Goal: Task Accomplishment & Management: Use online tool/utility

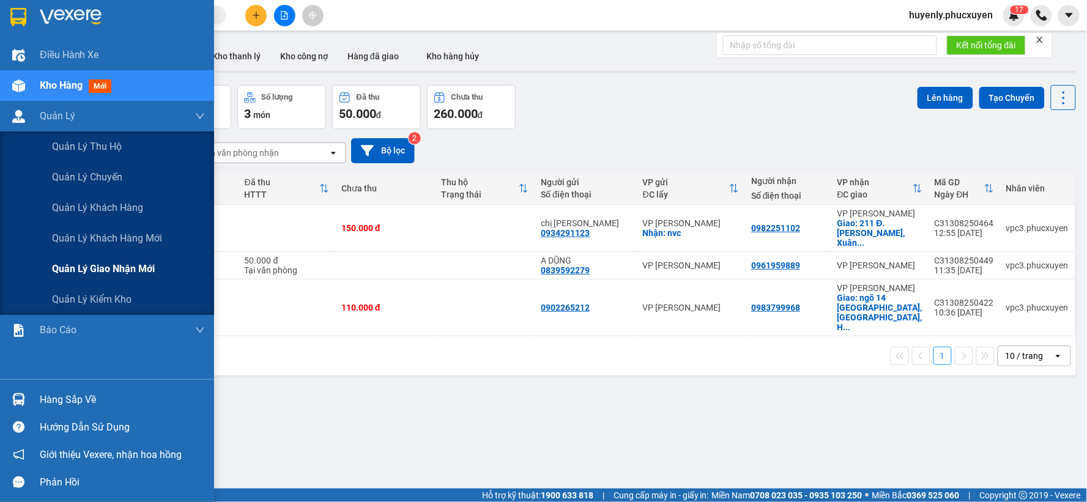
click at [78, 270] on span "Quản lý giao nhận mới" at bounding box center [103, 268] width 103 height 15
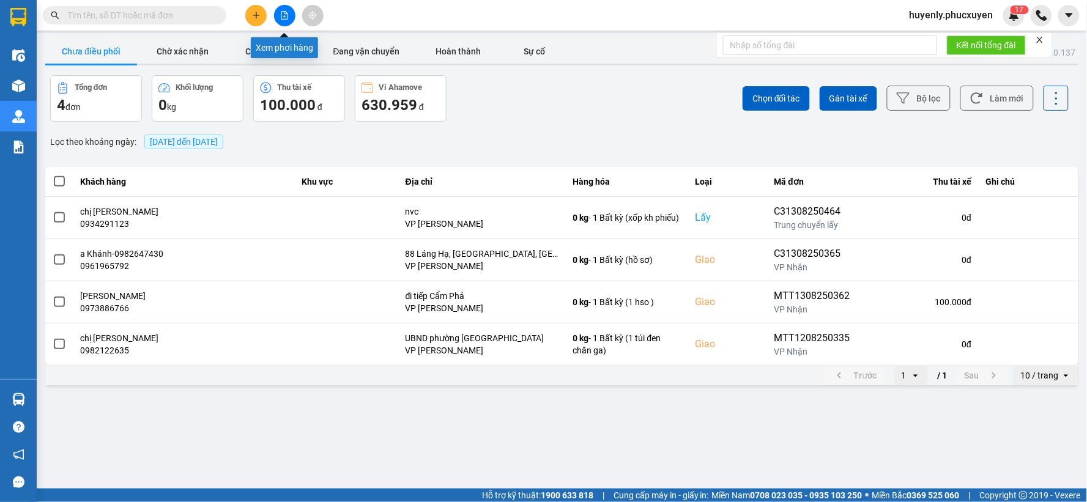
click at [278, 17] on button at bounding box center [284, 15] width 21 height 21
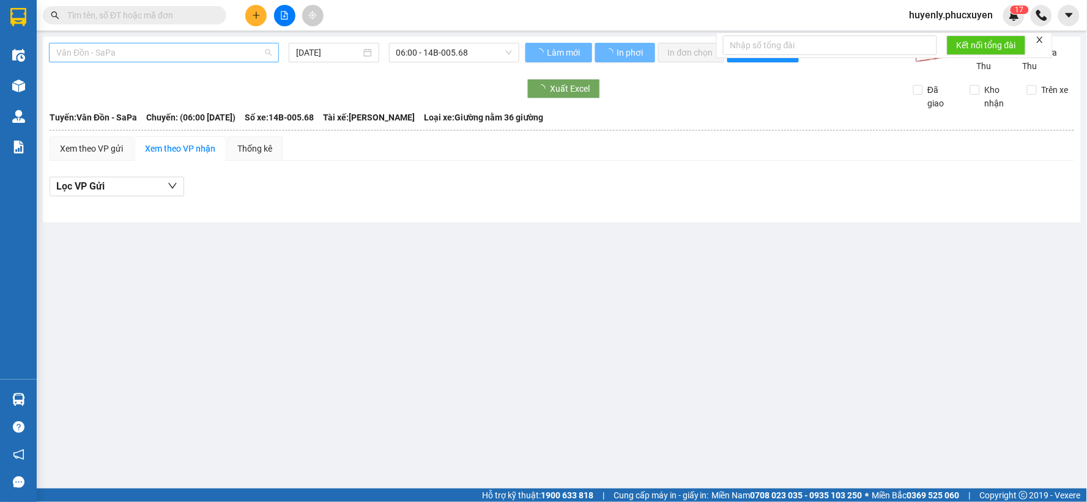
click at [173, 50] on span "Vân Đồn - SaPa" at bounding box center [163, 52] width 215 height 18
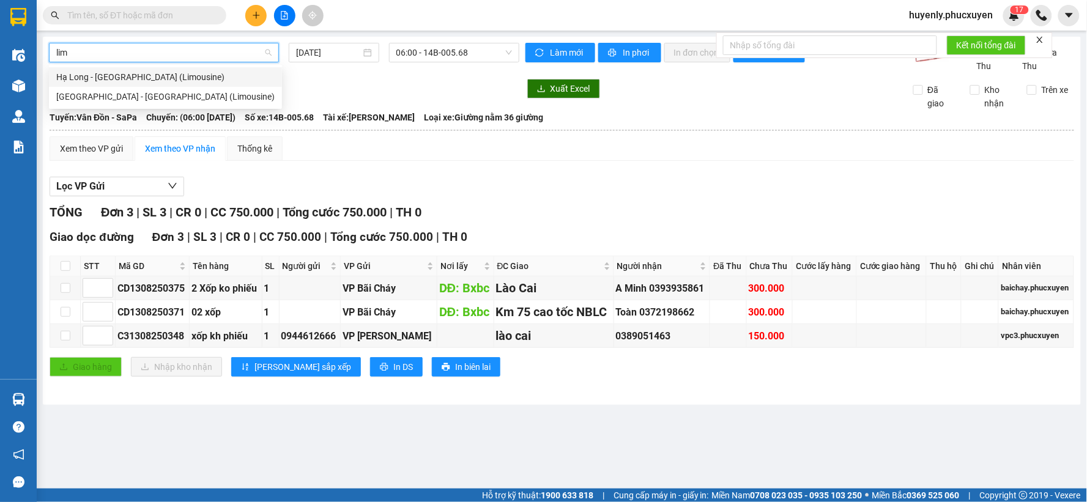
type input "limo"
click at [162, 74] on div "Hạ Long - [GEOGRAPHIC_DATA] (Limousine)" at bounding box center [165, 76] width 218 height 13
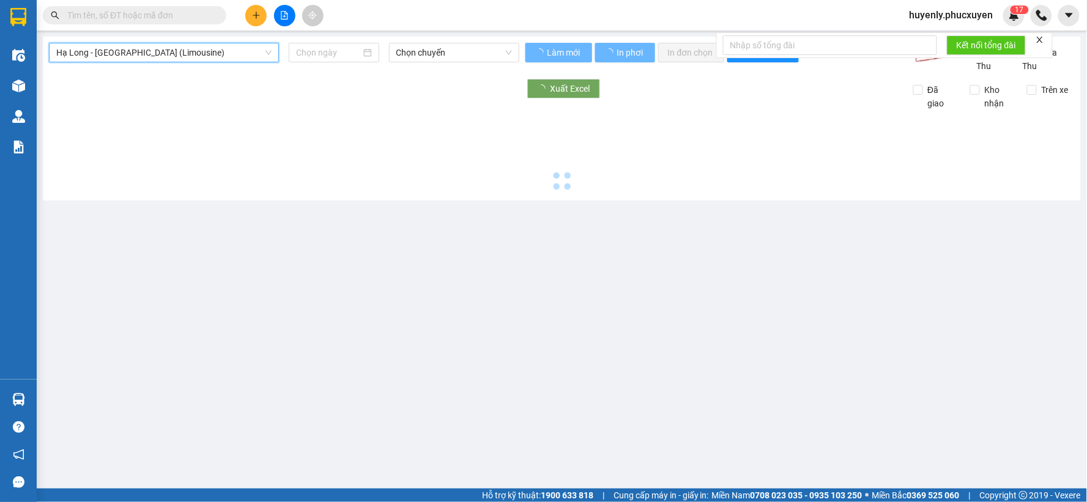
type input "[DATE]"
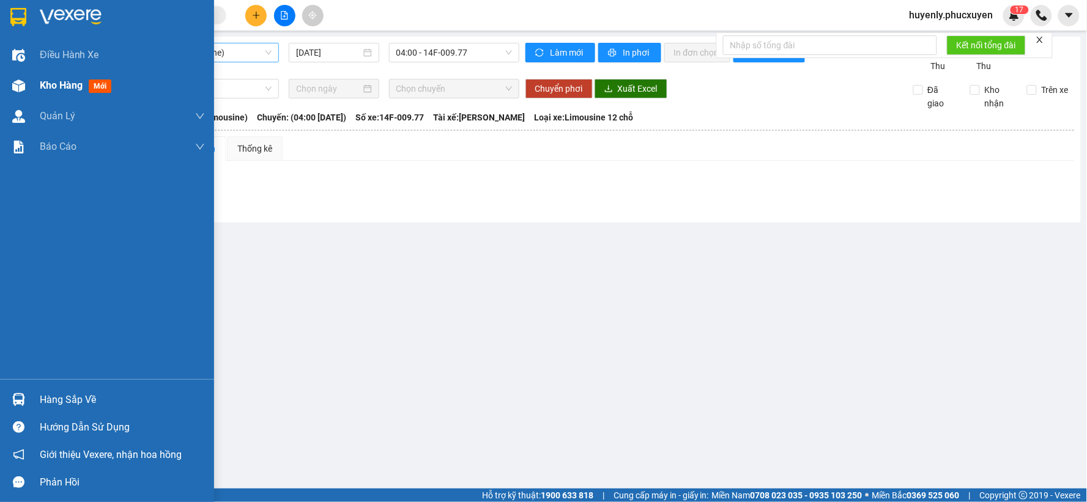
click at [69, 86] on span "Kho hàng" at bounding box center [61, 86] width 43 height 12
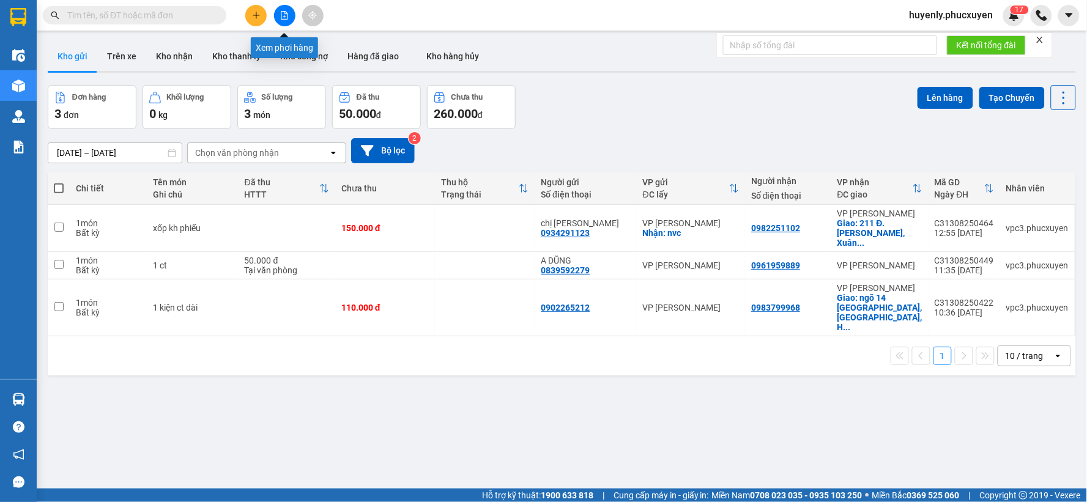
click at [290, 17] on button at bounding box center [284, 15] width 21 height 21
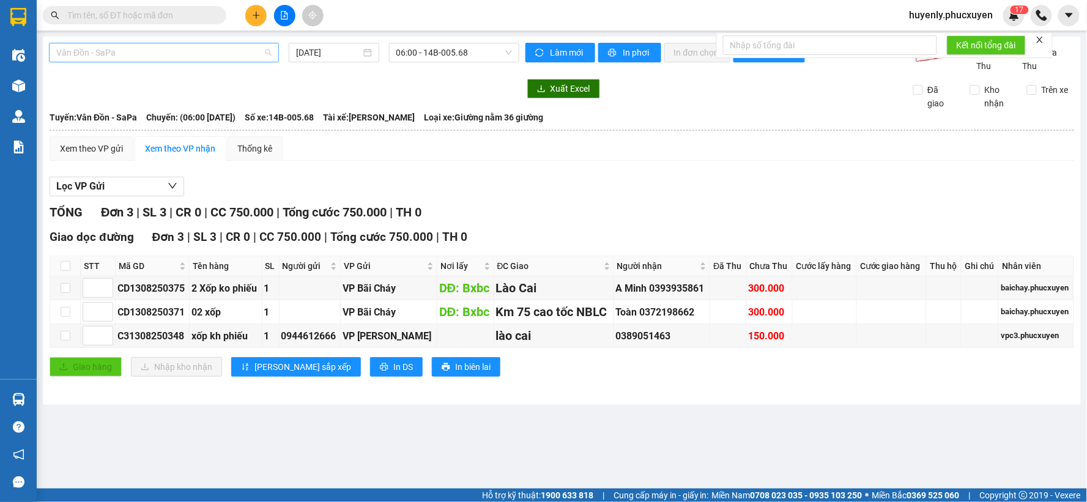
click at [187, 48] on span "Vân Đồn - SaPa" at bounding box center [163, 52] width 215 height 18
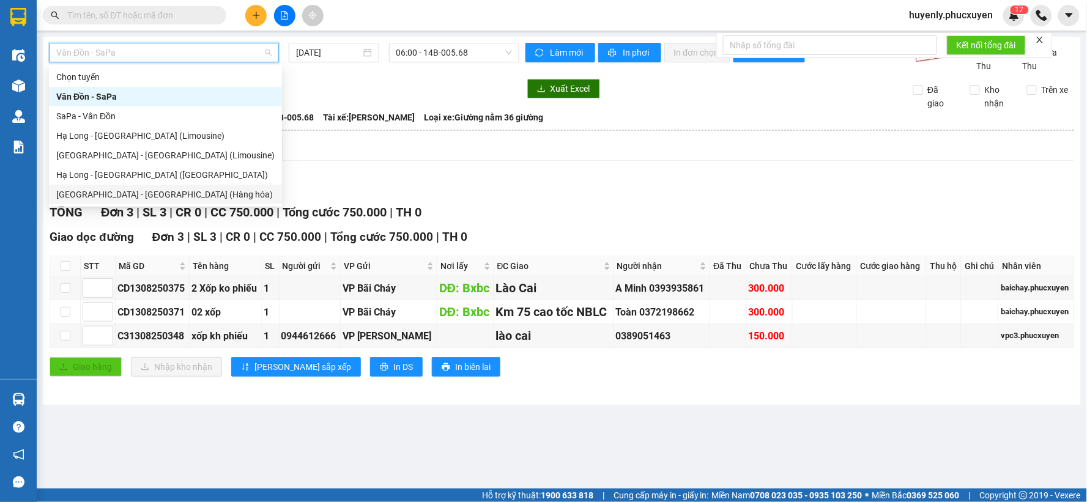
click at [135, 196] on div "[GEOGRAPHIC_DATA] - [GEOGRAPHIC_DATA] (Hàng hóa)" at bounding box center [165, 194] width 218 height 13
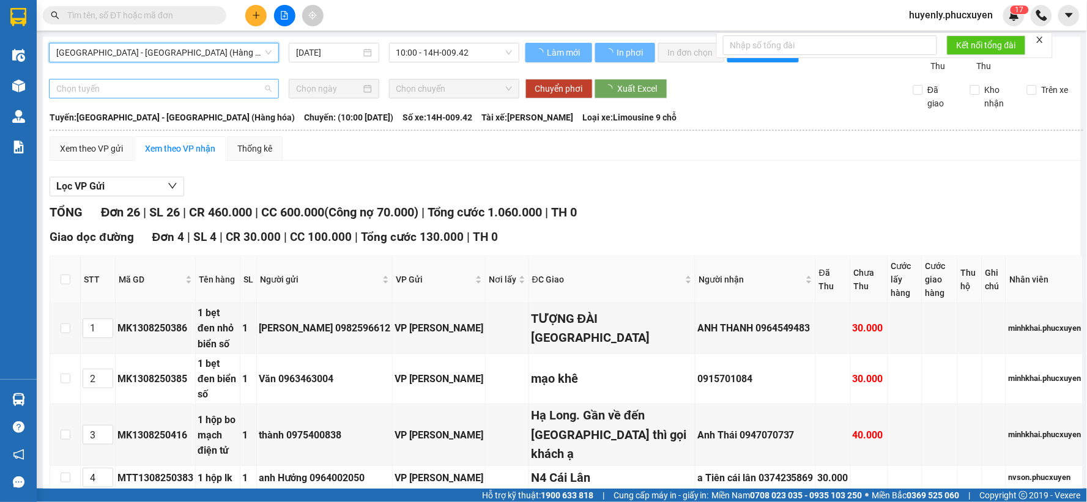
click at [176, 88] on span "Chọn tuyến" at bounding box center [163, 89] width 215 height 18
click at [306, 60] on div "[DATE]" at bounding box center [334, 53] width 90 height 20
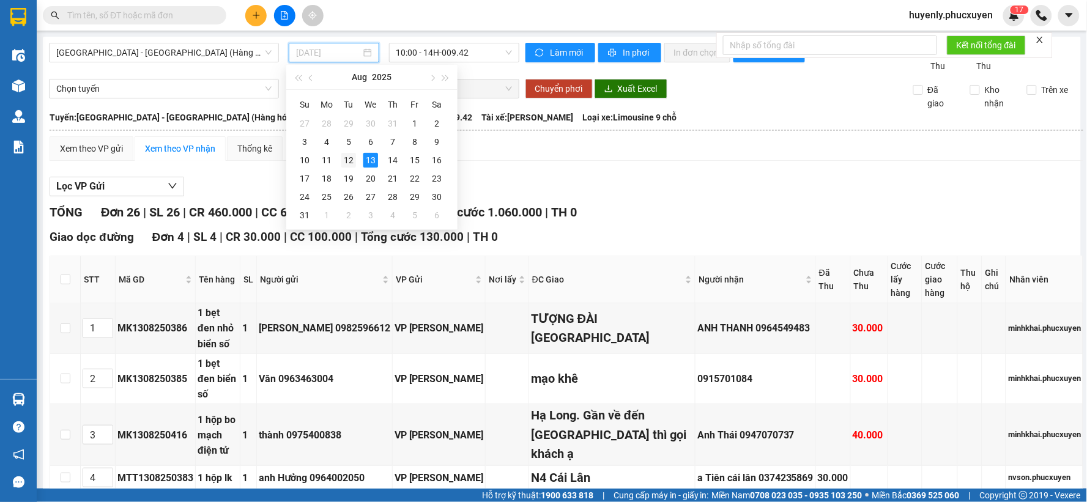
click at [344, 157] on div "12" at bounding box center [348, 160] width 15 height 15
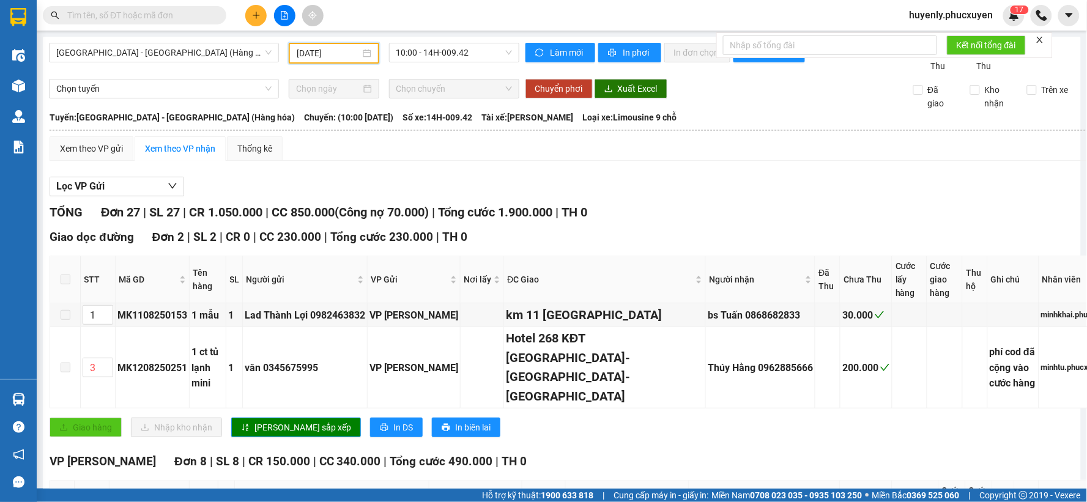
click at [306, 53] on input "12/08/2025" at bounding box center [328, 52] width 63 height 13
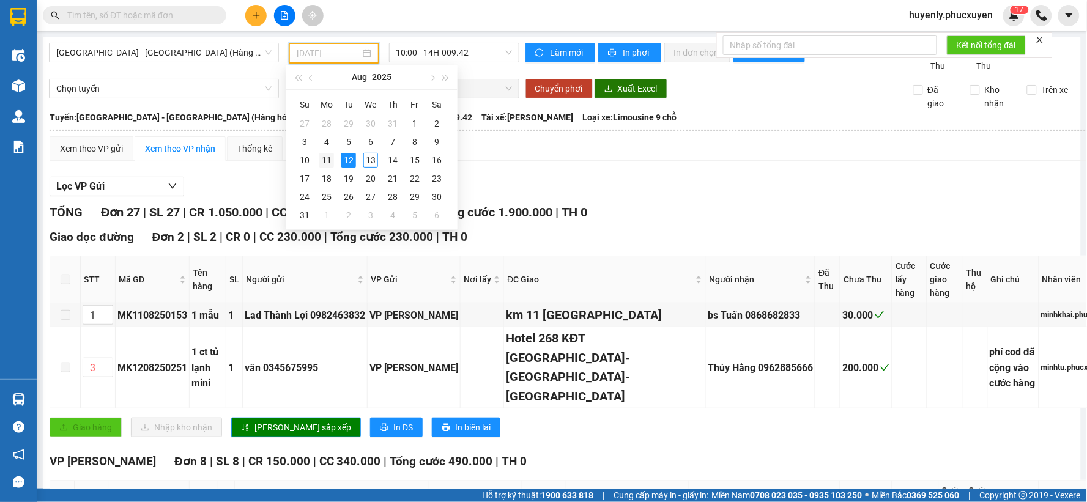
click at [321, 161] on div "11" at bounding box center [326, 160] width 15 height 15
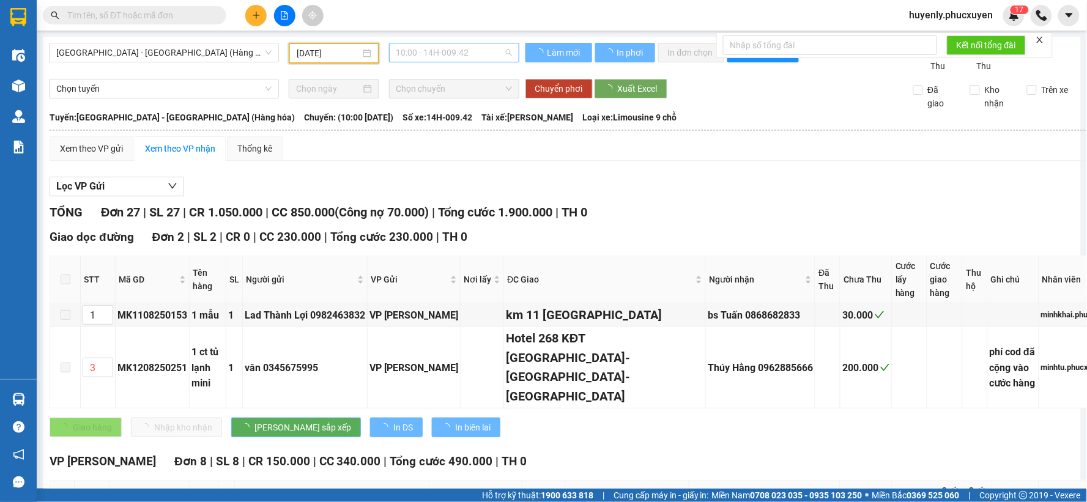
click at [437, 51] on span "10:00 - 14H-009.42" at bounding box center [454, 52] width 116 height 18
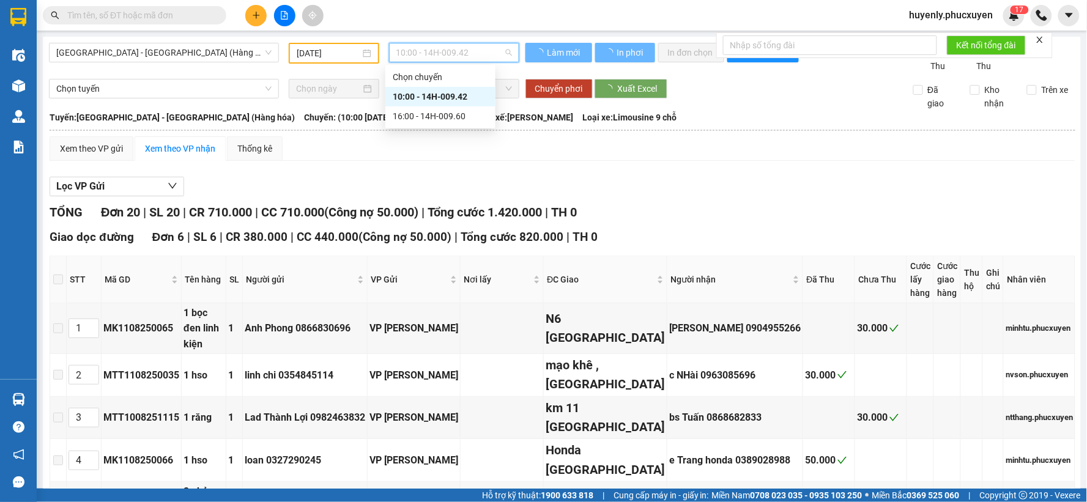
click at [444, 119] on div "16:00 - 14H-009.60" at bounding box center [440, 115] width 95 height 13
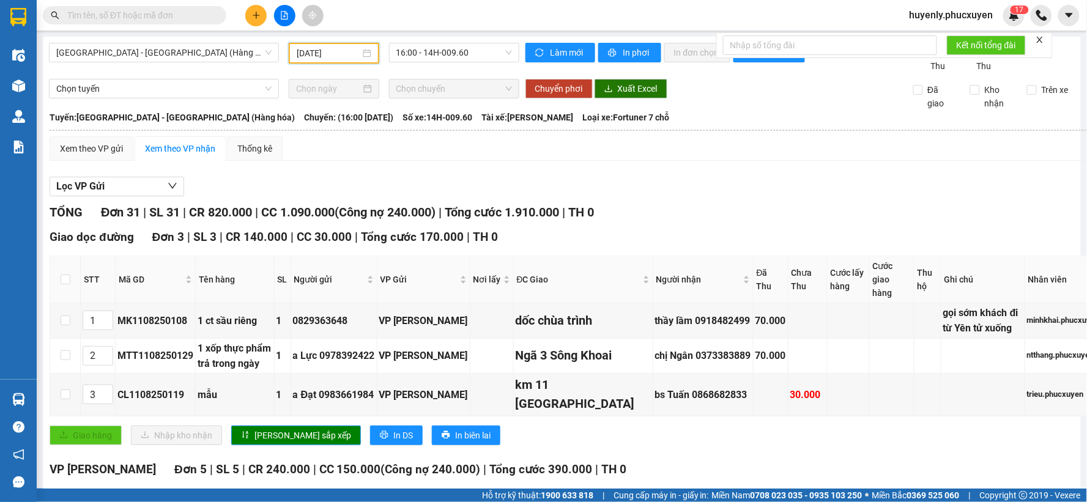
click at [300, 47] on input "11/08/2025" at bounding box center [328, 52] width 63 height 13
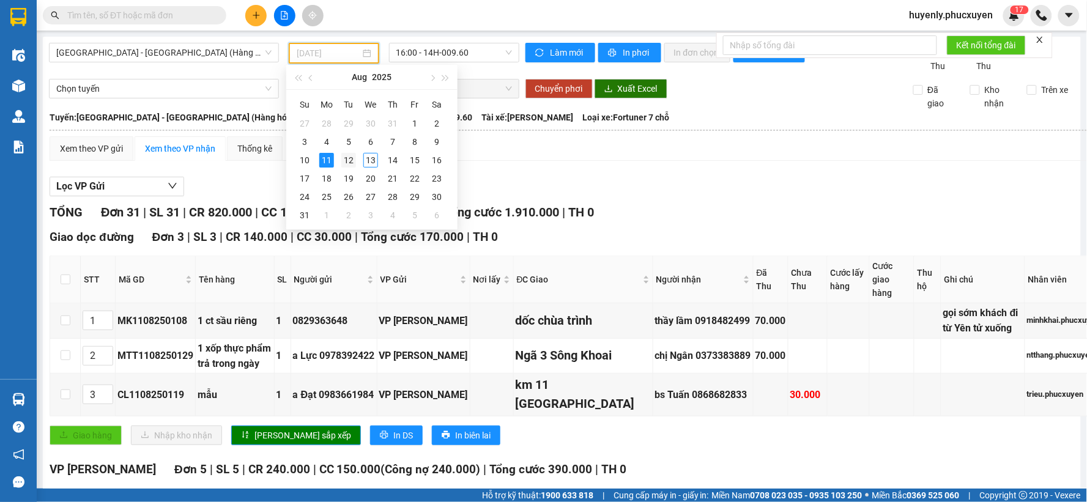
click at [352, 165] on div "12" at bounding box center [348, 160] width 15 height 15
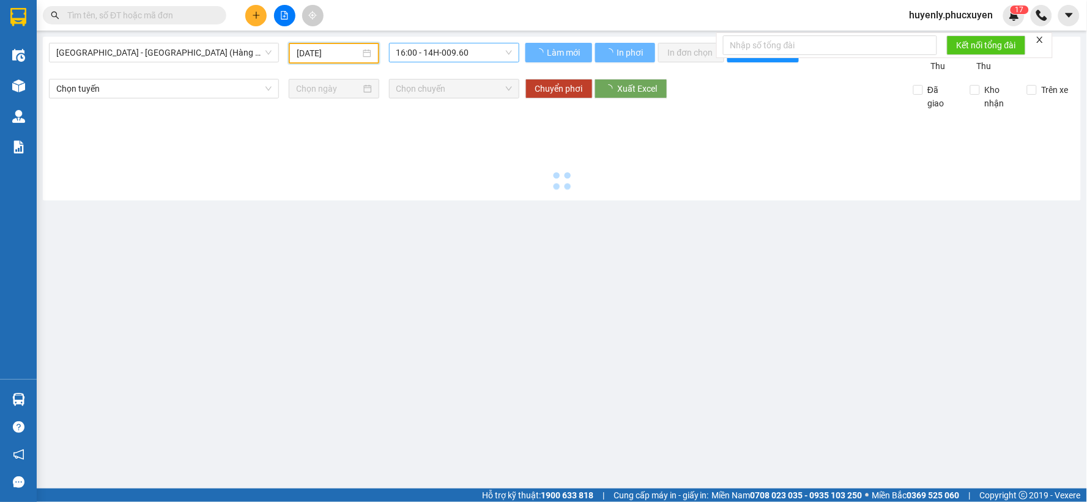
click at [448, 51] on span "16:00 - 14H-009.60" at bounding box center [454, 52] width 116 height 18
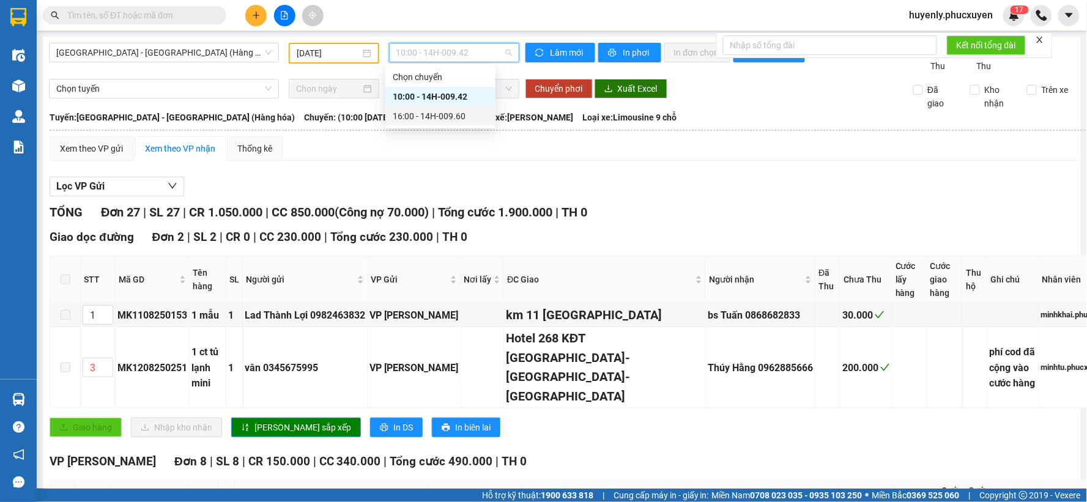
click at [456, 115] on div "16:00 - 14H-009.60" at bounding box center [440, 115] width 95 height 13
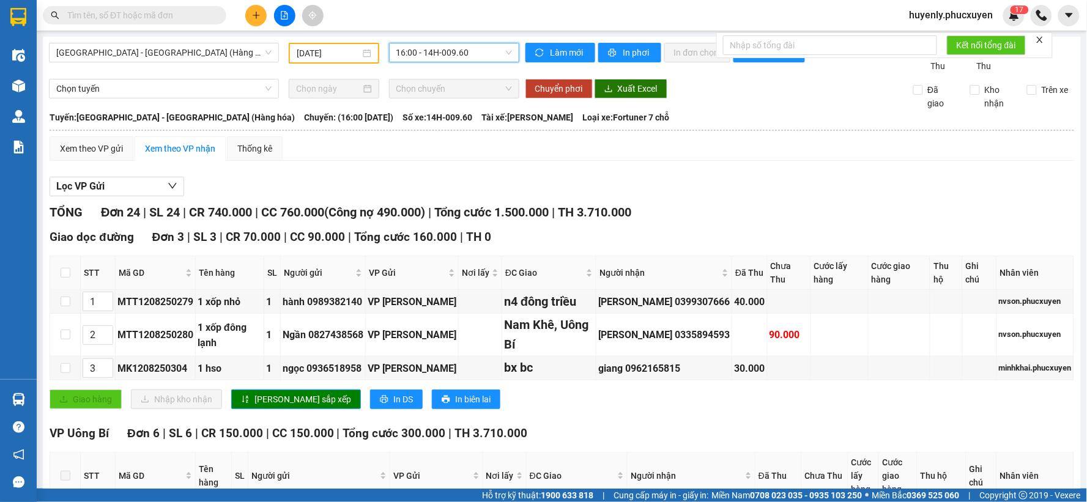
click at [354, 47] on input "12/08/2025" at bounding box center [328, 52] width 63 height 13
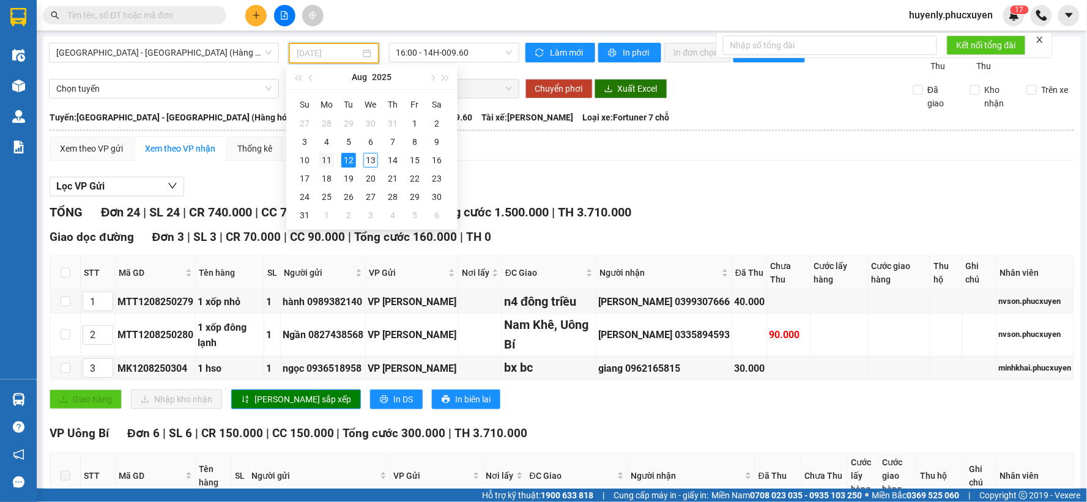
click at [334, 159] on td "11" at bounding box center [327, 160] width 22 height 18
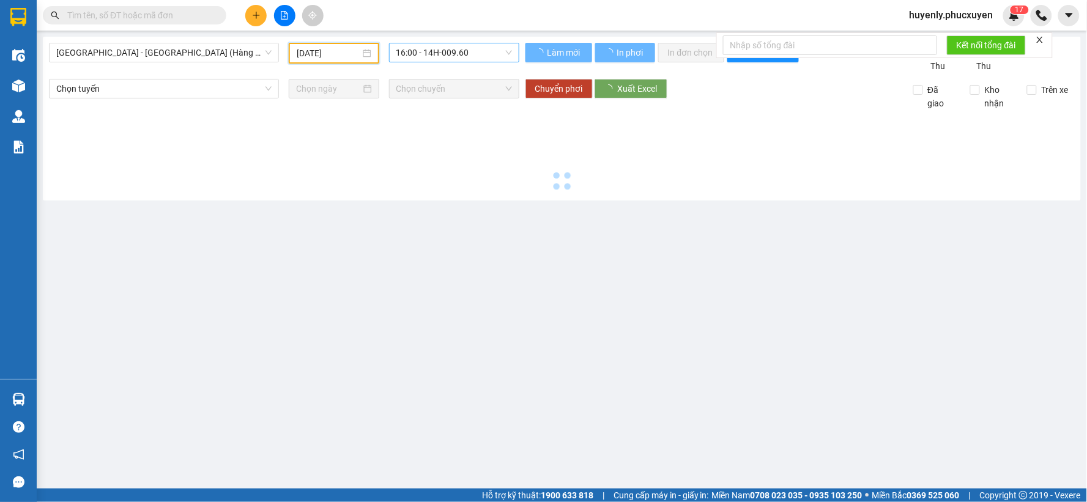
type input "11/08/2025"
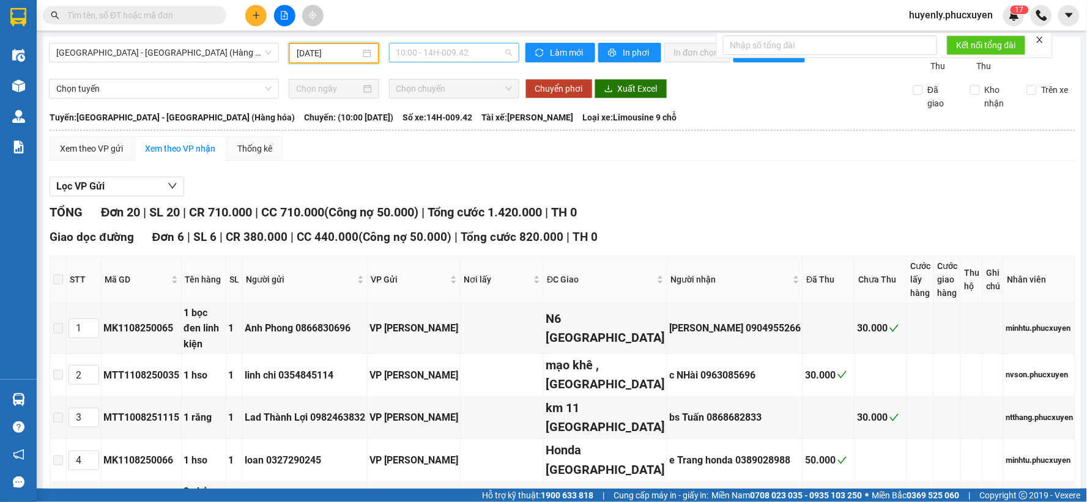
click at [453, 56] on span "10:00 - 14H-009.42" at bounding box center [454, 52] width 116 height 18
click at [463, 113] on div "16:00 - 14H-009.60" at bounding box center [440, 115] width 95 height 13
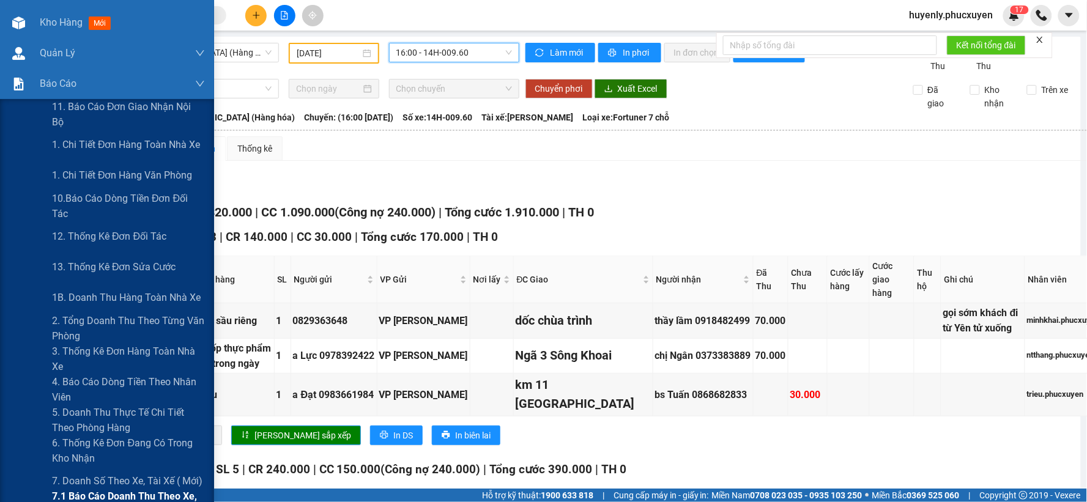
scroll to position [272, 0]
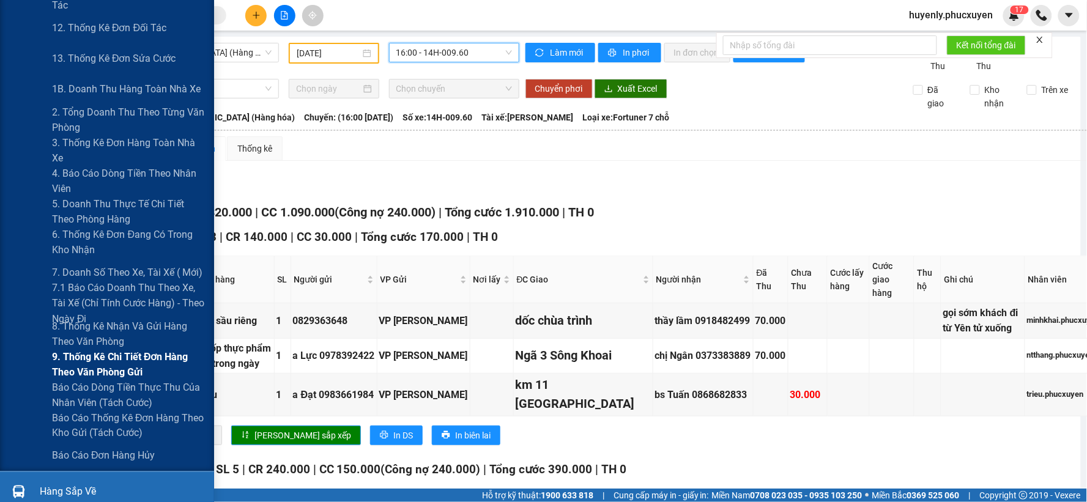
click at [96, 370] on span "9. Thống kê chi tiết đơn hàng theo văn phòng gửi" at bounding box center [128, 364] width 153 height 31
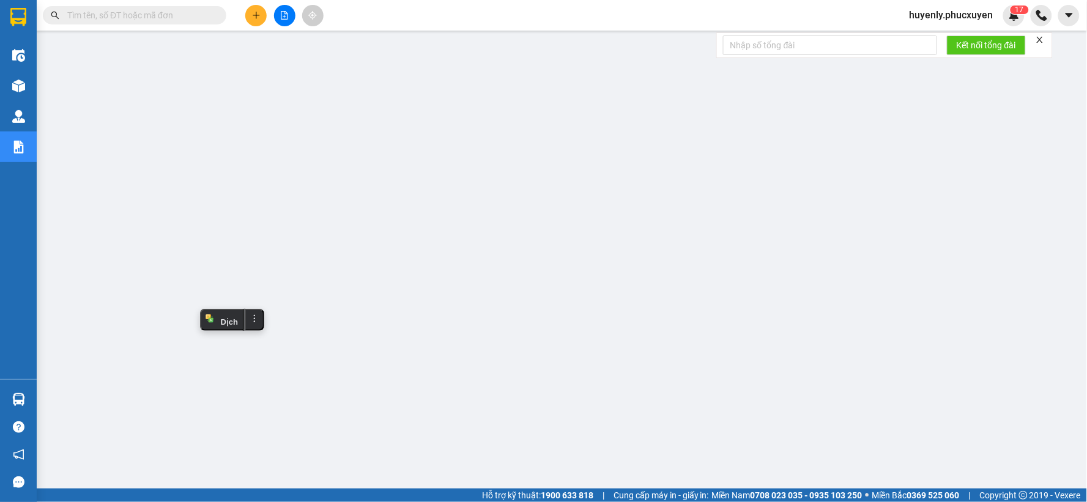
click at [194, 13] on input "text" at bounding box center [139, 15] width 144 height 13
paste input "MTT1208250201"
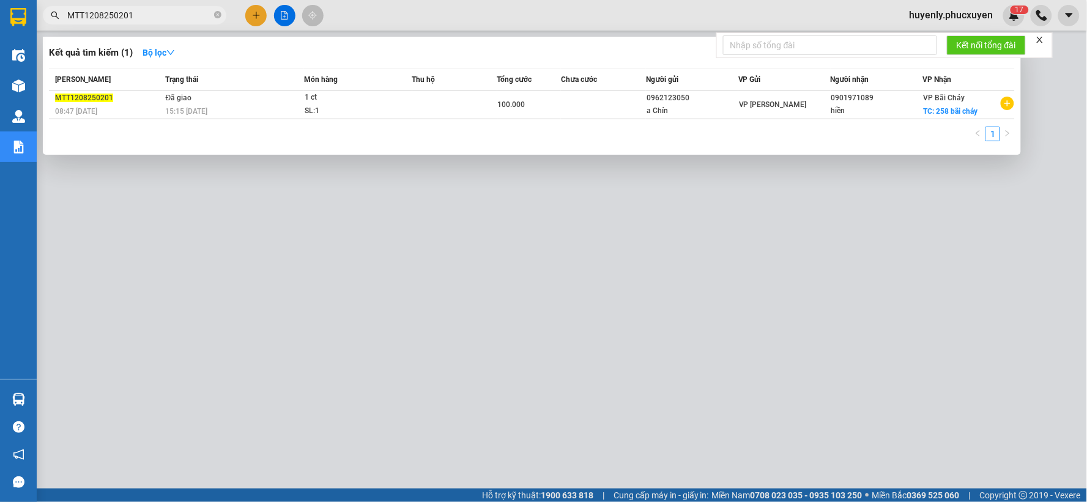
type input "MTT1208250201"
click at [488, 314] on div at bounding box center [543, 251] width 1087 height 502
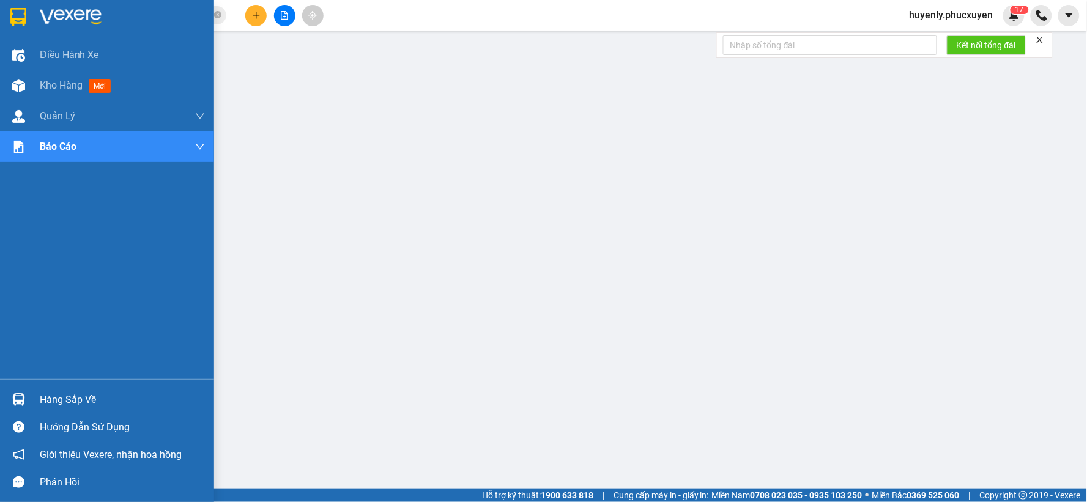
click at [26, 396] on div at bounding box center [18, 399] width 21 height 21
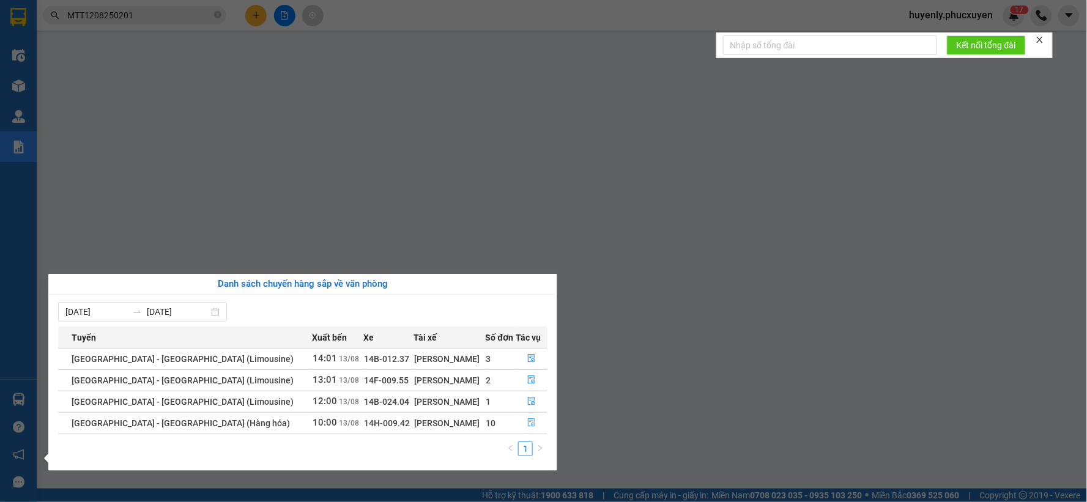
click at [527, 428] on span "file-done" at bounding box center [531, 423] width 9 height 10
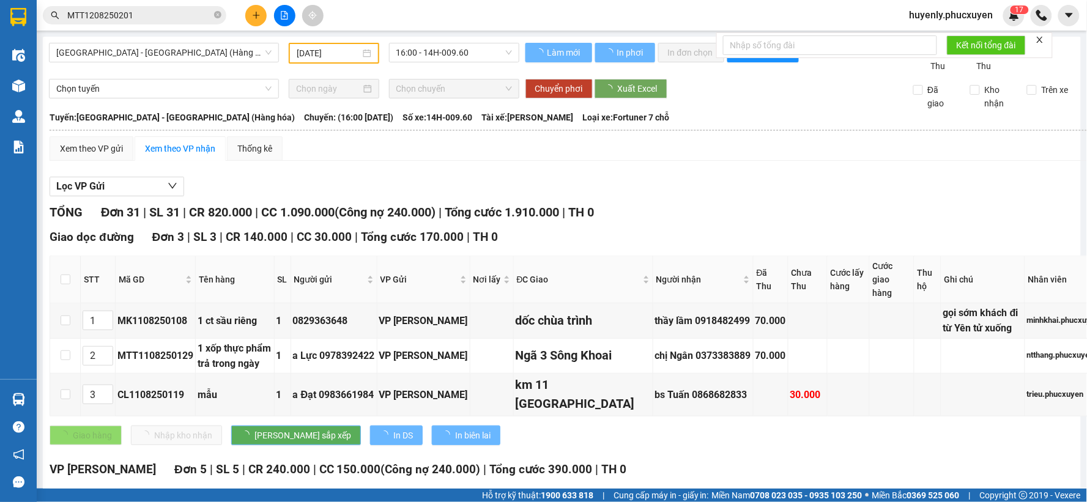
scroll to position [475, 0]
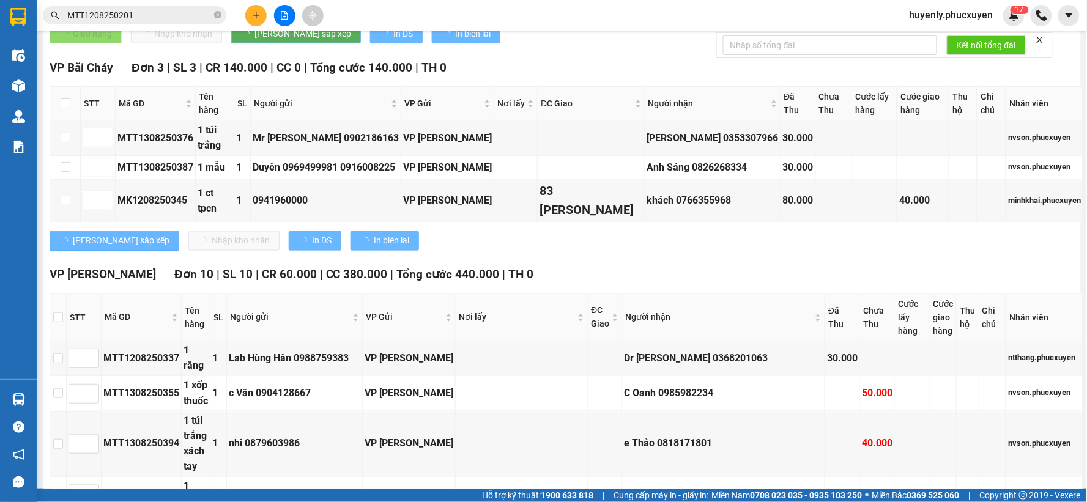
type input "[DATE]"
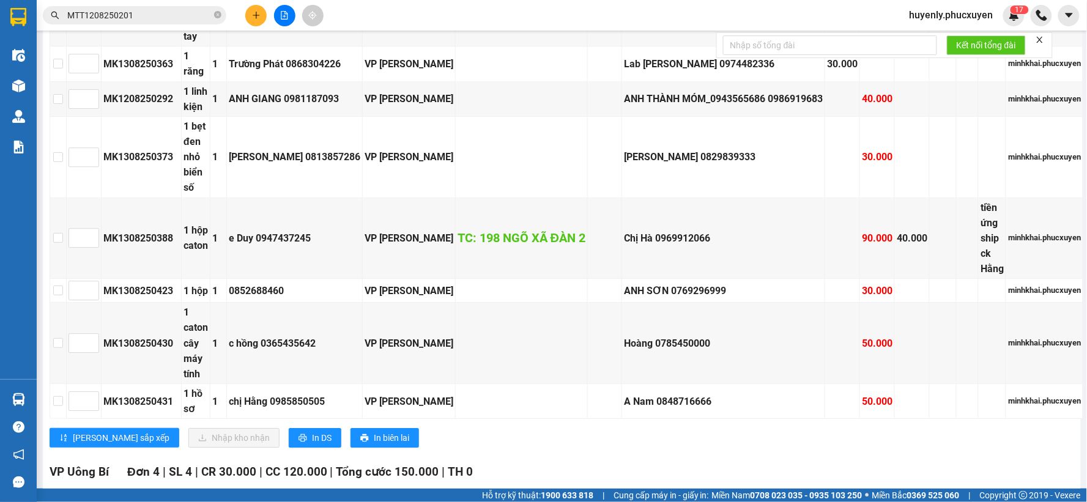
scroll to position [1087, 0]
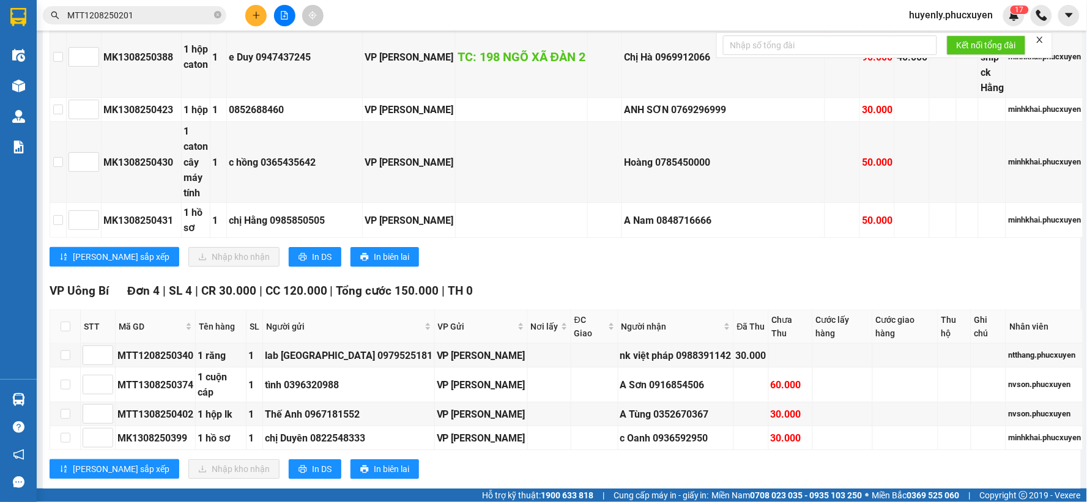
click at [162, 14] on input "MTT1208250201" at bounding box center [139, 15] width 144 height 13
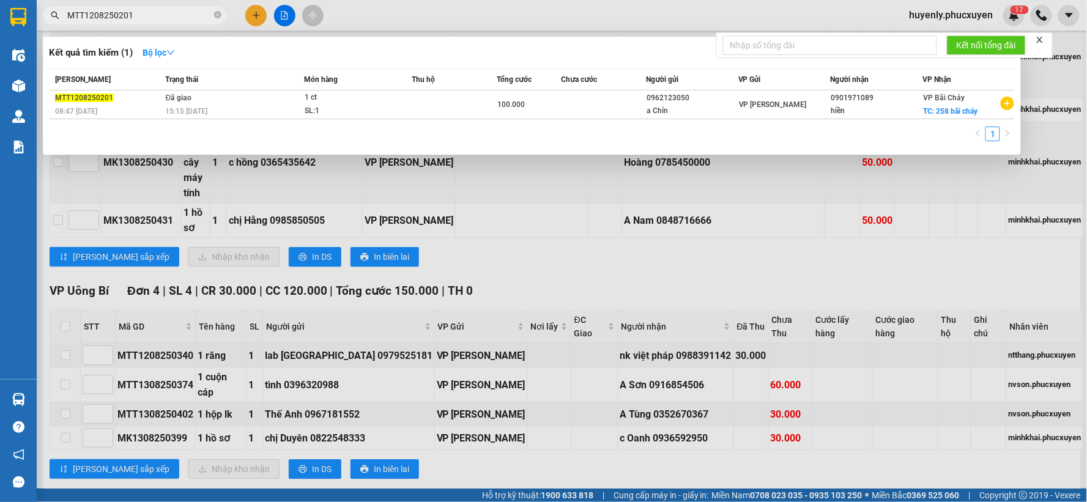
click at [162, 14] on input "MTT1208250201" at bounding box center [139, 15] width 144 height 13
drag, startPoint x: 162, startPoint y: 14, endPoint x: 178, endPoint y: 1, distance: 20.4
click at [162, 12] on input "MTT1208250201" at bounding box center [139, 15] width 144 height 13
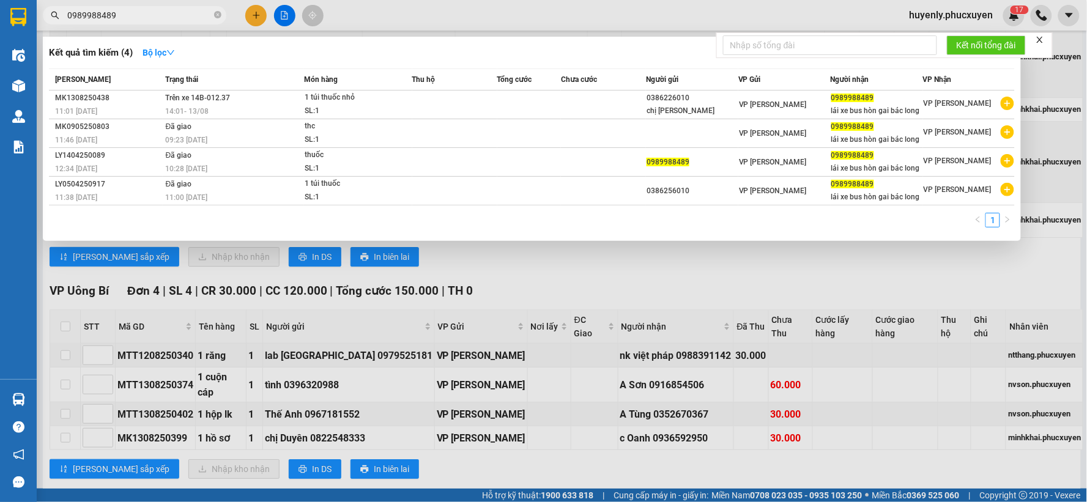
click at [763, 320] on div at bounding box center [543, 251] width 1087 height 502
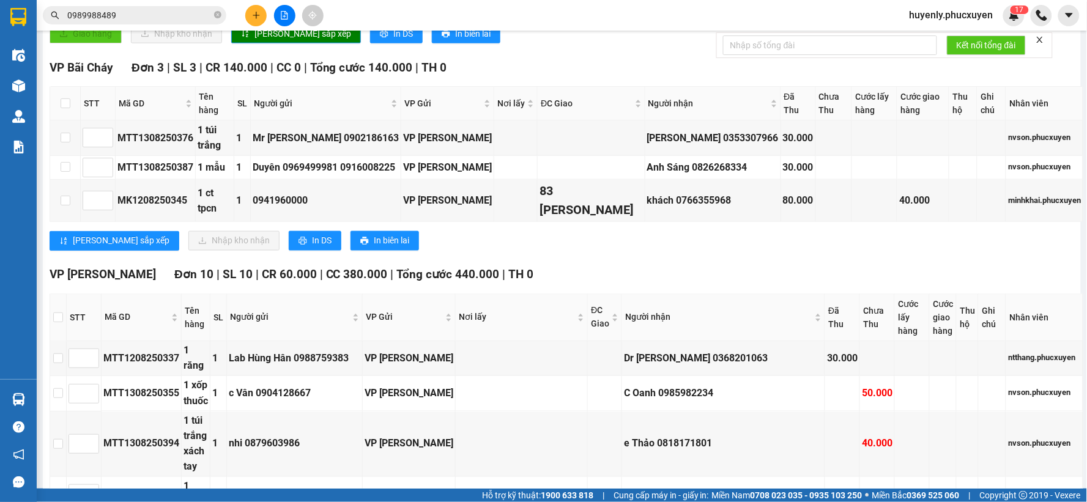
scroll to position [0, 0]
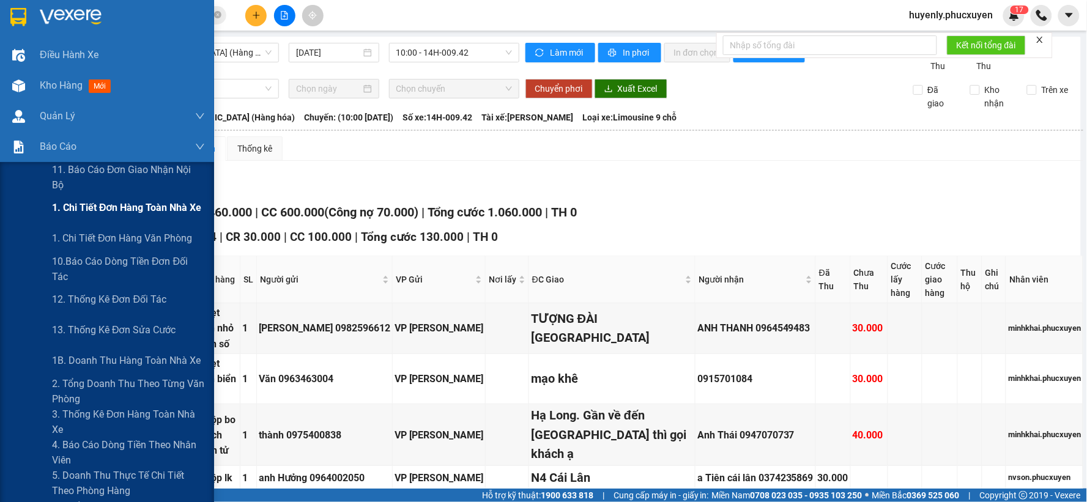
click at [94, 222] on div "1. Chi tiết đơn hàng toàn nhà xe" at bounding box center [128, 208] width 153 height 31
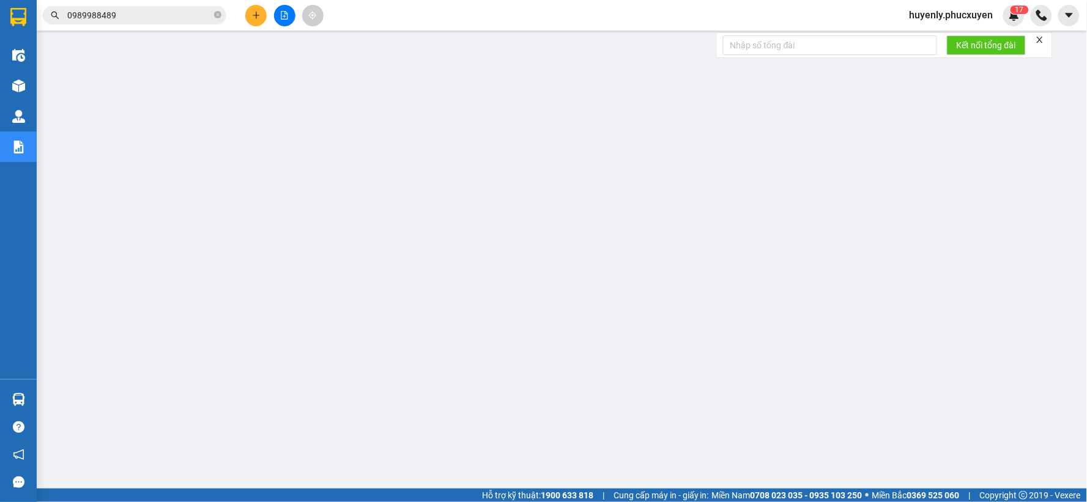
click at [175, 5] on div "Kết quả tìm kiếm ( 4 ) Bộ lọc Mã ĐH Trạng thái Món hàng Thu hộ Tổng cước Chưa c…" at bounding box center [119, 15] width 239 height 21
drag, startPoint x: 175, startPoint y: 5, endPoint x: 174, endPoint y: 15, distance: 9.9
click at [174, 10] on div "Kết quả tìm kiếm ( 4 ) Bộ lọc Mã ĐH Trạng thái Món hàng Thu hộ Tổng cước Chưa c…" at bounding box center [119, 15] width 239 height 21
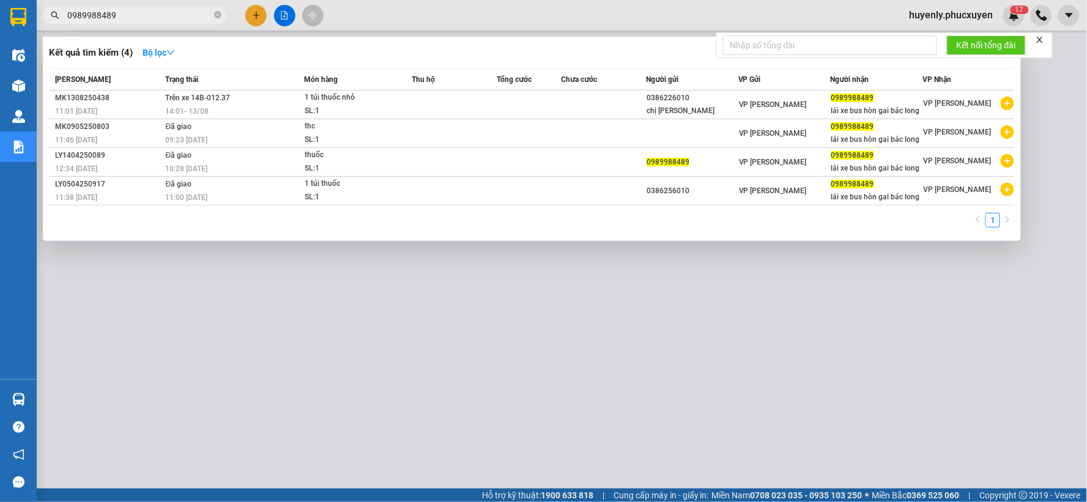
click at [174, 15] on input "0989988489" at bounding box center [139, 15] width 144 height 13
paste input "MTT1208250201"
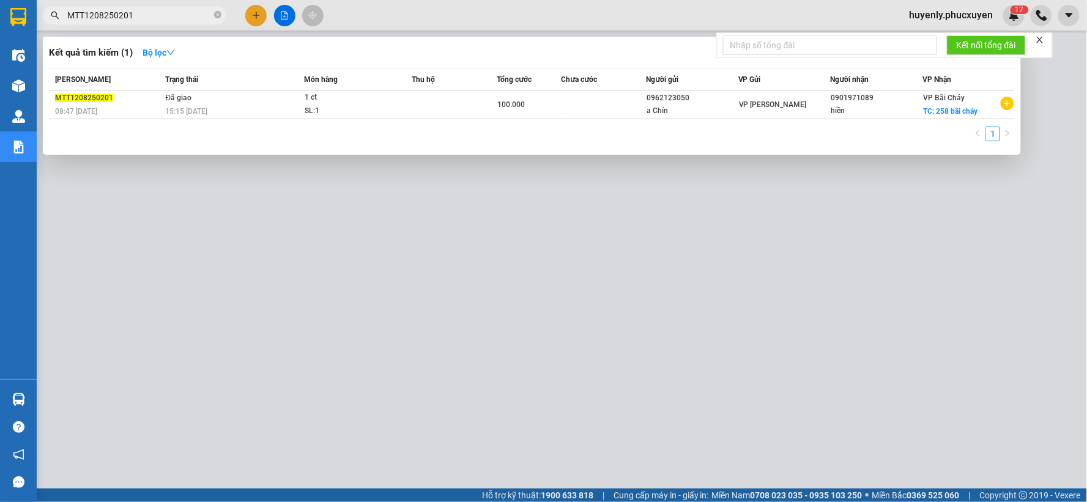
type input "MTT1208250201"
click at [590, 272] on div at bounding box center [543, 251] width 1087 height 502
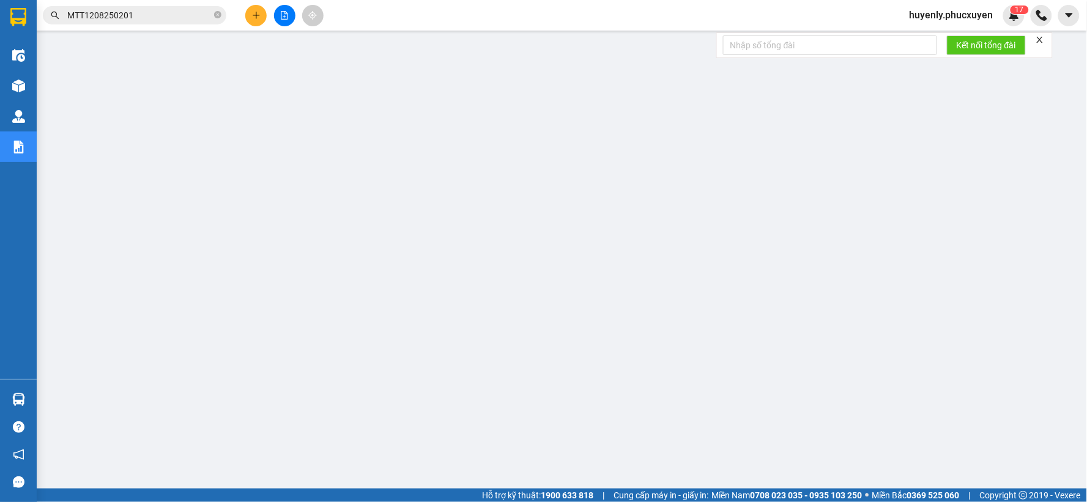
click at [180, 14] on input "MTT1208250201" at bounding box center [139, 15] width 144 height 13
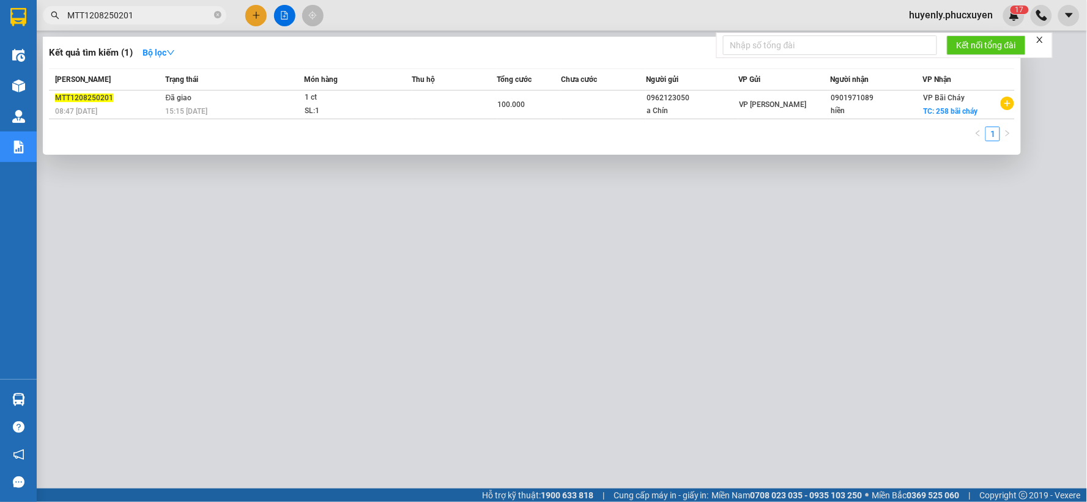
click at [180, 14] on input "MTT1208250201" at bounding box center [139, 15] width 144 height 13
click at [427, 335] on div at bounding box center [543, 251] width 1087 height 502
click at [157, 14] on input "MTT1208250201" at bounding box center [139, 15] width 144 height 13
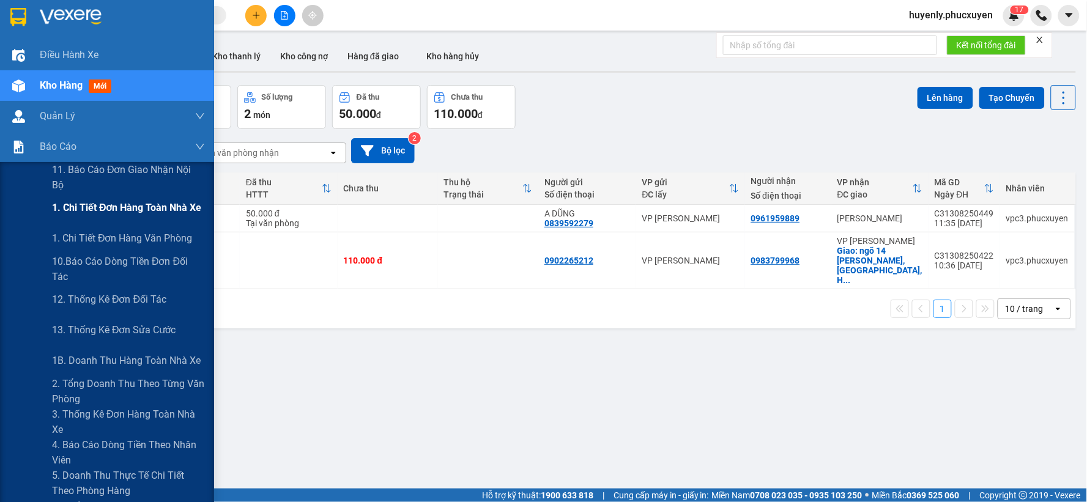
click at [87, 212] on span "1. Chi tiết đơn hàng toàn nhà xe" at bounding box center [127, 207] width 150 height 15
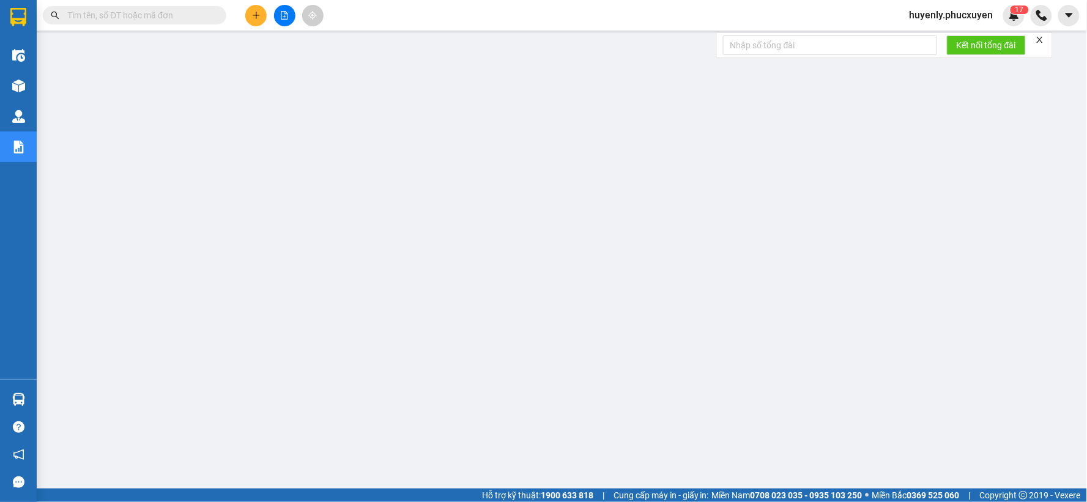
click at [169, 21] on input "text" at bounding box center [139, 15] width 144 height 13
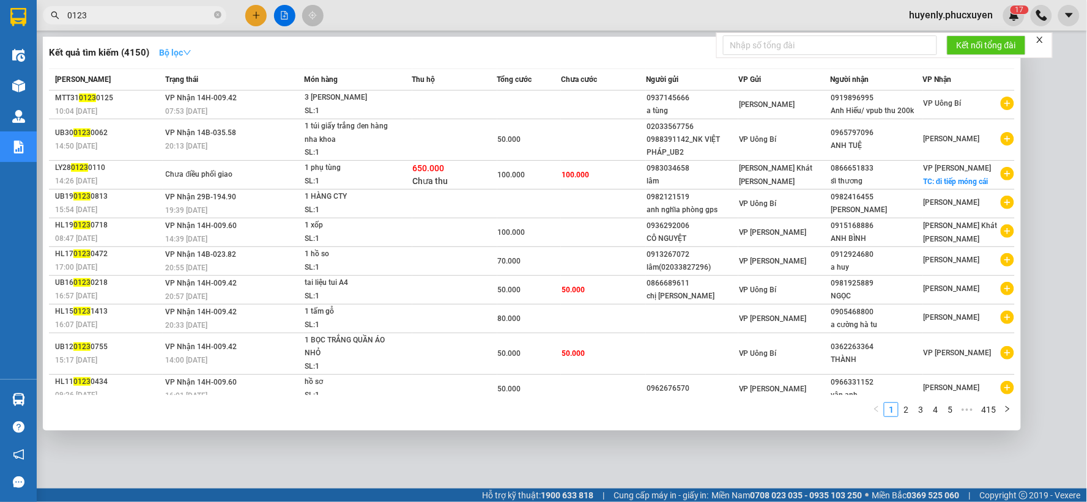
type input "0123"
click at [173, 49] on strong "Bộ lọc" at bounding box center [175, 53] width 32 height 10
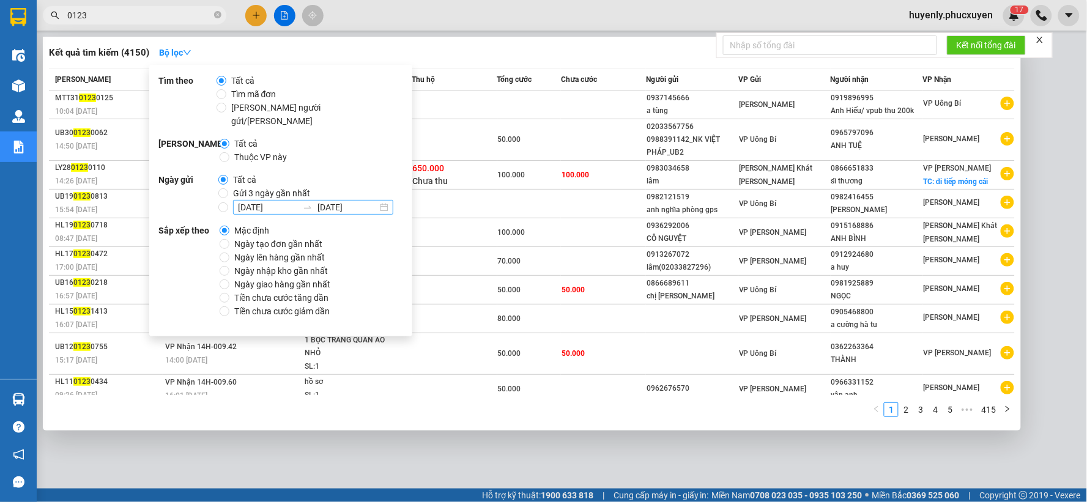
click at [255, 200] on div "12/08/2025 12/08/2025" at bounding box center [313, 207] width 160 height 15
click at [228, 202] on input "12/08/2025 12/08/2025" at bounding box center [223, 207] width 10 height 10
radio input "true"
radio input "false"
click at [257, 187] on span "Gửi 3 ngày gần nhất" at bounding box center [271, 193] width 87 height 13
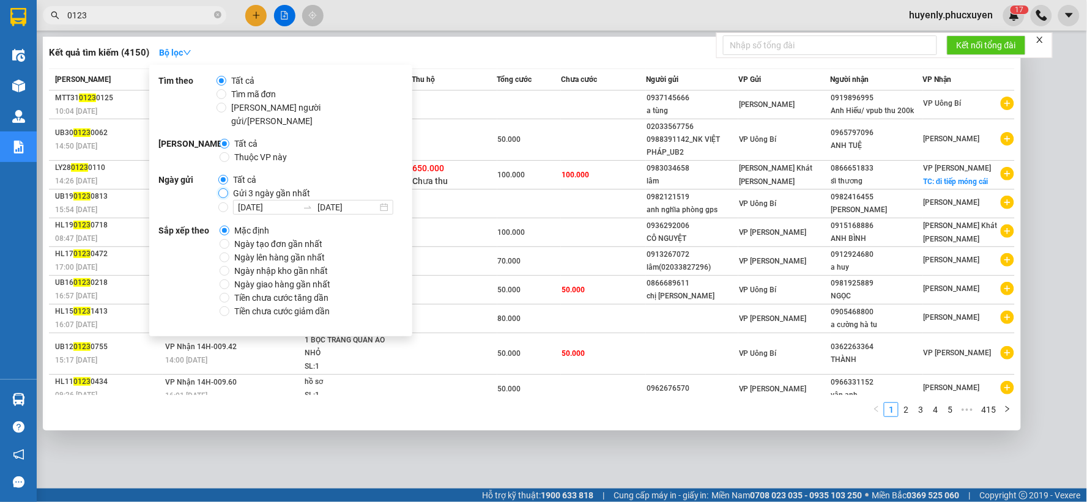
click at [228, 188] on input "Gửi 3 ngày gần nhất" at bounding box center [223, 193] width 10 height 10
radio input "true"
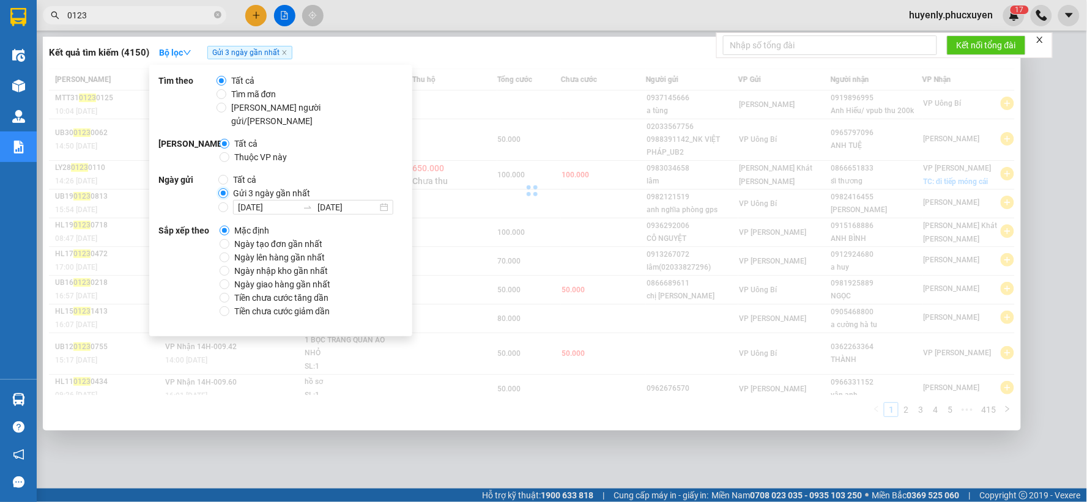
radio input "false"
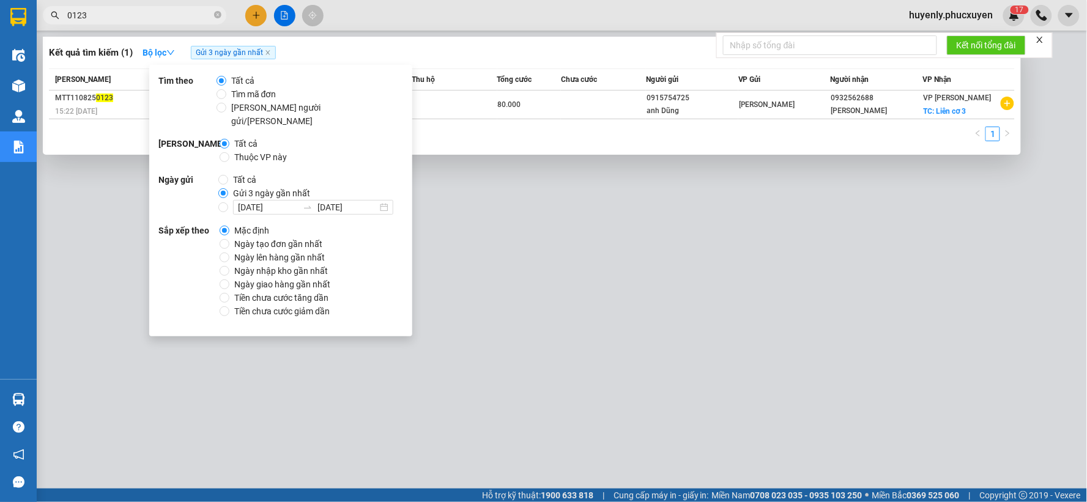
click at [513, 51] on div "Kết quả tìm kiếm ( 1 ) Bộ lọc Gửi 3 ngày gần nhất" at bounding box center [532, 53] width 966 height 20
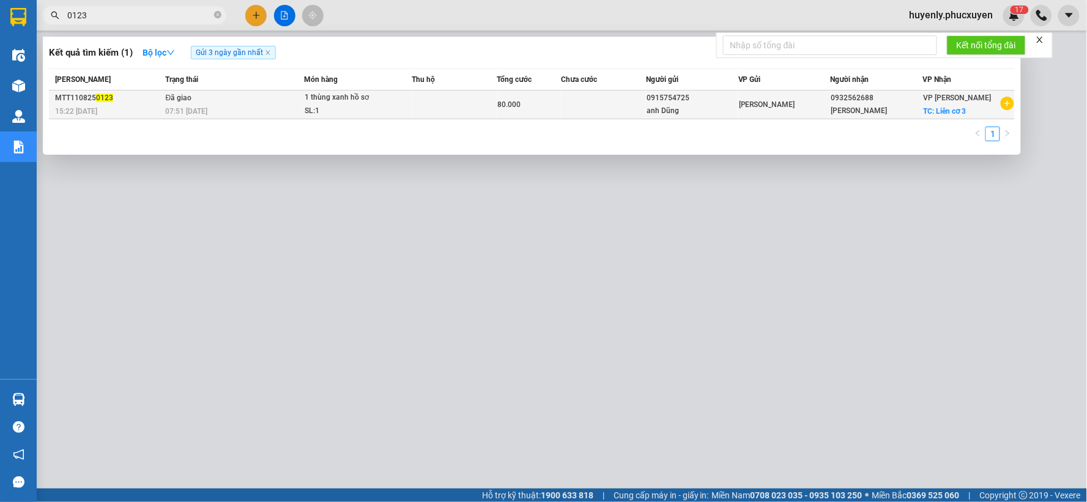
click at [439, 98] on td at bounding box center [454, 105] width 85 height 29
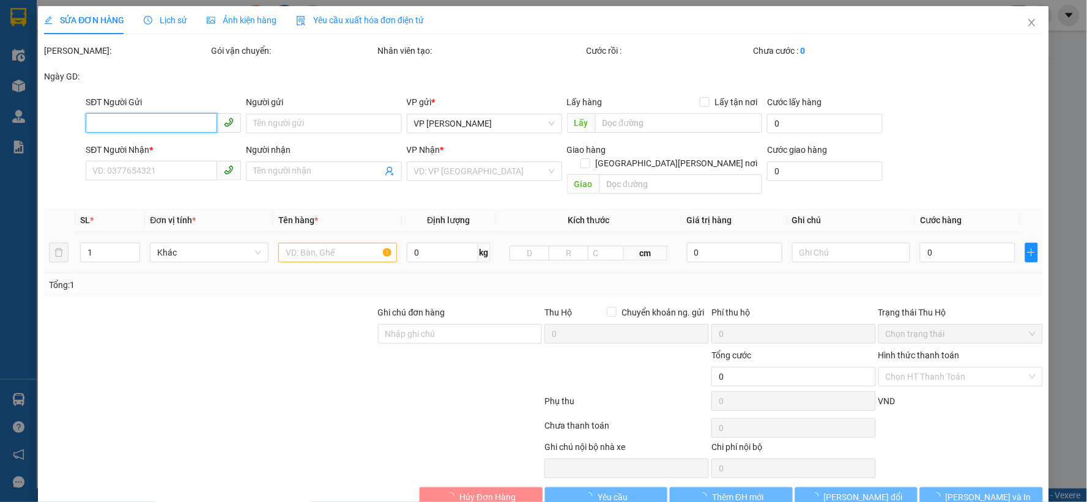
type input "0915754725"
type input "anh Dũng"
type input "0932562688"
type input "Anh Thành"
checkbox input "true"
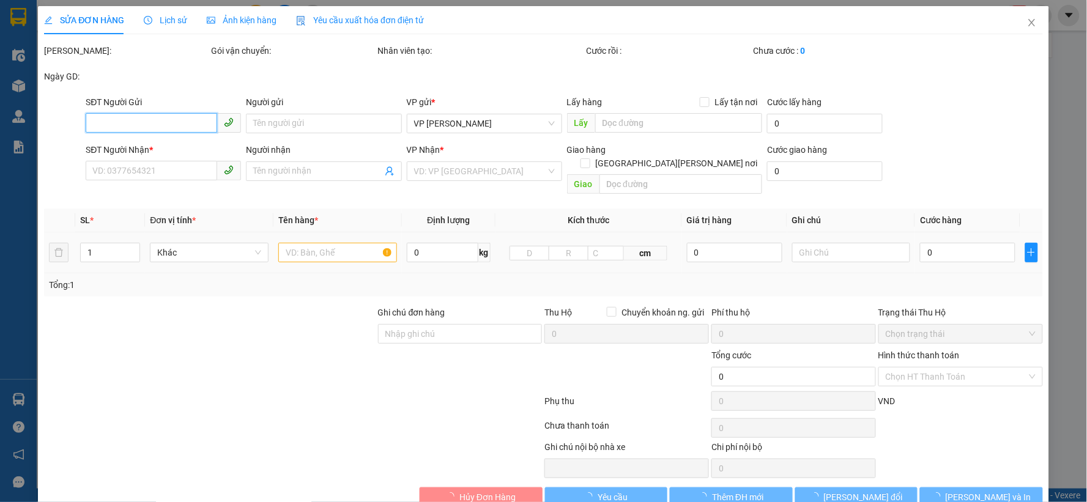
type input "Liên cơ 3"
type input "40.000"
type input "80.000"
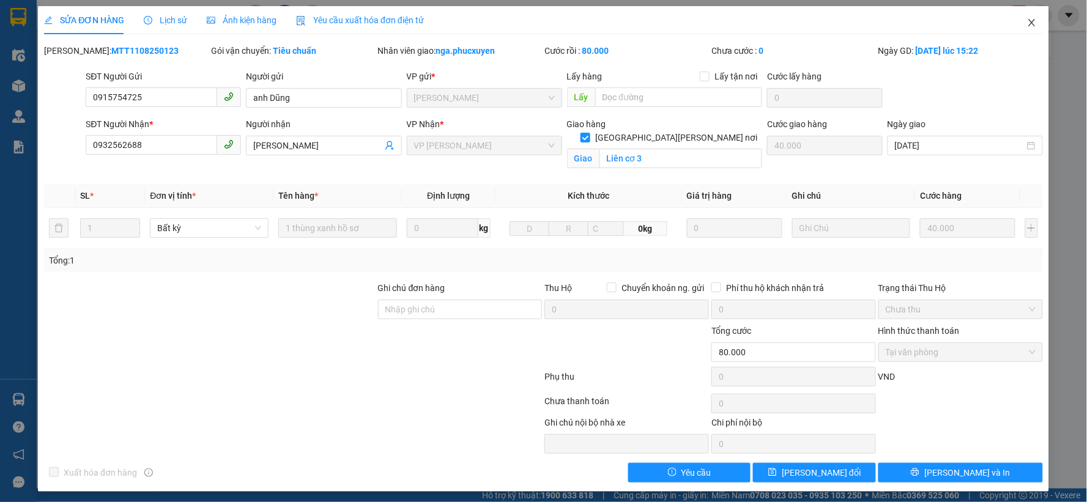
click at [1027, 21] on icon "close" at bounding box center [1032, 23] width 10 height 10
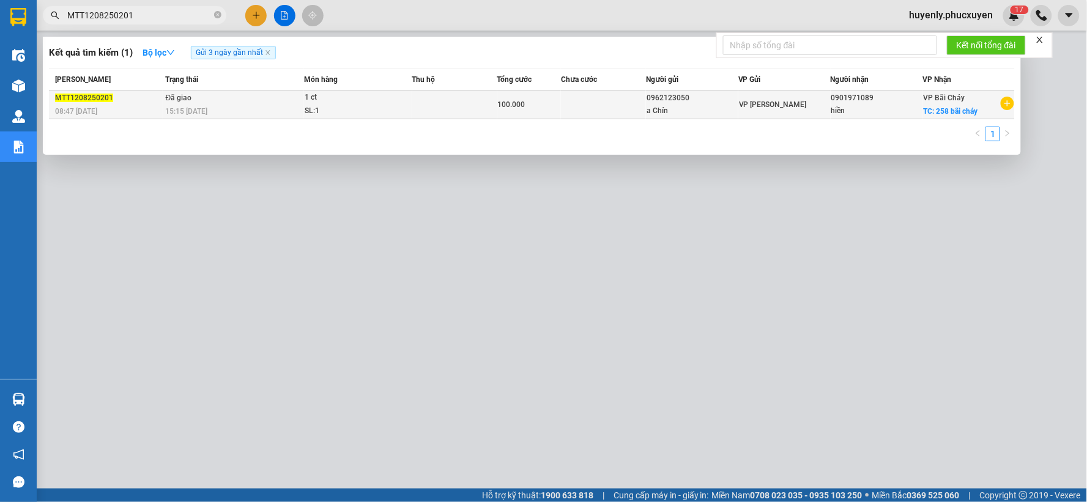
type input "MTT1208250201"
click at [476, 102] on td at bounding box center [454, 105] width 85 height 29
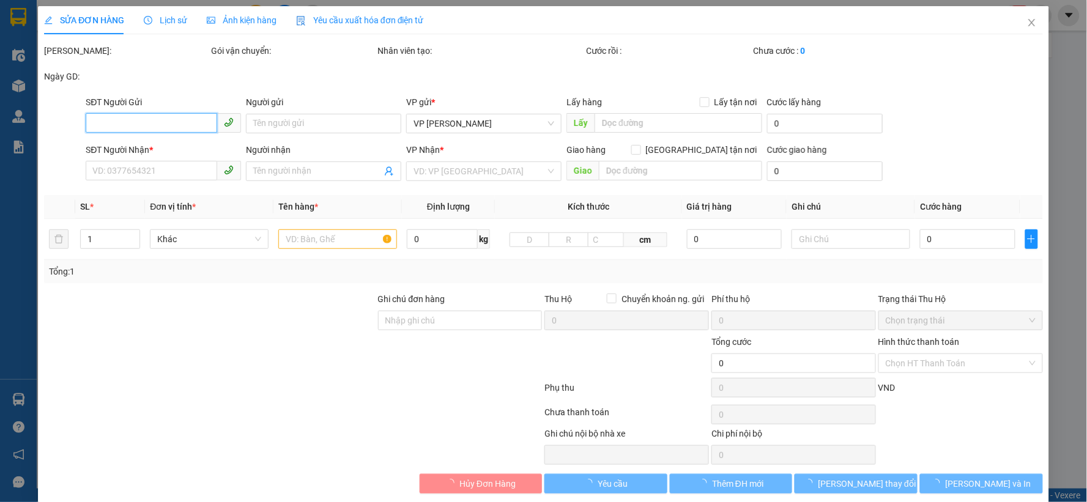
type input "0962123050"
type input "a Chín"
type input "0901971089"
type input "hiền"
checkbox input "true"
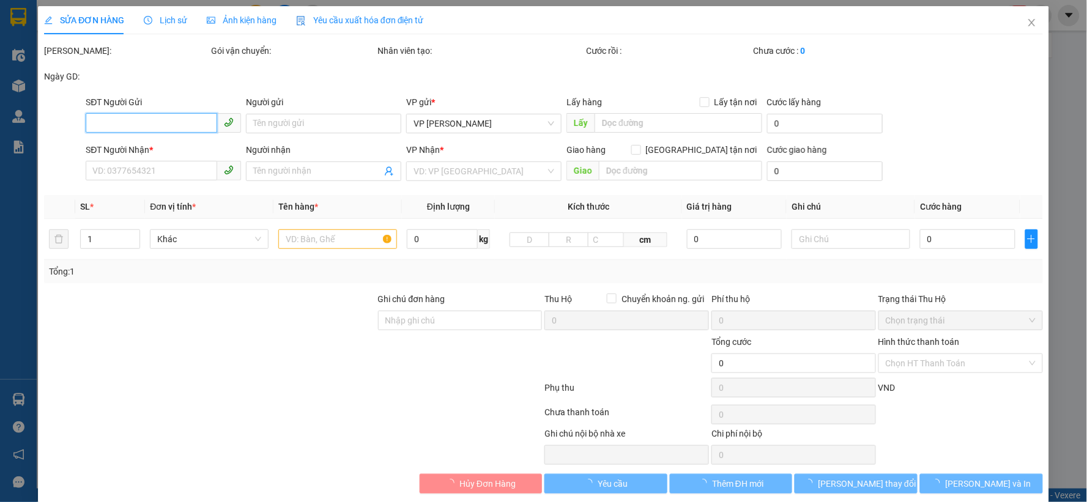
type input "258 bãi cháy"
type input "50.000"
type input "100.000"
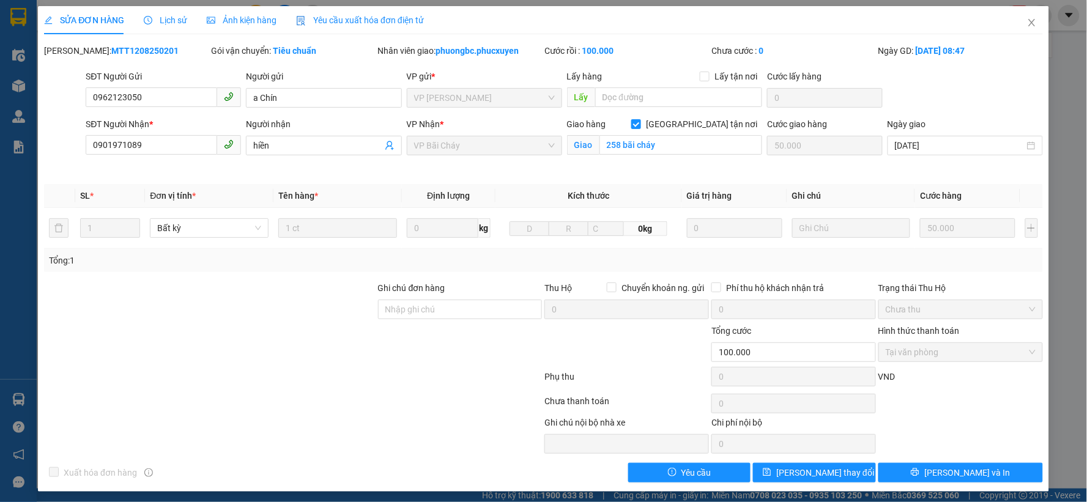
click at [164, 20] on span "Lịch sử" at bounding box center [165, 20] width 43 height 10
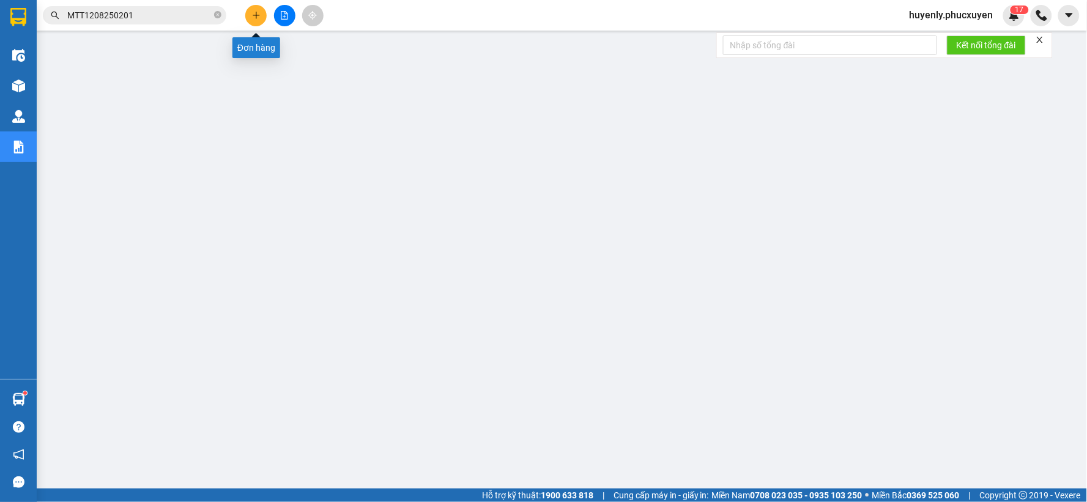
click at [250, 13] on button at bounding box center [255, 15] width 21 height 21
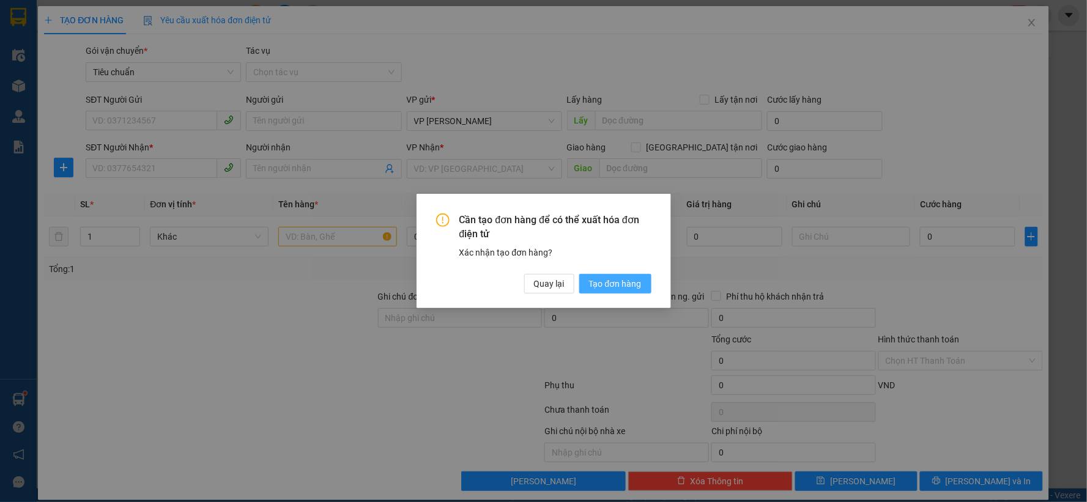
click at [627, 281] on span "Tạo đơn hàng" at bounding box center [615, 283] width 53 height 13
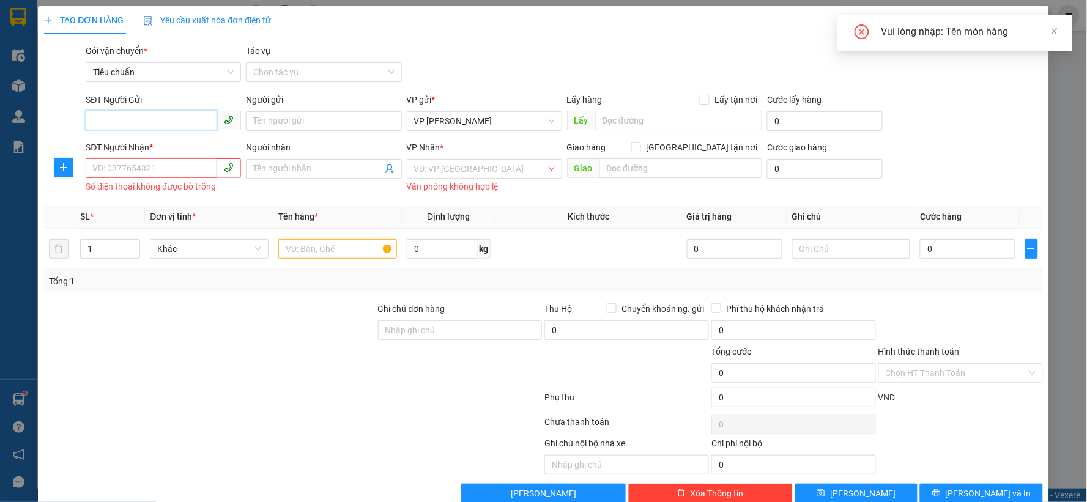
click at [185, 112] on input "SĐT Người Gửi" at bounding box center [152, 121] width 132 height 20
type input "0365864534"
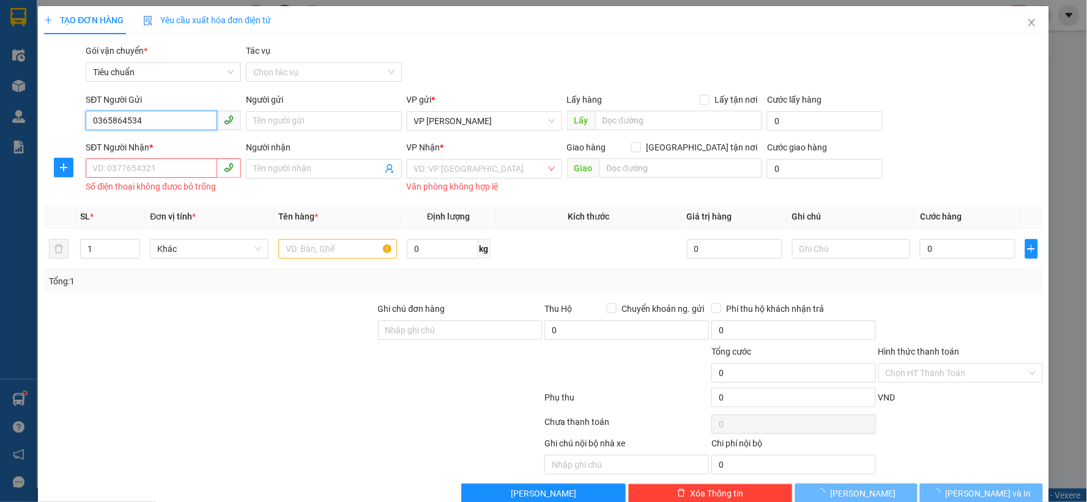
click at [196, 122] on input "0365864534" at bounding box center [152, 121] width 132 height 20
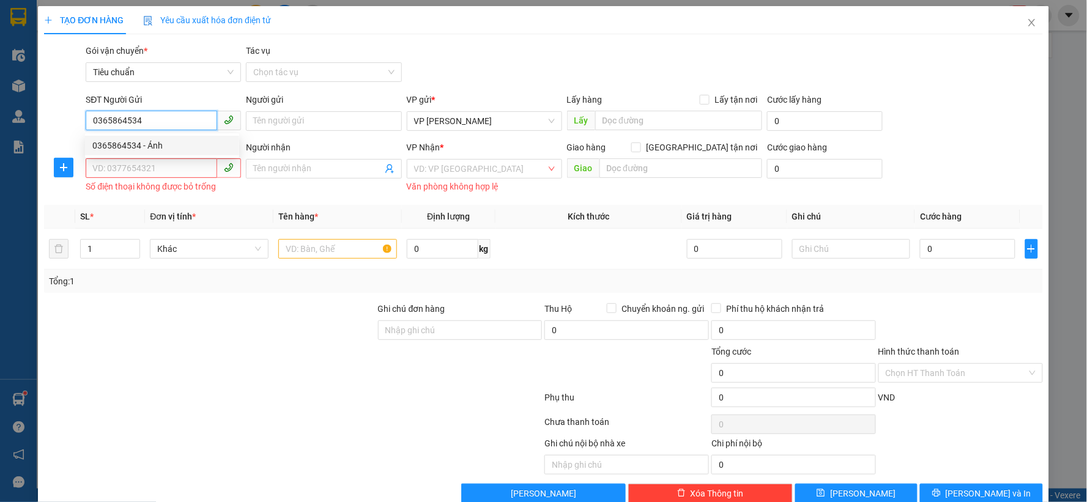
click at [166, 128] on input "0365864534" at bounding box center [152, 121] width 132 height 20
drag, startPoint x: 171, startPoint y: 143, endPoint x: 168, endPoint y: 160, distance: 16.8
click at [171, 145] on div "0365864534 - Ánh" at bounding box center [161, 145] width 139 height 13
type input "Ánh"
type input "ub"
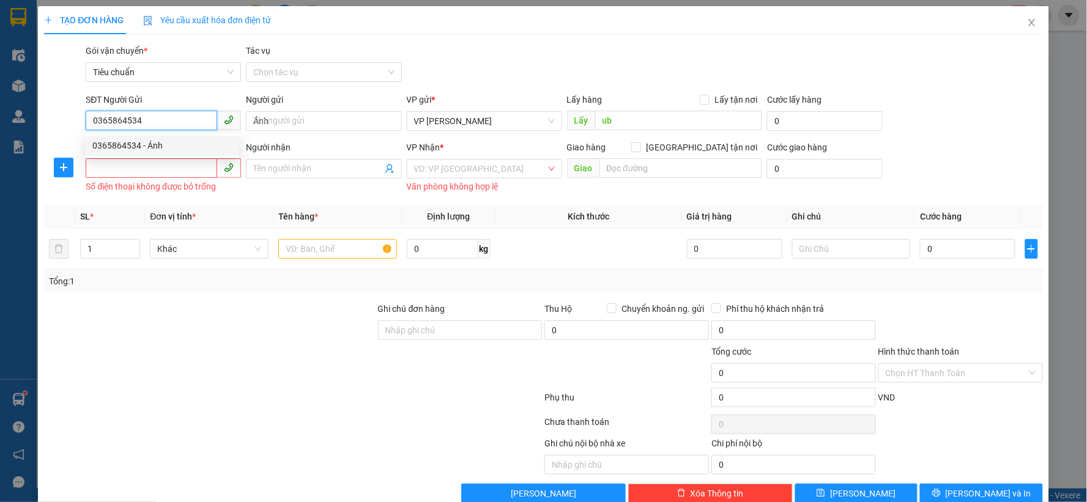
type input "0365864534"
click at [168, 160] on input "SĐT Người Nhận *" at bounding box center [152, 168] width 132 height 20
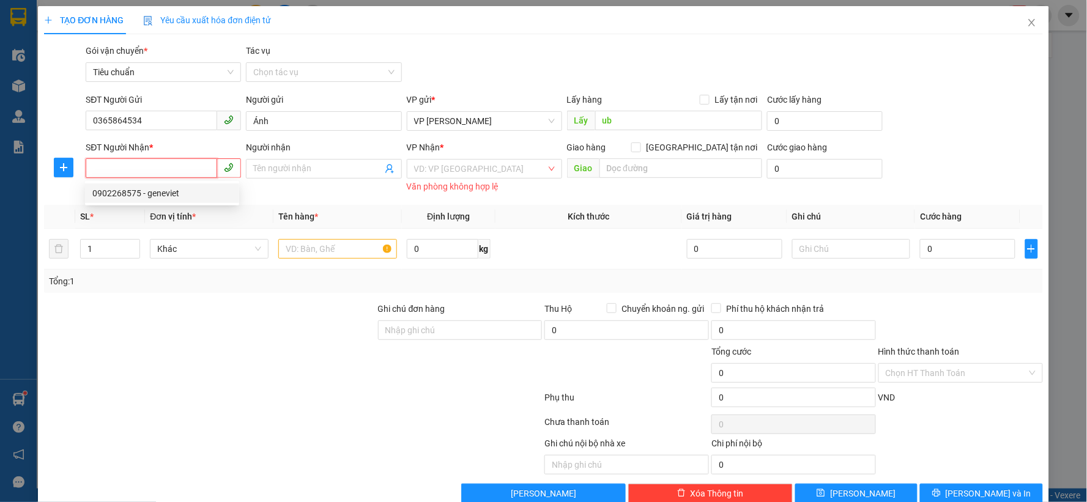
click at [171, 196] on div "0902268575 - geneviet" at bounding box center [161, 193] width 139 height 13
type input "0902268575"
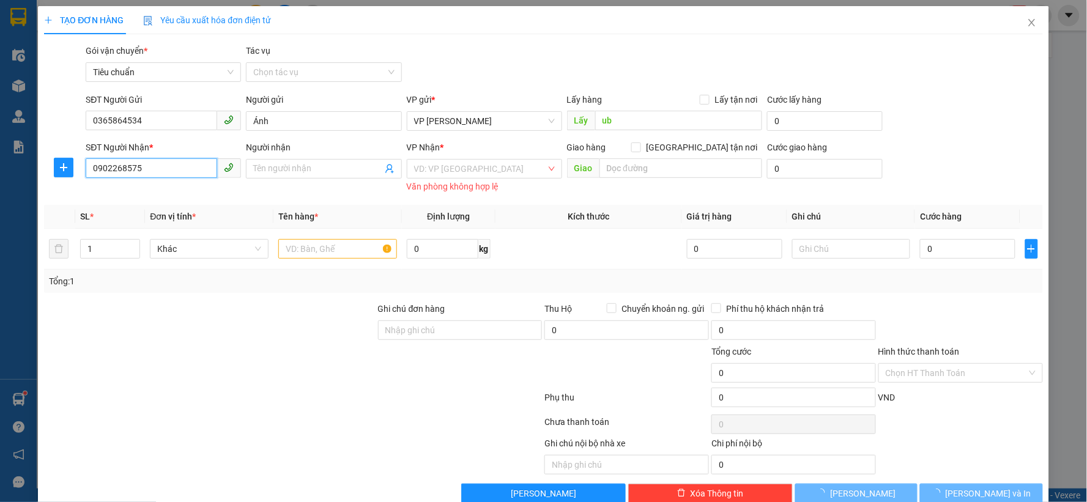
type input "geneviet"
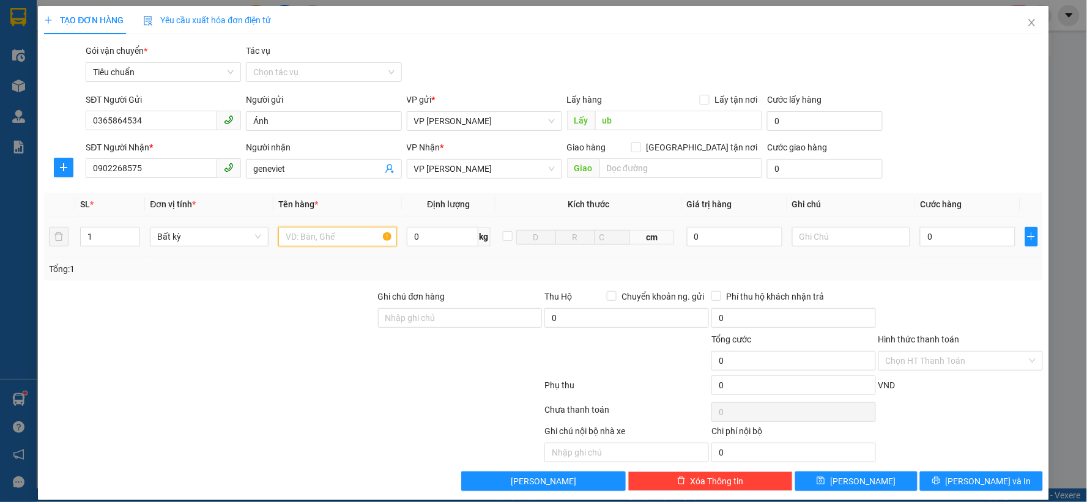
drag, startPoint x: 291, startPoint y: 237, endPoint x: 310, endPoint y: 236, distance: 19.0
click at [292, 237] on input "text" at bounding box center [337, 237] width 119 height 20
type input "x"
type input "hộp mẫu"
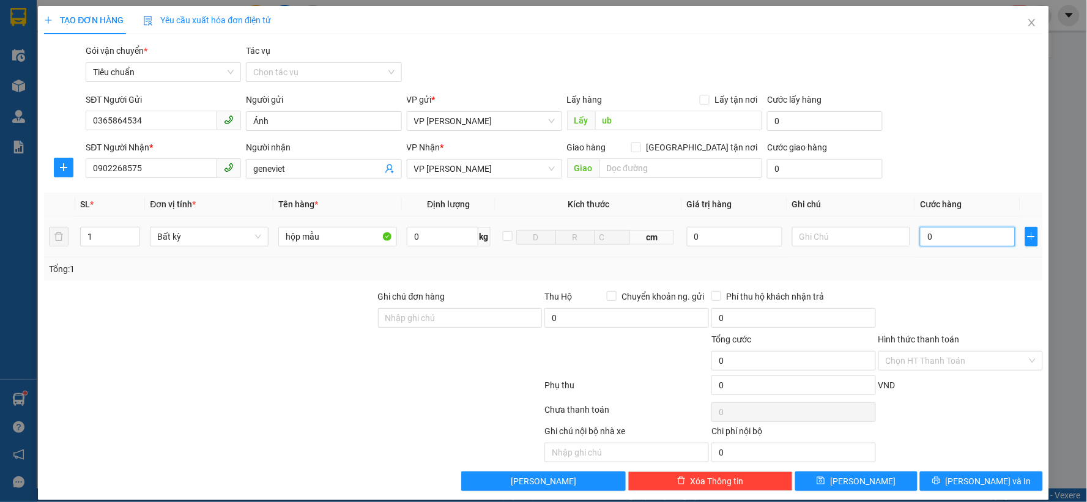
click at [948, 237] on input "0" at bounding box center [967, 237] width 95 height 20
type input "3"
type input "30"
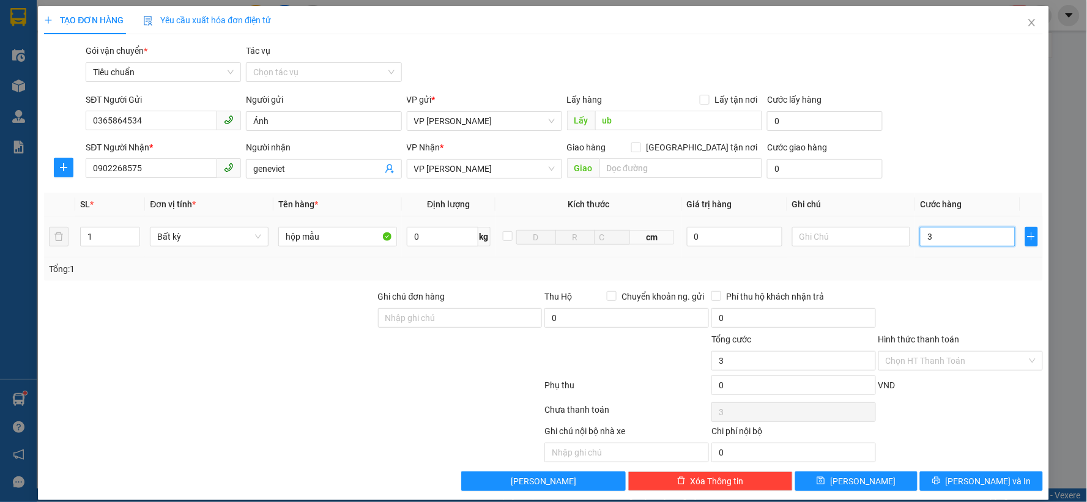
type input "30"
click at [166, 69] on span "Tiêu chuẩn" at bounding box center [163, 72] width 141 height 18
type input "30.000"
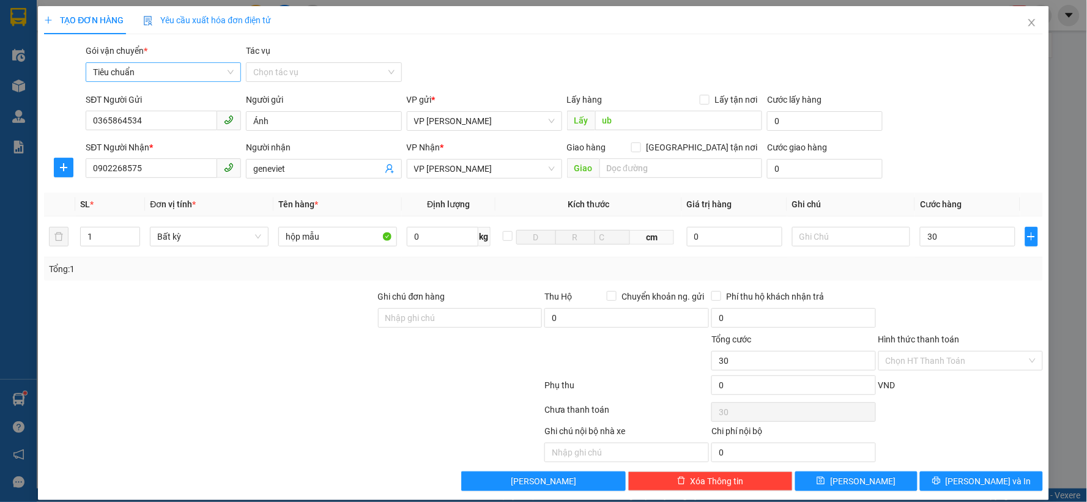
type input "30.000"
click at [295, 64] on input "Tác vụ" at bounding box center [319, 72] width 132 height 18
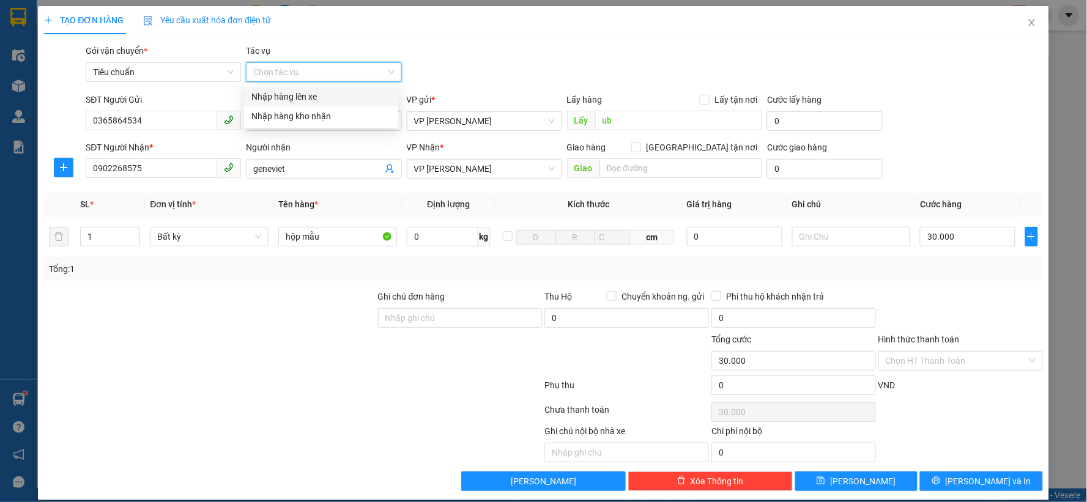
click at [314, 98] on div "Nhập hàng lên xe" at bounding box center [320, 96] width 139 height 13
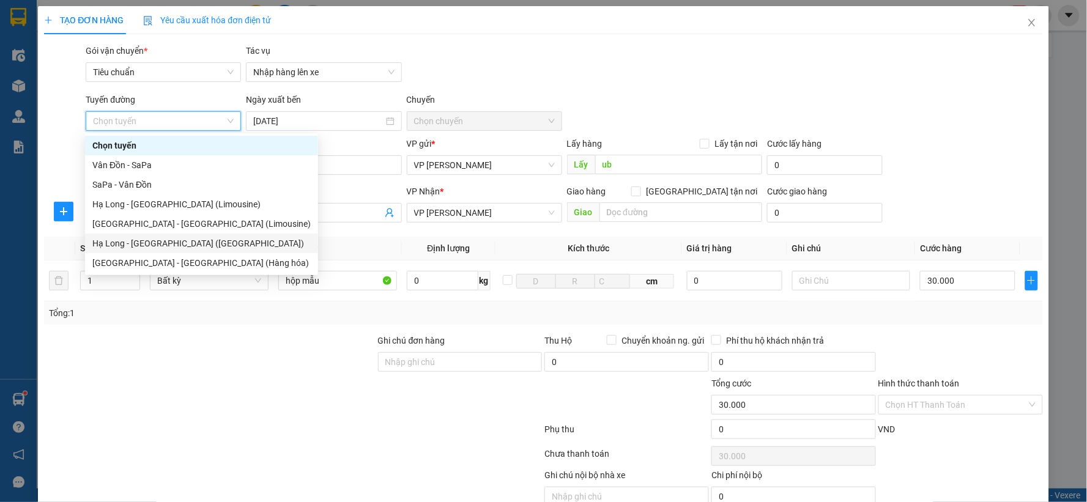
drag, startPoint x: 168, startPoint y: 242, endPoint x: 382, endPoint y: 193, distance: 220.4
click at [168, 242] on div "Hạ Long - Hà Nội (Hàng hóa)" at bounding box center [201, 243] width 218 height 13
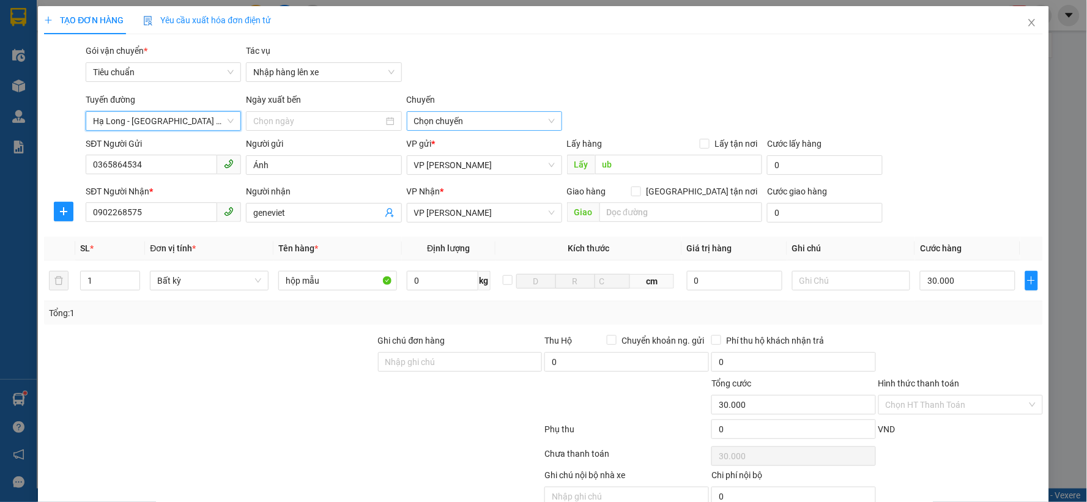
type input "[DATE]"
click at [441, 122] on span "10:00 - 14H-009.60" at bounding box center [484, 121] width 141 height 18
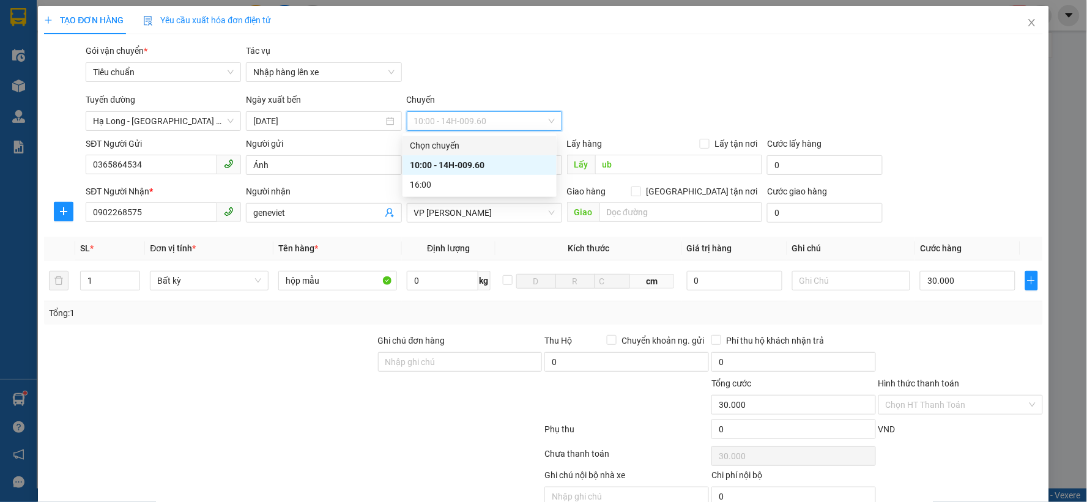
click at [648, 88] on div "Transit Pickup Surcharge Ids Transit Deliver Surcharge Ids Transit Deliver Surc…" at bounding box center [543, 289] width 999 height 491
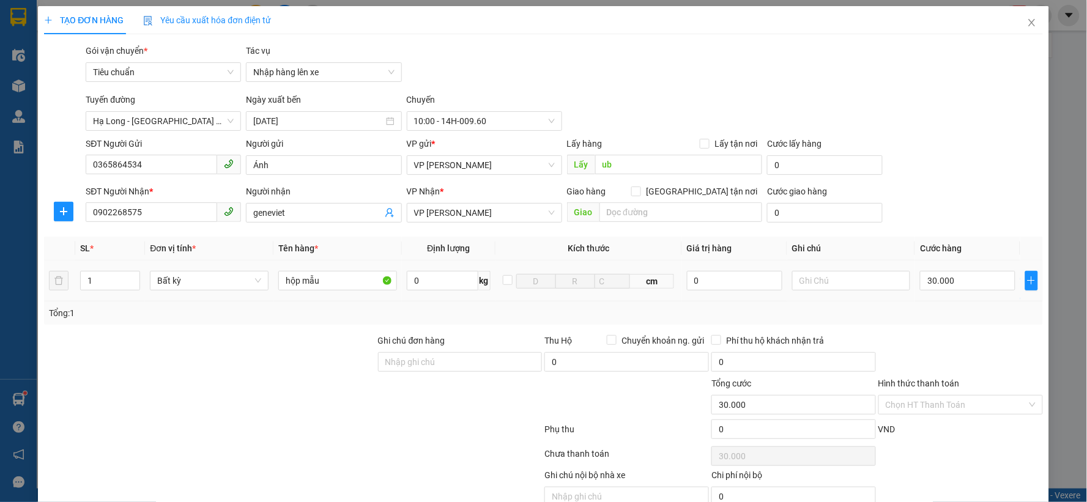
scroll to position [57, 0]
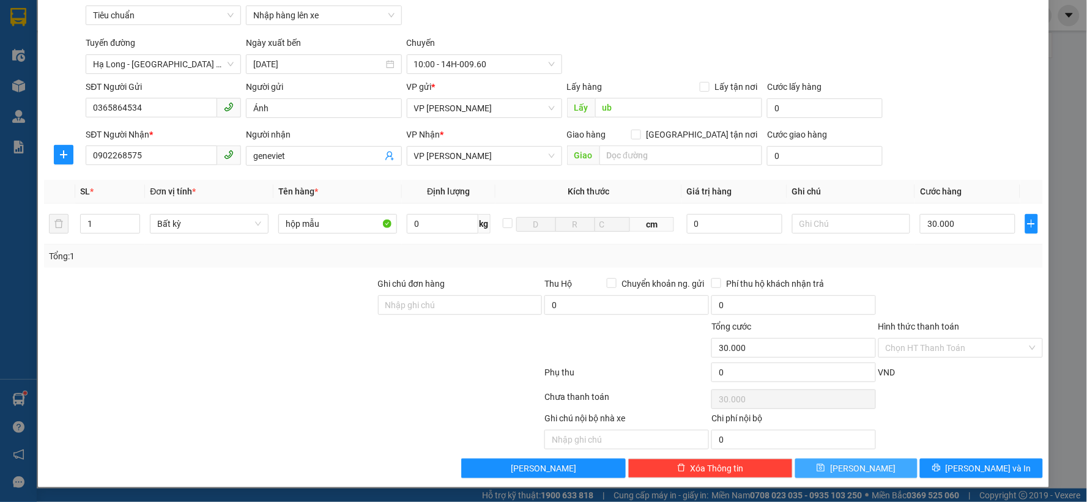
drag, startPoint x: 860, startPoint y: 464, endPoint x: 888, endPoint y: 344, distance: 123.0
click at [861, 464] on span "Lưu" at bounding box center [862, 468] width 65 height 13
type input "0"
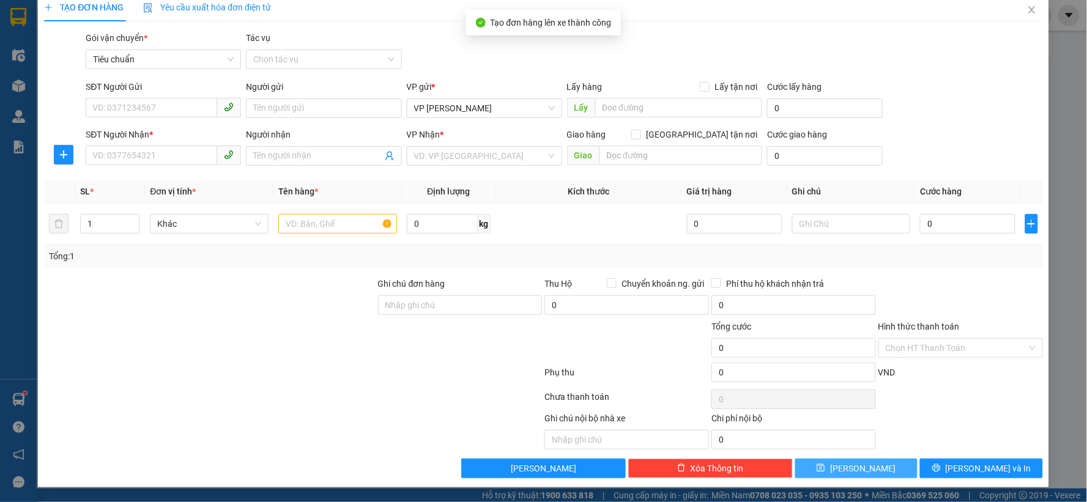
scroll to position [13, 0]
click at [1025, 20] on span "Close" at bounding box center [1032, 10] width 34 height 34
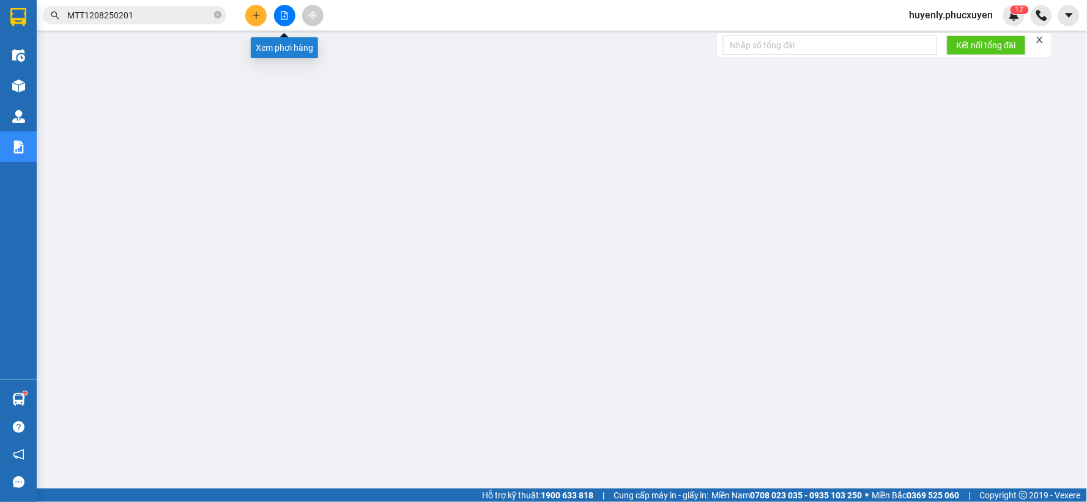
click at [284, 20] on button at bounding box center [284, 15] width 21 height 21
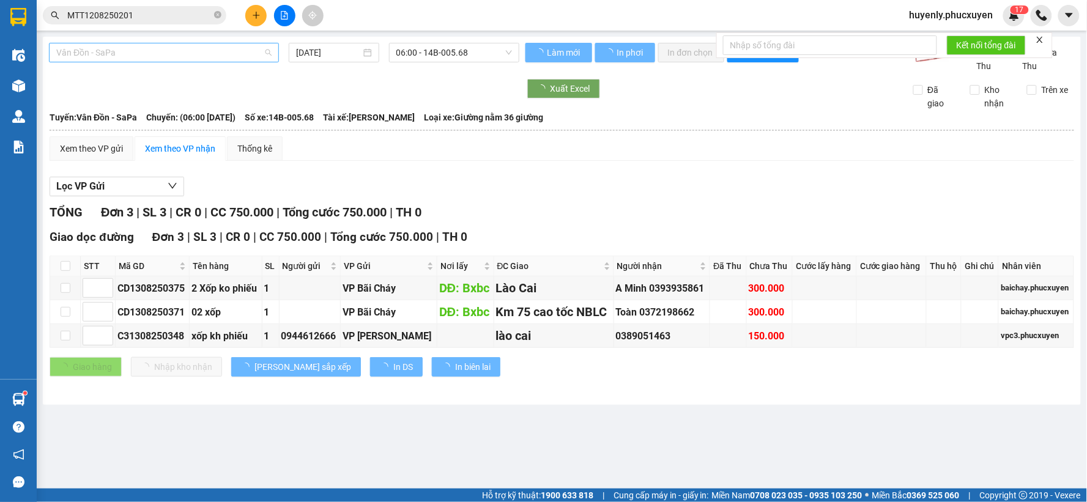
click at [196, 52] on span "Vân Đồn - SaPa" at bounding box center [163, 52] width 215 height 18
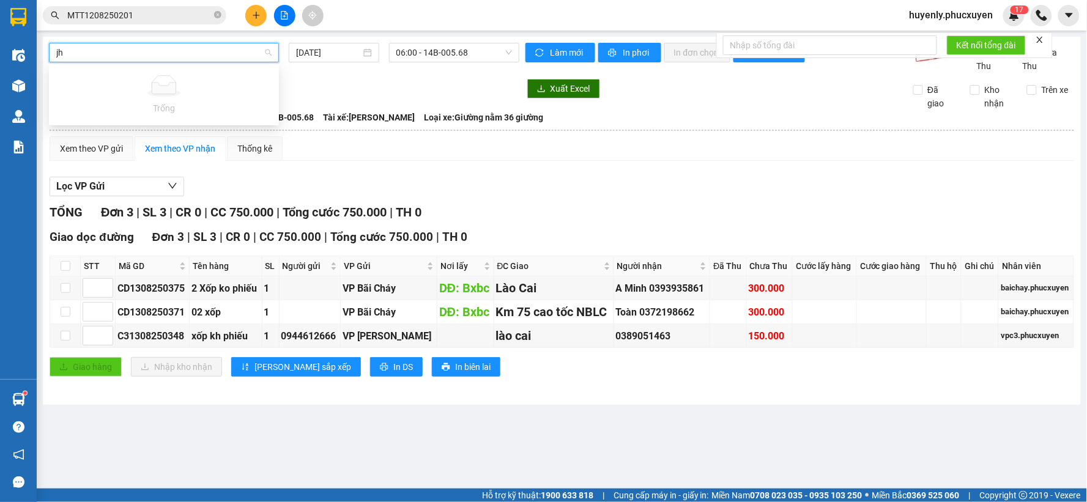
type input "j"
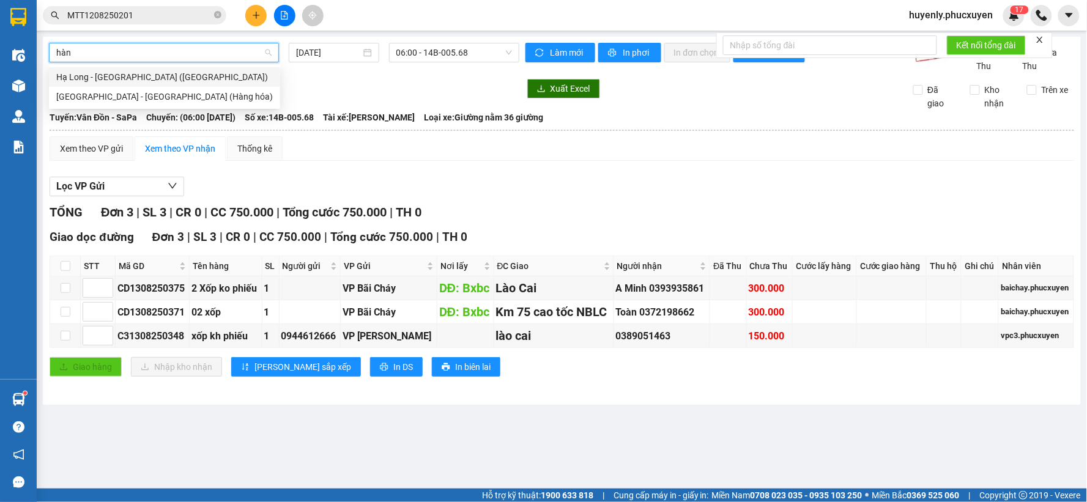
type input "hàng"
click at [182, 75] on div "Hạ Long - Hà Nội (Hàng hóa)" at bounding box center [164, 76] width 217 height 13
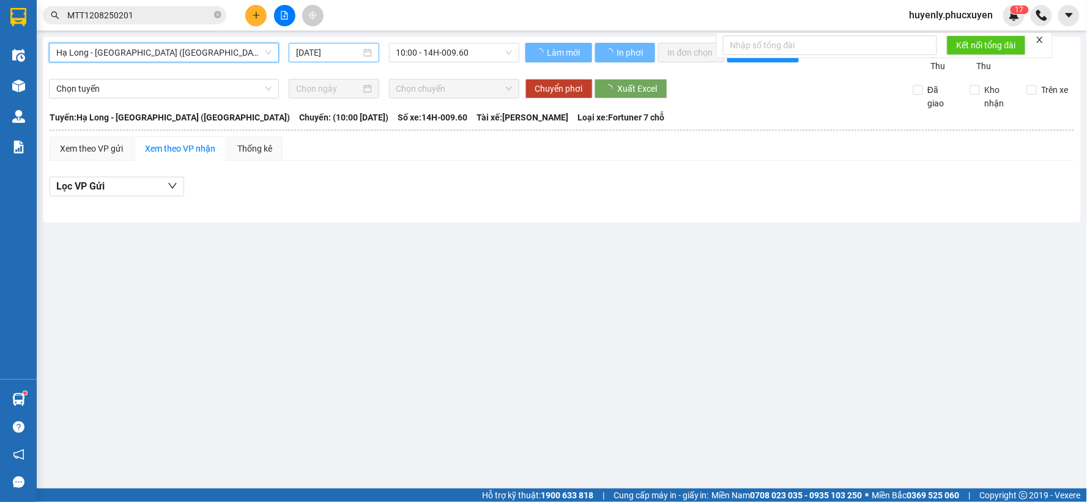
click at [292, 51] on div "[DATE]" at bounding box center [334, 53] width 90 height 20
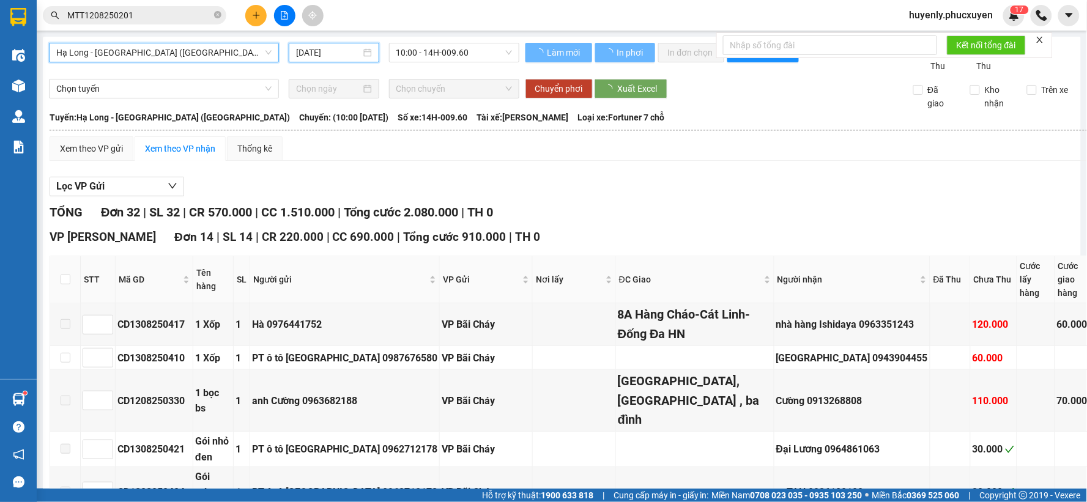
click at [306, 57] on input "[DATE]" at bounding box center [328, 52] width 64 height 13
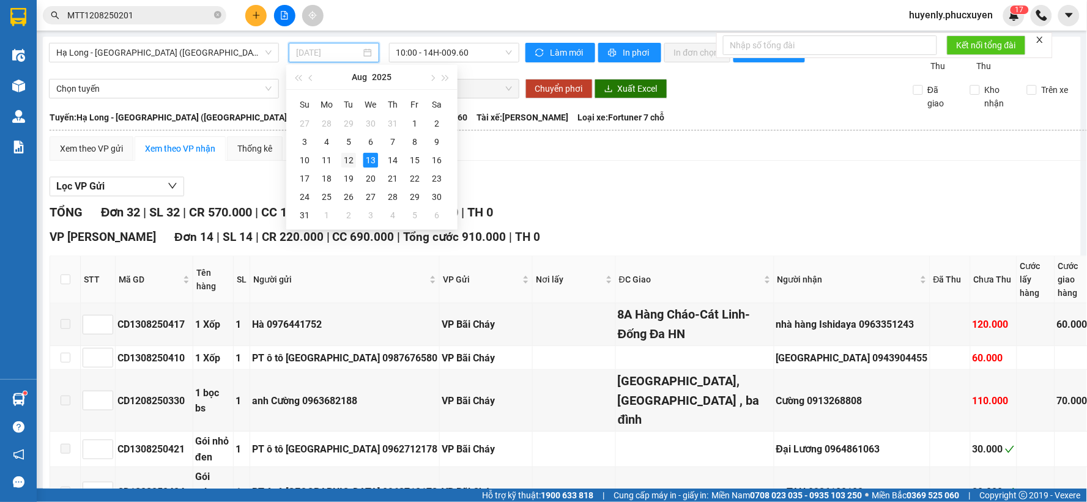
click at [351, 158] on div "12" at bounding box center [348, 160] width 15 height 15
type input "12/08/2025"
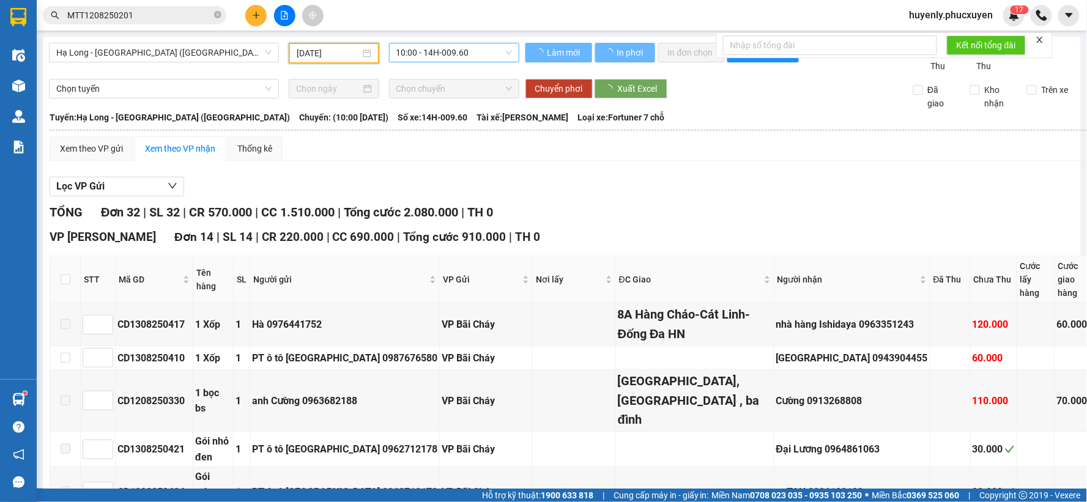
drag, startPoint x: 448, startPoint y: 55, endPoint x: 457, endPoint y: 56, distance: 9.3
click at [447, 55] on span "10:00 - 14H-009.60" at bounding box center [454, 52] width 116 height 18
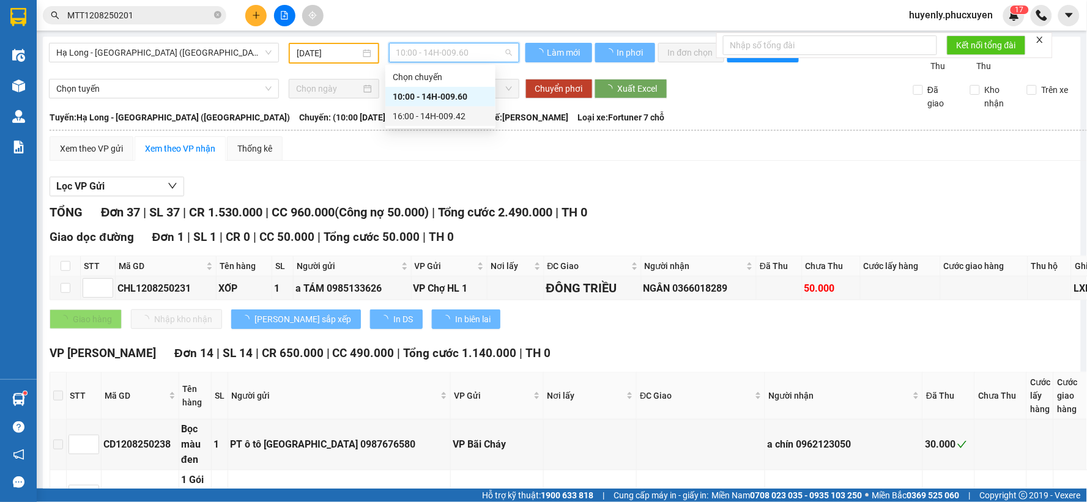
click at [426, 117] on div "16:00 - 14H-009.42" at bounding box center [440, 115] width 95 height 13
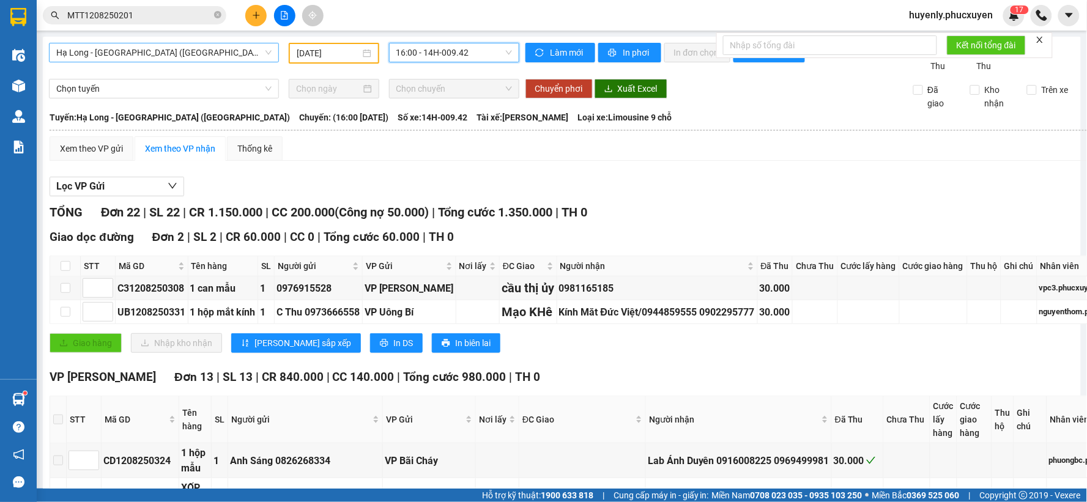
click at [157, 59] on span "Hạ Long - Hà Nội (Hàng hóa)" at bounding box center [163, 52] width 215 height 18
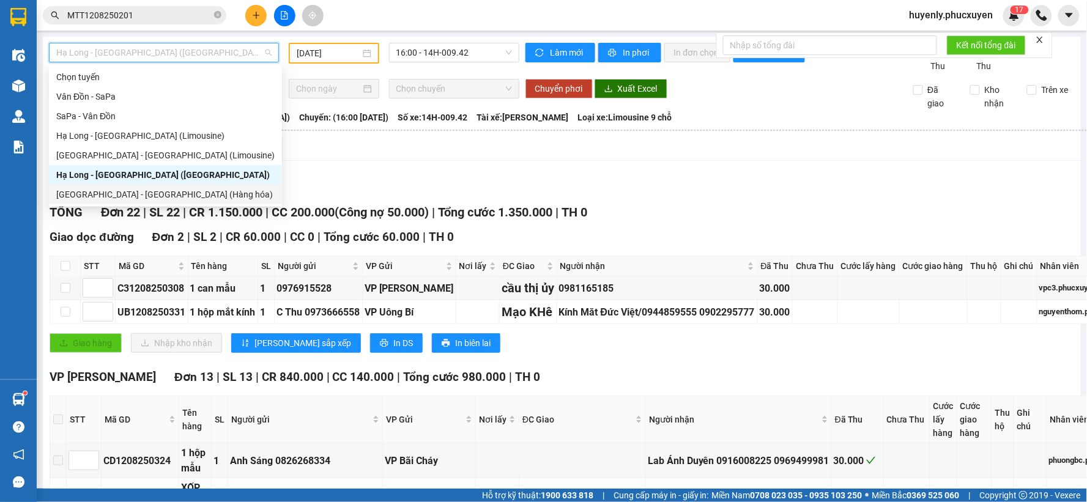
click at [132, 193] on div "[GEOGRAPHIC_DATA] - [GEOGRAPHIC_DATA] (Hàng hóa)" at bounding box center [165, 194] width 218 height 13
type input "[DATE]"
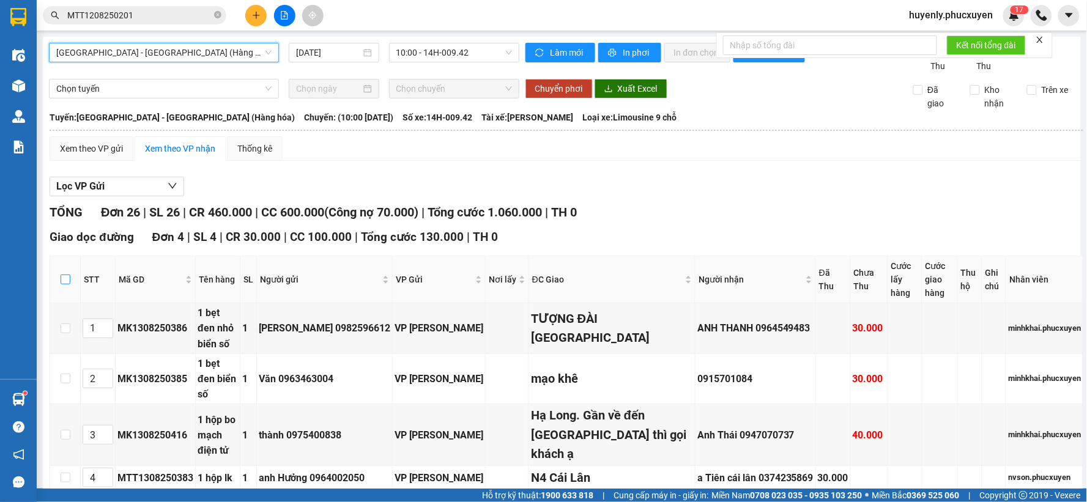
click at [67, 278] on input "checkbox" at bounding box center [66, 280] width 10 height 10
checkbox input "true"
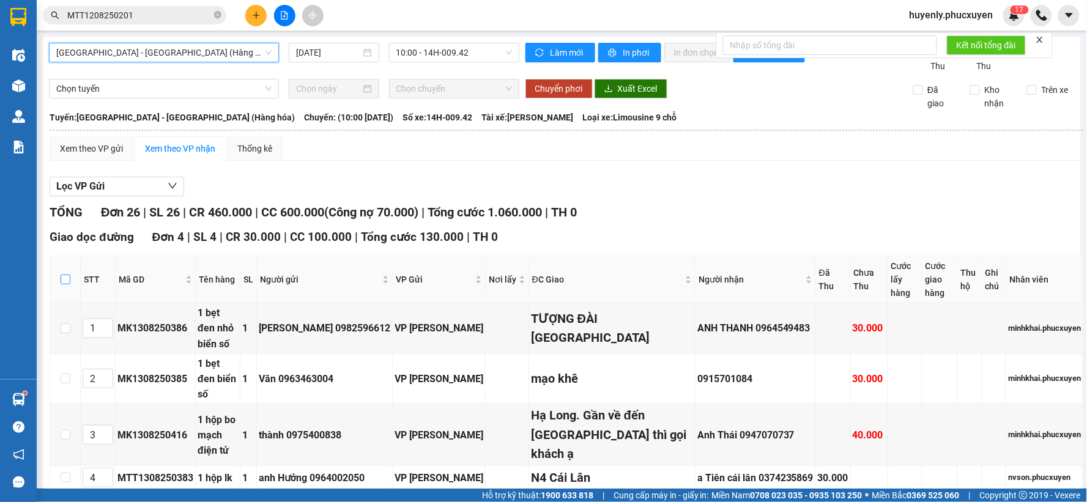
checkbox input "true"
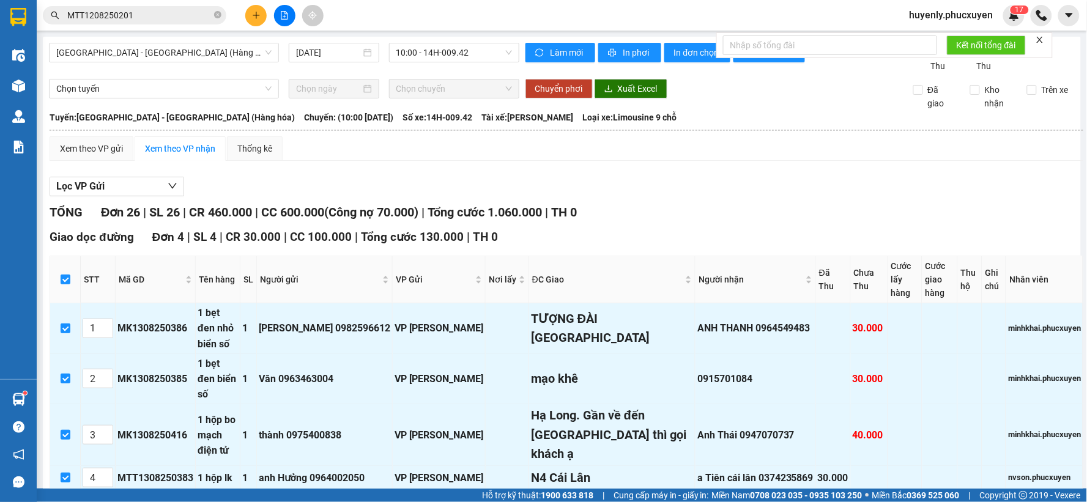
click at [86, 502] on span "Giao hàng" at bounding box center [92, 508] width 39 height 13
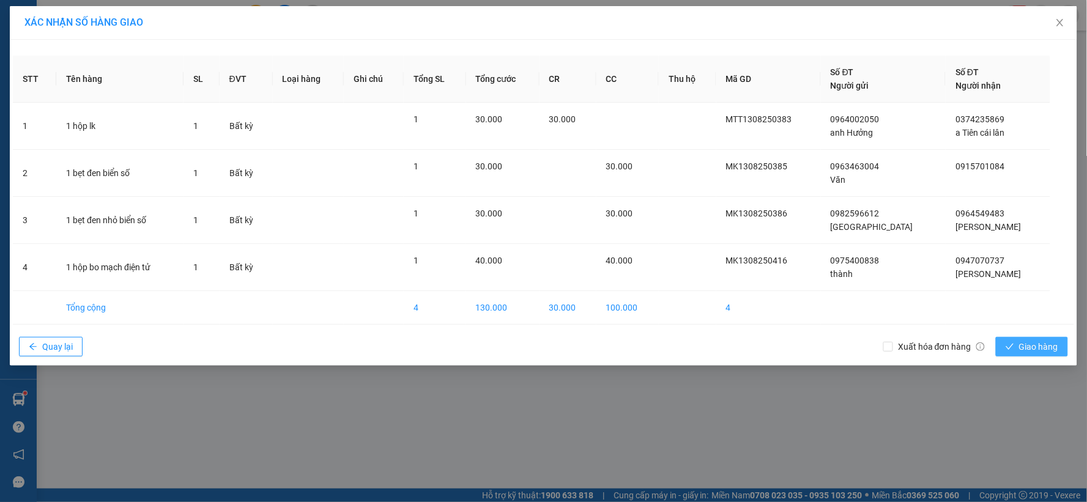
click at [1024, 343] on span "Giao hàng" at bounding box center [1038, 346] width 39 height 13
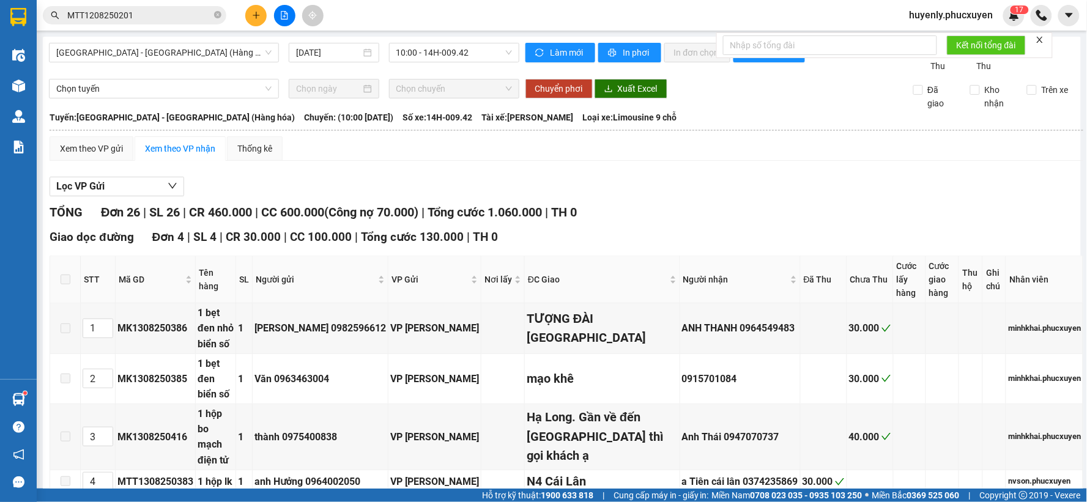
click at [209, 15] on input "MTT1208250201" at bounding box center [139, 15] width 144 height 13
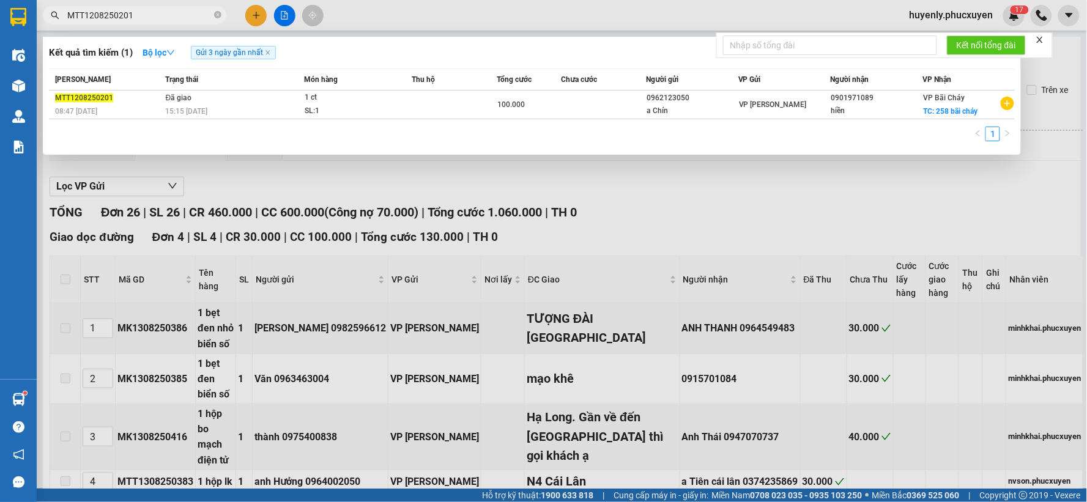
click at [209, 15] on input "MTT1208250201" at bounding box center [139, 15] width 144 height 13
type input "0769296999"
drag, startPoint x: 888, startPoint y: 80, endPoint x: 875, endPoint y: 49, distance: 33.5
click at [884, 76] on div "Người nhận" at bounding box center [877, 79] width 92 height 13
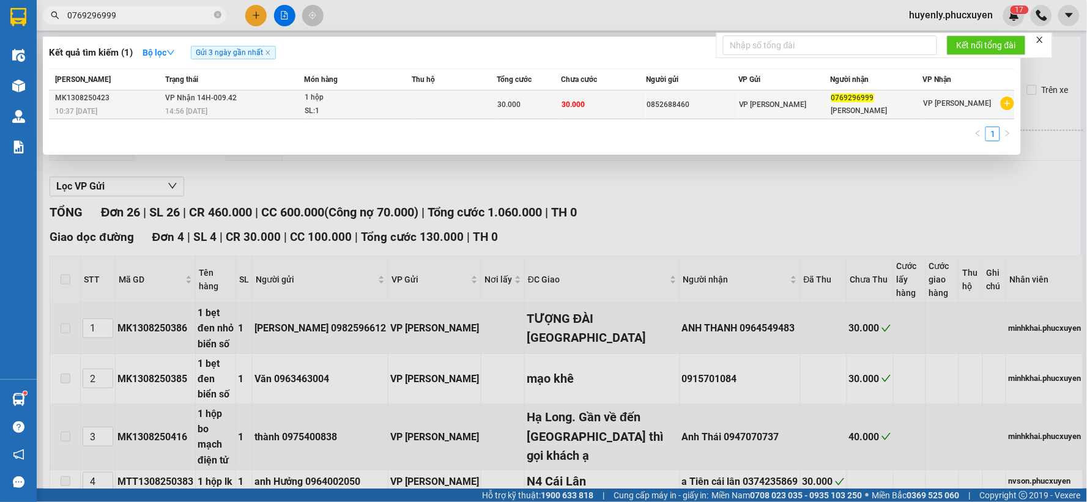
click at [558, 98] on div "30.000" at bounding box center [529, 104] width 62 height 13
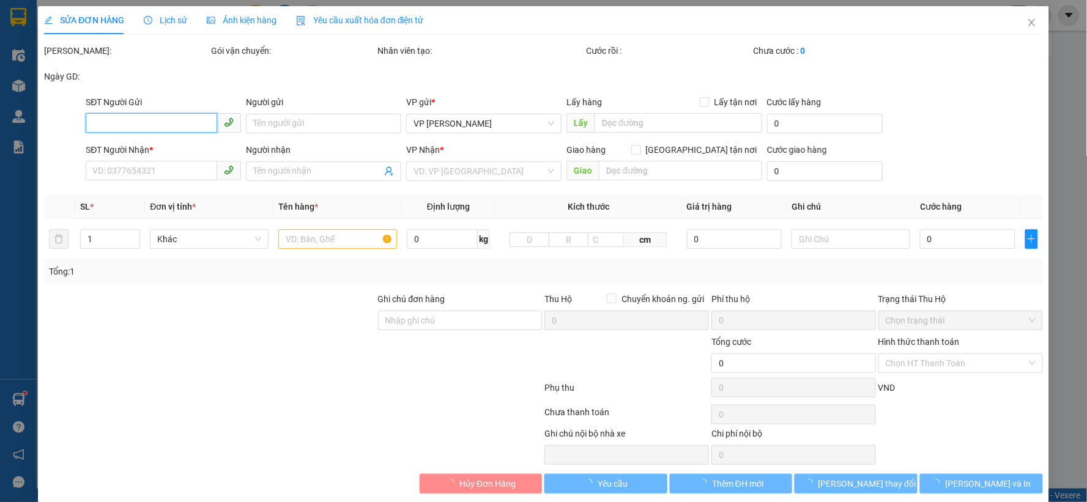
type input "0852688460"
type input "0769296999"
type input "ANH SƠN"
type input "30.000"
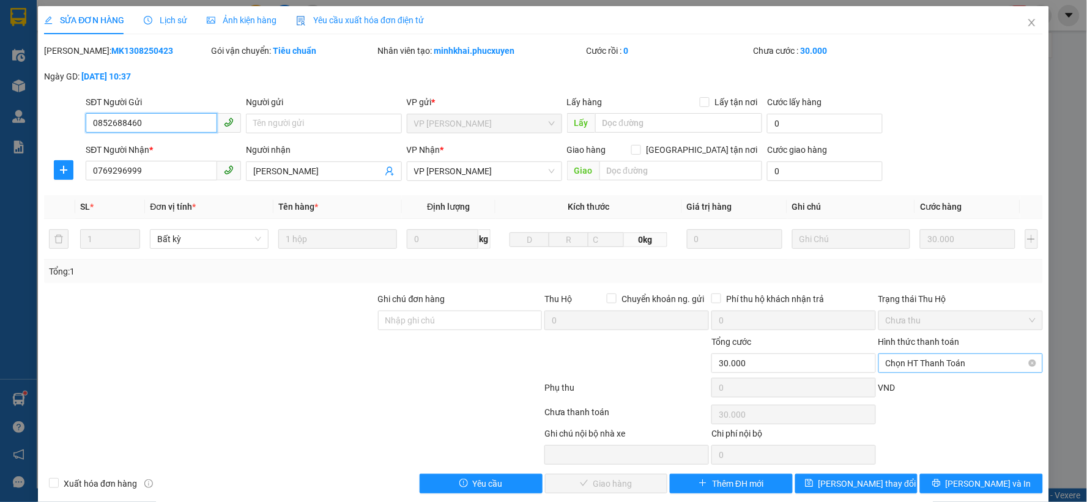
click at [908, 365] on span "Chọn HT Thanh Toán" at bounding box center [961, 363] width 150 height 18
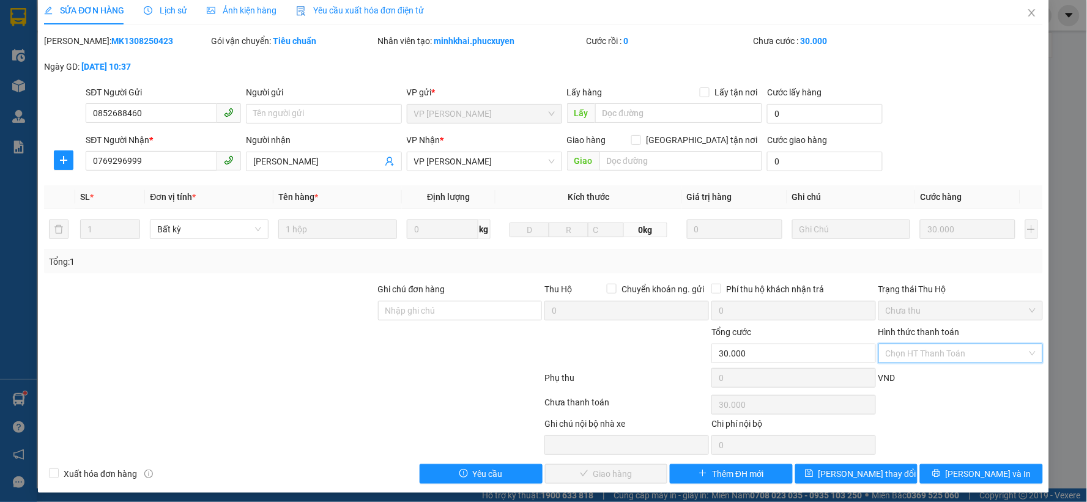
scroll to position [15, 0]
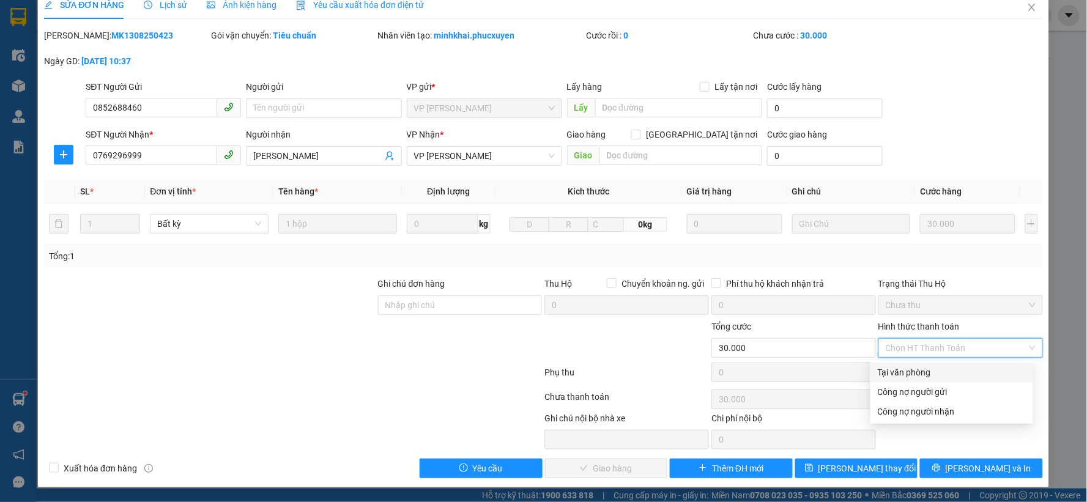
click at [910, 375] on div "Tại văn phòng" at bounding box center [952, 372] width 148 height 13
type input "0"
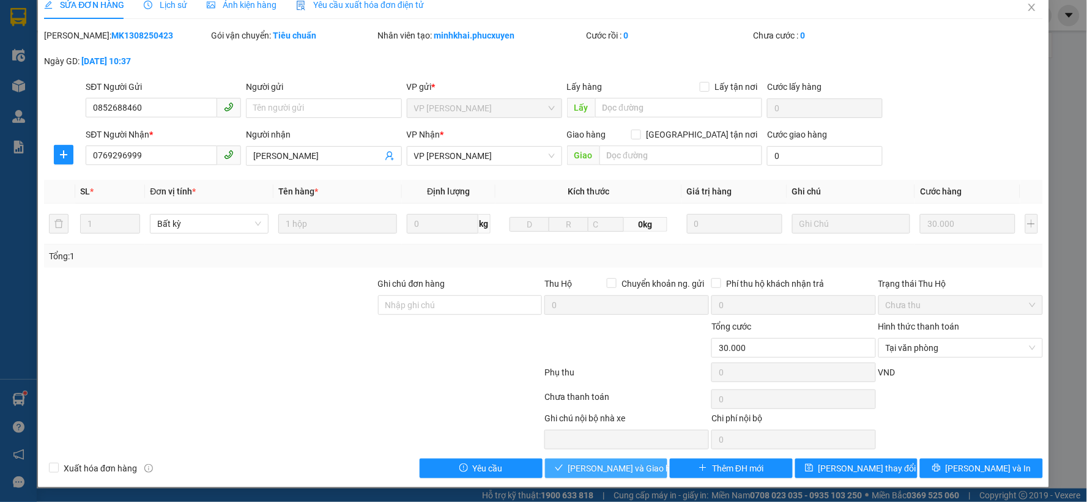
drag, startPoint x: 618, startPoint y: 465, endPoint x: 280, endPoint y: 71, distance: 519.3
click at [616, 465] on span "[PERSON_NAME] và Giao hàng" at bounding box center [626, 468] width 117 height 13
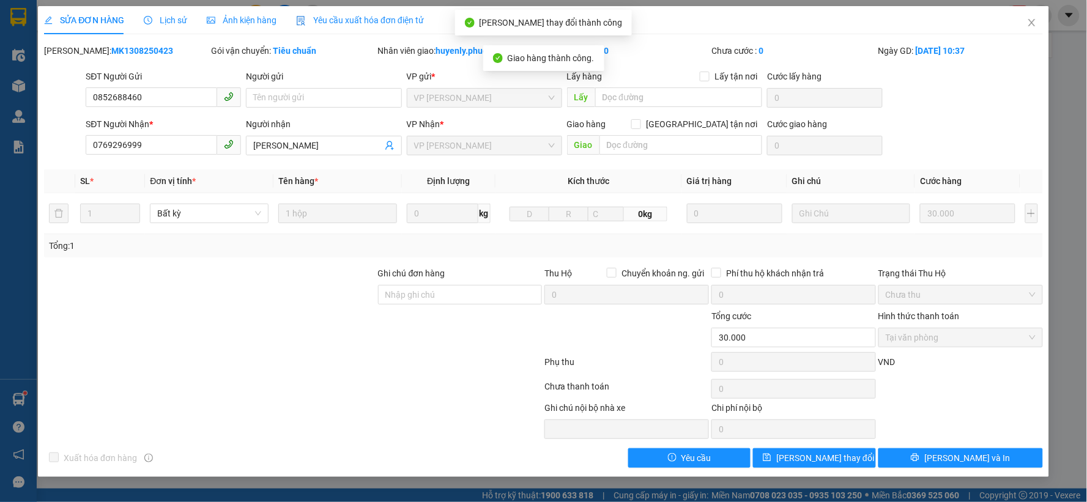
scroll to position [0, 0]
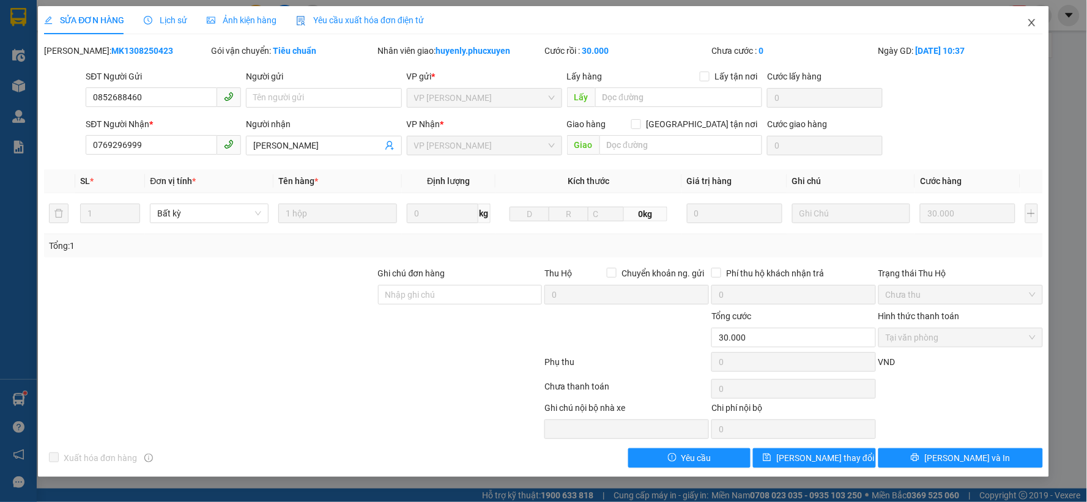
click at [1032, 31] on span "Close" at bounding box center [1032, 23] width 34 height 34
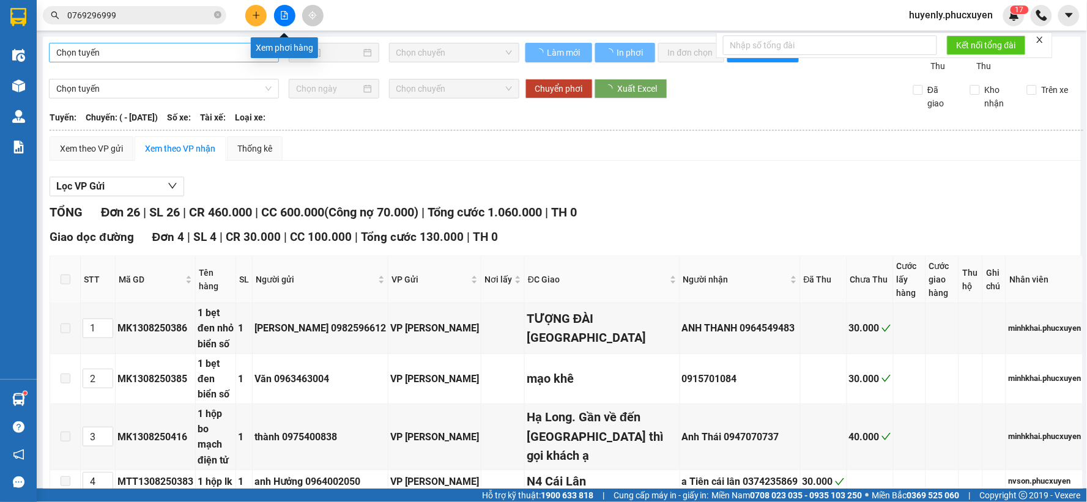
click at [193, 55] on span "Chọn tuyến" at bounding box center [163, 52] width 215 height 18
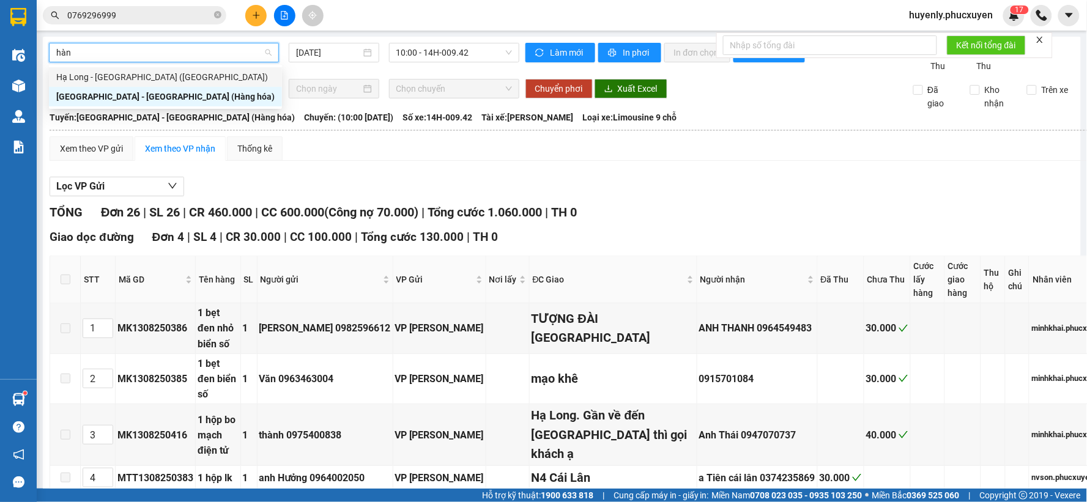
type input "hàng"
drag, startPoint x: 168, startPoint y: 70, endPoint x: 204, endPoint y: 64, distance: 36.0
click at [170, 70] on div "Hạ Long - Hà Nội (Hàng hóa)" at bounding box center [165, 76] width 218 height 13
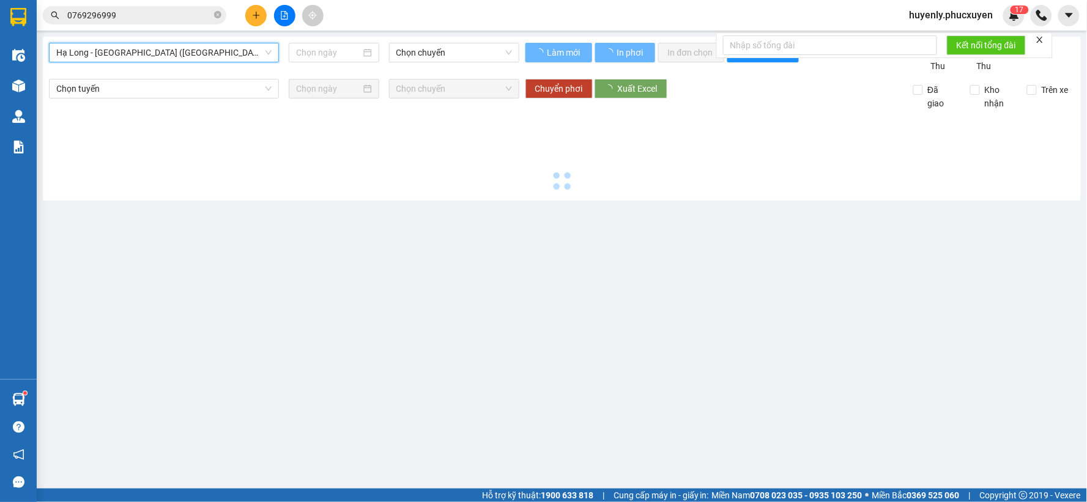
type input "[DATE]"
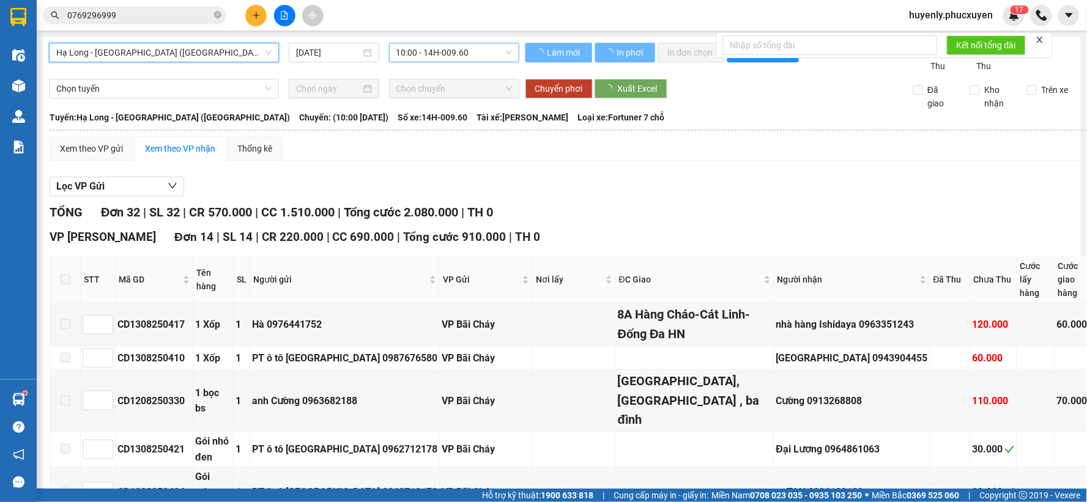
click at [478, 62] on div "10:00 - 14H-009.60" at bounding box center [454, 53] width 130 height 20
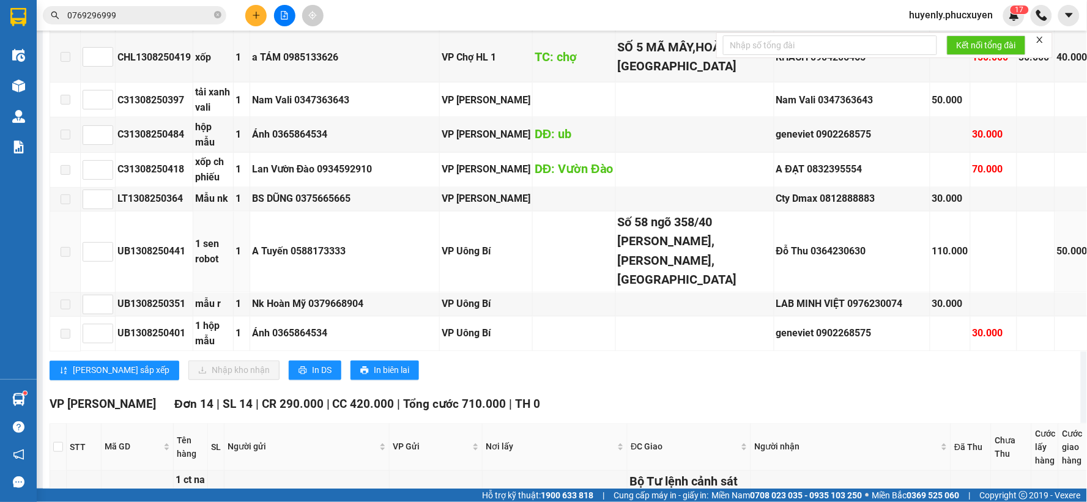
scroll to position [543, 0]
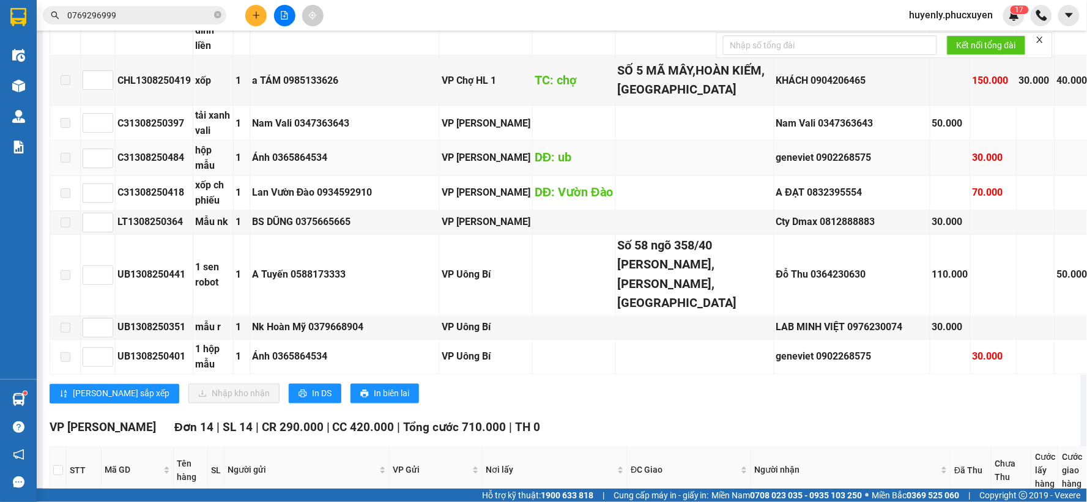
click at [144, 150] on div "C31308250484" at bounding box center [153, 157] width 73 height 15
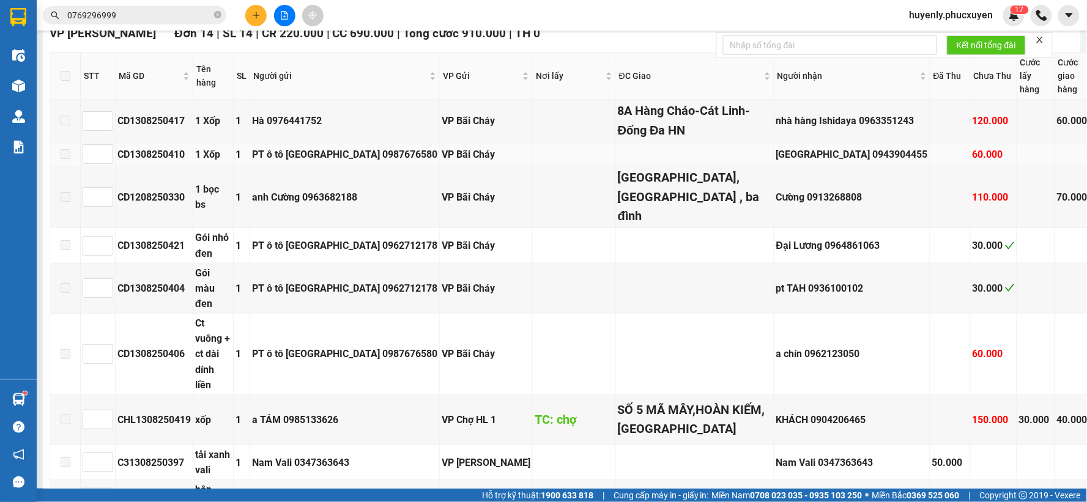
scroll to position [0, 0]
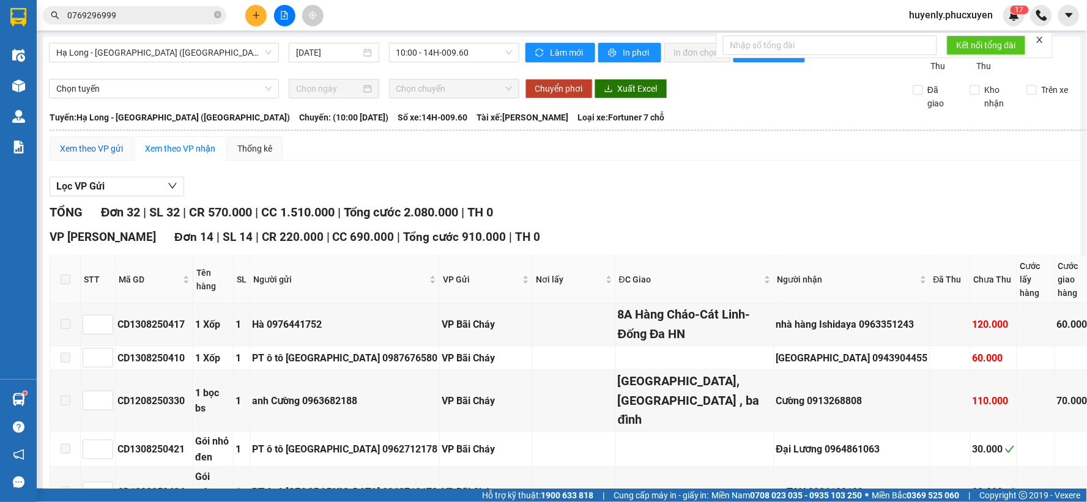
click at [108, 143] on div "Xem theo VP gửi" at bounding box center [91, 148] width 63 height 13
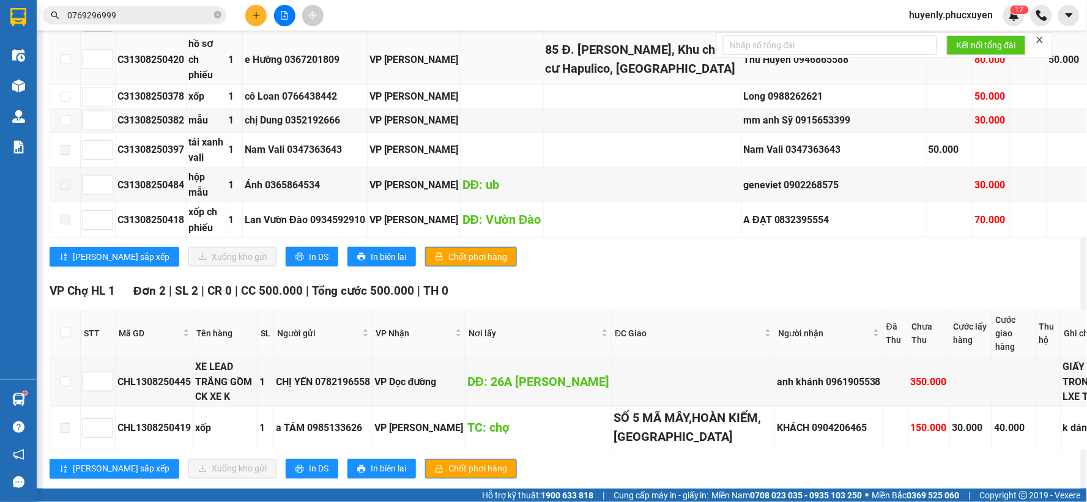
scroll to position [1699, 0]
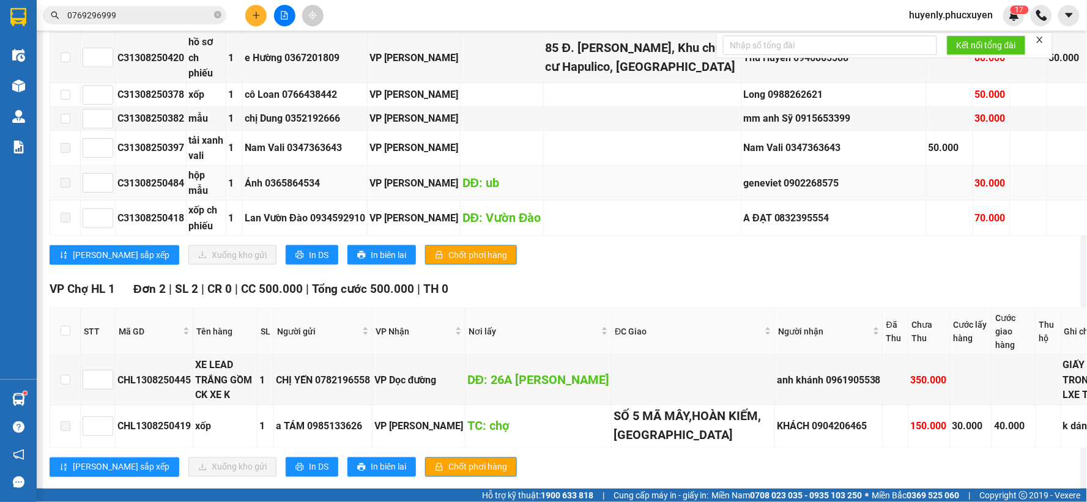
click at [67, 188] on span at bounding box center [66, 183] width 10 height 10
click at [137, 191] on div "C31308250484" at bounding box center [150, 183] width 67 height 15
click at [155, 191] on div "C31308250484" at bounding box center [150, 183] width 67 height 15
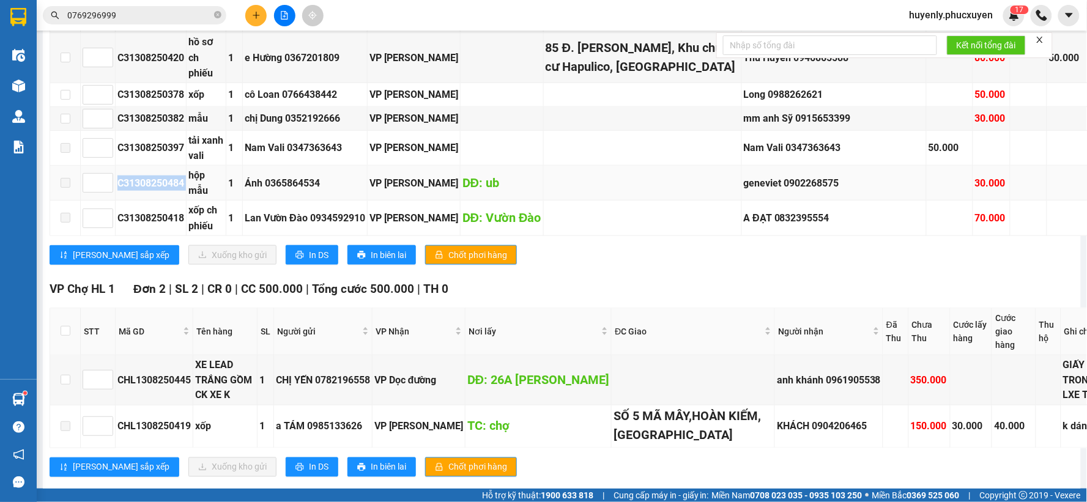
click at [155, 191] on div "C31308250484" at bounding box center [150, 183] width 67 height 15
click at [159, 13] on input "0769296999" at bounding box center [139, 15] width 144 height 13
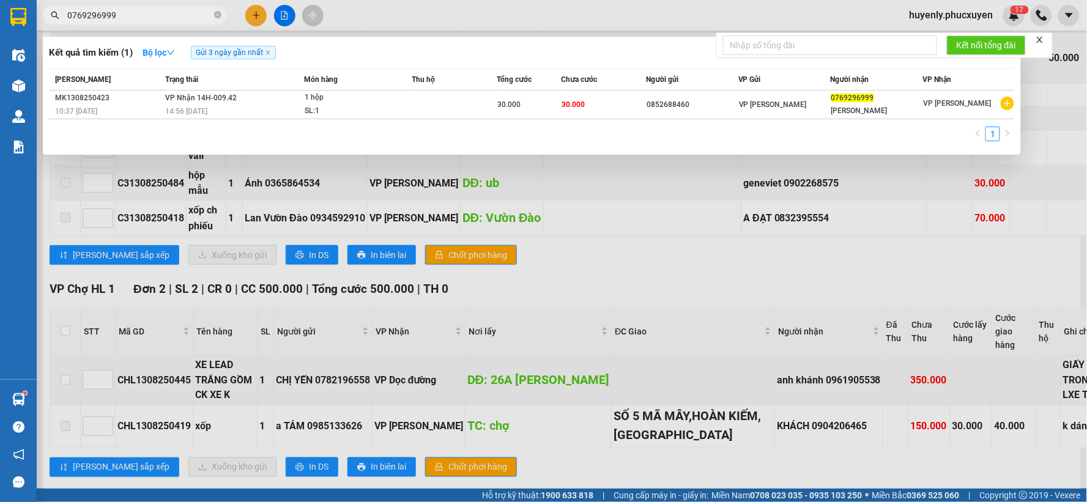
click at [159, 13] on input "0769296999" at bounding box center [139, 15] width 144 height 13
paste input "C31308250484"
type input "C31308250484"
click at [428, 105] on td at bounding box center [454, 105] width 85 height 29
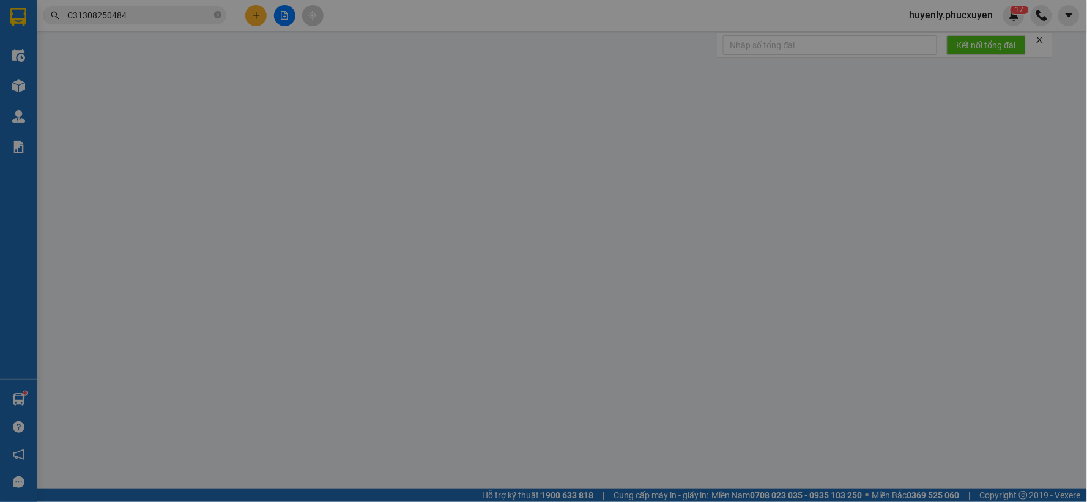
type input "0365864534"
type input "Ánh"
type input "ub"
type input "0902268575"
type input "geneviet"
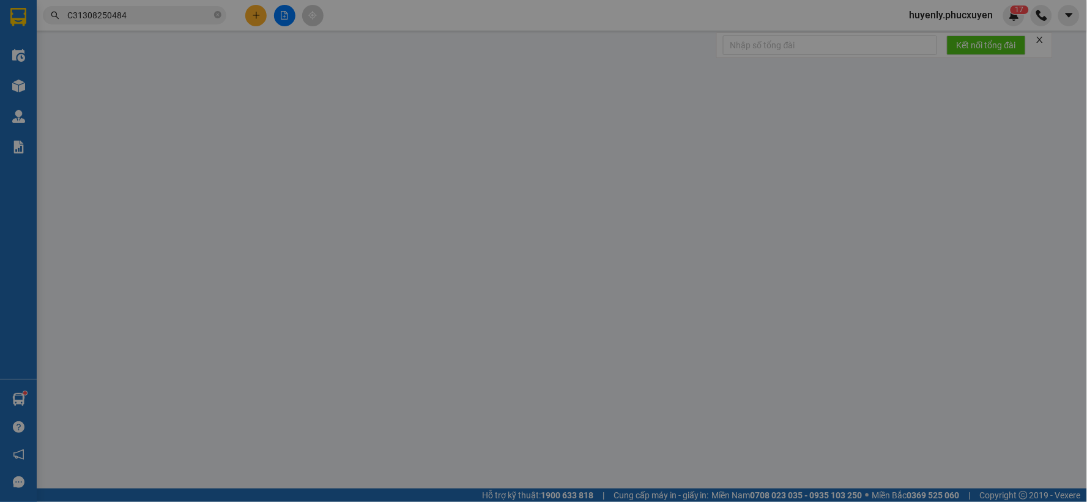
type input "30.000"
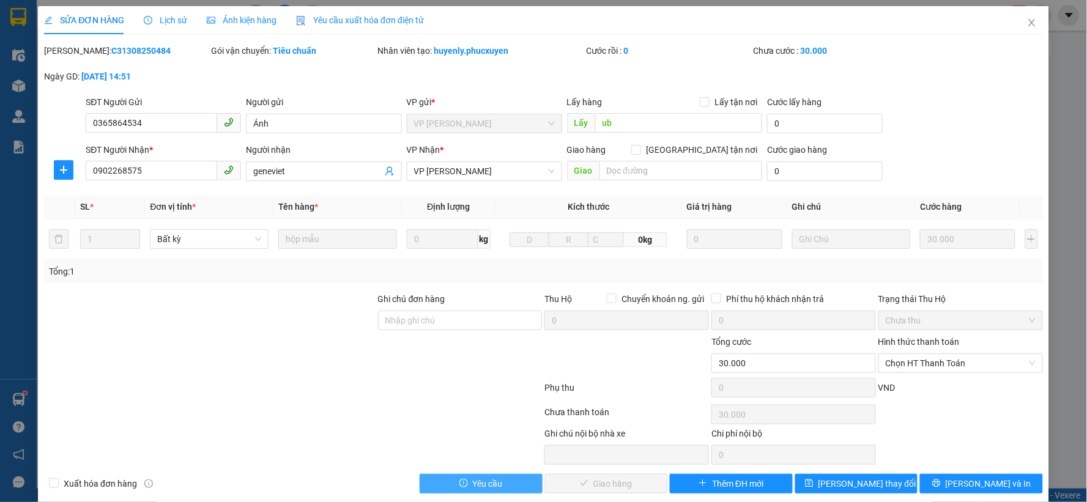
click at [488, 484] on span "Yêu cầu" at bounding box center [488, 483] width 30 height 13
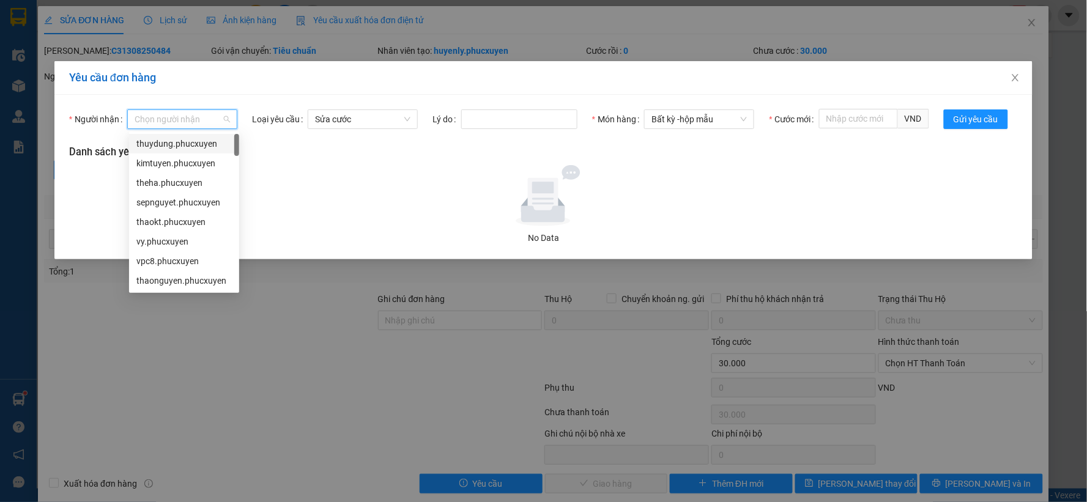
click at [196, 114] on input "Người nhận" at bounding box center [178, 119] width 87 height 18
type input "ly"
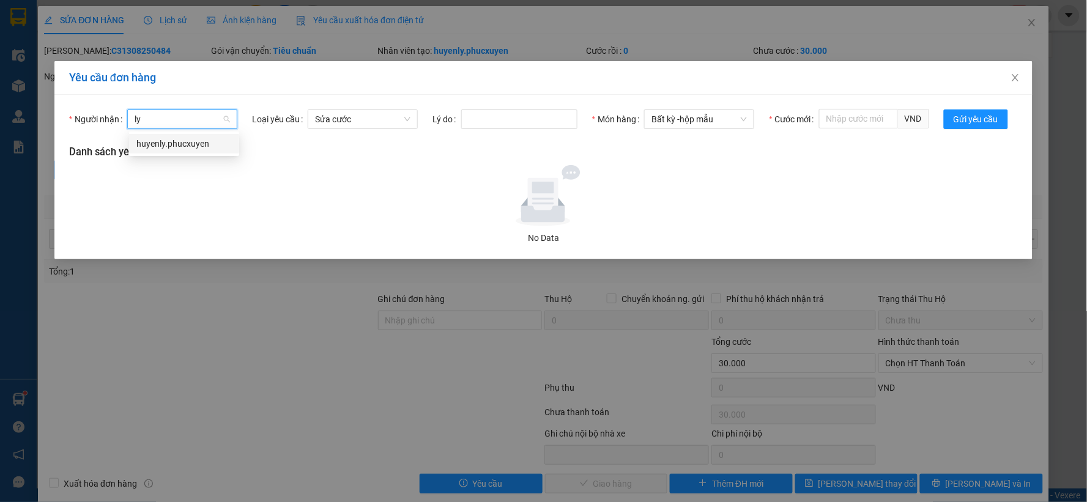
drag, startPoint x: 182, startPoint y: 139, endPoint x: 207, endPoint y: 139, distance: 24.5
click at [187, 141] on div "huyenly.phucxuyen" at bounding box center [183, 143] width 95 height 13
click at [843, 121] on input "Cước mới" at bounding box center [858, 119] width 79 height 20
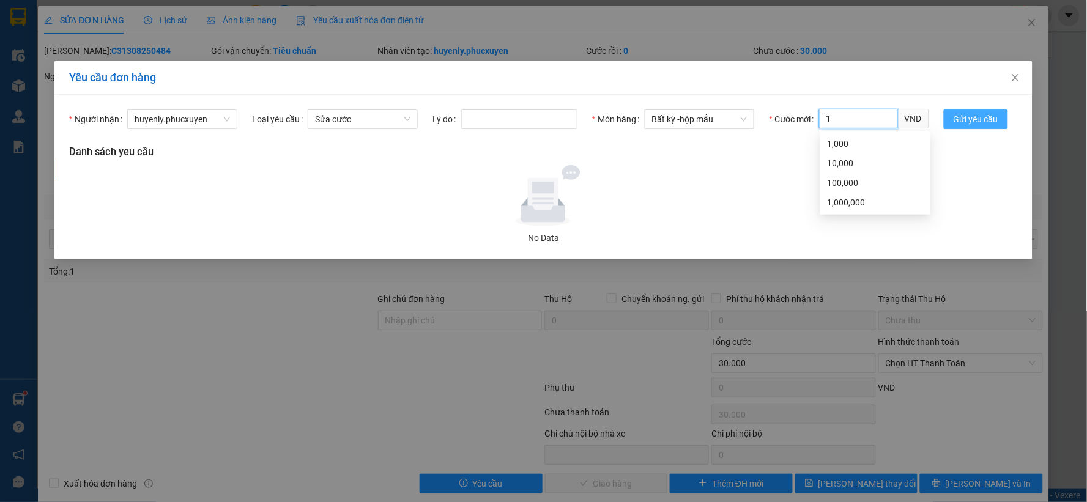
type input "1"
click at [962, 114] on span "Gửi yêu cầu" at bounding box center [976, 119] width 45 height 13
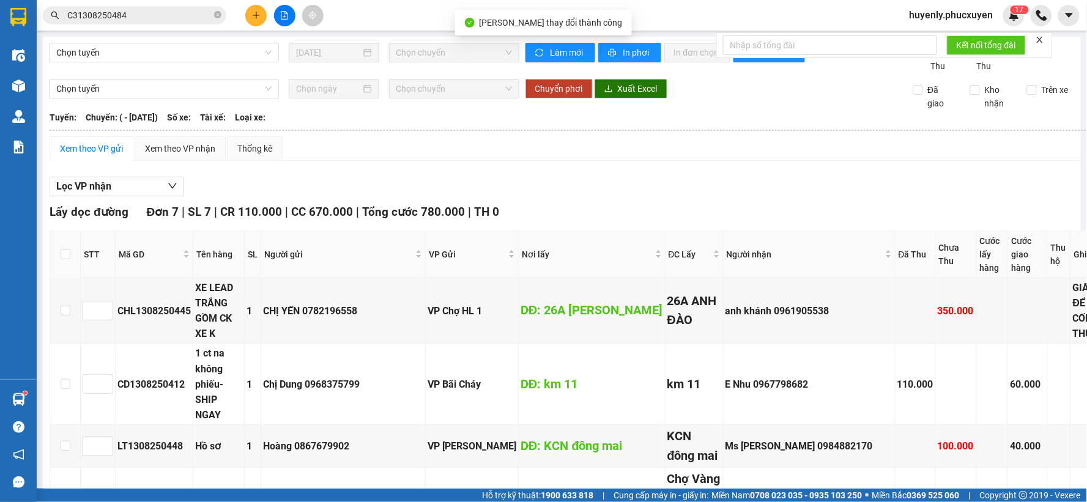
click at [184, 15] on input "C31308250484" at bounding box center [139, 15] width 144 height 13
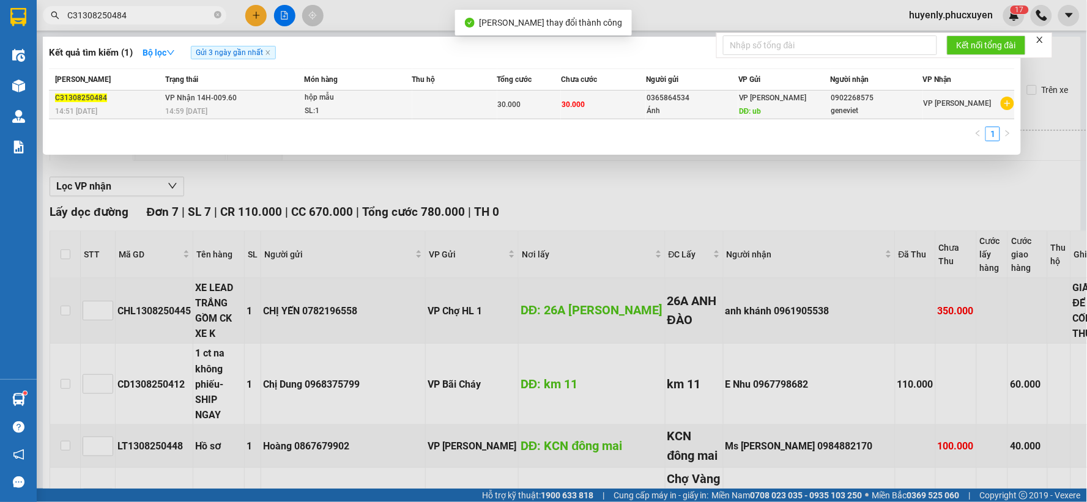
click at [361, 94] on div "hộp mẫu" at bounding box center [351, 97] width 92 height 13
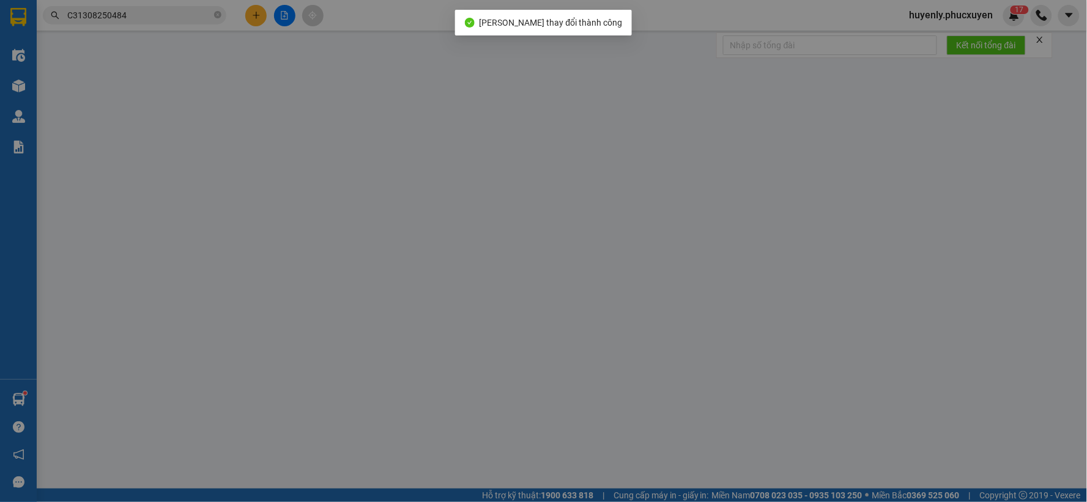
type input "0365864534"
type input "Ánh"
type input "ub"
type input "0902268575"
type input "geneviet"
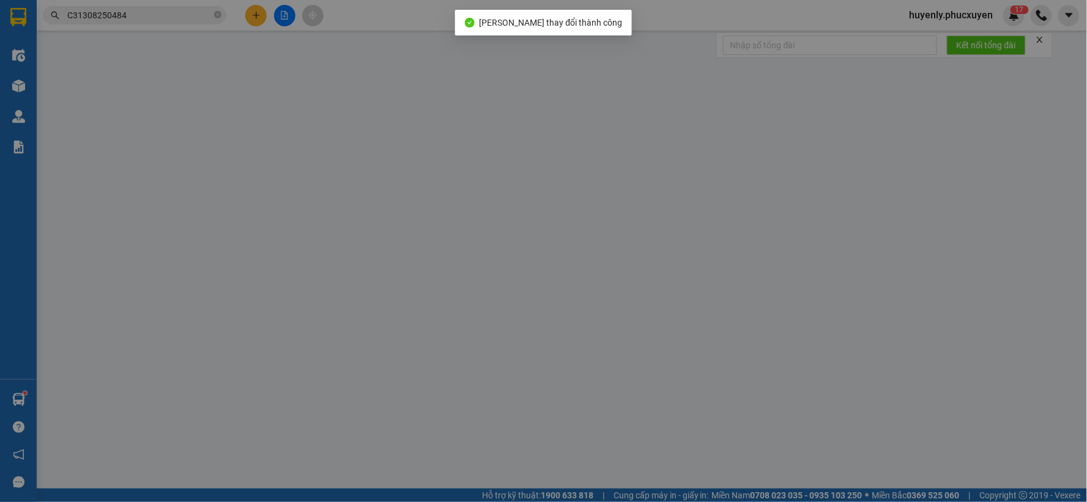
type input "30.000"
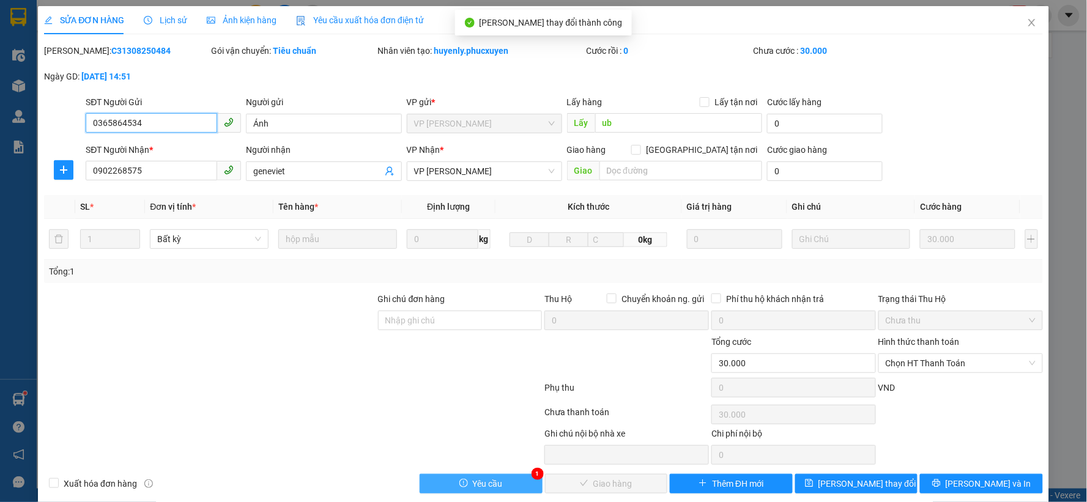
scroll to position [15, 0]
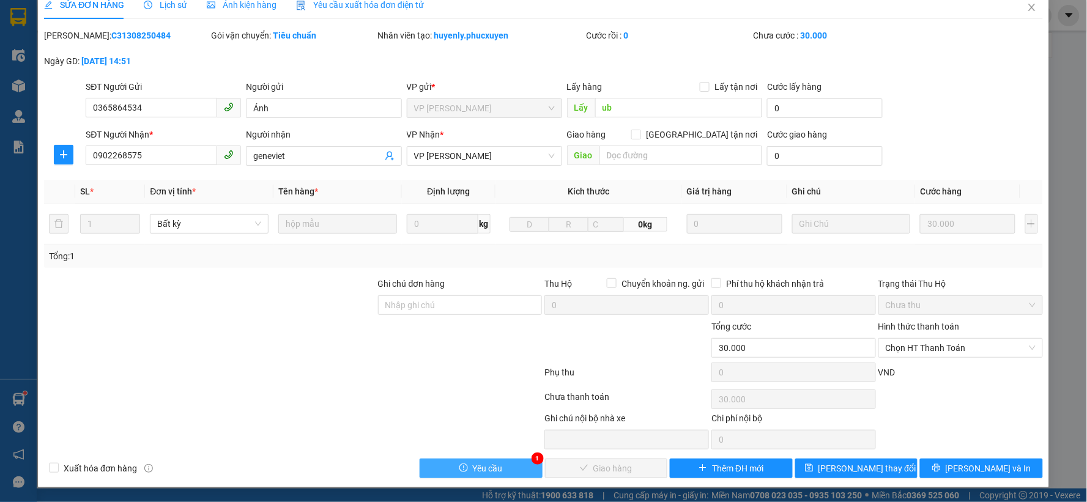
click at [500, 459] on button "Yêu cầu" at bounding box center [481, 469] width 123 height 20
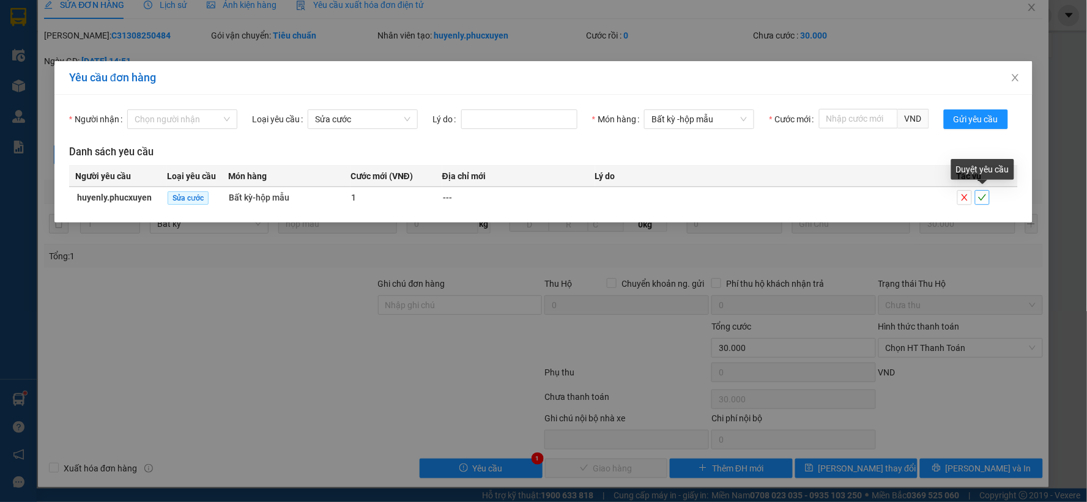
click at [978, 196] on icon "check" at bounding box center [982, 197] width 9 height 9
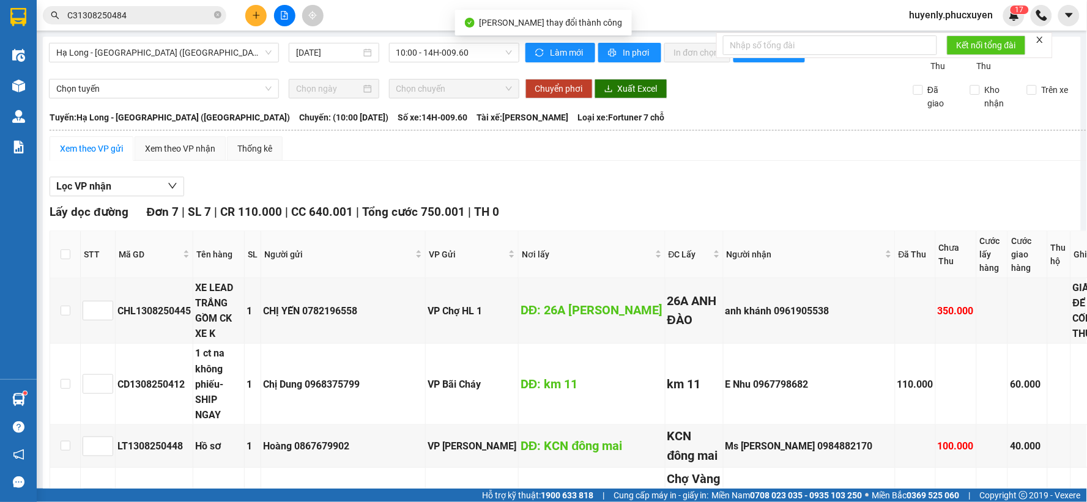
click at [1042, 39] on icon "close" at bounding box center [1040, 40] width 6 height 6
click at [804, 105] on div "Chọn tuyến Chọn chuyến Chuyển phơi Xuất Excel Đã giao Kho nhận Trên xe" at bounding box center [562, 94] width 1026 height 31
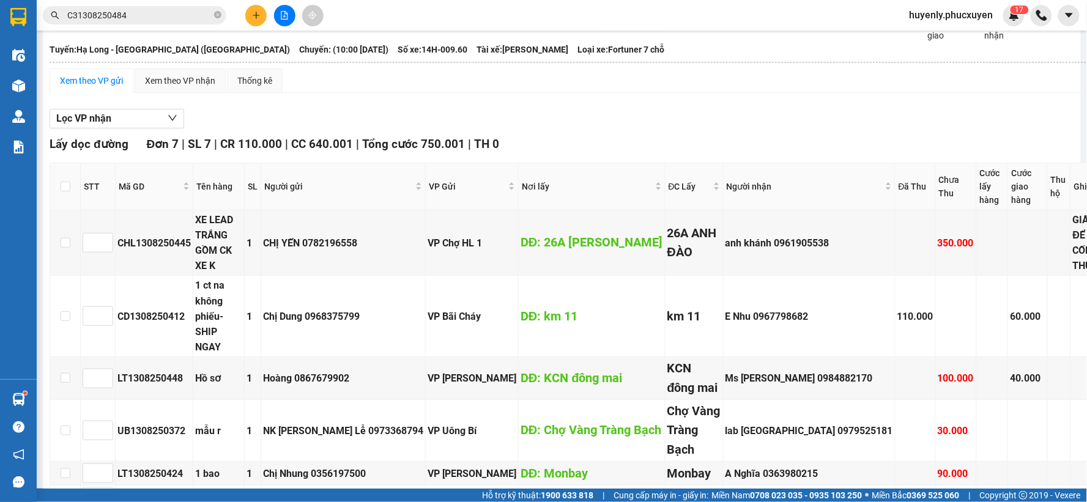
scroll to position [204, 0]
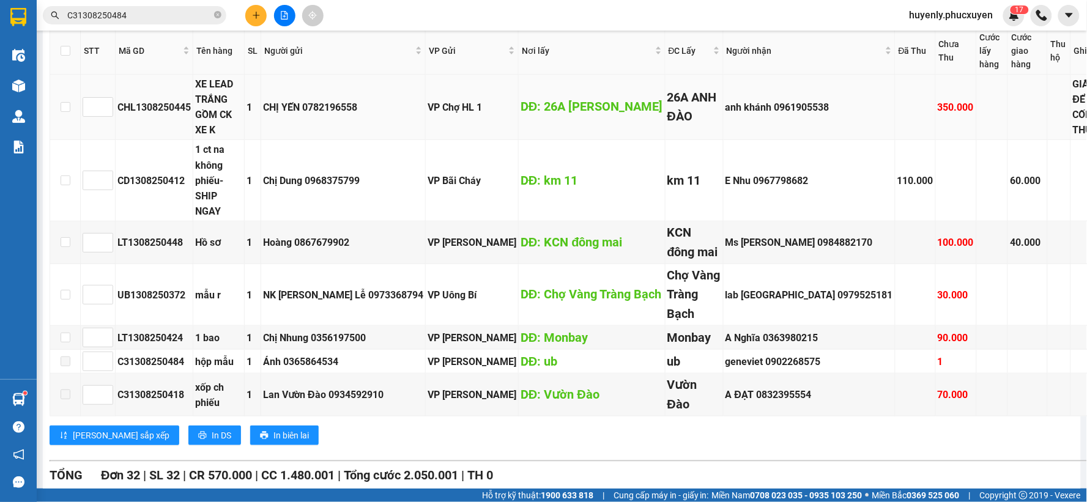
click at [355, 108] on div "CHỊ YẾN 0782196558" at bounding box center [343, 107] width 160 height 15
copy div "0782196558"
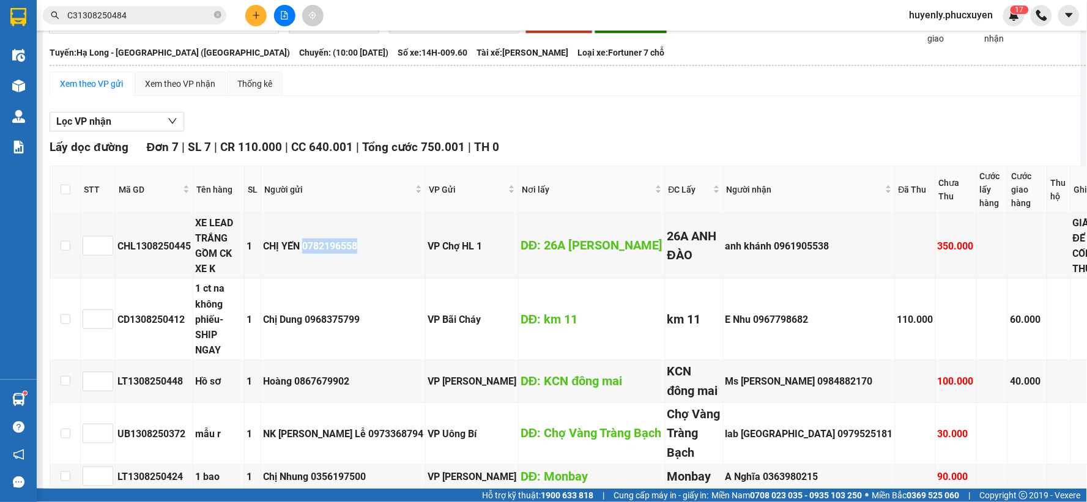
scroll to position [0, 0]
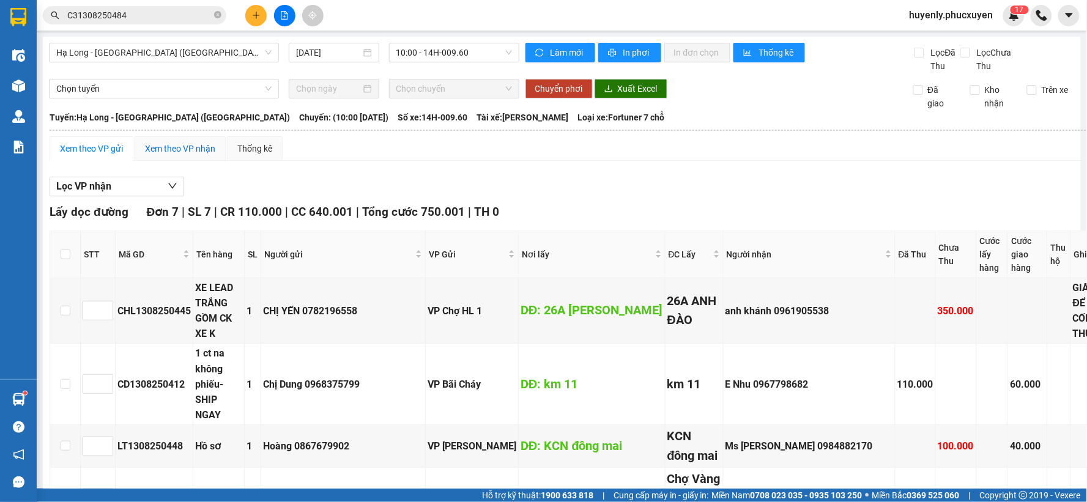
click at [162, 143] on div "Xem theo VP nhận" at bounding box center [180, 148] width 70 height 13
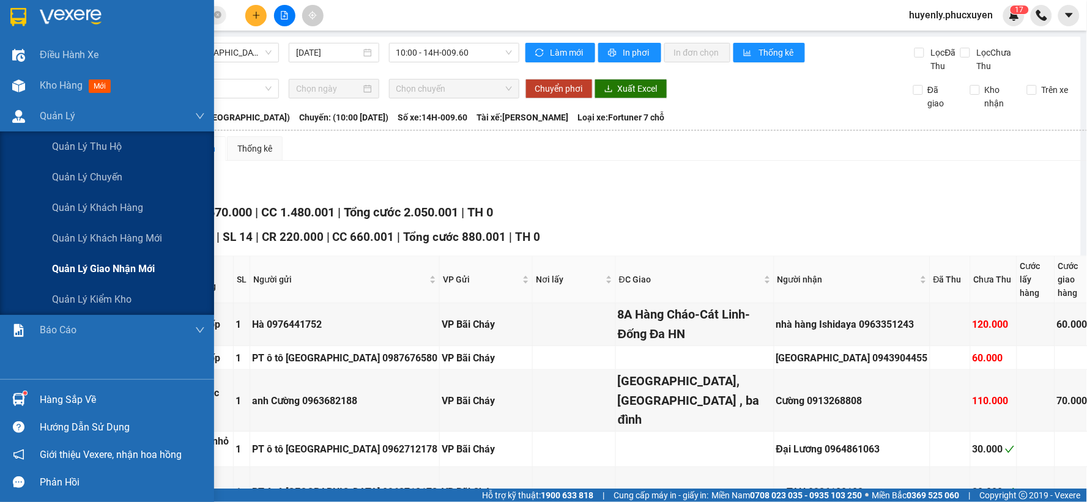
drag, startPoint x: 95, startPoint y: 261, endPoint x: 399, endPoint y: 179, distance: 314.3
click at [95, 262] on span "Quản lý giao nhận mới" at bounding box center [103, 268] width 103 height 15
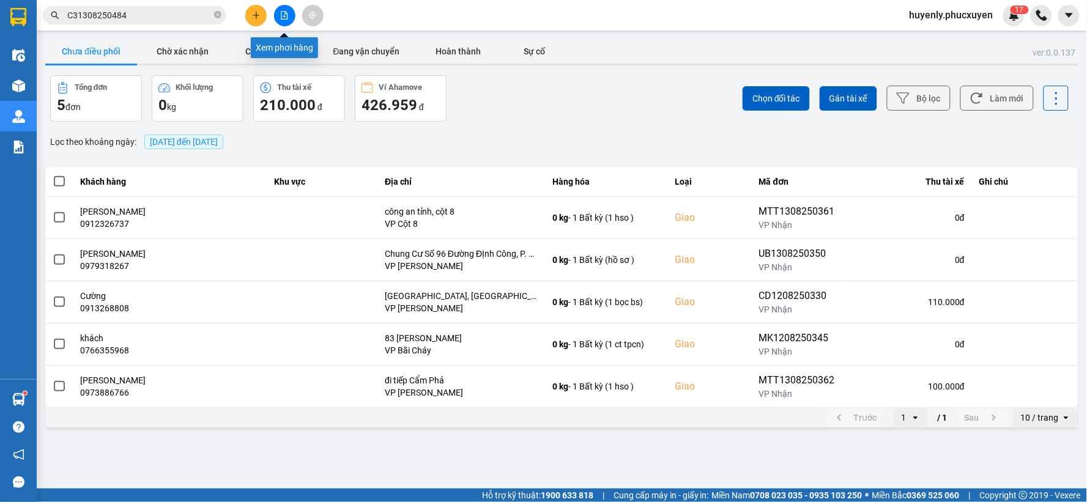
click at [285, 17] on icon "file-add" at bounding box center [284, 15] width 9 height 9
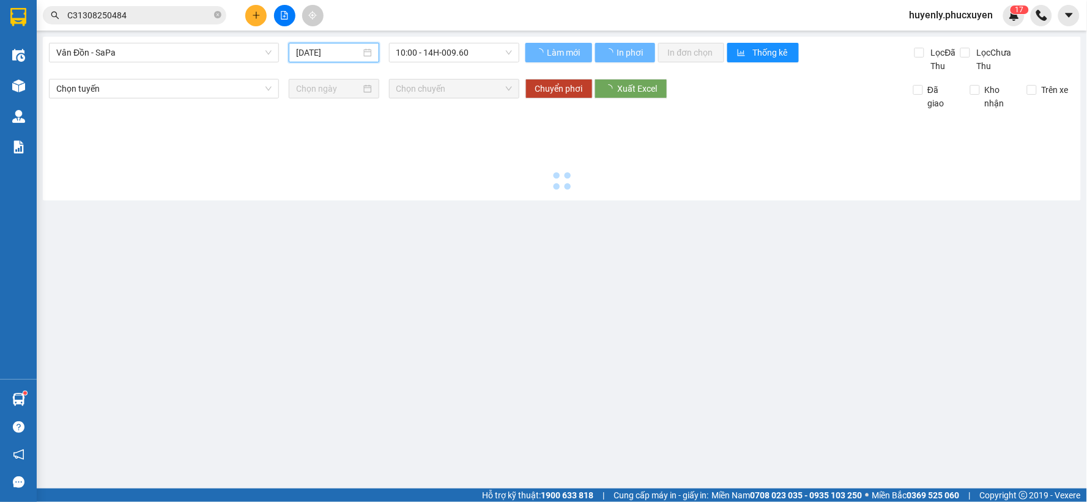
click at [323, 53] on input "[DATE]" at bounding box center [328, 52] width 64 height 13
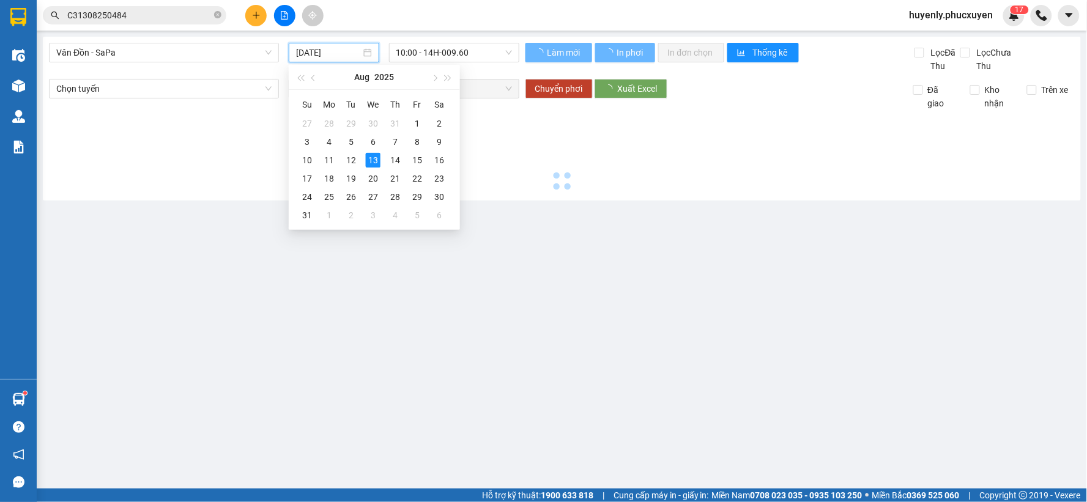
click at [369, 53] on div "[DATE]" at bounding box center [334, 53] width 90 height 20
click at [368, 53] on div "[DATE]" at bounding box center [334, 53] width 90 height 20
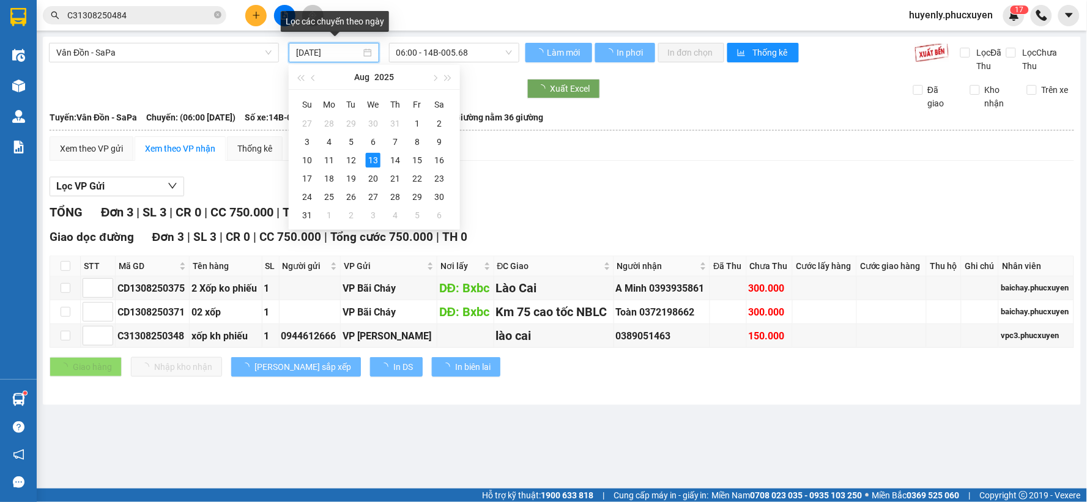
click at [368, 53] on div "[DATE]" at bounding box center [333, 52] width 75 height 13
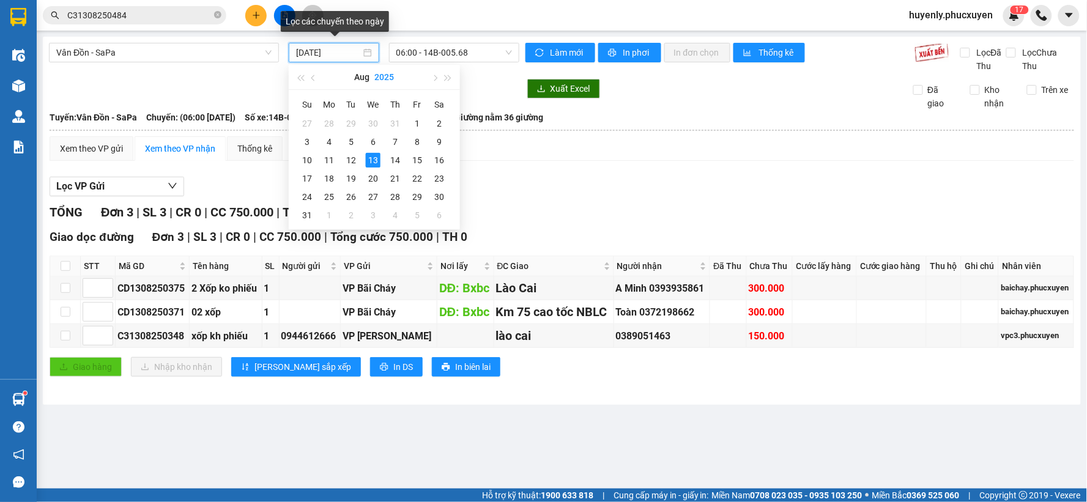
click at [380, 77] on button "2025" at bounding box center [384, 77] width 20 height 24
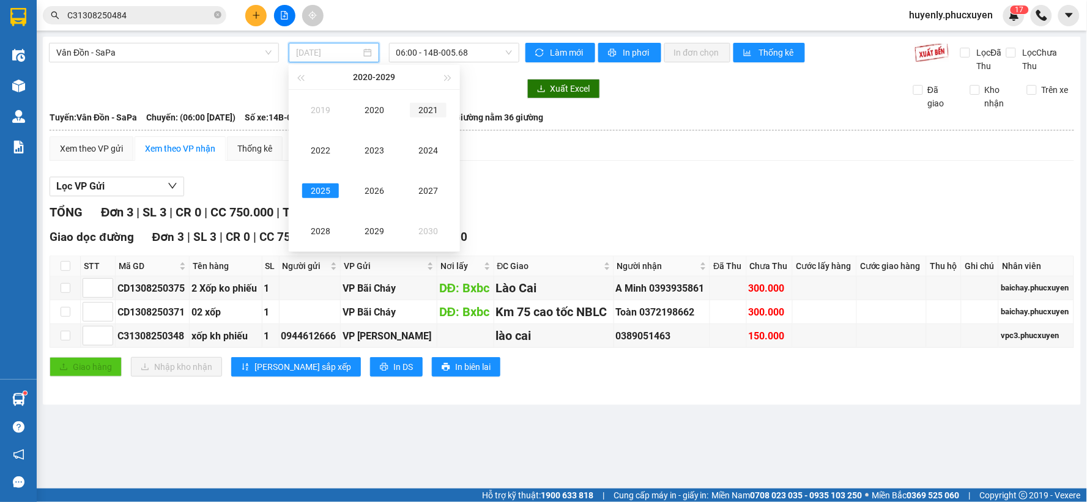
click at [425, 106] on div "2021" at bounding box center [428, 110] width 37 height 15
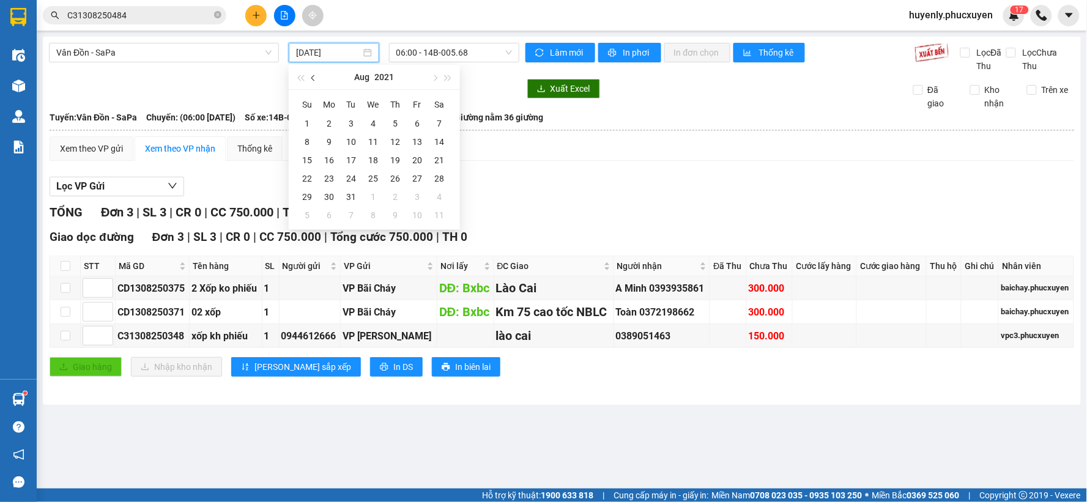
click at [313, 78] on span "button" at bounding box center [314, 78] width 6 height 6
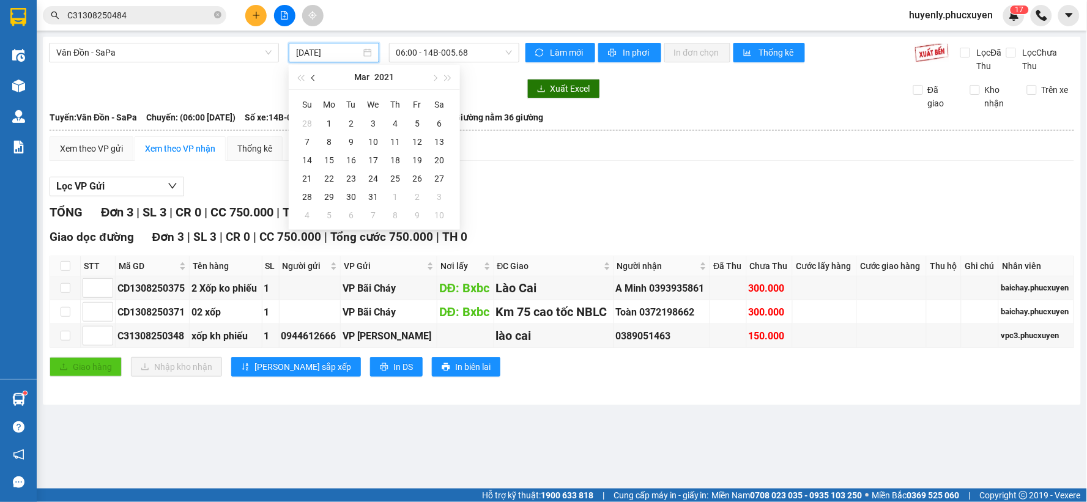
click at [313, 78] on span "button" at bounding box center [314, 78] width 6 height 6
drag, startPoint x: 352, startPoint y: 71, endPoint x: 368, endPoint y: 72, distance: 15.9
click at [359, 72] on div "Feb 2021" at bounding box center [374, 77] width 106 height 24
click at [368, 72] on button "Feb" at bounding box center [362, 77] width 15 height 24
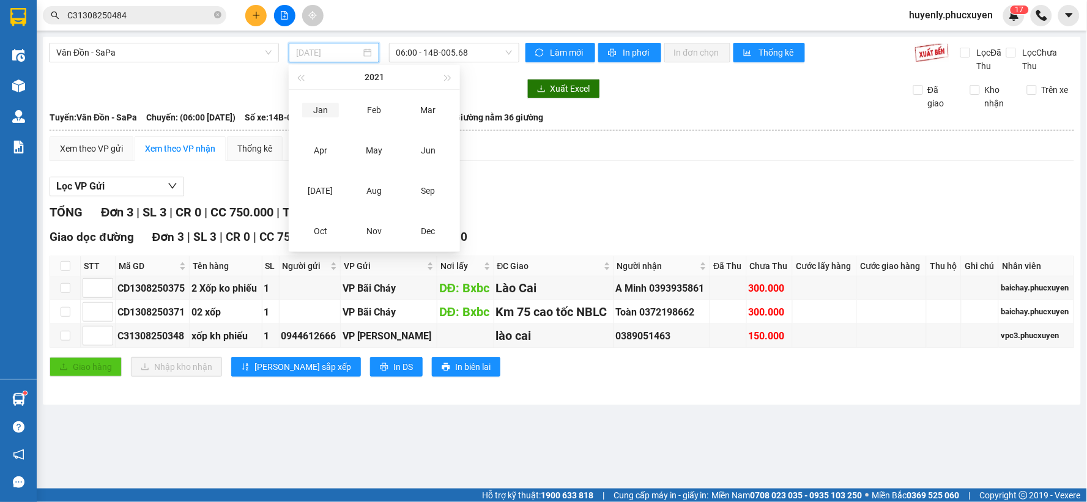
click at [328, 111] on div "Jan" at bounding box center [320, 110] width 37 height 15
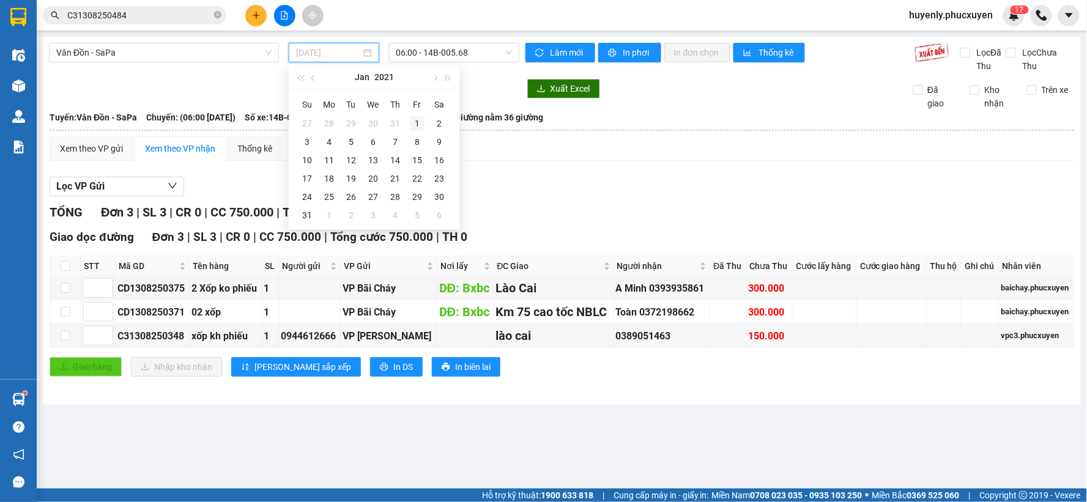
click at [418, 127] on div "1" at bounding box center [417, 123] width 15 height 15
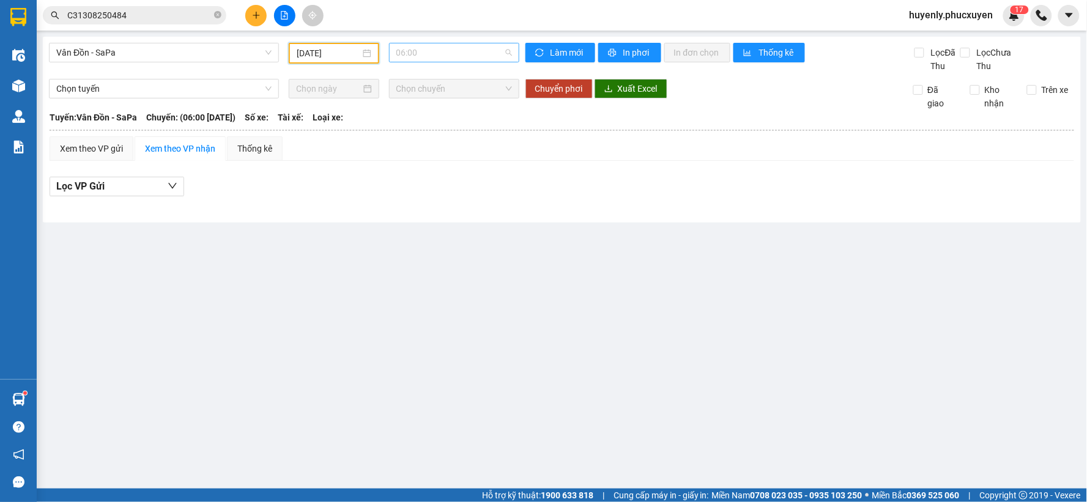
click at [450, 53] on span "06:00" at bounding box center [454, 52] width 116 height 18
click at [438, 114] on div "10:00" at bounding box center [443, 115] width 95 height 13
click at [450, 57] on span "10:00" at bounding box center [454, 52] width 116 height 18
click at [344, 54] on input "01/01/2021" at bounding box center [328, 52] width 63 height 13
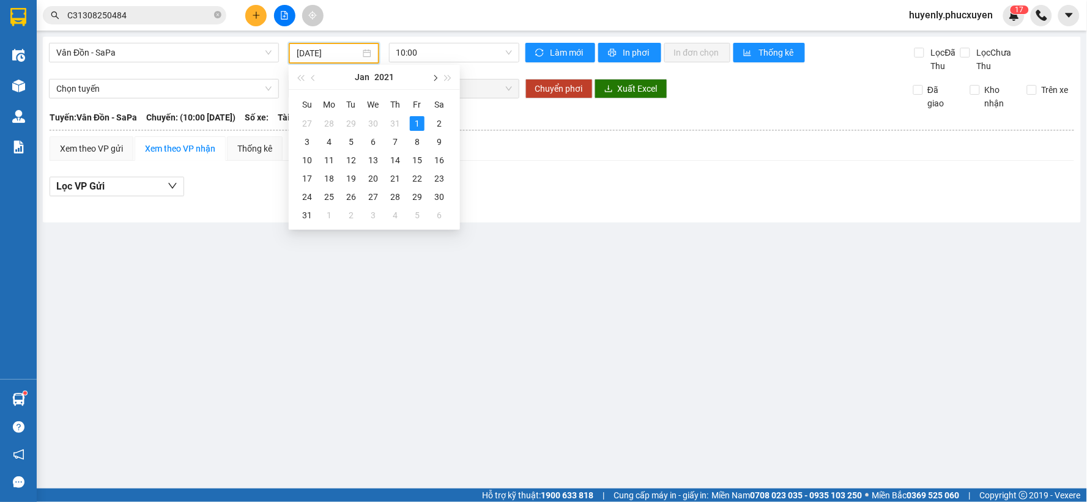
click at [431, 76] on button "button" at bounding box center [434, 77] width 13 height 24
click at [416, 124] on div "5" at bounding box center [417, 123] width 15 height 15
type input "05/02/2021"
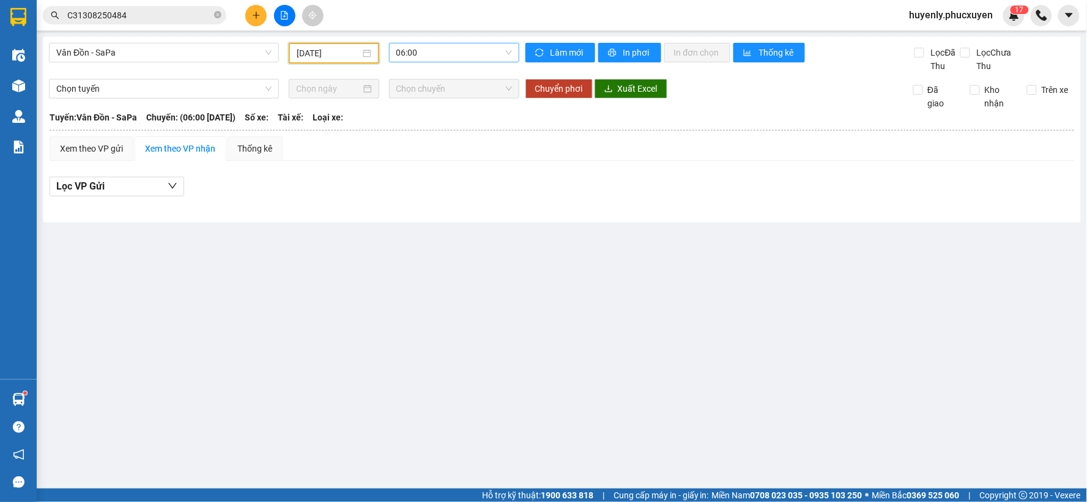
click at [432, 56] on span "06:00" at bounding box center [454, 52] width 116 height 18
click at [366, 56] on div "05/02/2021" at bounding box center [334, 52] width 74 height 13
click at [235, 56] on span "Vân Đồn - SaPa" at bounding box center [163, 52] width 215 height 18
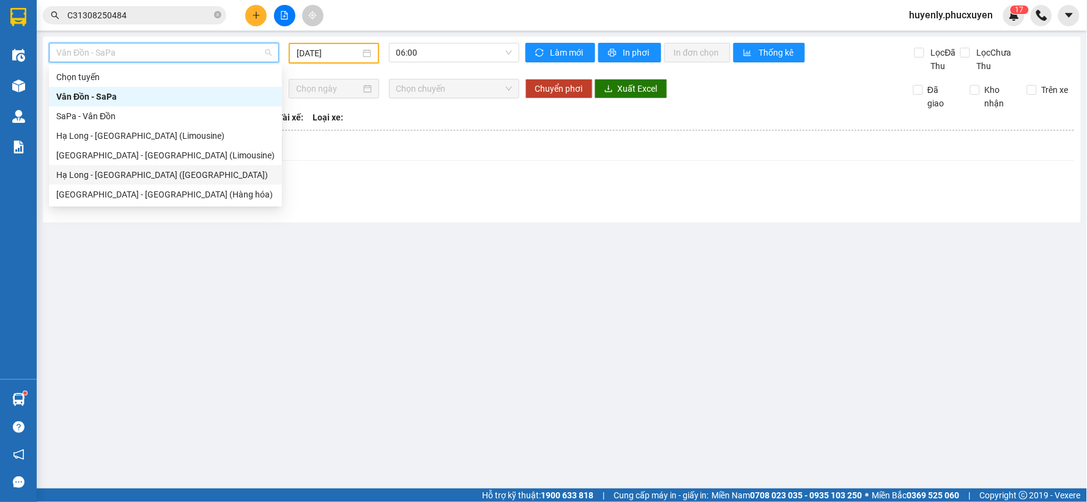
click at [163, 169] on div "Hạ Long - Hà Nội (Hàng hóa)" at bounding box center [165, 174] width 218 height 13
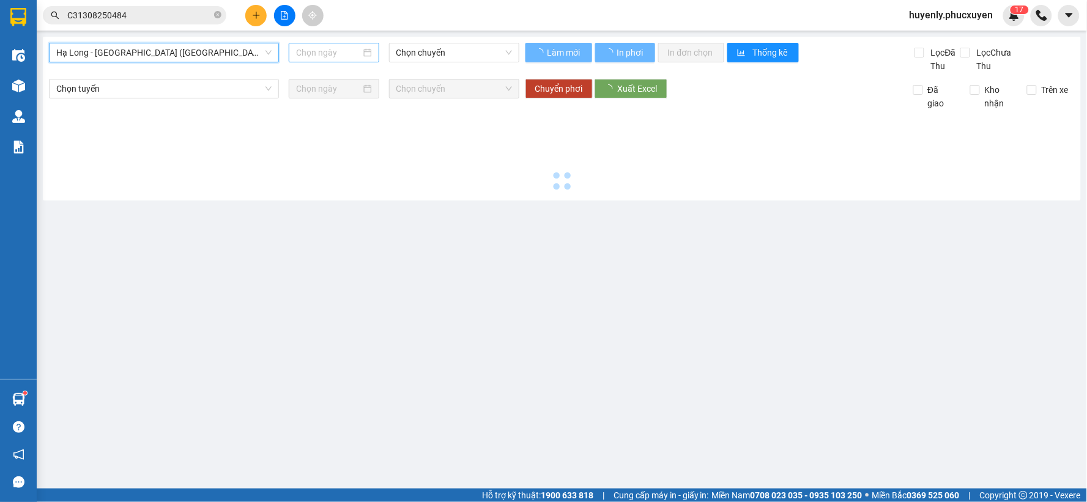
click at [314, 57] on input at bounding box center [328, 52] width 64 height 13
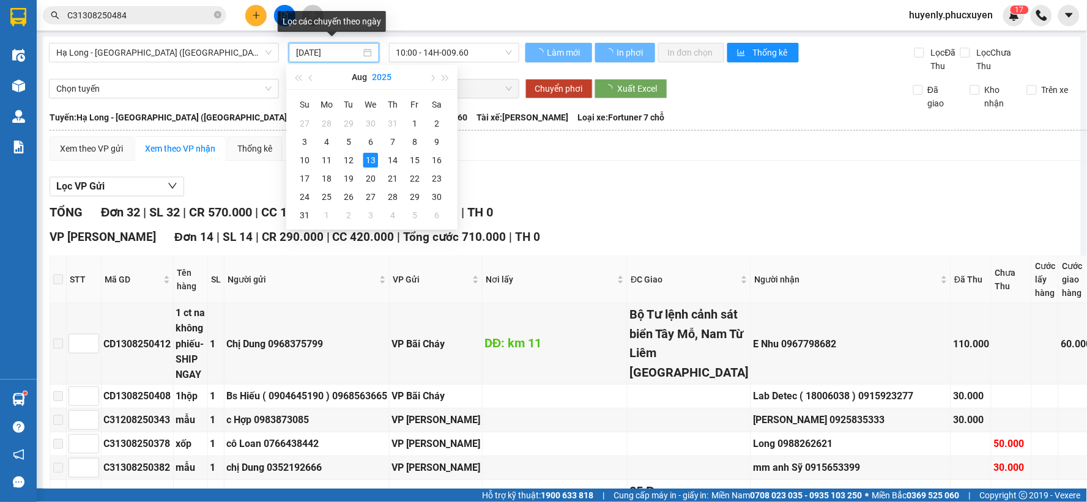
click at [377, 76] on button "2025" at bounding box center [382, 77] width 20 height 24
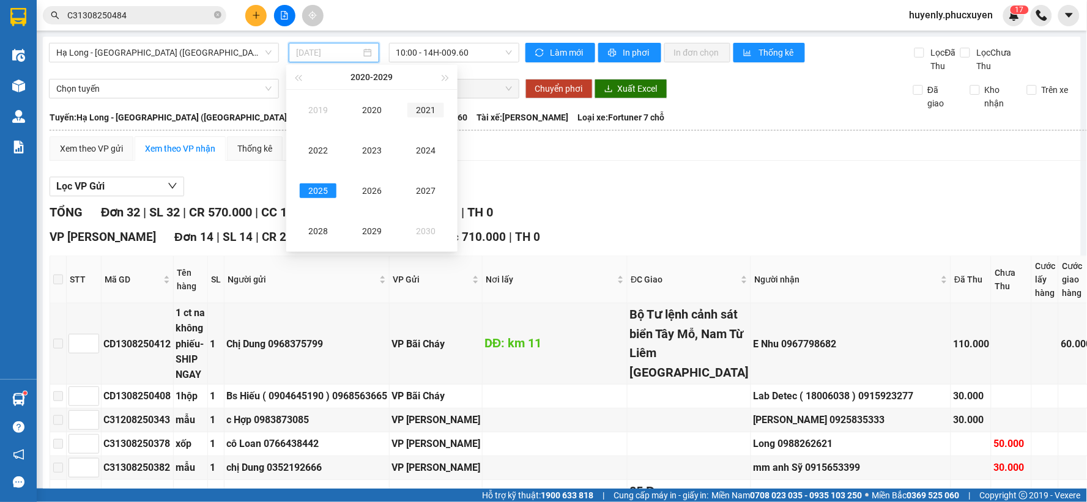
click at [421, 108] on div "2021" at bounding box center [425, 110] width 37 height 15
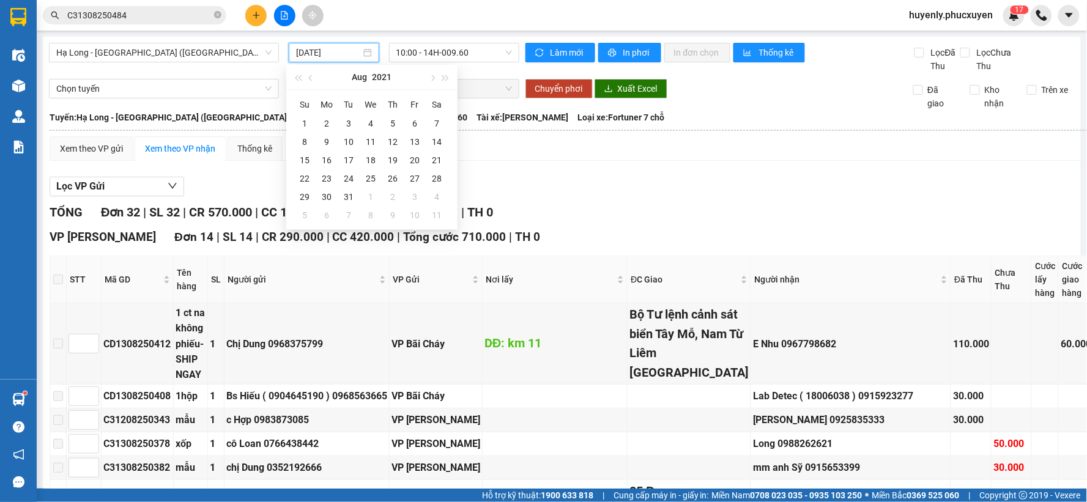
click at [321, 56] on input "[DATE]" at bounding box center [328, 52] width 64 height 13
click at [355, 80] on button "Aug" at bounding box center [359, 77] width 15 height 24
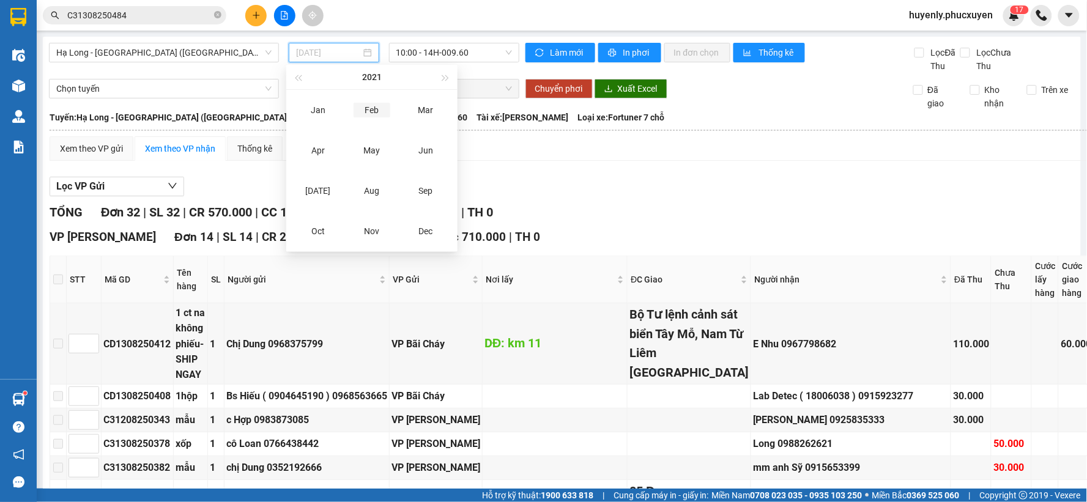
click at [365, 110] on div "Feb" at bounding box center [372, 110] width 37 height 15
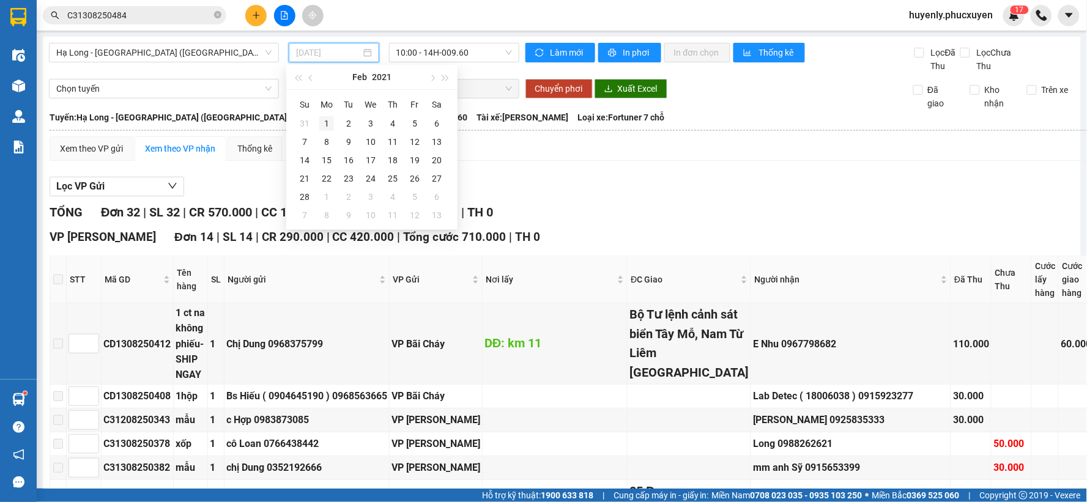
click at [328, 125] on div "1" at bounding box center [326, 123] width 15 height 15
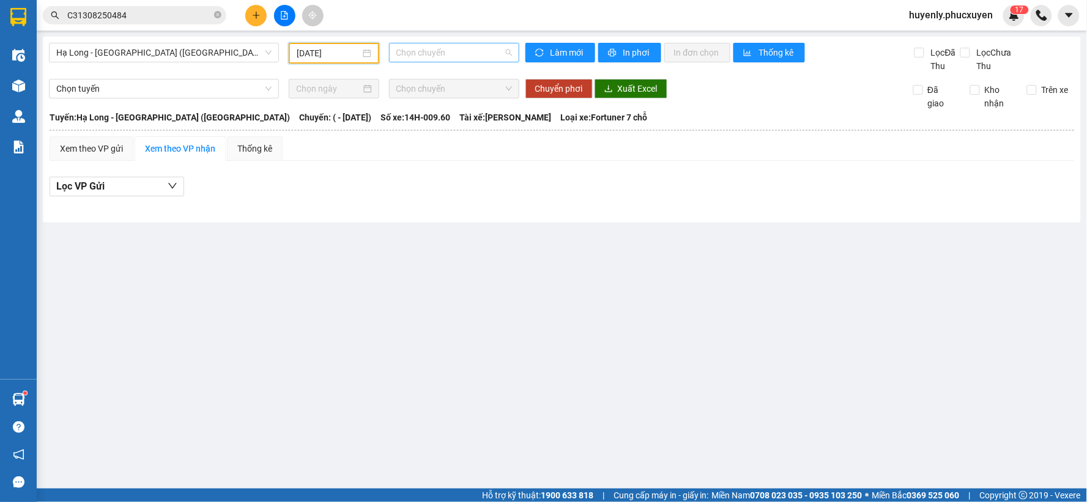
click at [439, 53] on span "Chọn chuyến" at bounding box center [454, 52] width 116 height 18
click at [502, 125] on th at bounding box center [562, 130] width 1026 height 11
click at [310, 49] on input "01/02/2021" at bounding box center [328, 52] width 63 height 13
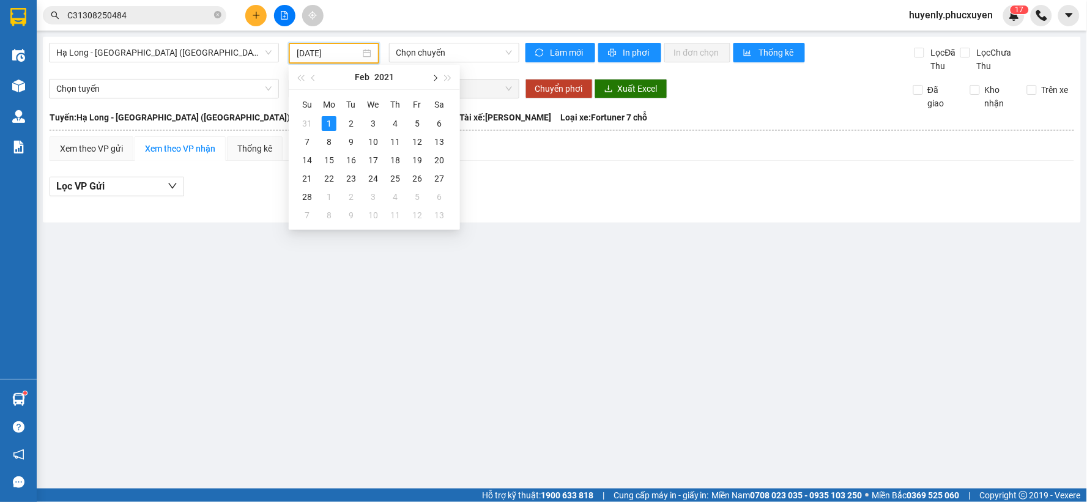
click at [432, 80] on span "button" at bounding box center [434, 78] width 6 height 6
click at [368, 119] on div "3" at bounding box center [373, 123] width 15 height 15
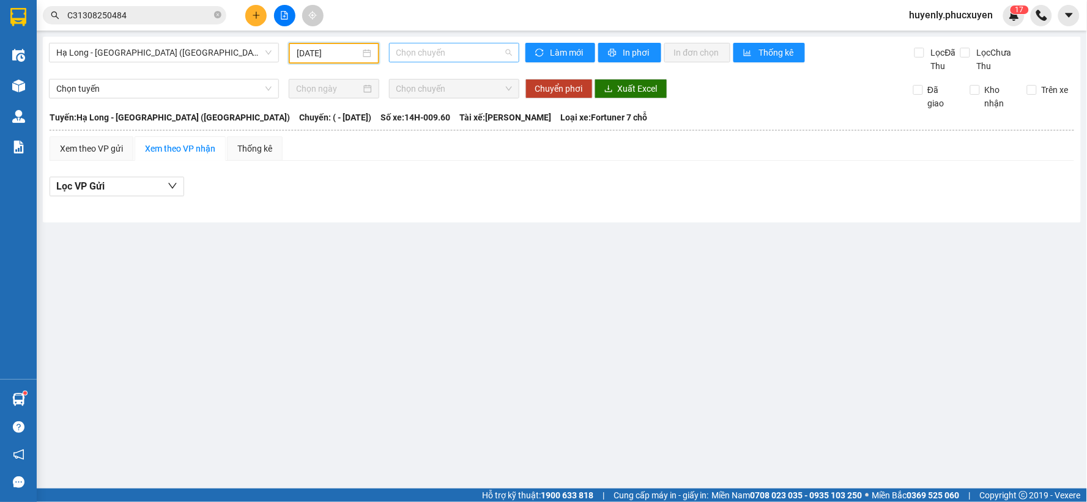
click at [441, 52] on span "Chọn chuyến" at bounding box center [454, 52] width 116 height 18
click at [313, 50] on input "03/03/2021" at bounding box center [328, 52] width 63 height 13
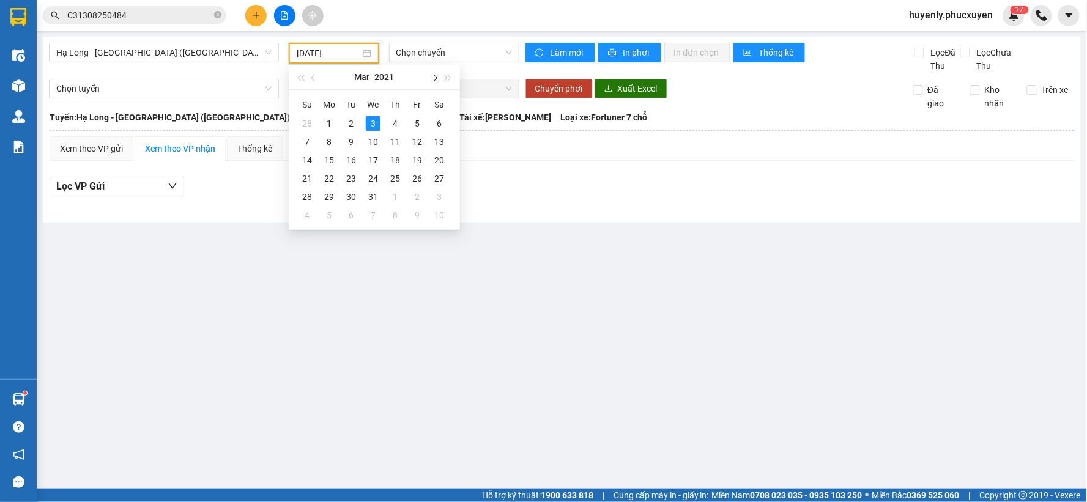
click at [435, 78] on span "button" at bounding box center [434, 78] width 6 height 6
click at [412, 191] on div "30" at bounding box center [417, 197] width 15 height 15
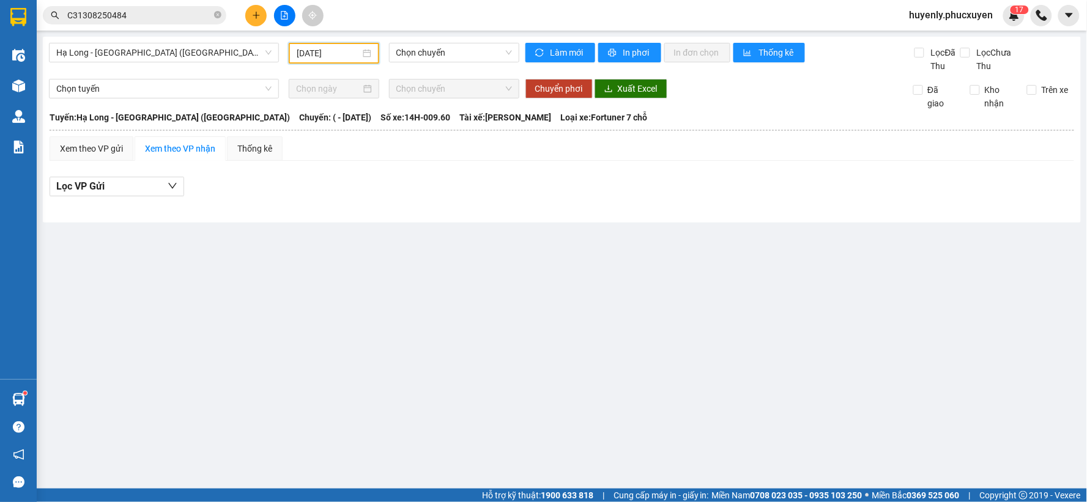
click at [472, 114] on span "Tài xế: Trần Văn Hương" at bounding box center [505, 117] width 92 height 13
click at [445, 43] on div "Chọn chuyến" at bounding box center [454, 53] width 130 height 20
click at [356, 56] on input "30/04/2021" at bounding box center [328, 52] width 63 height 13
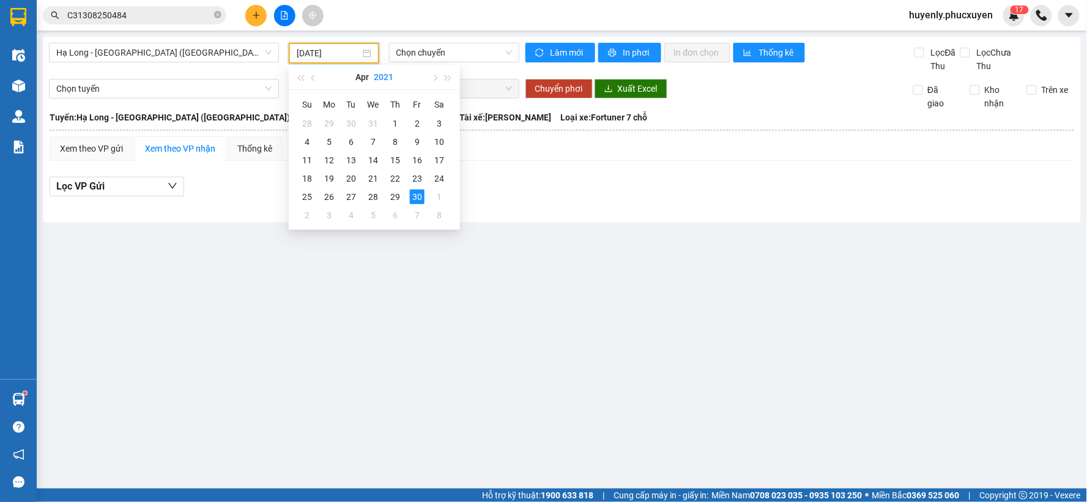
click at [386, 73] on button "2021" at bounding box center [384, 77] width 20 height 24
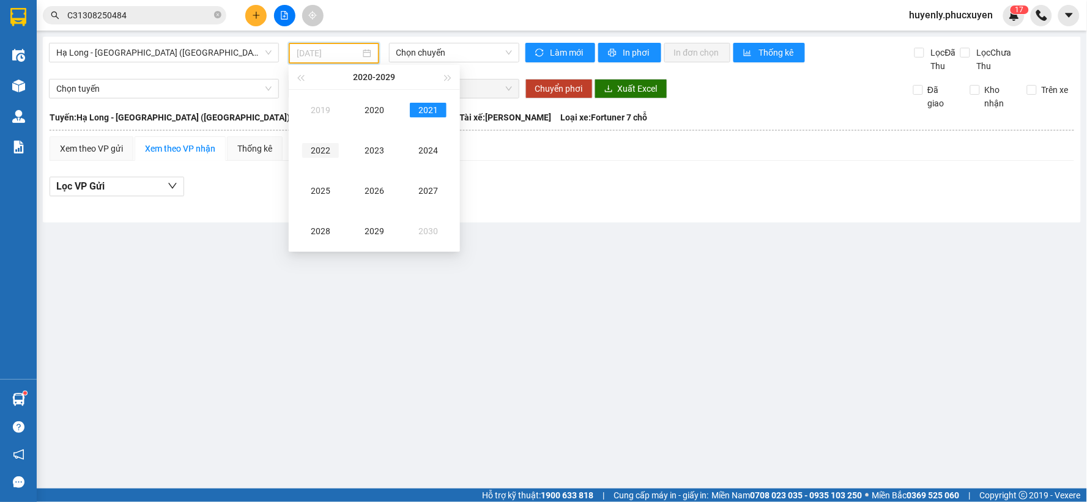
click at [330, 145] on div "2022" at bounding box center [320, 150] width 37 height 15
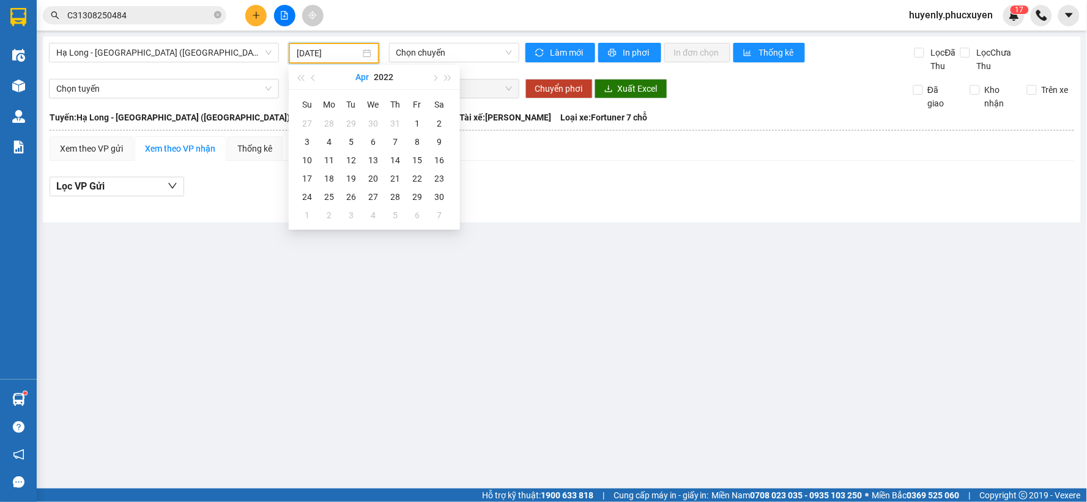
click at [358, 77] on button "Apr" at bounding box center [361, 77] width 13 height 24
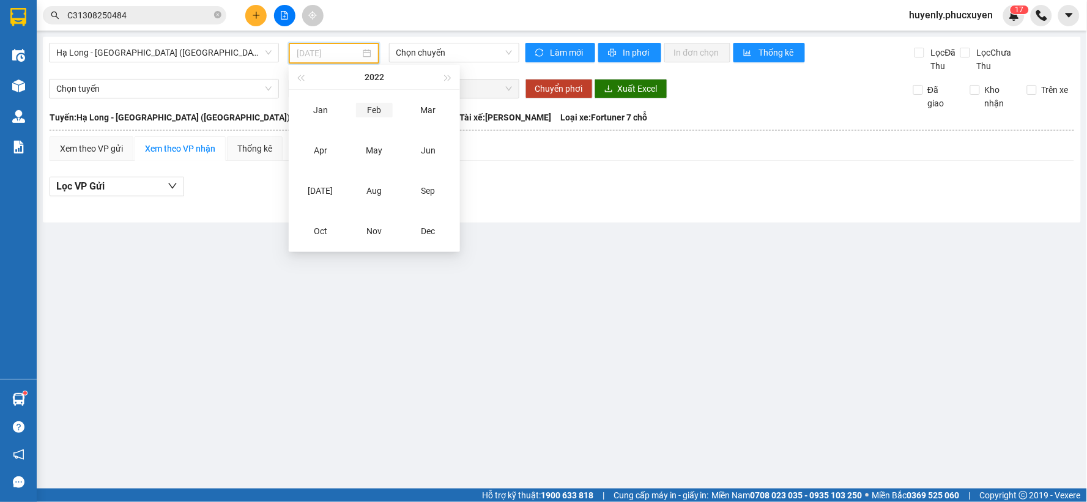
click at [375, 113] on div "Feb" at bounding box center [374, 110] width 37 height 15
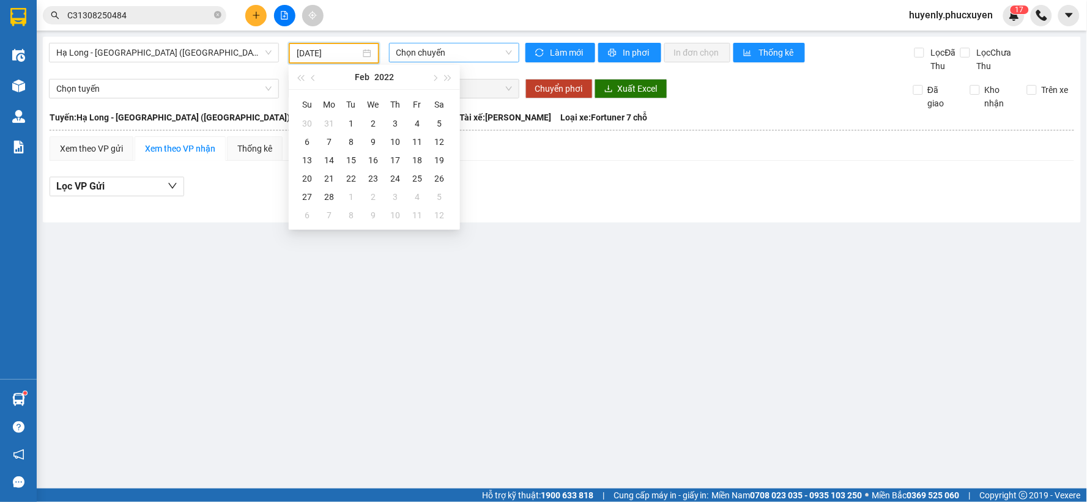
click at [444, 48] on span "Chọn chuyến" at bounding box center [454, 52] width 116 height 18
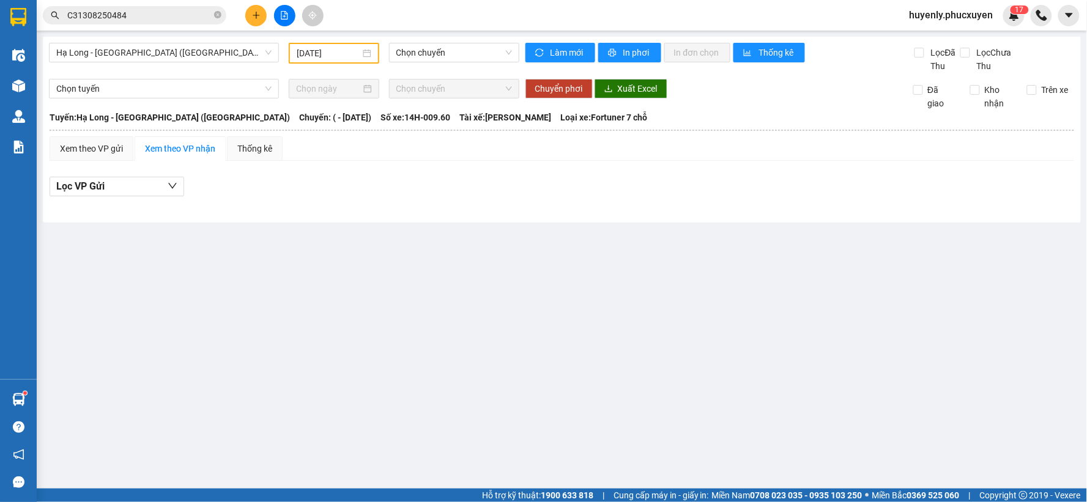
click at [368, 59] on div "30/04/2021" at bounding box center [334, 52] width 74 height 13
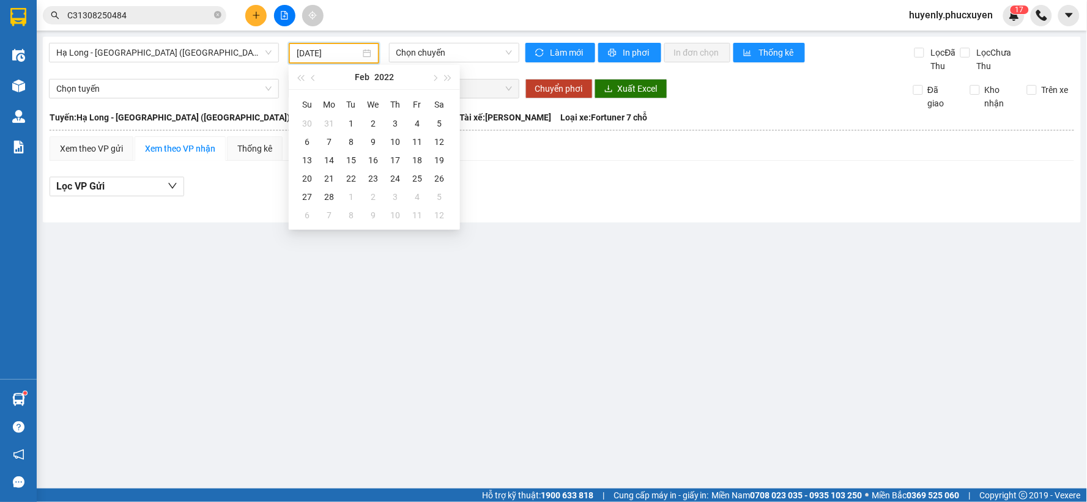
click at [368, 55] on div "30/04/2021" at bounding box center [334, 52] width 74 height 13
click at [372, 125] on div "2" at bounding box center [373, 123] width 15 height 15
type input "02/02/2022"
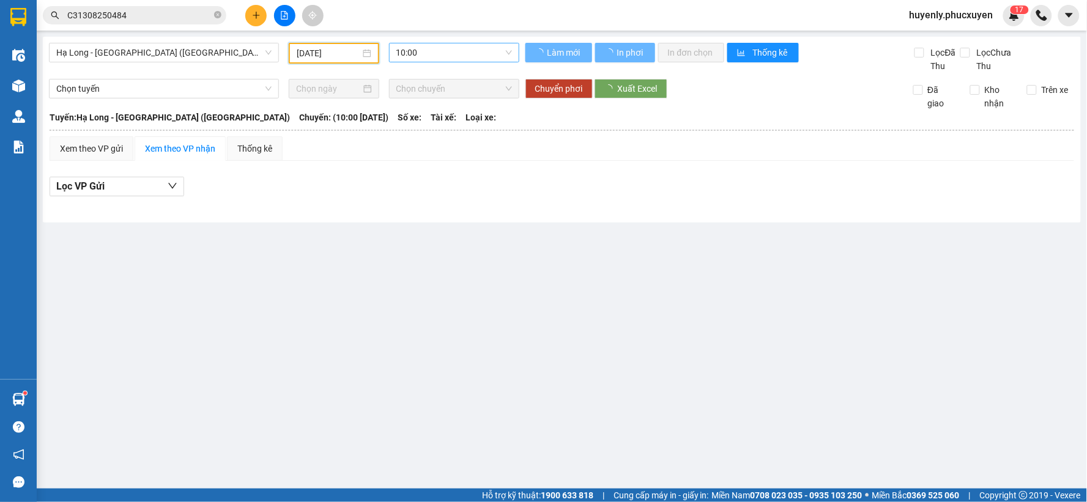
click at [455, 56] on span "10:00" at bounding box center [454, 52] width 116 height 18
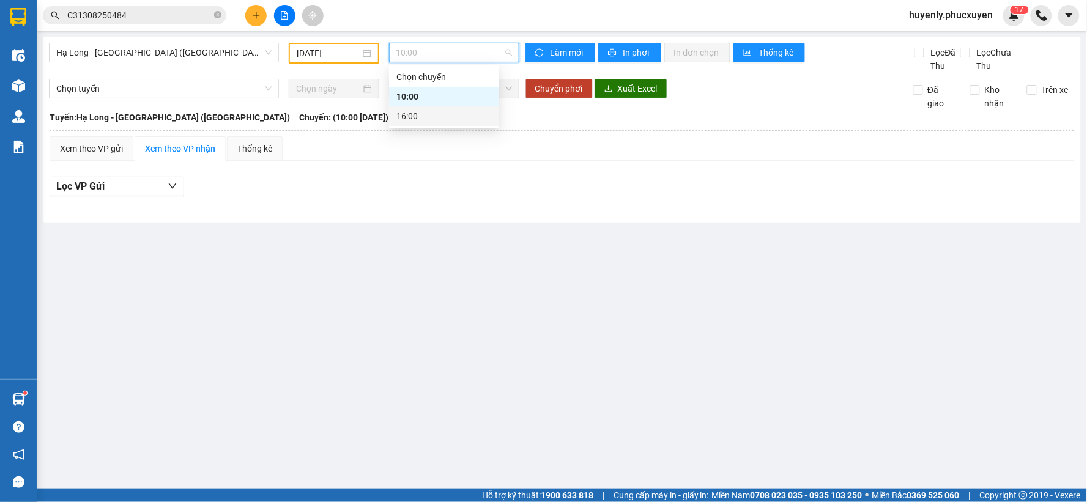
click at [445, 113] on div "16:00" at bounding box center [443, 115] width 95 height 13
drag, startPoint x: 545, startPoint y: 130, endPoint x: 526, endPoint y: 125, distance: 19.6
click at [535, 127] on th at bounding box center [562, 130] width 1026 height 11
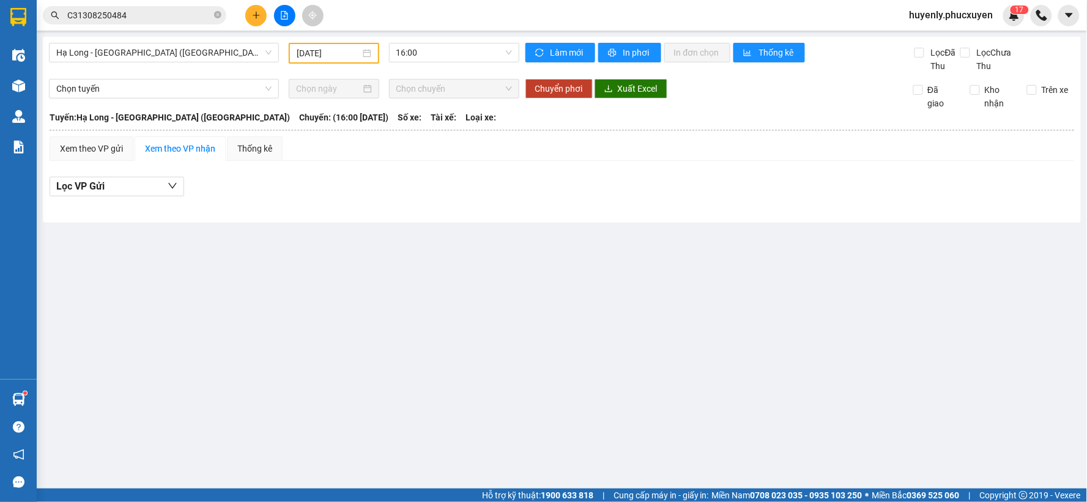
click at [351, 68] on div "Hạ Long - Hà Nội (Hàng hóa) 02/02/2022 16:00" at bounding box center [284, 58] width 470 height 30
click at [352, 57] on input "02/02/2022" at bounding box center [328, 52] width 63 height 13
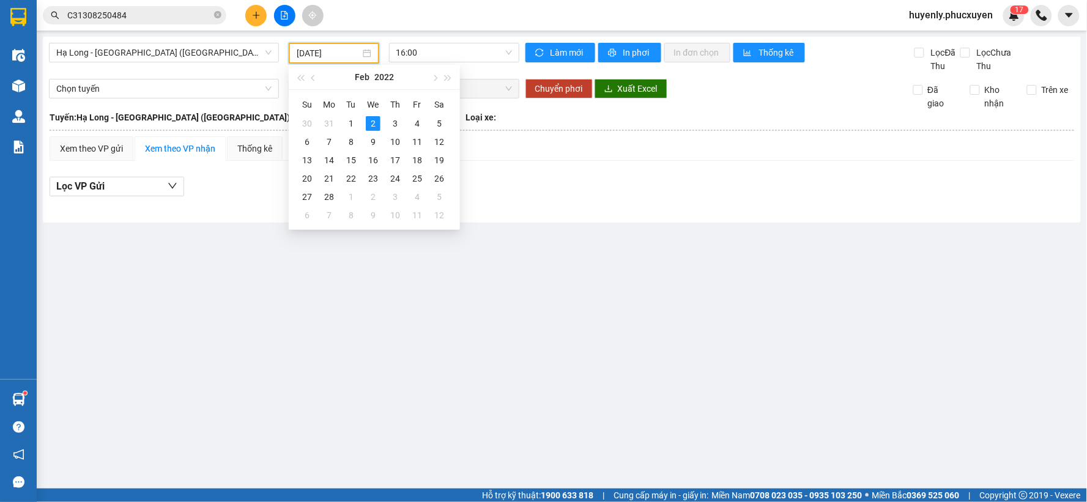
click at [369, 54] on div "02/02/2022" at bounding box center [334, 52] width 74 height 13
click at [367, 54] on div "02/02/2022" at bounding box center [334, 52] width 74 height 13
click at [572, 150] on div "Xem theo VP gửi Xem theo VP nhận Thống kê" at bounding box center [562, 148] width 1025 height 24
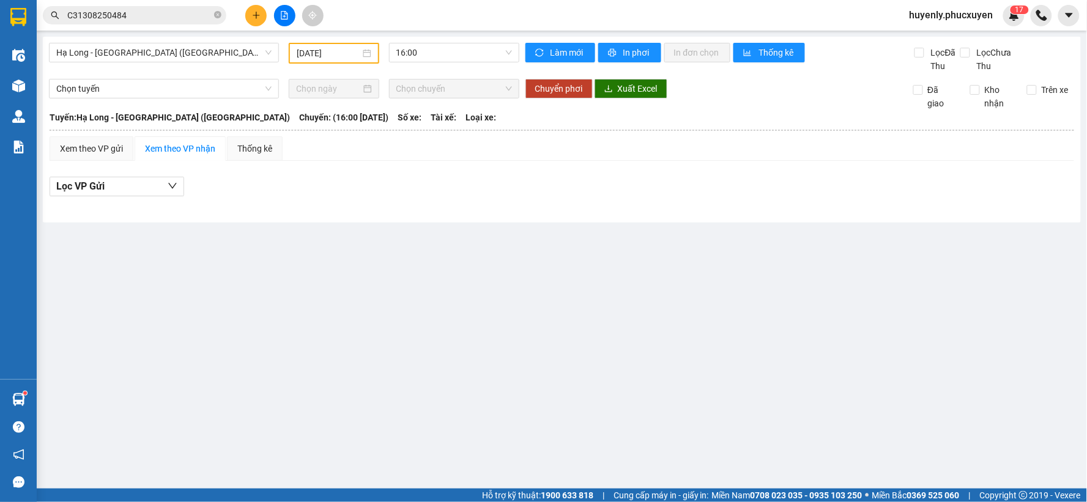
drag, startPoint x: 135, startPoint y: 28, endPoint x: 143, endPoint y: 13, distance: 16.2
click at [139, 21] on div "Kết quả tìm kiếm ( 1 ) Bộ lọc Gửi 3 ngày gần nhất Mã ĐH Trạng thái Món hàng Thu…" at bounding box center [543, 15] width 1087 height 31
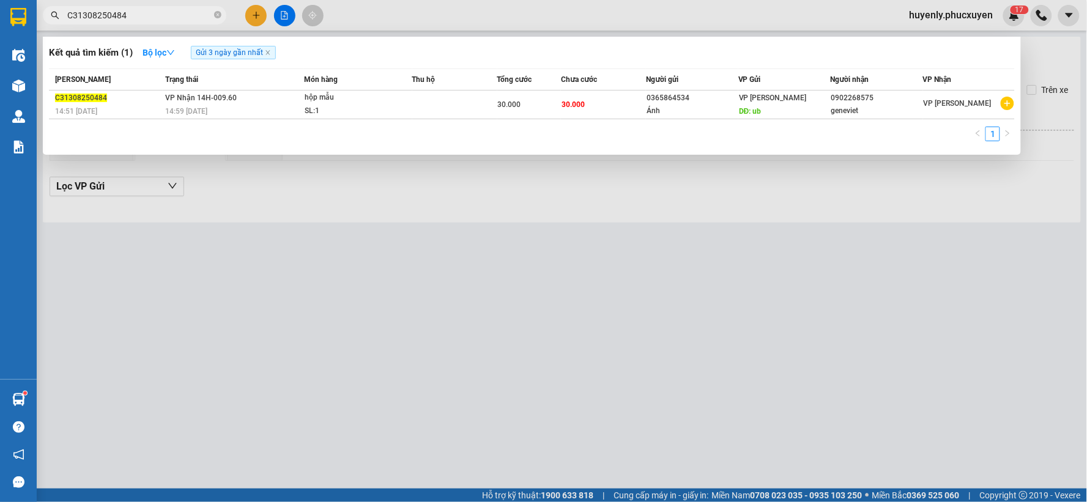
click at [143, 13] on input "C31308250484" at bounding box center [139, 15] width 144 height 13
click at [204, 12] on input "1208250332" at bounding box center [139, 15] width 144 height 13
paste input "LT1108250053"
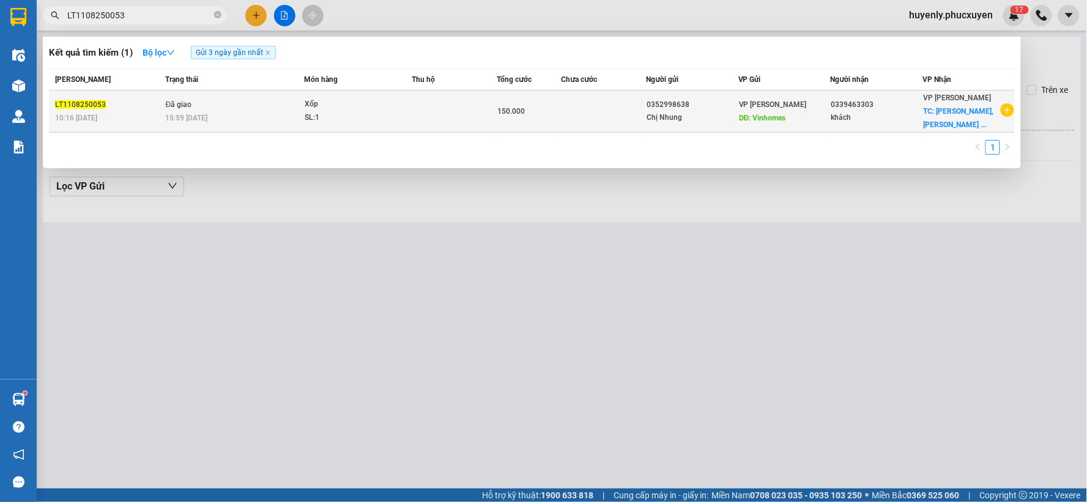
type input "LT1108250053"
click at [536, 110] on div "150.000" at bounding box center [529, 111] width 62 height 13
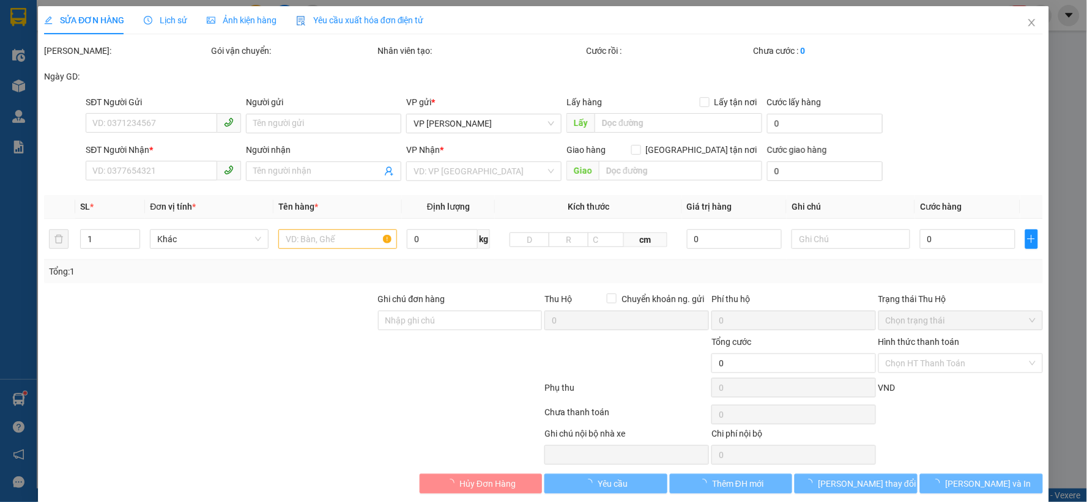
type input "0352998638"
type input "Chị Nhung"
type input "Vinhomes"
type input "0339463303"
type input "khách"
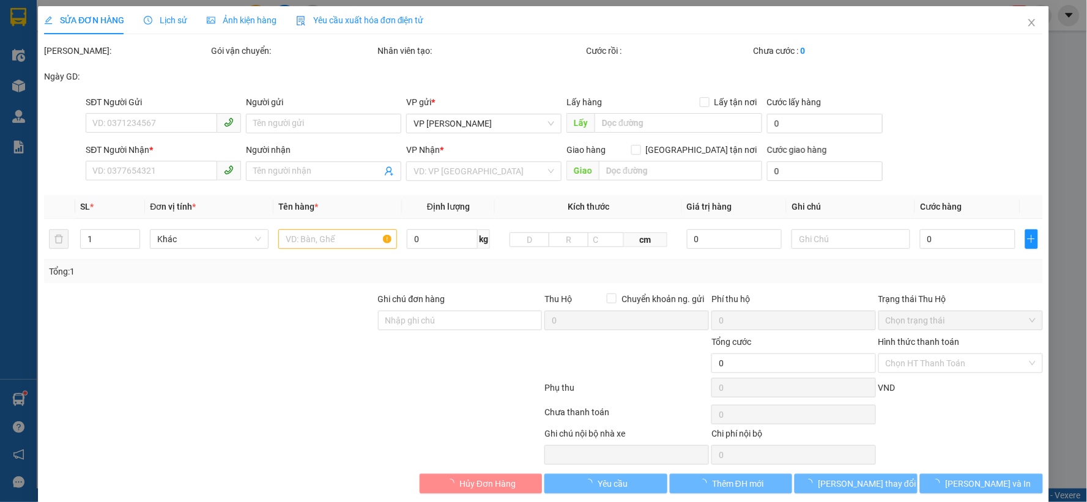
checkbox input "true"
type input "Hateco Xuân Phương,Nam Từ Liêm"
type input "60.000"
type input "150.000"
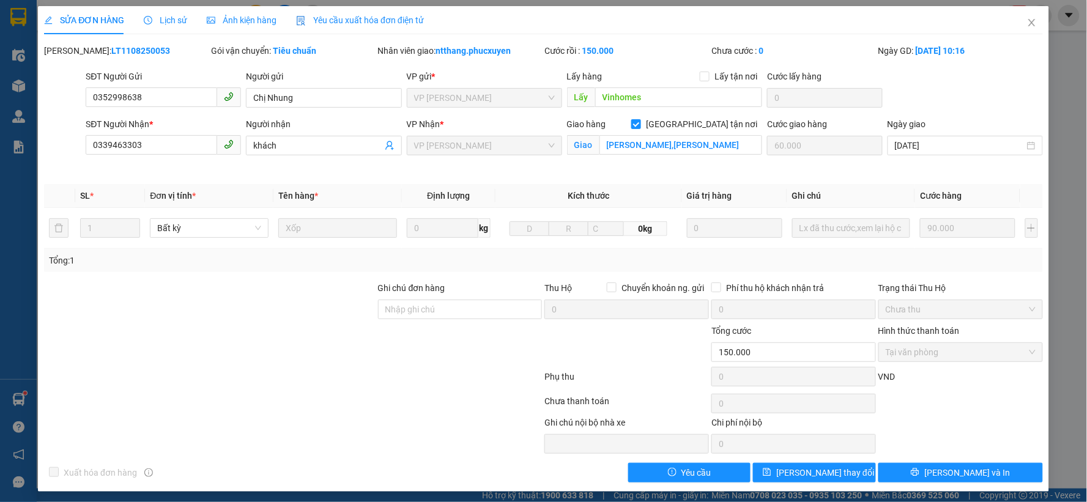
click at [182, 19] on span "Lịch sử" at bounding box center [165, 20] width 43 height 10
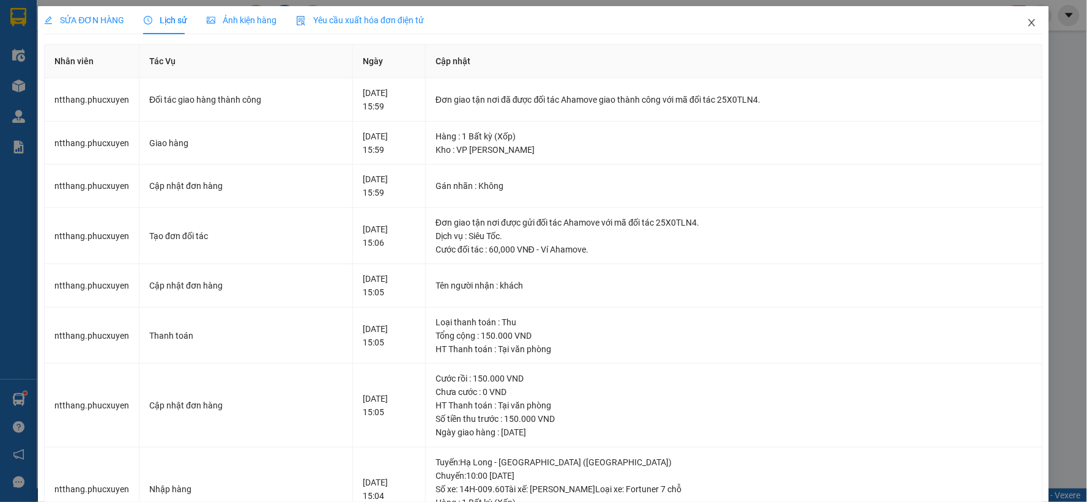
drag, startPoint x: 1025, startPoint y: 23, endPoint x: 616, endPoint y: 8, distance: 409.5
click at [1027, 23] on icon "close" at bounding box center [1032, 23] width 10 height 10
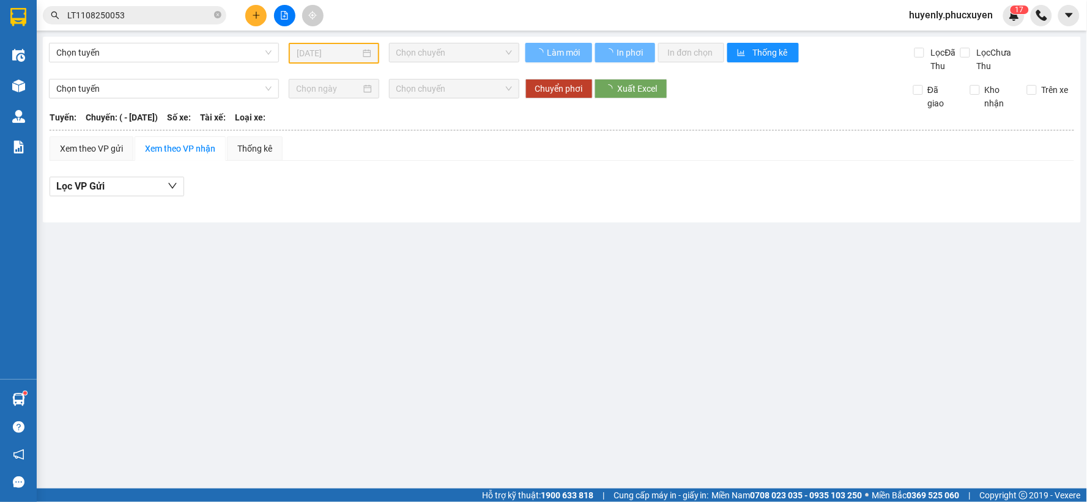
click at [193, 18] on input "LT1108250053" at bounding box center [139, 15] width 144 height 13
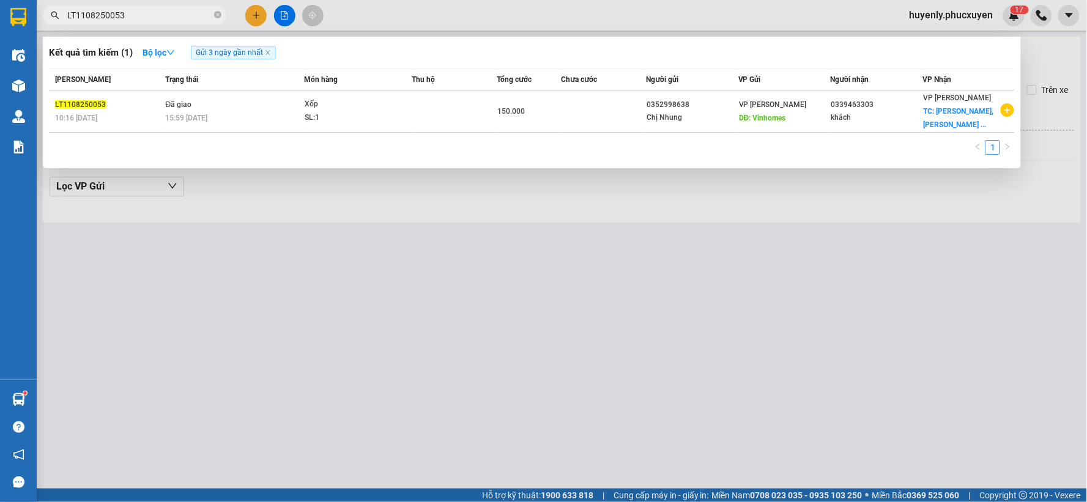
click at [193, 18] on input "LT1108250053" at bounding box center [139, 15] width 144 height 13
click at [364, 353] on div at bounding box center [543, 251] width 1087 height 502
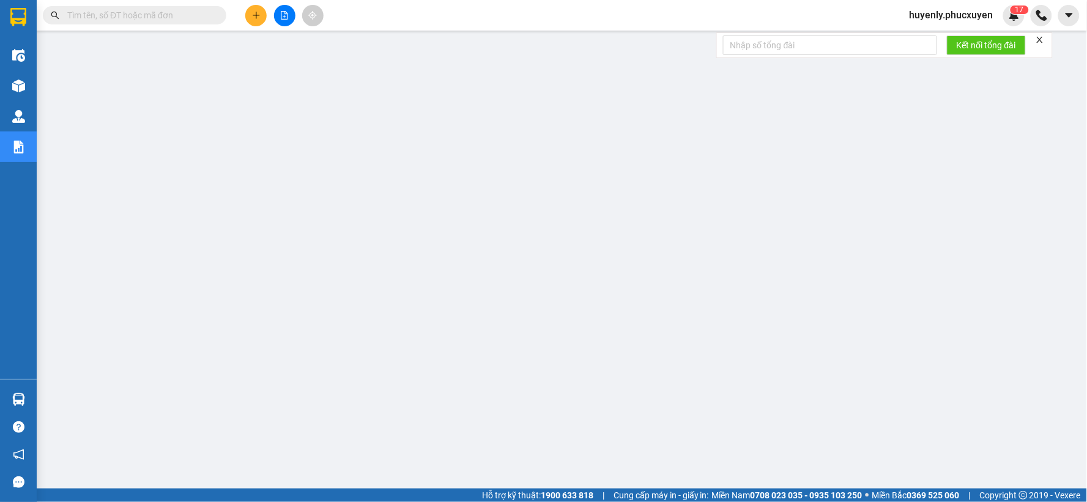
click at [190, 11] on input "text" at bounding box center [139, 15] width 144 height 13
paste input "MTT1208250226"
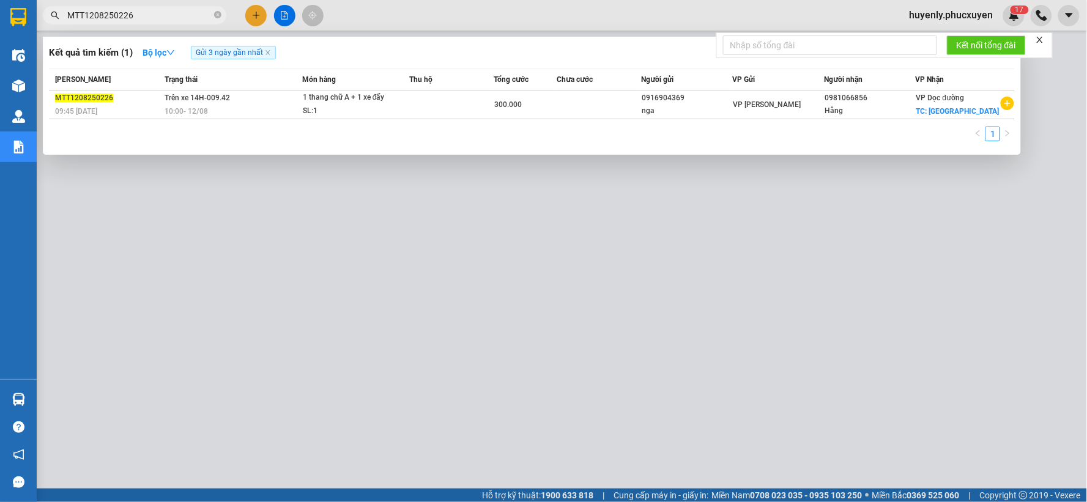
click at [453, 310] on div at bounding box center [543, 251] width 1087 height 502
click at [167, 19] on input "MTT1208250226" at bounding box center [139, 15] width 144 height 13
paste input "335"
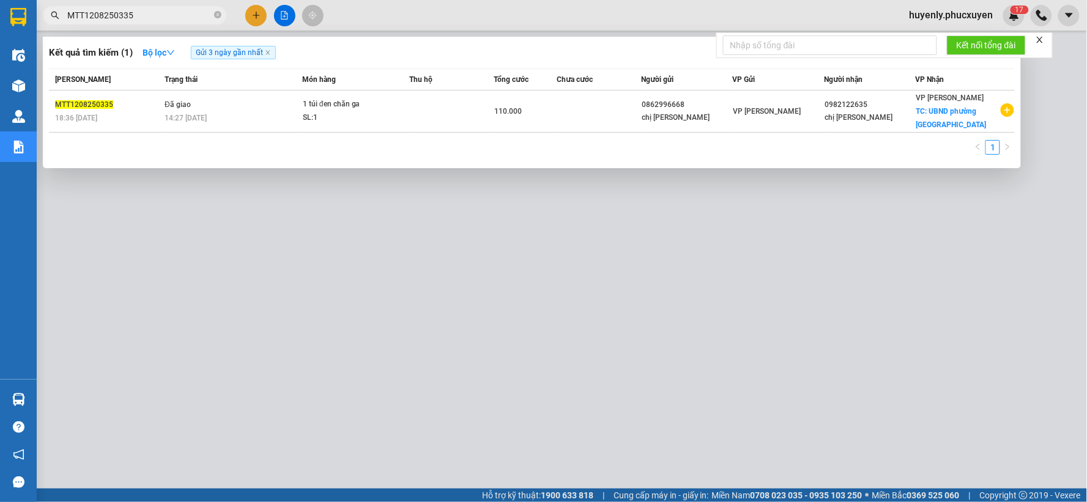
click at [508, 276] on div at bounding box center [543, 251] width 1087 height 502
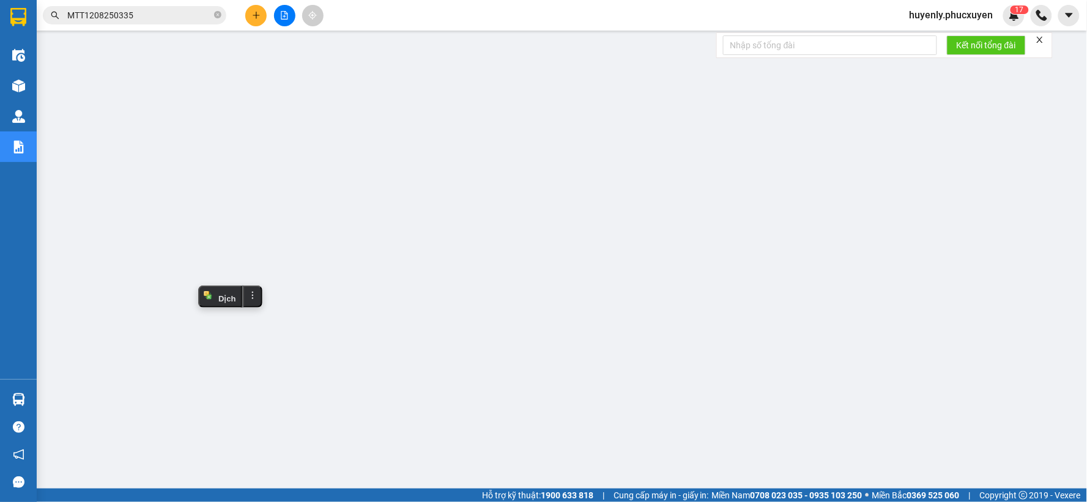
click at [162, 15] on input "MTT1208250335" at bounding box center [139, 15] width 144 height 13
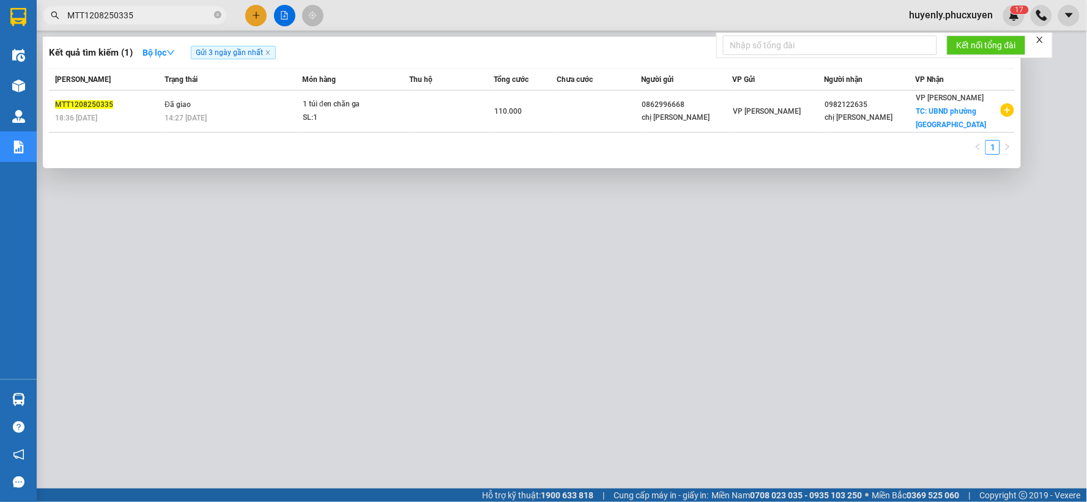
click at [162, 15] on input "MTT1208250335" at bounding box center [139, 15] width 144 height 13
paste input "K120825034"
click at [645, 288] on div at bounding box center [543, 251] width 1087 height 502
click at [154, 15] on input "MK1208250345" at bounding box center [139, 15] width 144 height 13
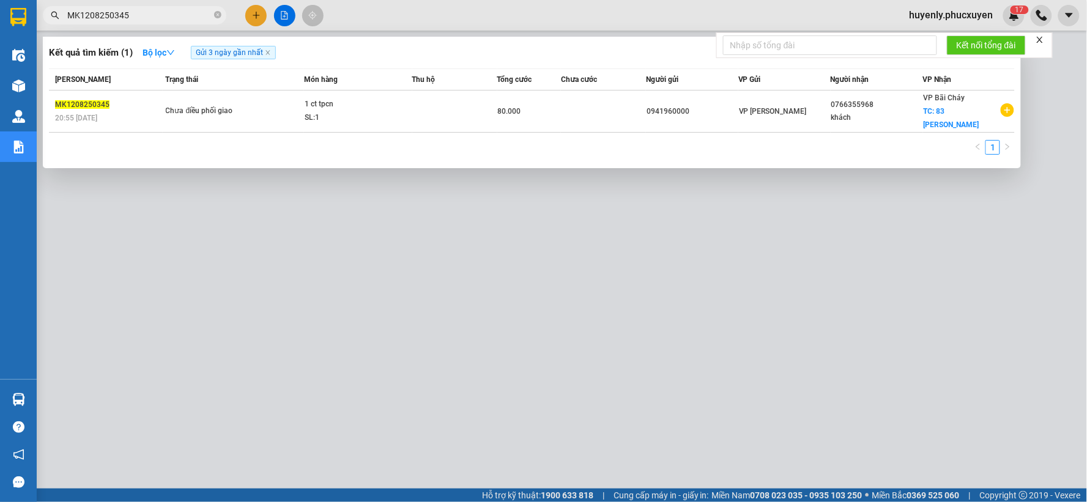
paste input "C31208250178"
click at [440, 302] on div at bounding box center [543, 251] width 1087 height 502
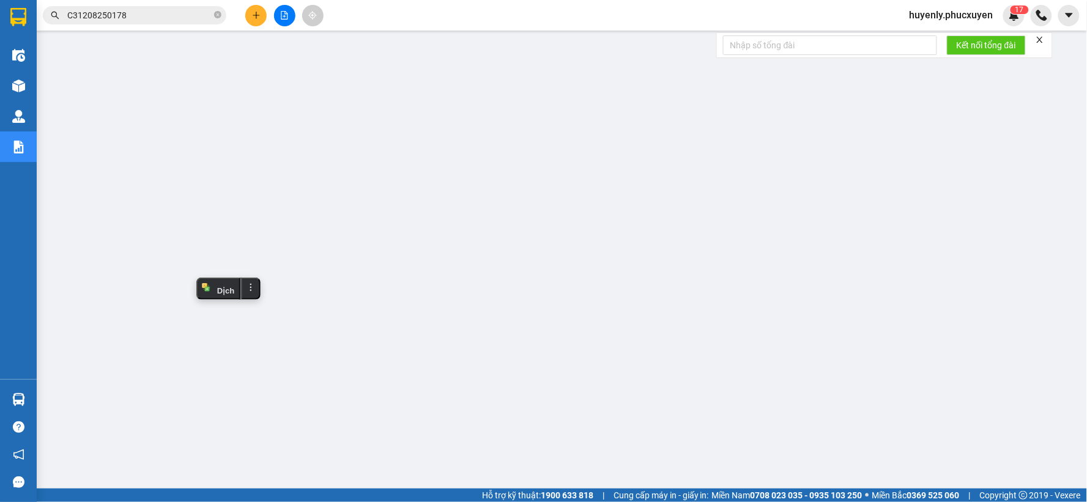
click at [186, 21] on input "C31208250178" at bounding box center [139, 15] width 144 height 13
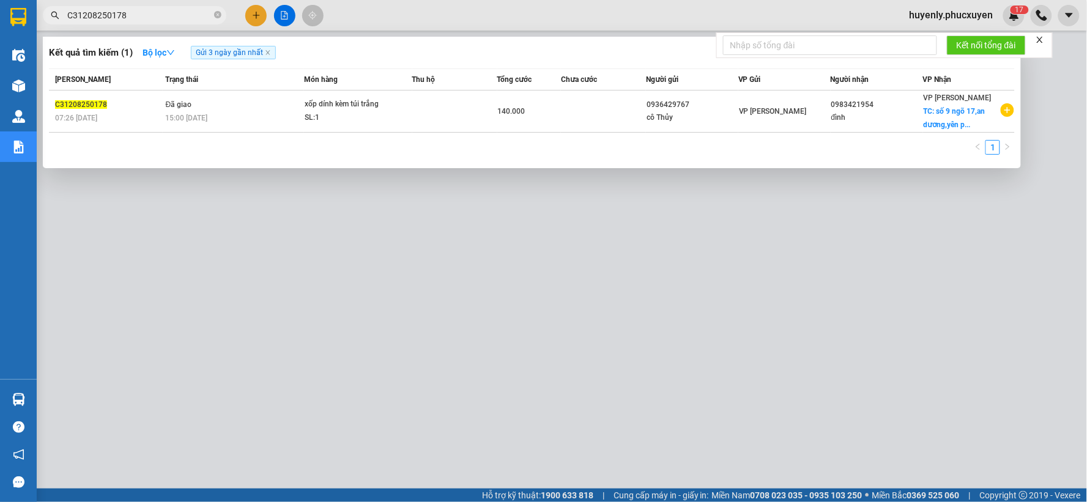
click at [186, 21] on input "C31208250178" at bounding box center [139, 15] width 144 height 13
paste input "86"
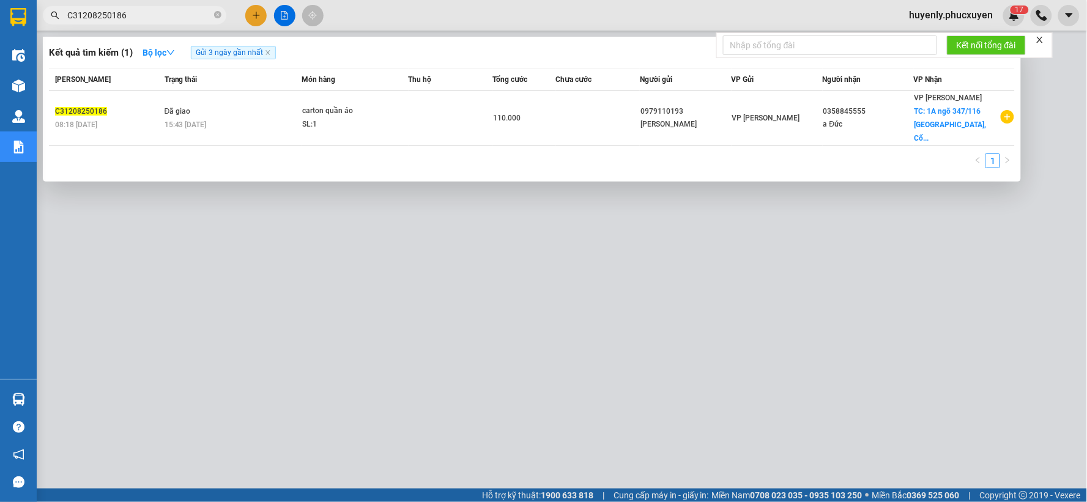
click at [187, 14] on input "C31208250186" at bounding box center [139, 15] width 144 height 13
click at [187, 11] on input "C31208250186" at bounding box center [139, 15] width 144 height 13
paste input "C31208250186"
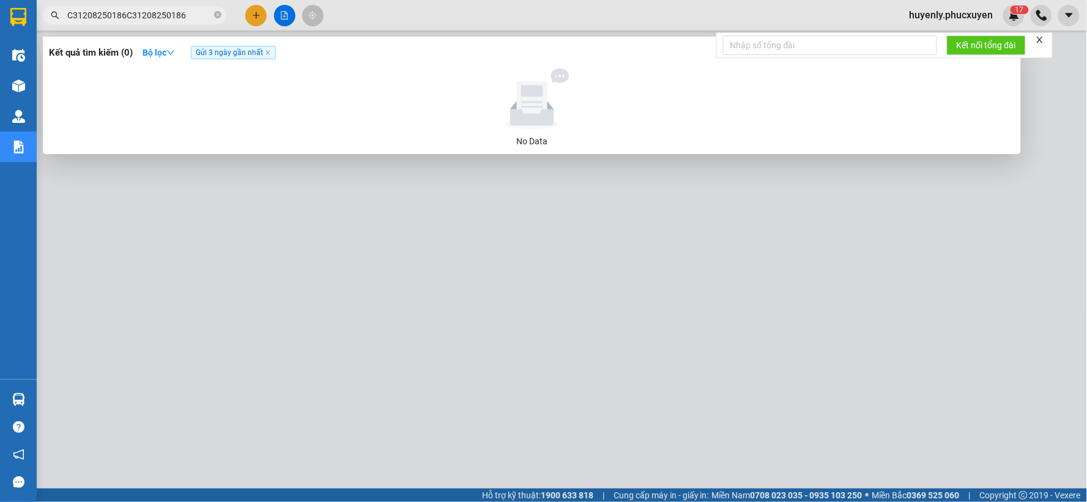
paste input "text"
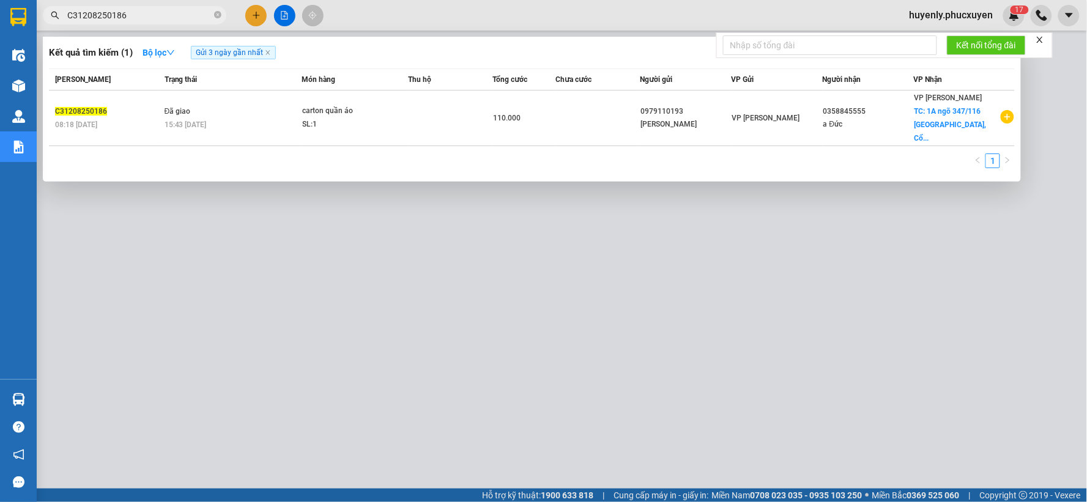
click at [337, 261] on div at bounding box center [543, 251] width 1087 height 502
click at [201, 20] on input "C31208250186" at bounding box center [139, 15] width 144 height 13
paste input "9"
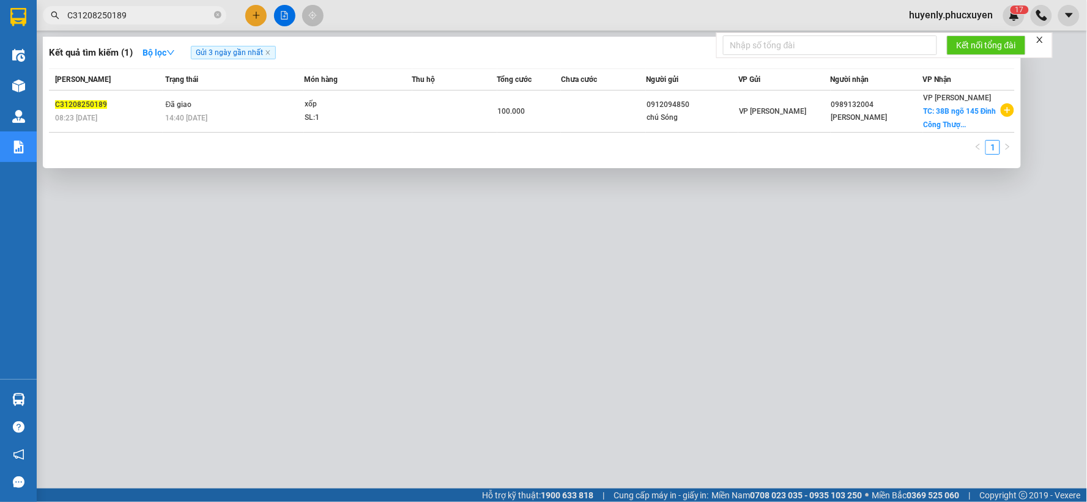
click at [399, 291] on div at bounding box center [543, 251] width 1087 height 502
click at [161, 19] on input "C31208250189" at bounding box center [139, 15] width 144 height 13
paste input "95"
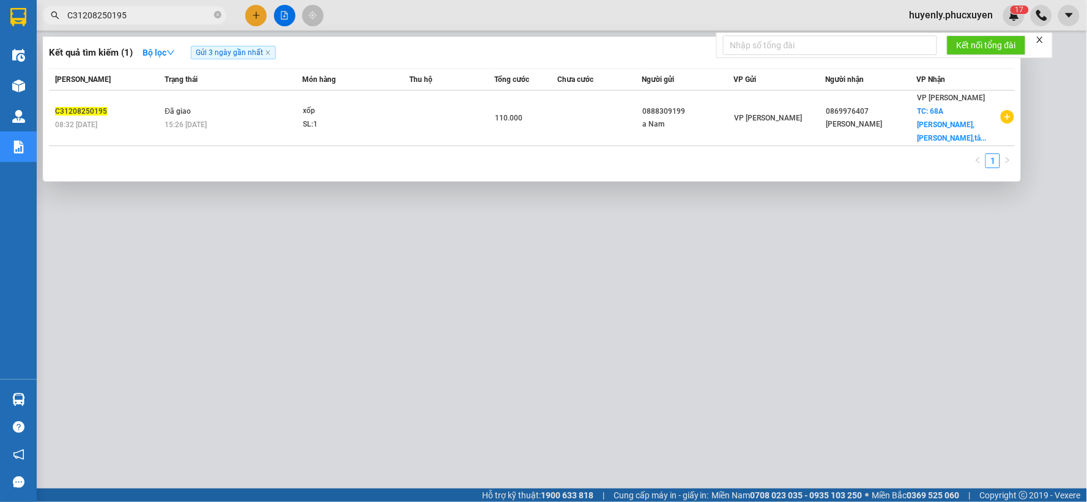
click at [374, 272] on div at bounding box center [543, 251] width 1087 height 502
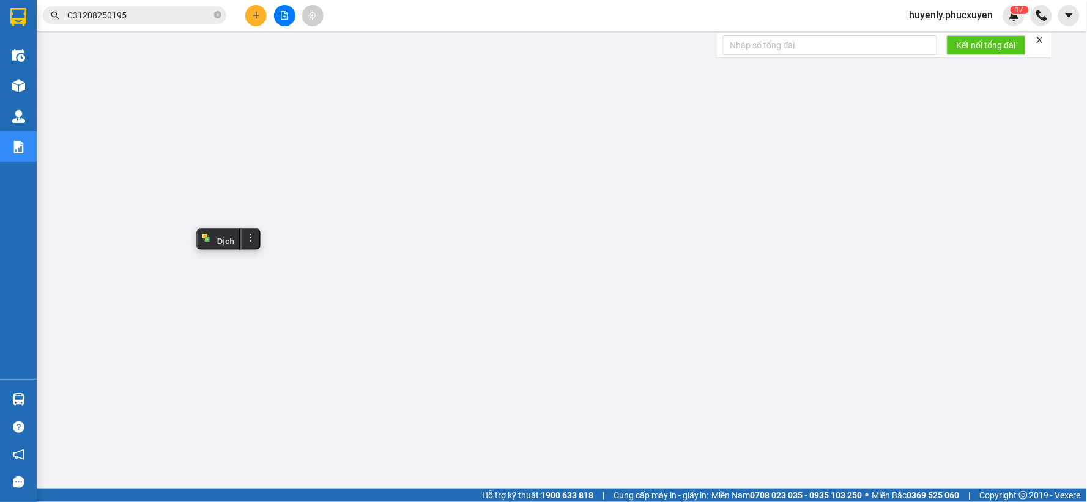
click at [169, 20] on input "C31208250195" at bounding box center [139, 15] width 144 height 13
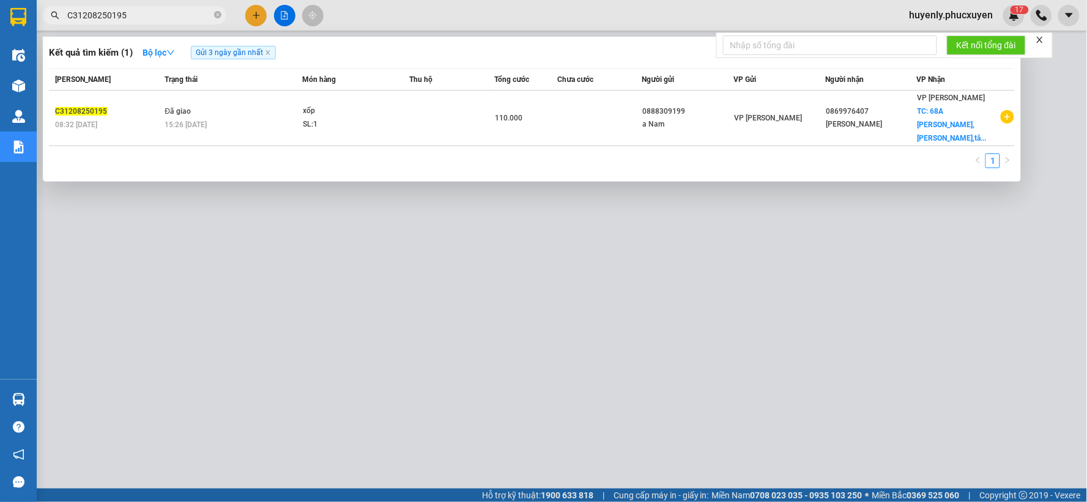
click at [169, 20] on input "C31208250195" at bounding box center [139, 15] width 144 height 13
paste input "212"
click at [325, 278] on div at bounding box center [543, 251] width 1087 height 502
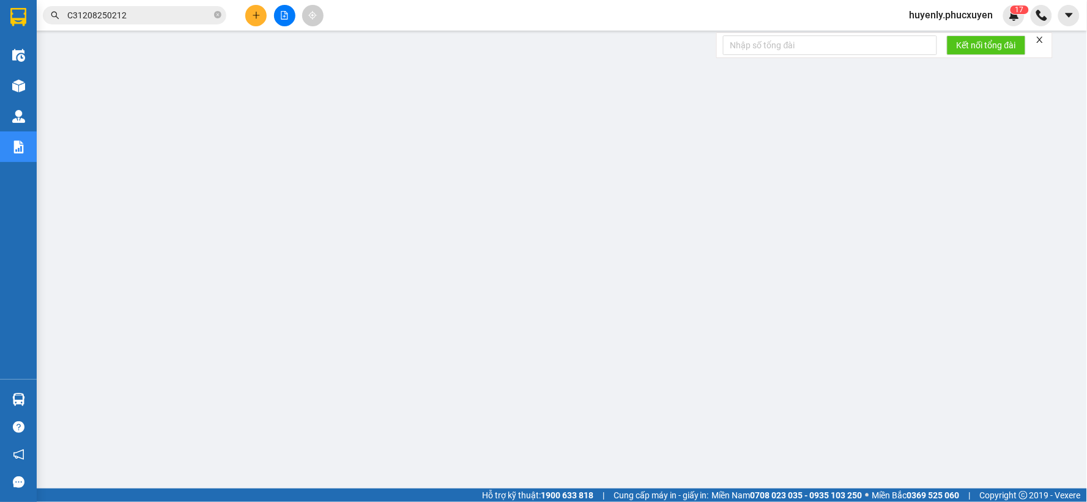
click at [184, 7] on span "C31208250212" at bounding box center [135, 15] width 184 height 18
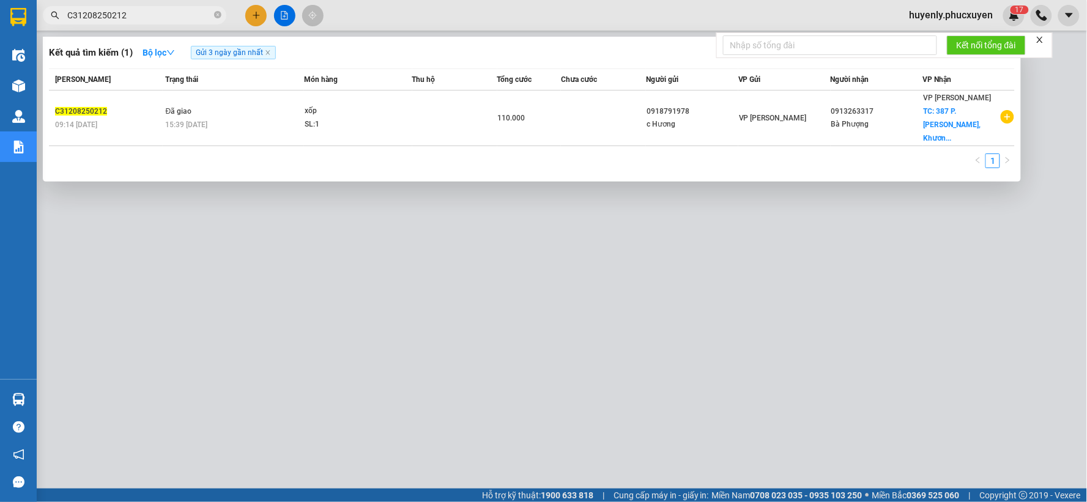
click at [184, 7] on span "C31208250212" at bounding box center [135, 15] width 184 height 18
click at [182, 15] on input "C31208250212" at bounding box center [139, 15] width 144 height 13
paste input "4"
click at [341, 221] on div at bounding box center [543, 251] width 1087 height 502
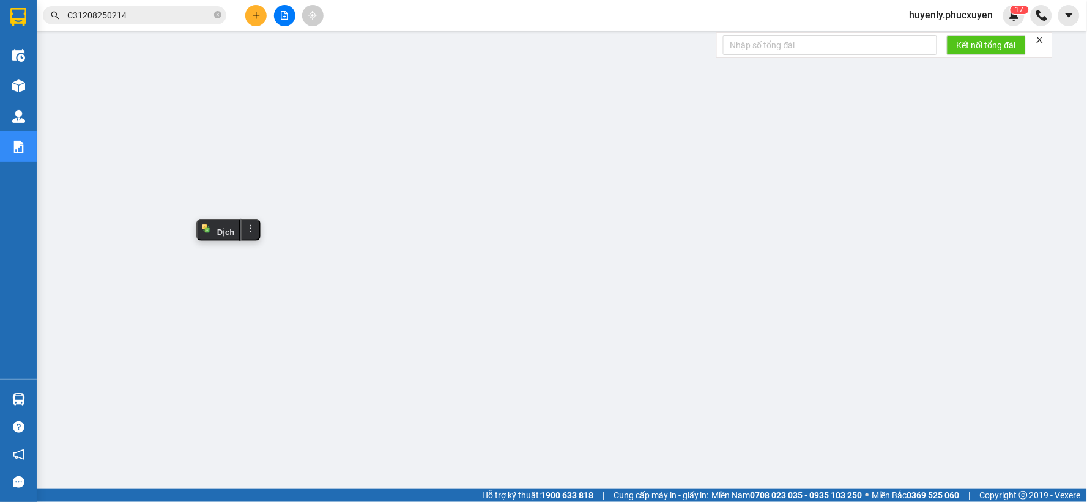
click at [170, 25] on div "Kết quả tìm kiếm ( 1 ) Bộ lọc Gửi 3 ngày gần nhất Mã ĐH Trạng thái Món hàng Thu…" at bounding box center [119, 15] width 239 height 21
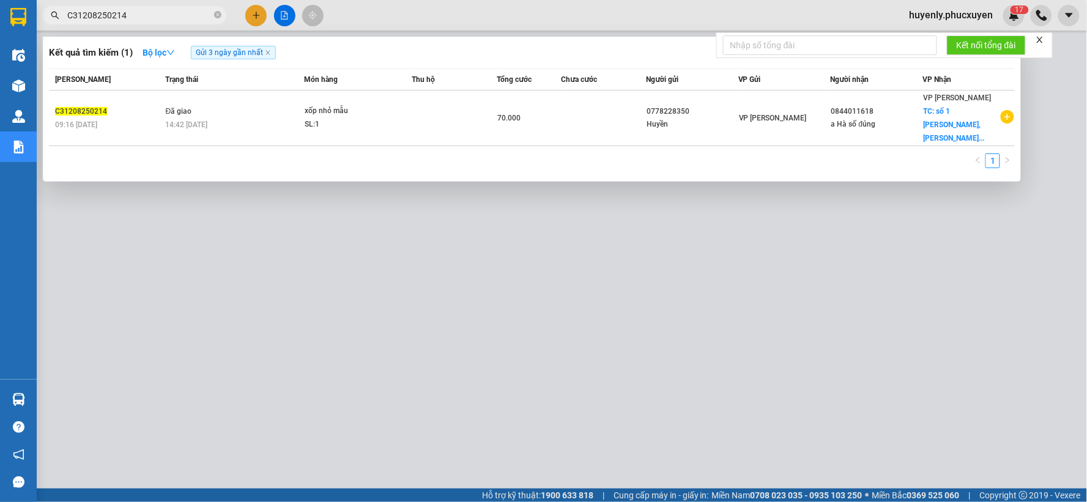
click at [174, 20] on input "C31208250214" at bounding box center [139, 15] width 144 height 13
paste input "32"
click at [312, 325] on div at bounding box center [543, 251] width 1087 height 502
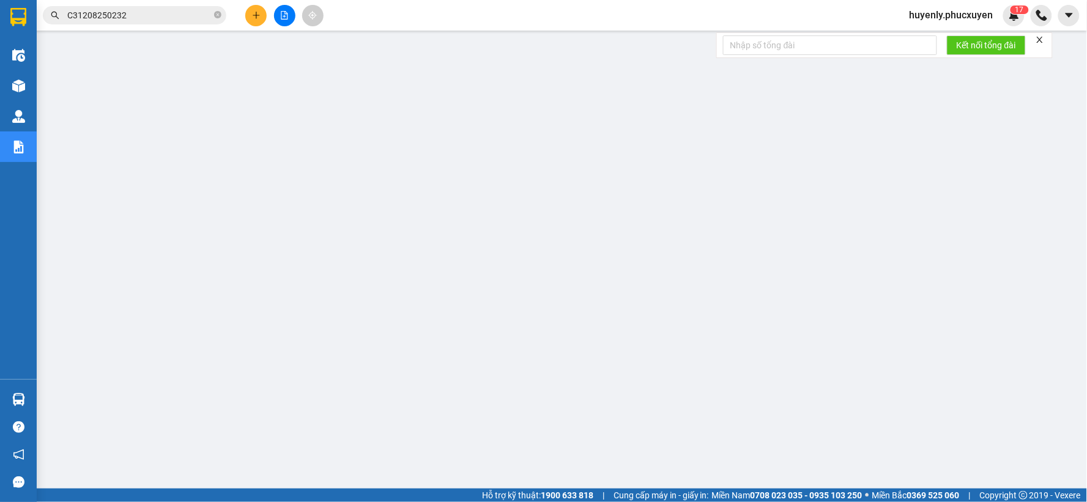
click at [188, 20] on input "C31208250232" at bounding box center [139, 15] width 144 height 13
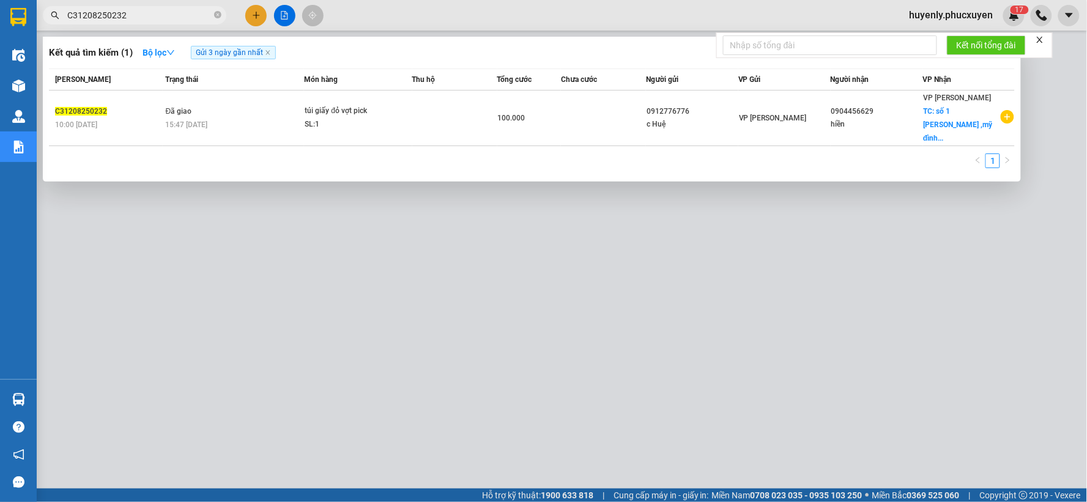
click at [188, 20] on input "C31208250232" at bounding box center [139, 15] width 144 height 13
paste input "57"
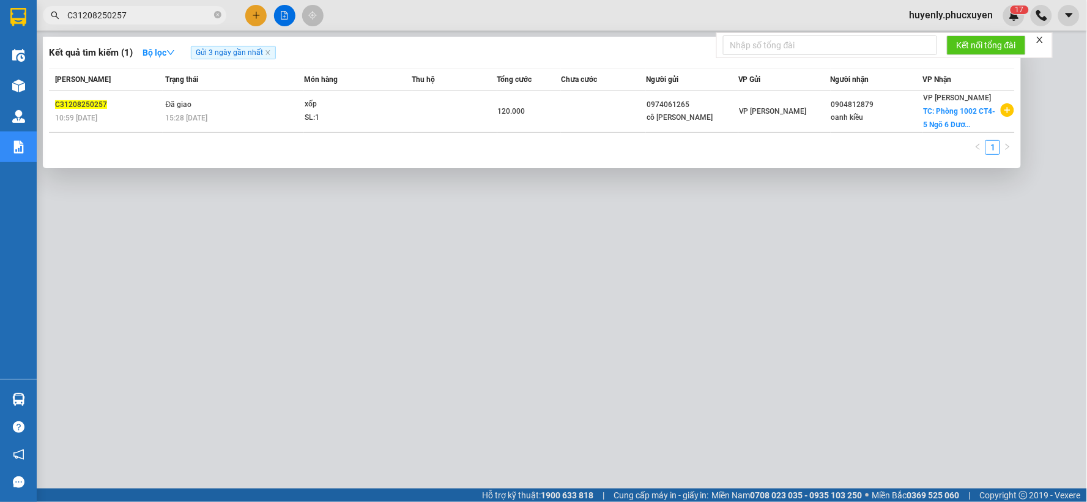
click at [254, 288] on div at bounding box center [543, 251] width 1087 height 502
click at [193, 15] on input "C31208250257" at bounding box center [139, 15] width 144 height 13
paste input "70"
click at [375, 279] on div at bounding box center [543, 251] width 1087 height 502
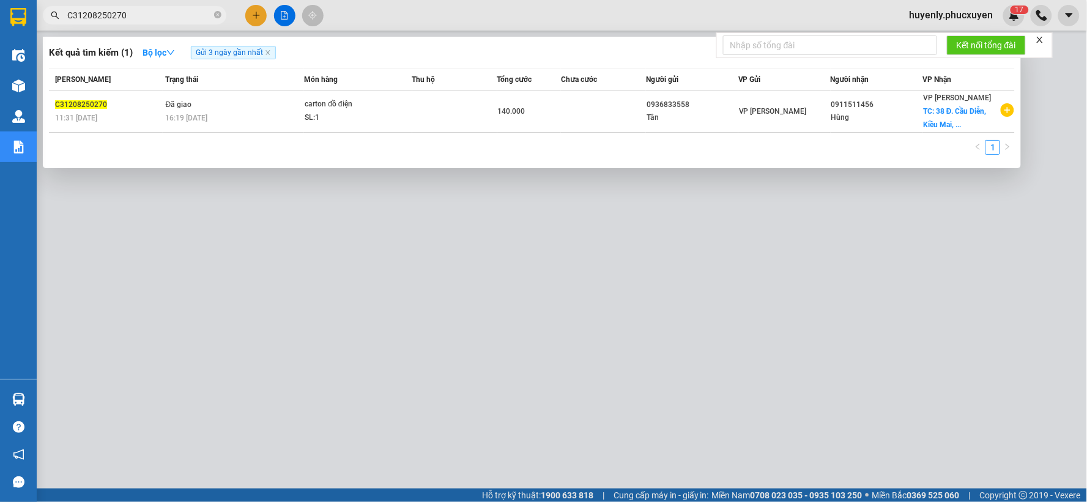
click at [150, 17] on input "C31208250270" at bounding box center [139, 15] width 144 height 13
paste input "85"
click at [398, 273] on div at bounding box center [543, 251] width 1087 height 502
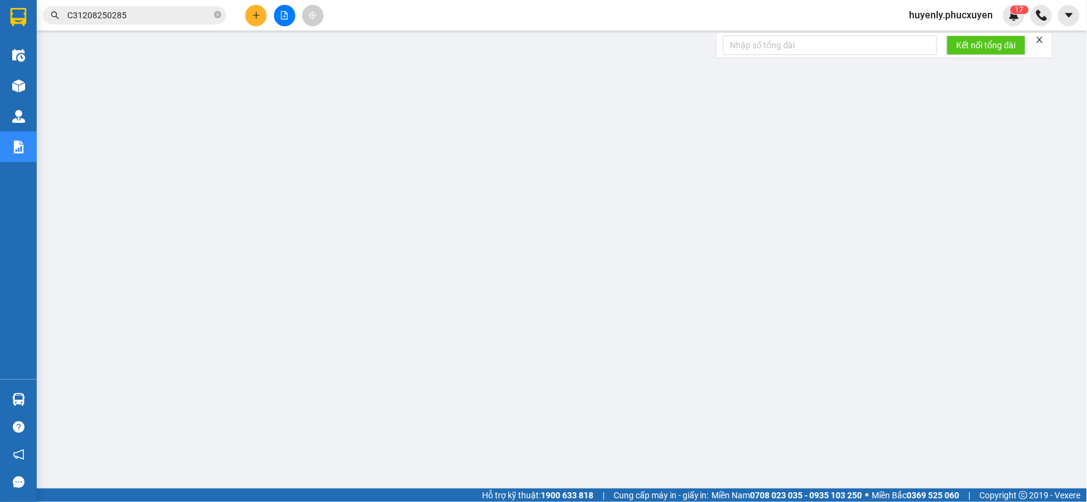
click at [184, 20] on input "C31208250285" at bounding box center [139, 15] width 144 height 13
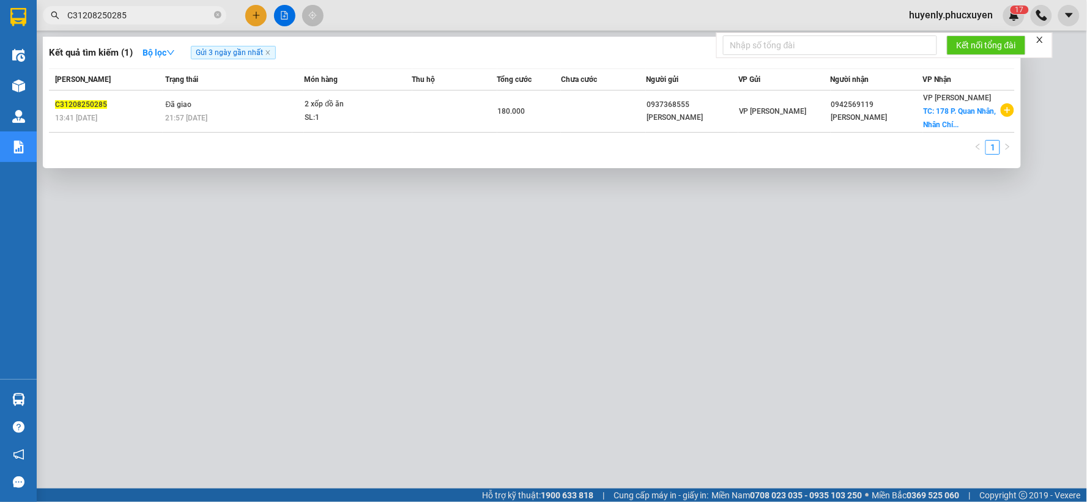
click at [184, 20] on input "C31208250285" at bounding box center [139, 15] width 144 height 13
paste input "9"
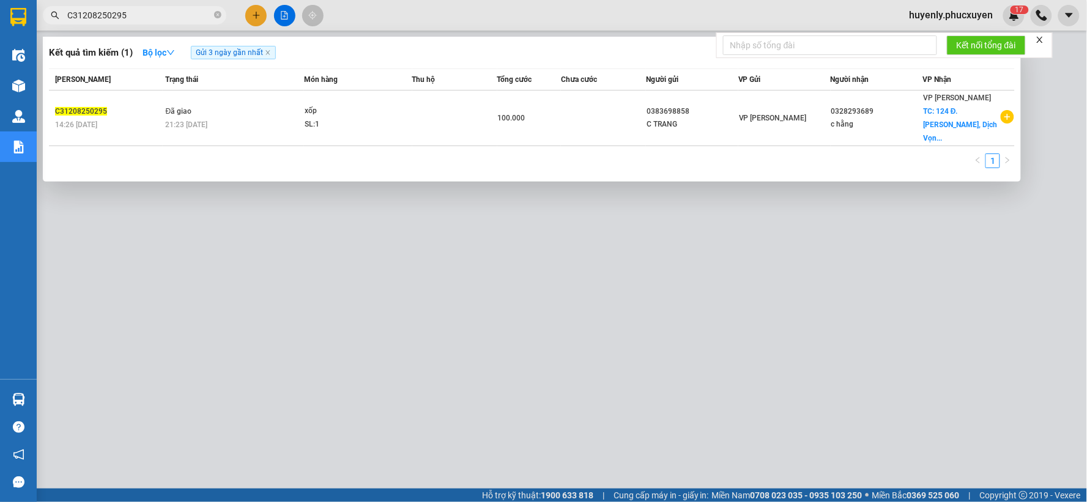
click at [300, 259] on div at bounding box center [543, 251] width 1087 height 502
click at [166, 7] on span "C31208250295" at bounding box center [135, 15] width 184 height 18
click at [164, 10] on input "C31208250295" at bounding box center [139, 15] width 144 height 13
paste input "301"
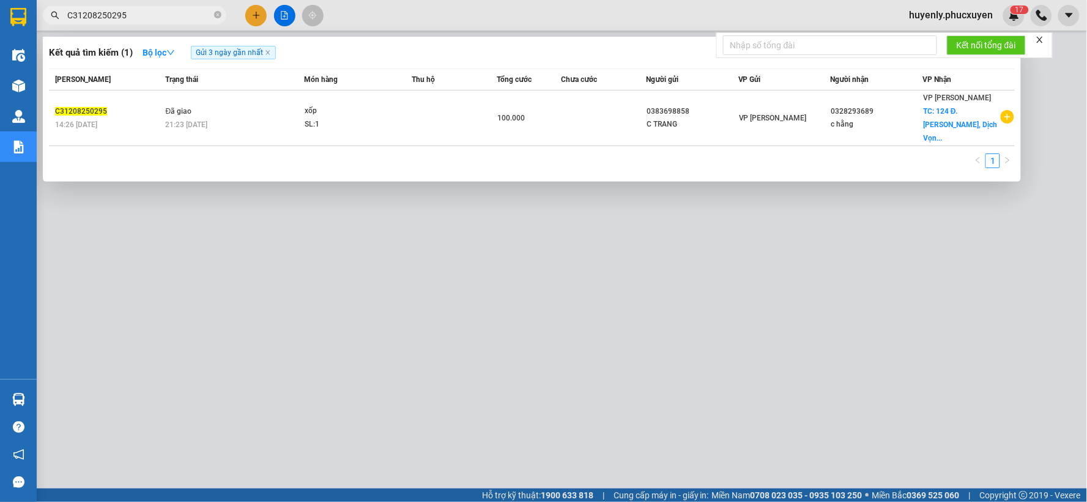
click at [164, 10] on input "C31208250295" at bounding box center [139, 15] width 144 height 13
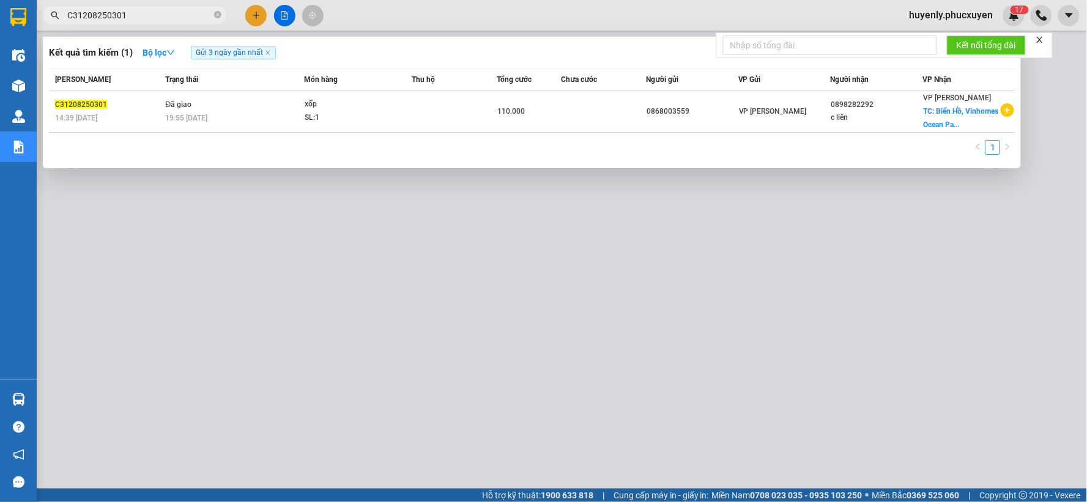
click at [474, 285] on div at bounding box center [543, 251] width 1087 height 502
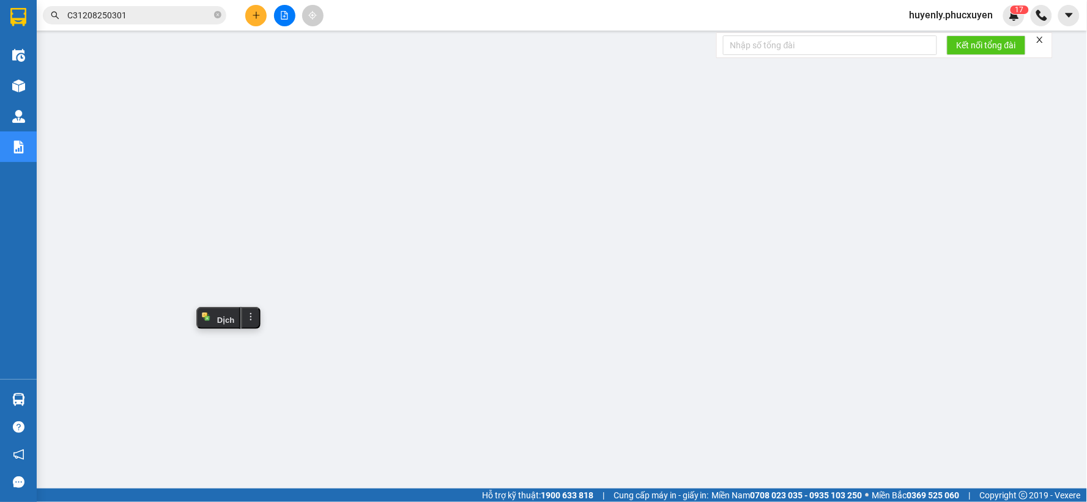
click at [136, 15] on input "C31208250301" at bounding box center [139, 15] width 144 height 13
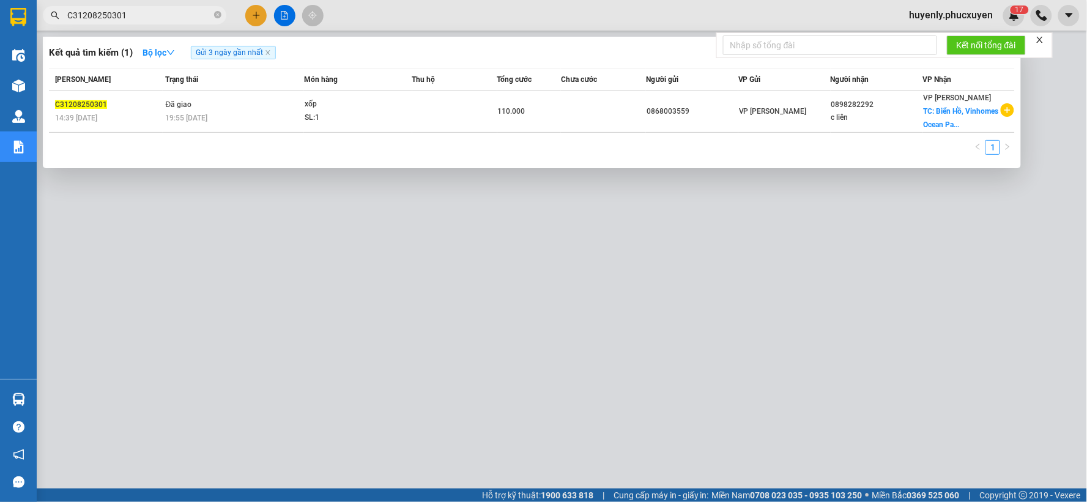
click at [136, 15] on input "C31208250301" at bounding box center [139, 15] width 144 height 13
paste input "15"
click at [455, 262] on div at bounding box center [543, 251] width 1087 height 502
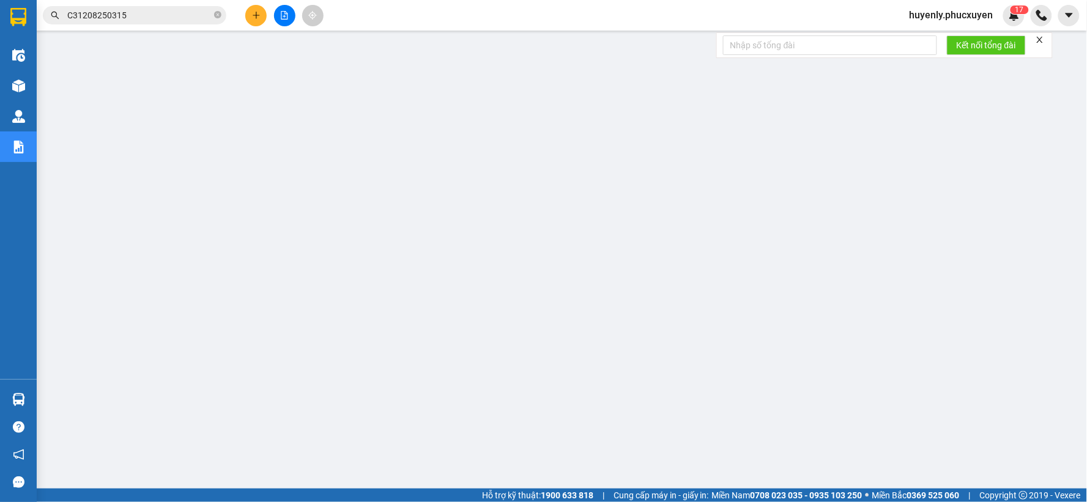
click at [157, 15] on input "C31208250315" at bounding box center [139, 15] width 144 height 13
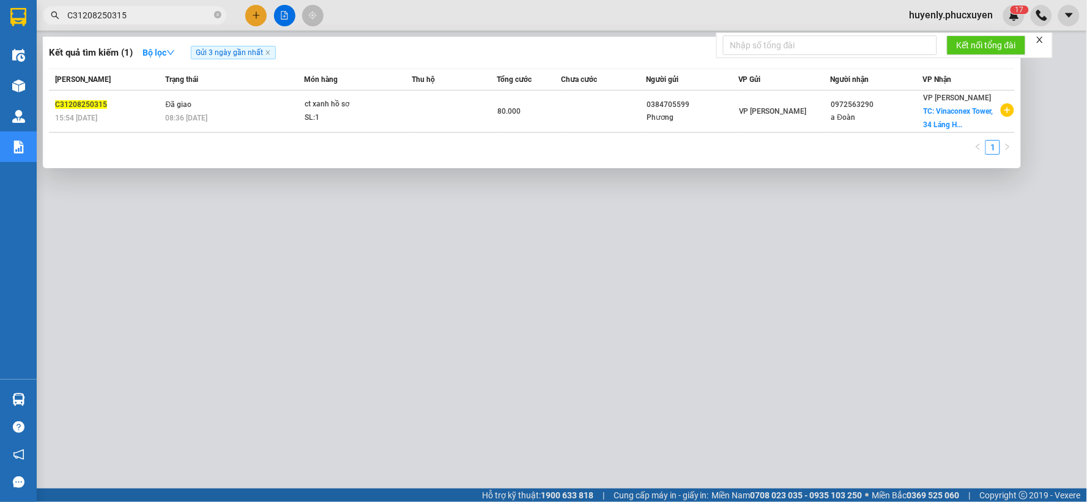
click at [157, 15] on input "C31208250315" at bounding box center [139, 15] width 144 height 13
paste input "07"
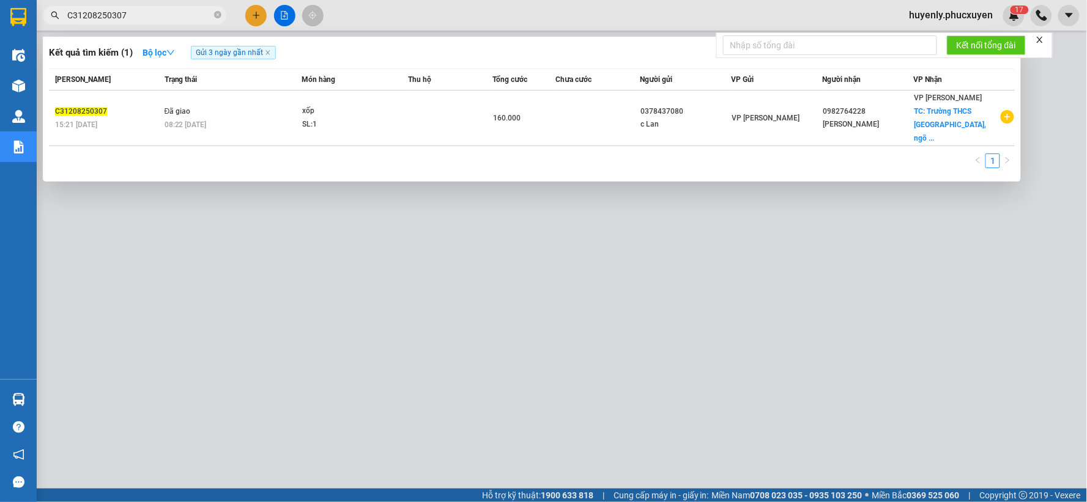
click at [591, 283] on div at bounding box center [543, 251] width 1087 height 502
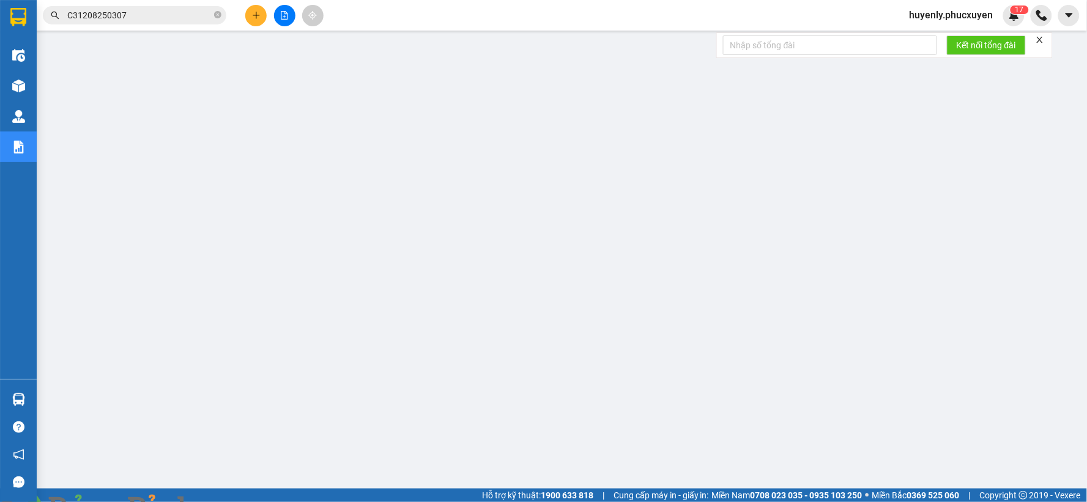
click at [148, 11] on input "C31208250307" at bounding box center [139, 15] width 144 height 13
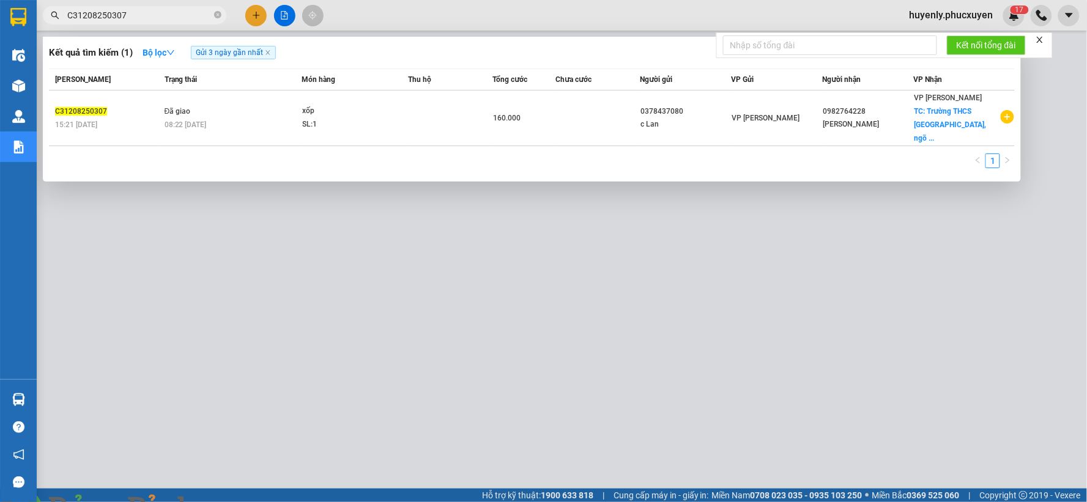
click at [148, 11] on input "C31208250307" at bounding box center [139, 15] width 144 height 13
paste input "MTT1208250201"
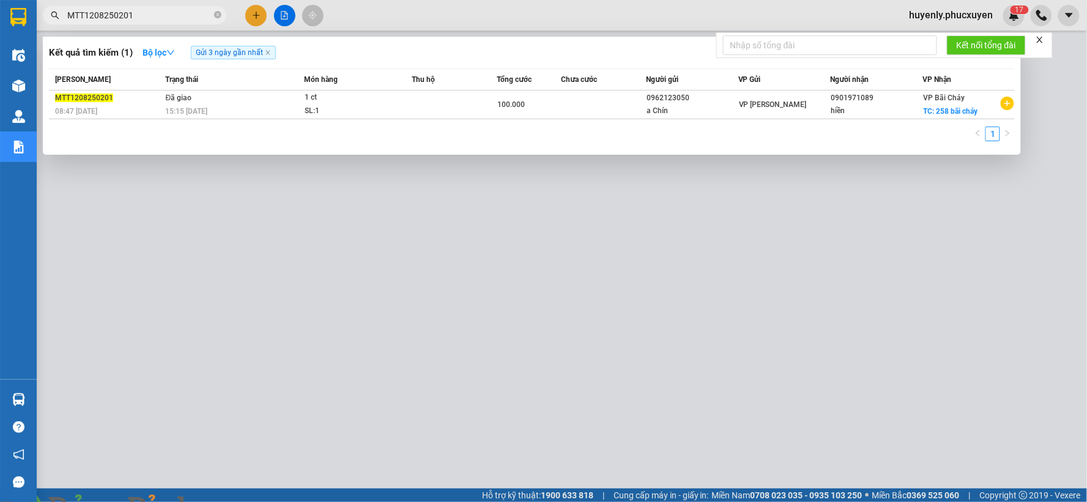
click at [157, 10] on input "MTT1208250201" at bounding box center [139, 15] width 144 height 13
paste input "K1208250345"
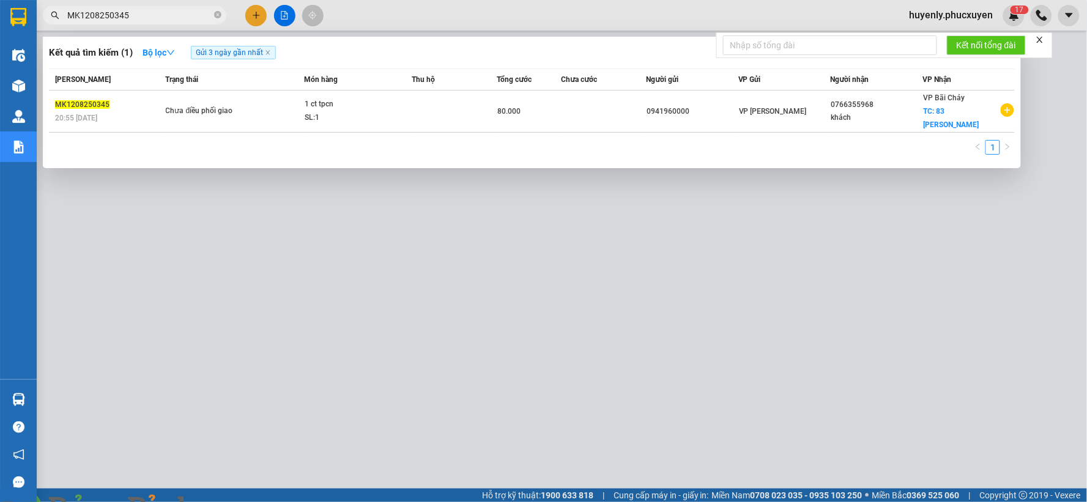
click at [325, 368] on div at bounding box center [543, 251] width 1087 height 502
click at [159, 6] on span "MK1208250345" at bounding box center [135, 15] width 184 height 18
click at [157, 10] on input "MK1208250345" at bounding box center [139, 15] width 144 height 13
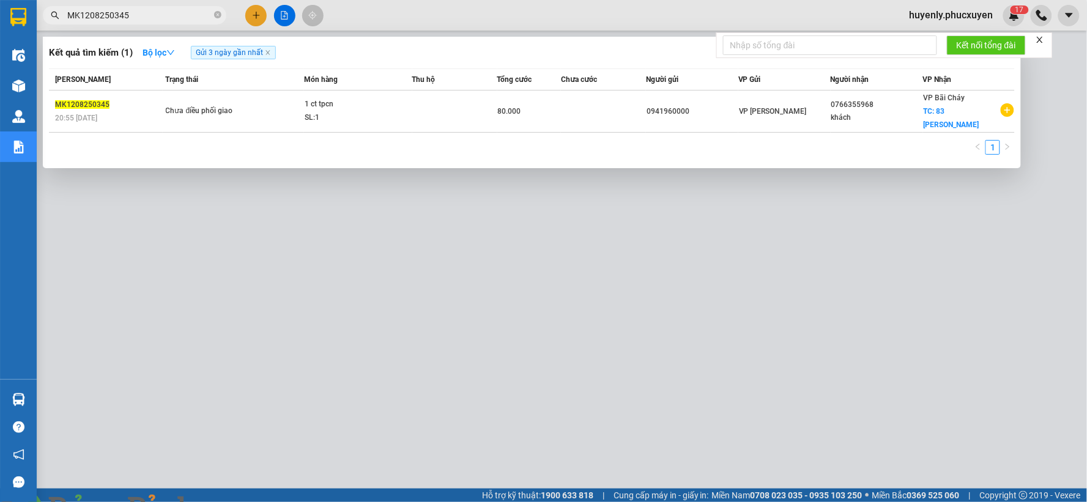
paste input "CHL1208250217"
click at [666, 282] on div at bounding box center [543, 251] width 1087 height 502
click at [170, 13] on input "CHL1208250217" at bounding box center [139, 15] width 144 height 13
click at [480, 260] on div at bounding box center [543, 251] width 1087 height 502
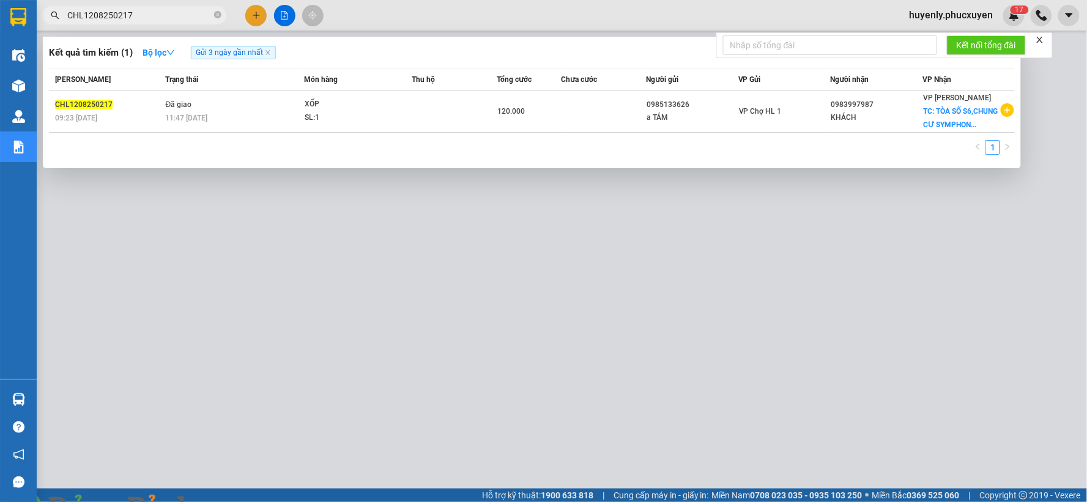
click at [145, 17] on input "CHL1208250217" at bounding box center [139, 15] width 144 height 13
paste input "2"
click at [435, 314] on div at bounding box center [543, 251] width 1087 height 502
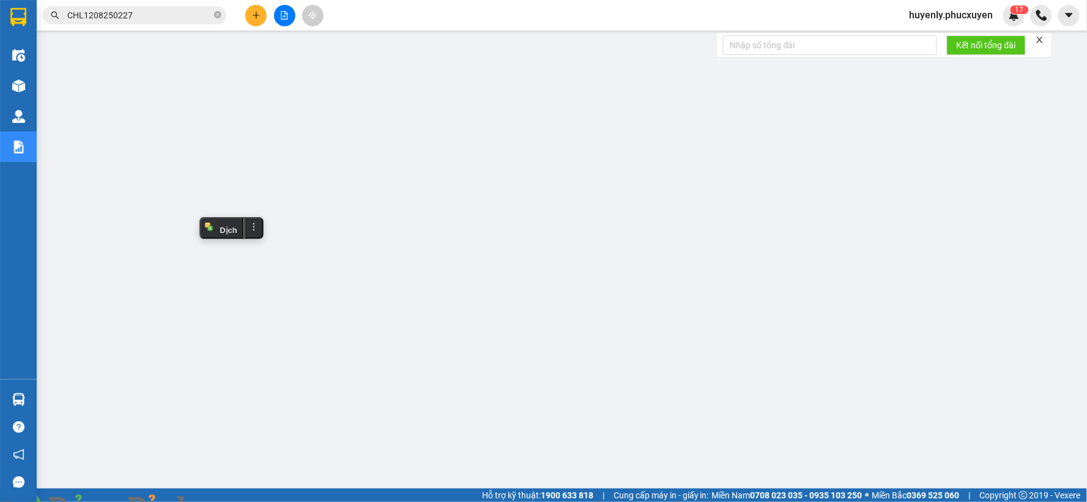
click at [177, 11] on input "CHL1208250227" at bounding box center [139, 15] width 144 height 13
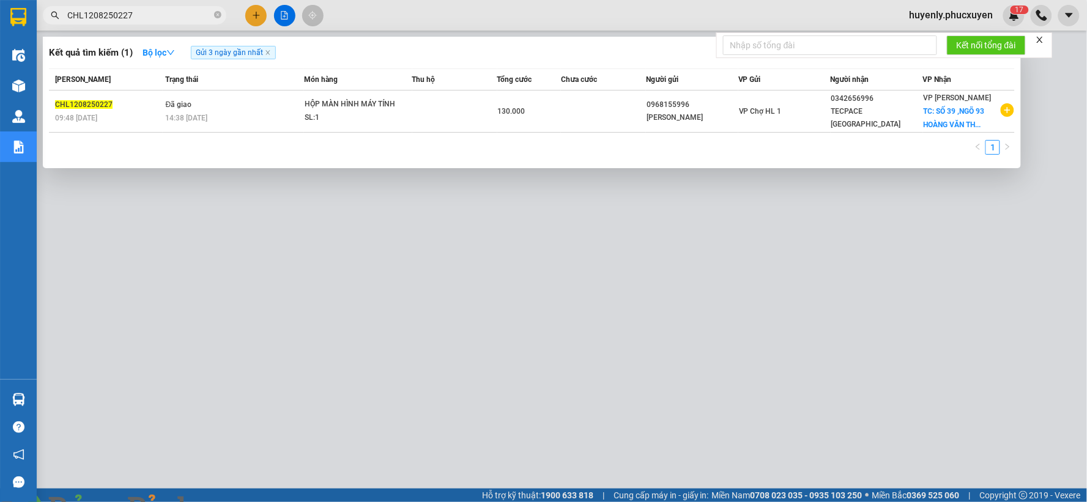
click at [177, 11] on input "CHL1208250227" at bounding box center [139, 15] width 144 height 13
paste input "81"
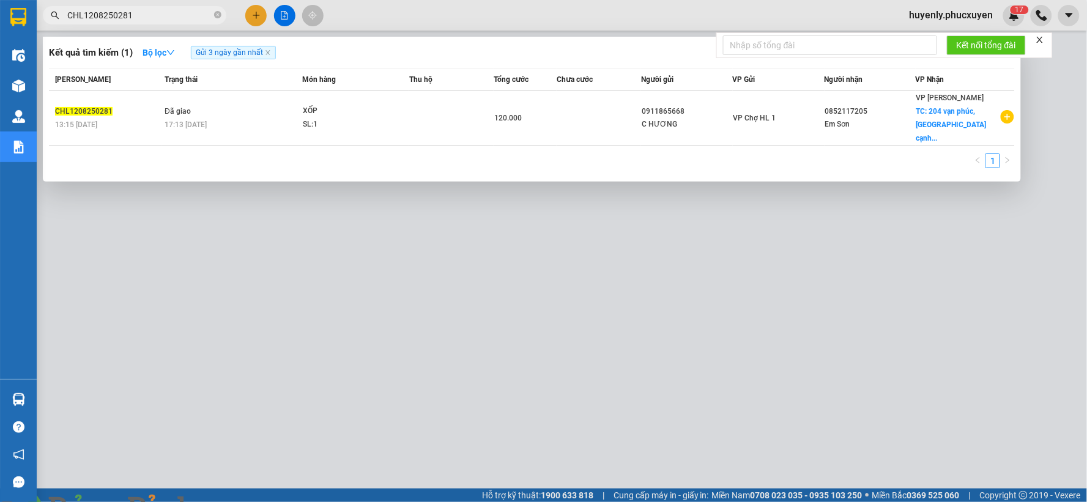
click at [406, 275] on div at bounding box center [543, 251] width 1087 height 502
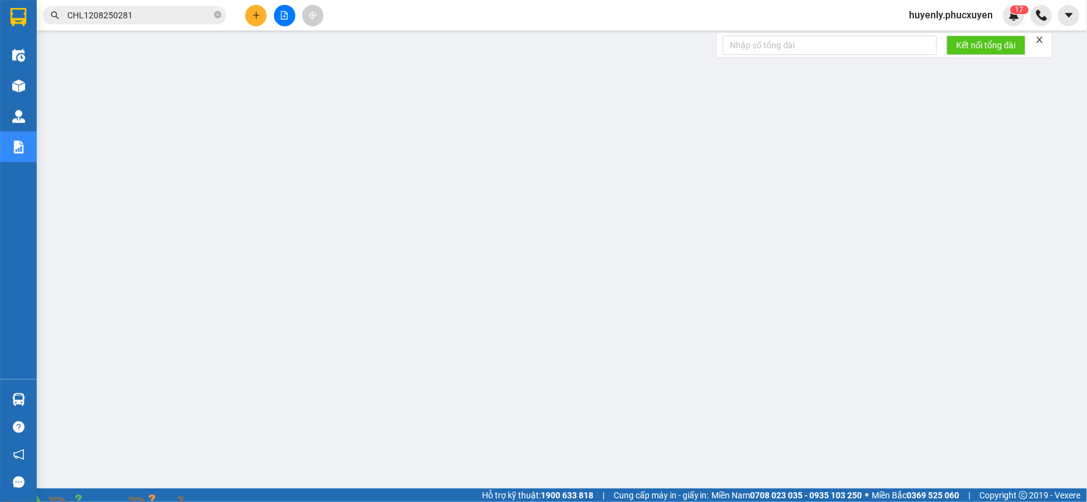
click at [157, 23] on span "CHL1208250281" at bounding box center [135, 15] width 184 height 18
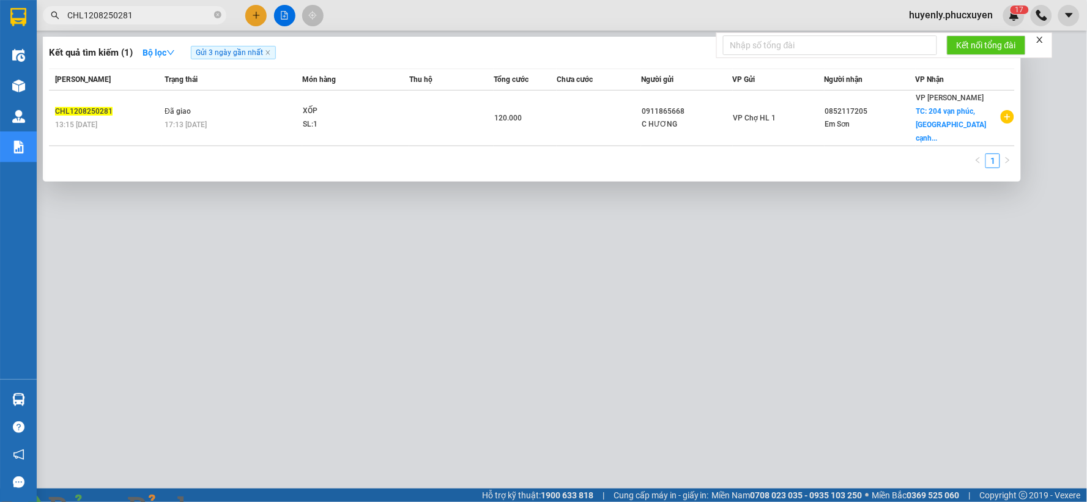
click at [159, 20] on input "CHL1208250281" at bounding box center [139, 15] width 144 height 13
paste input "99"
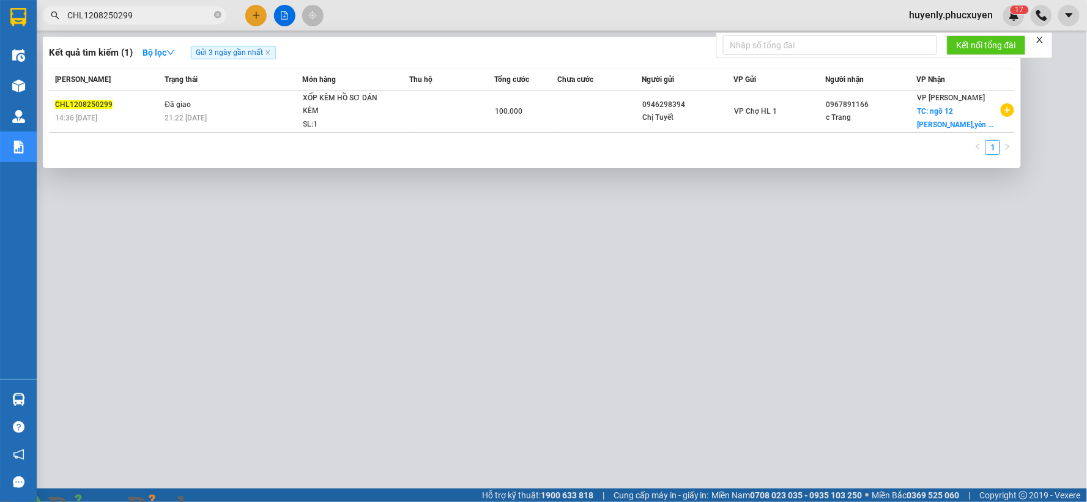
click at [398, 272] on div at bounding box center [543, 251] width 1087 height 502
click at [170, 13] on input "CHL1208250299" at bounding box center [139, 15] width 144 height 13
paste input "31"
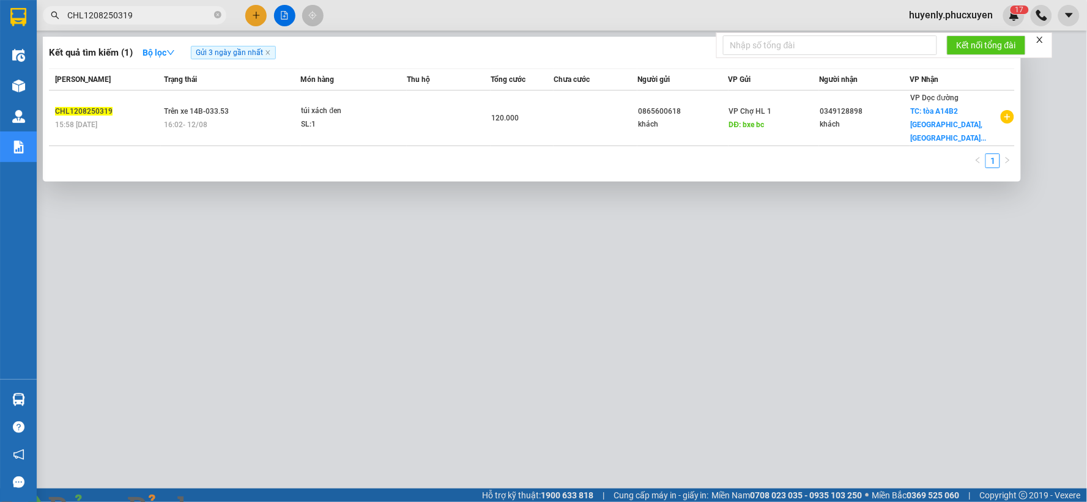
click at [360, 313] on div at bounding box center [543, 251] width 1087 height 502
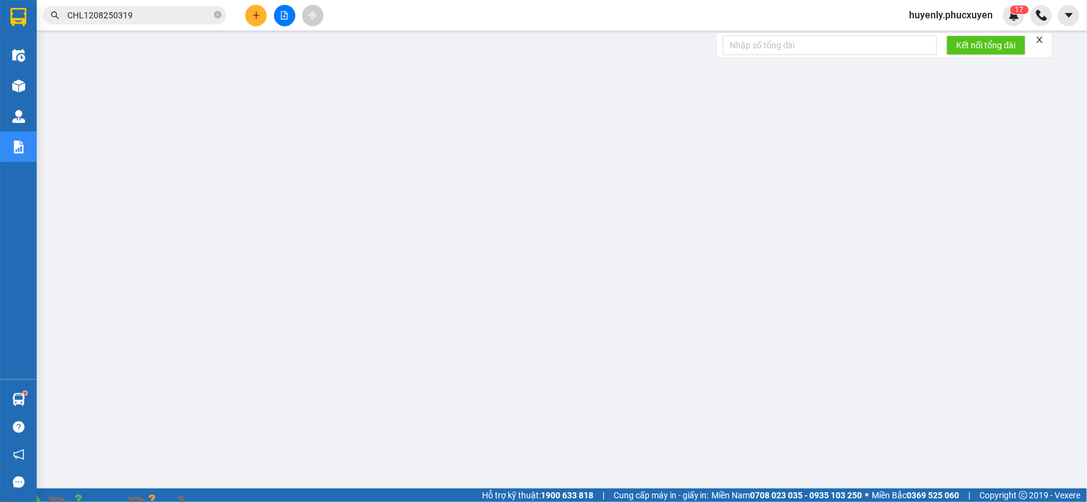
click at [154, 17] on input "CHL1208250319" at bounding box center [139, 15] width 144 height 13
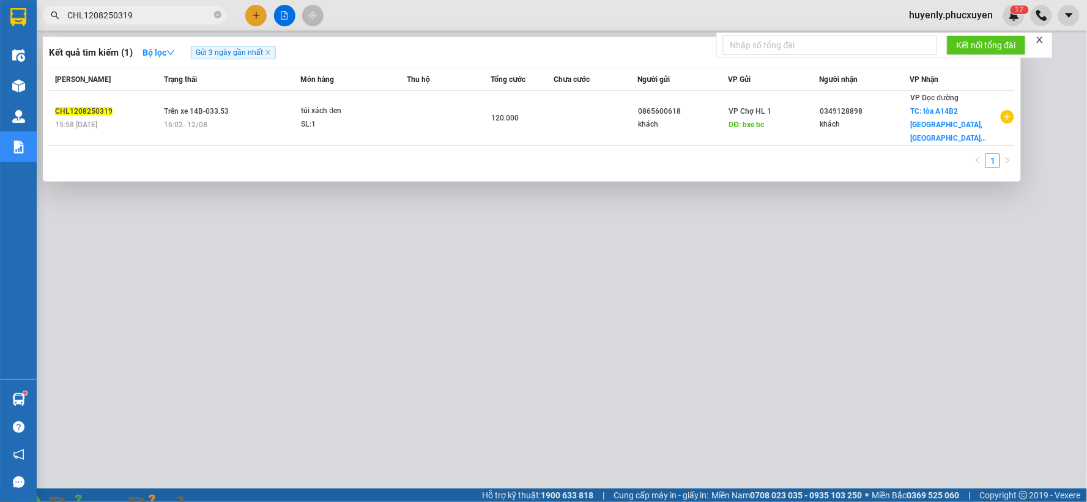
click at [154, 17] on input "CHL1208250319" at bounding box center [139, 15] width 144 height 13
paste input "0782196558"
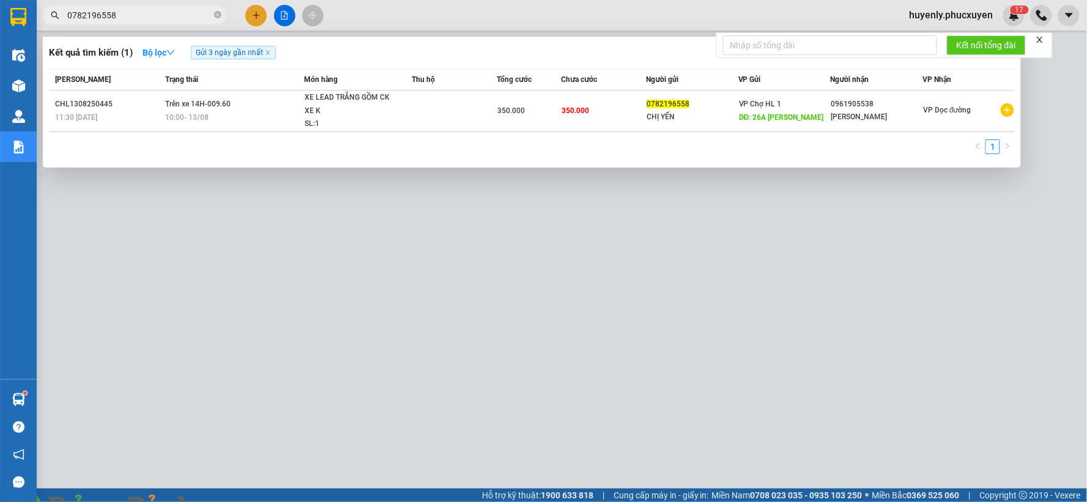
click at [423, 332] on div at bounding box center [543, 251] width 1087 height 502
click at [169, 10] on input "0782196558" at bounding box center [139, 15] width 144 height 13
click at [386, 210] on div at bounding box center [543, 251] width 1087 height 502
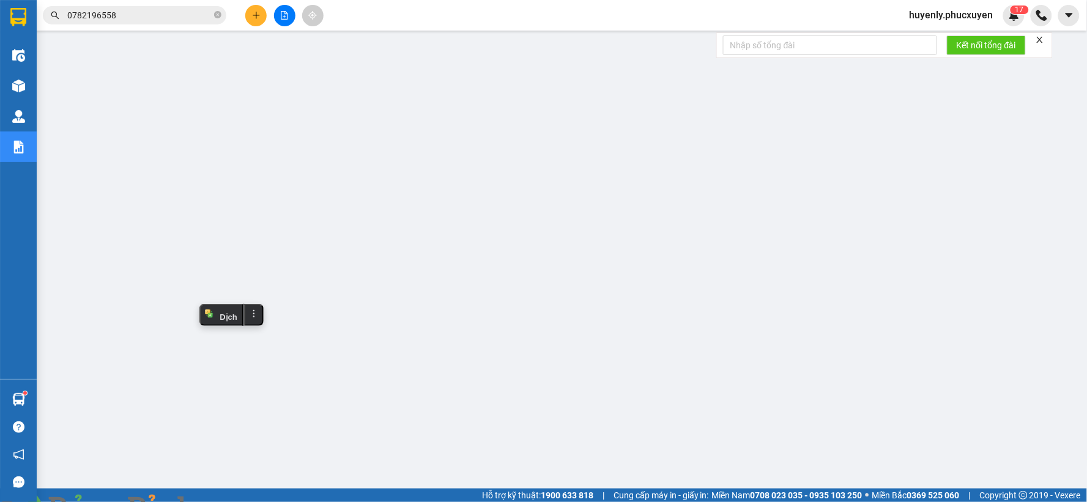
click at [144, 7] on span "0782196558" at bounding box center [135, 15] width 184 height 18
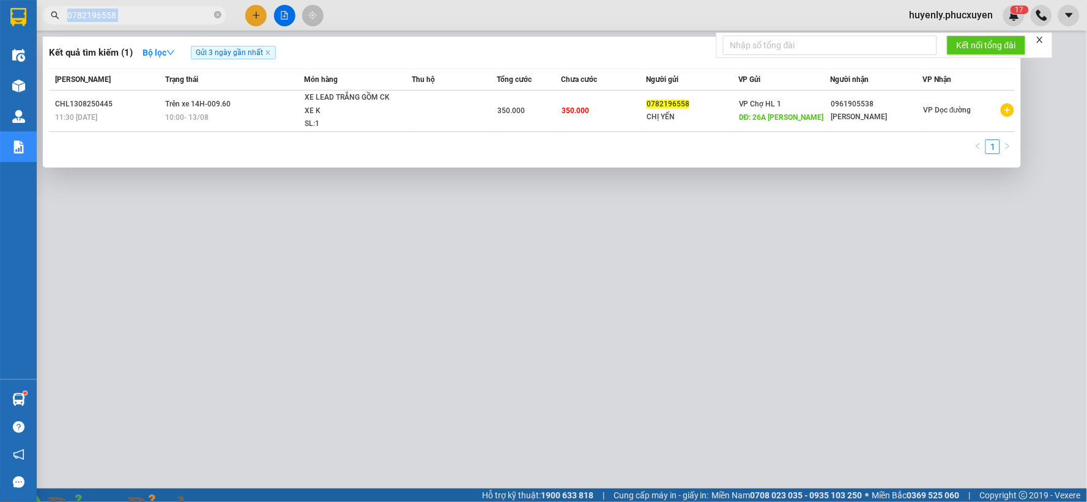
click at [144, 7] on span "0782196558" at bounding box center [135, 15] width 184 height 18
click at [144, 13] on input "0782196558" at bounding box center [139, 15] width 144 height 13
paste input "CHL1208250319"
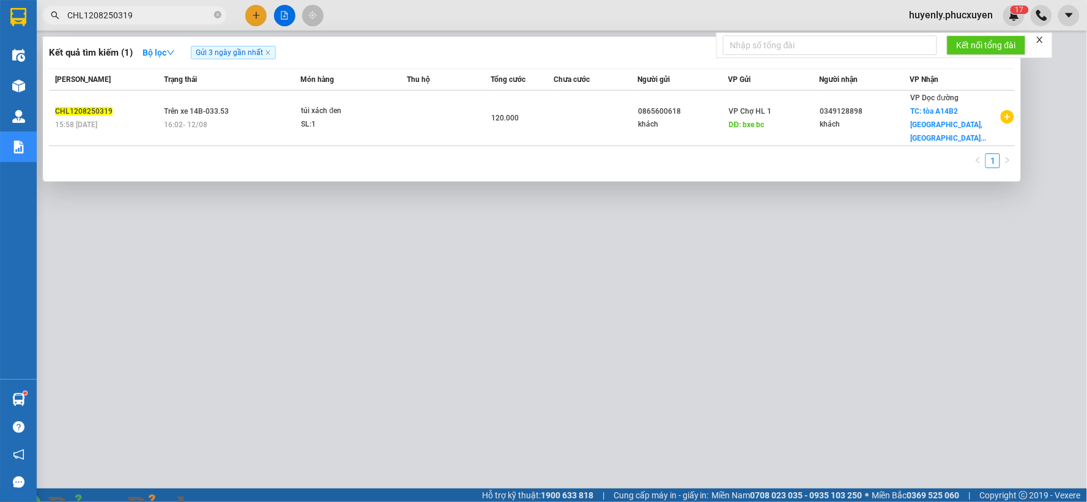
click at [534, 265] on div at bounding box center [543, 251] width 1087 height 502
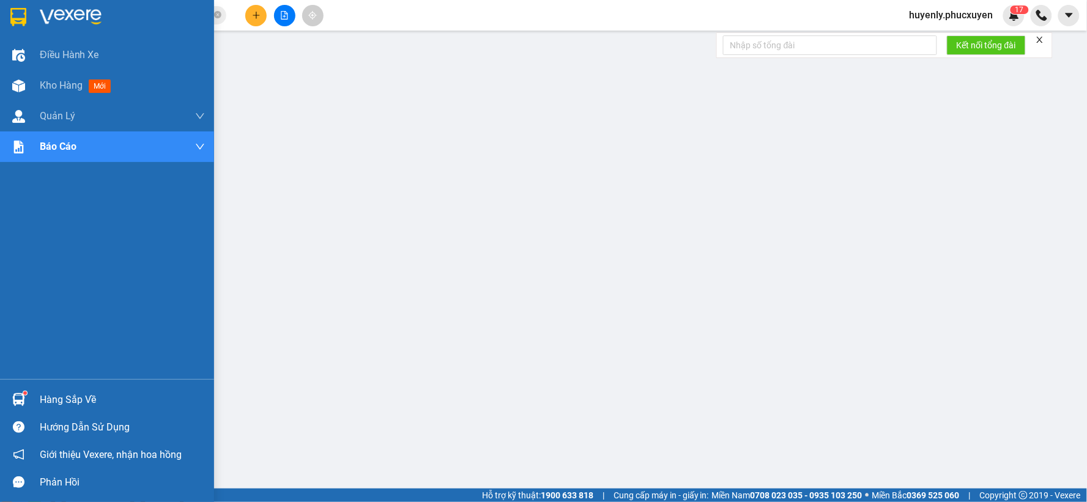
click at [16, 403] on img at bounding box center [18, 399] width 13 height 13
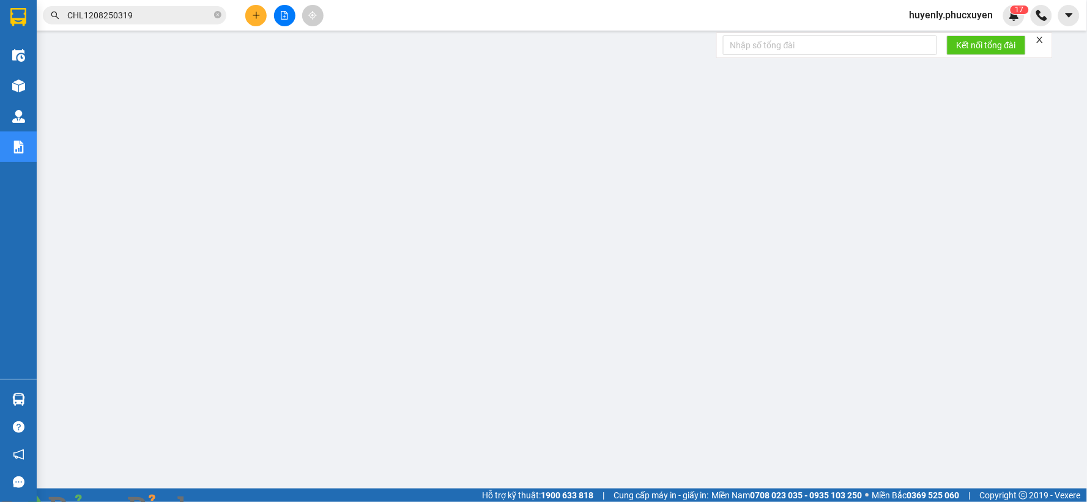
click at [225, 502] on img at bounding box center [221, 509] width 7 height 7
click at [162, 16] on input "CHL1208250319" at bounding box center [139, 15] width 144 height 13
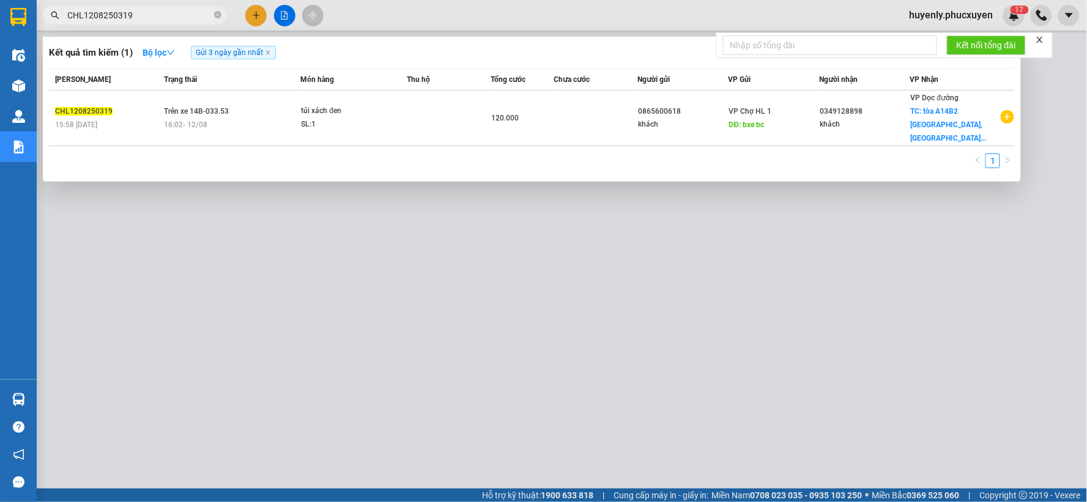
click at [162, 16] on input "CHL1208250319" at bounding box center [139, 15] width 144 height 13
paste input "LT1208250250"
click at [296, 259] on div at bounding box center [543, 251] width 1087 height 502
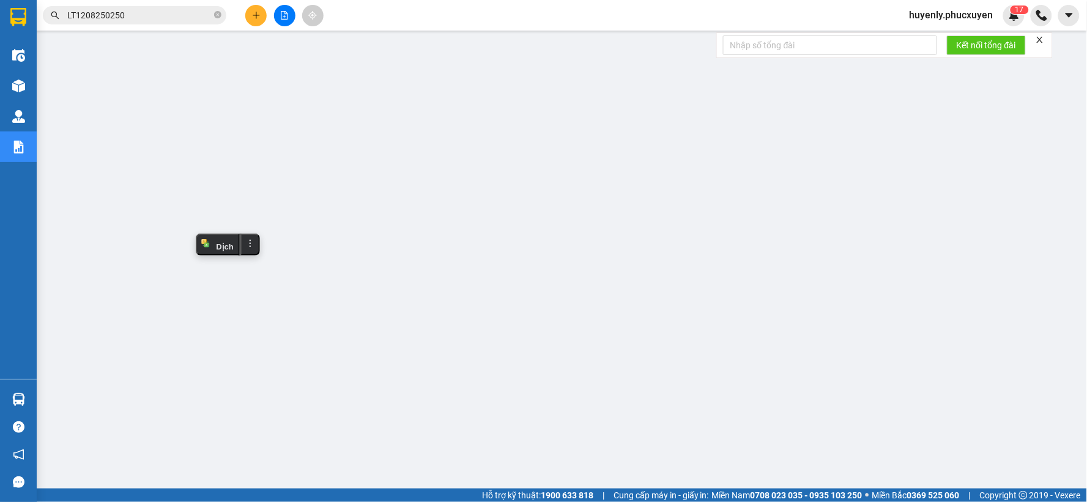
click at [153, 19] on input "LT1208250250" at bounding box center [139, 15] width 144 height 13
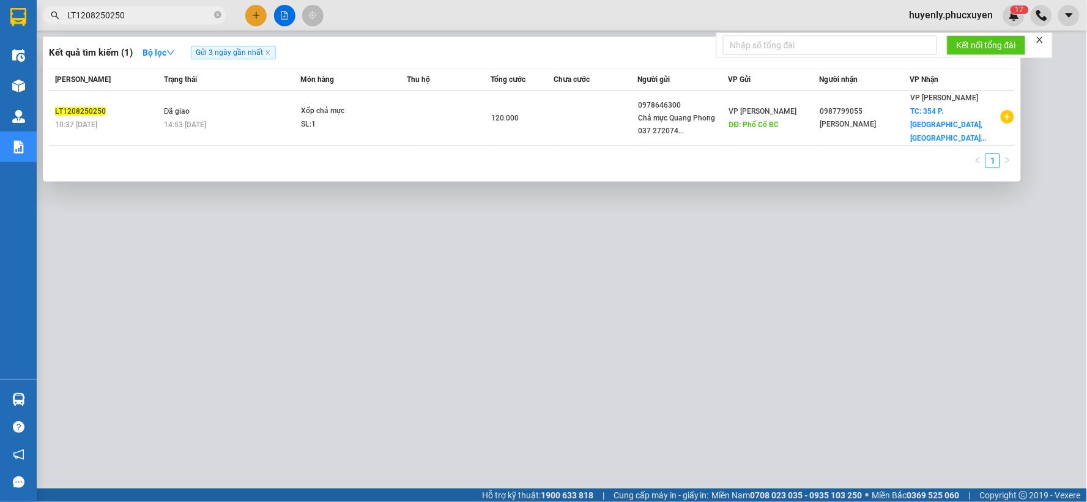
click at [153, 19] on input "LT1208250250" at bounding box center [139, 15] width 144 height 13
paste input "69"
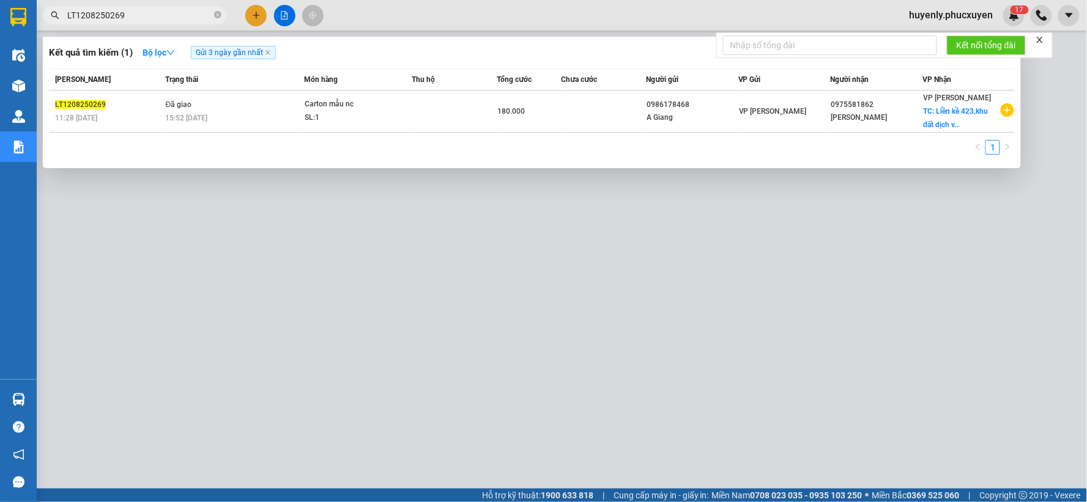
click at [352, 300] on div at bounding box center [543, 251] width 1087 height 502
click at [157, 20] on input "LT1208250269" at bounding box center [139, 15] width 144 height 13
paste input "44"
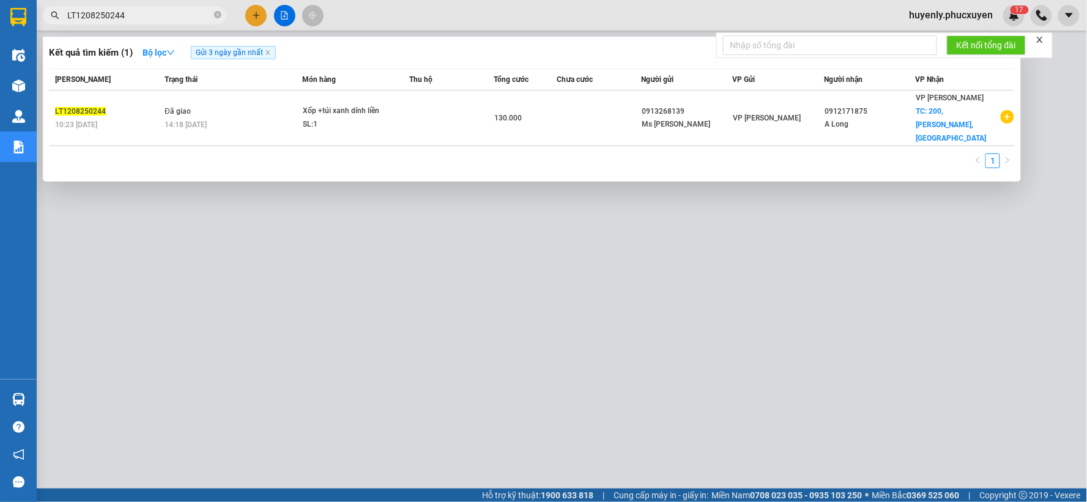
click at [639, 247] on div at bounding box center [543, 251] width 1087 height 502
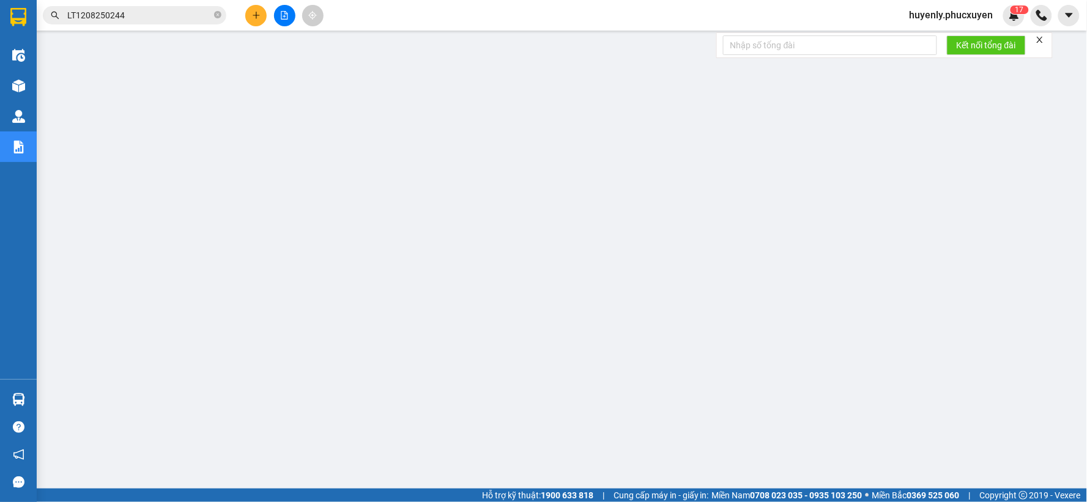
click at [163, 13] on input "LT1208250244" at bounding box center [139, 15] width 144 height 13
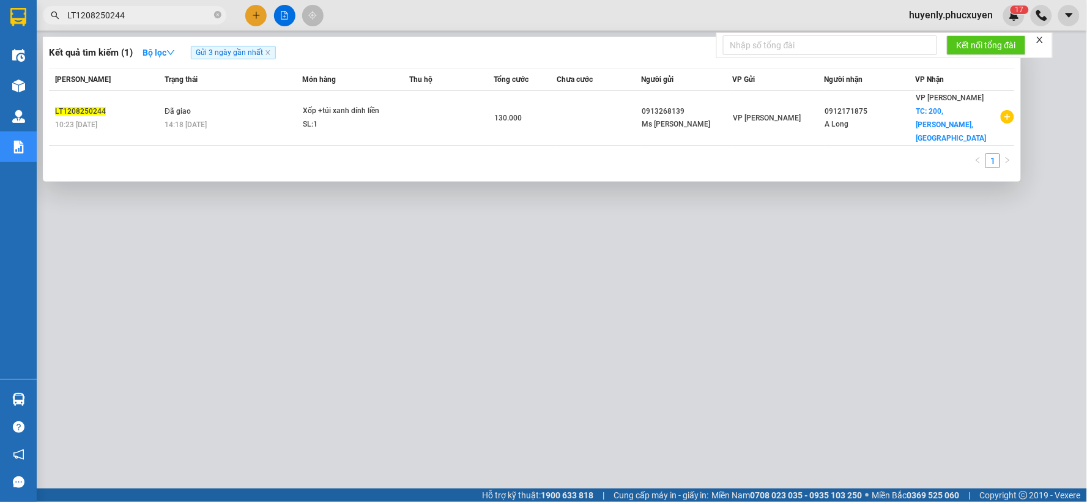
click at [163, 13] on input "LT1208250244" at bounding box center [139, 15] width 144 height 13
paste input "C31308250365"
click at [388, 289] on div at bounding box center [543, 251] width 1087 height 502
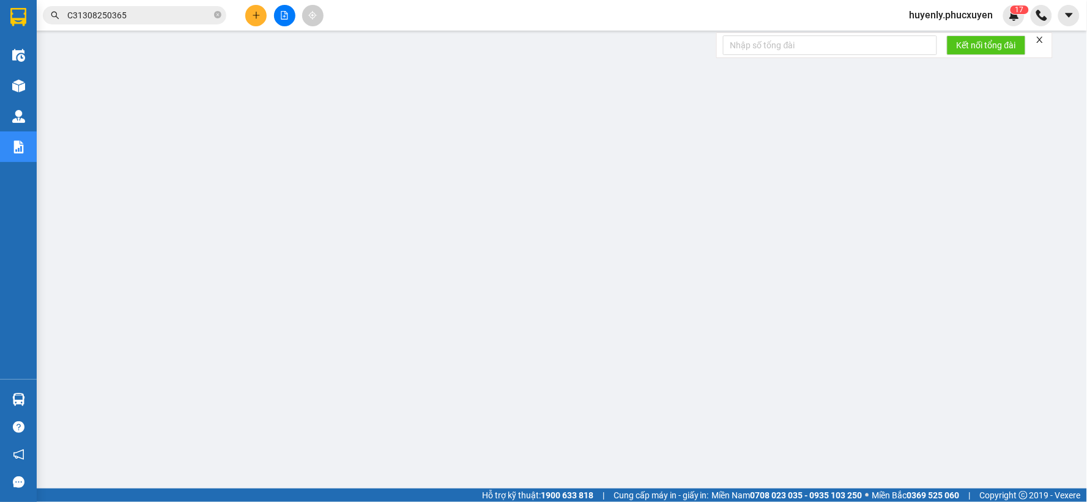
click at [162, 7] on span "C31308250365" at bounding box center [135, 15] width 184 height 18
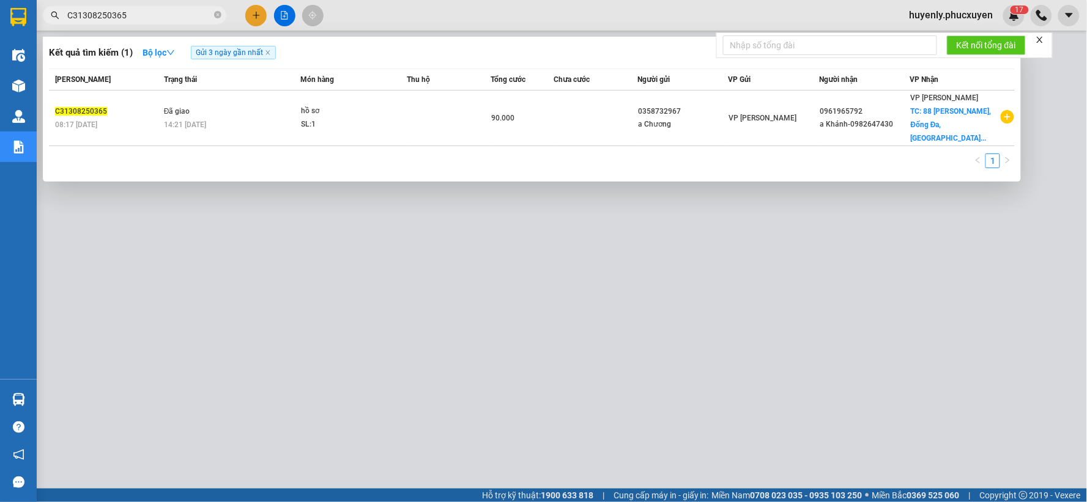
click at [163, 10] on input "C31308250365" at bounding box center [139, 15] width 144 height 13
paste input "77"
click at [366, 270] on div at bounding box center [543, 251] width 1087 height 502
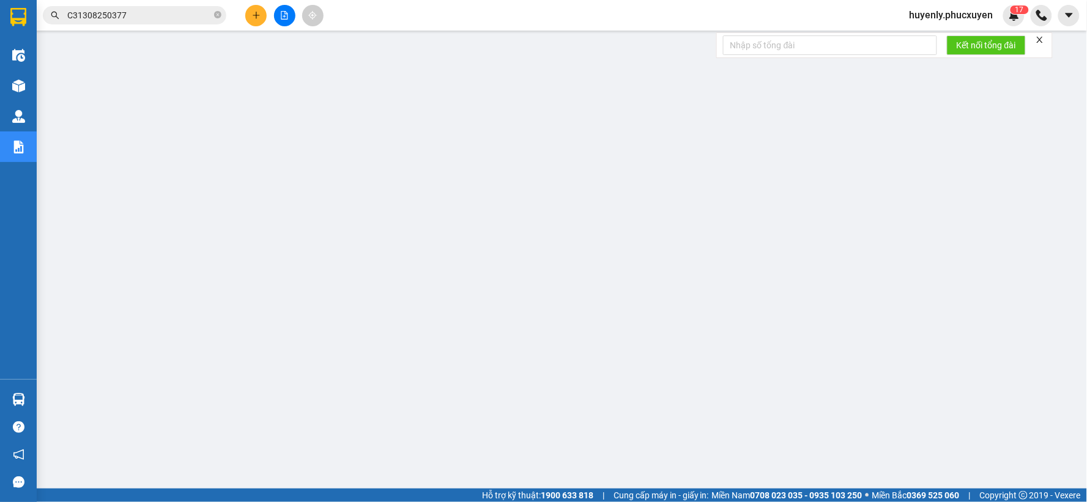
click at [174, 17] on input "C31308250377" at bounding box center [139, 15] width 144 height 13
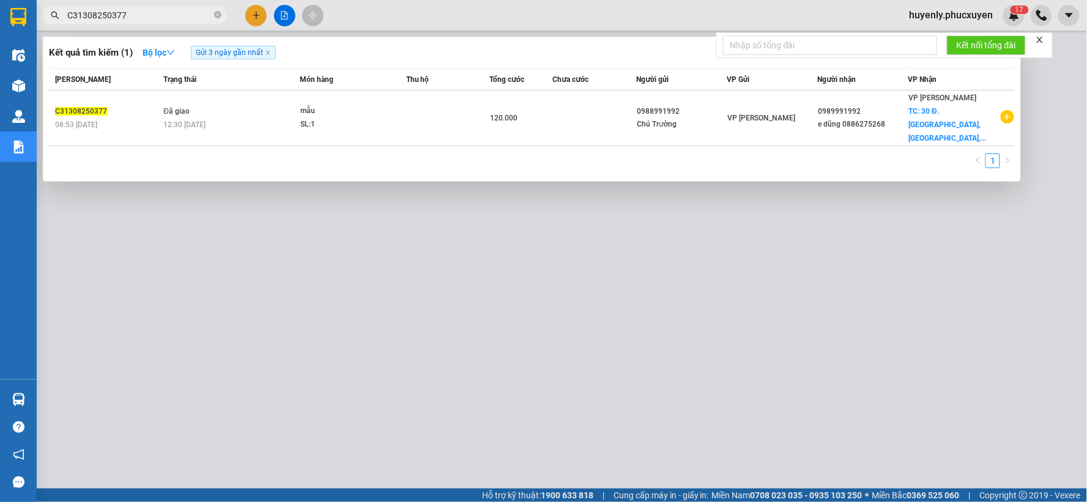
click at [174, 17] on input "C31308250377" at bounding box center [139, 15] width 144 height 13
paste input "42"
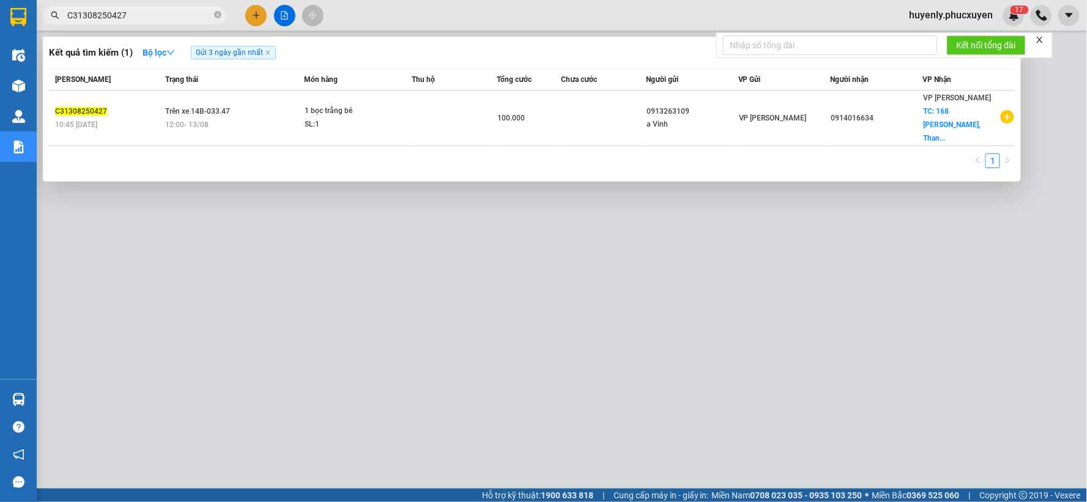
click at [426, 262] on div at bounding box center [543, 251] width 1087 height 502
click at [173, 19] on input "C31308250427" at bounding box center [139, 15] width 144 height 13
paste input "43"
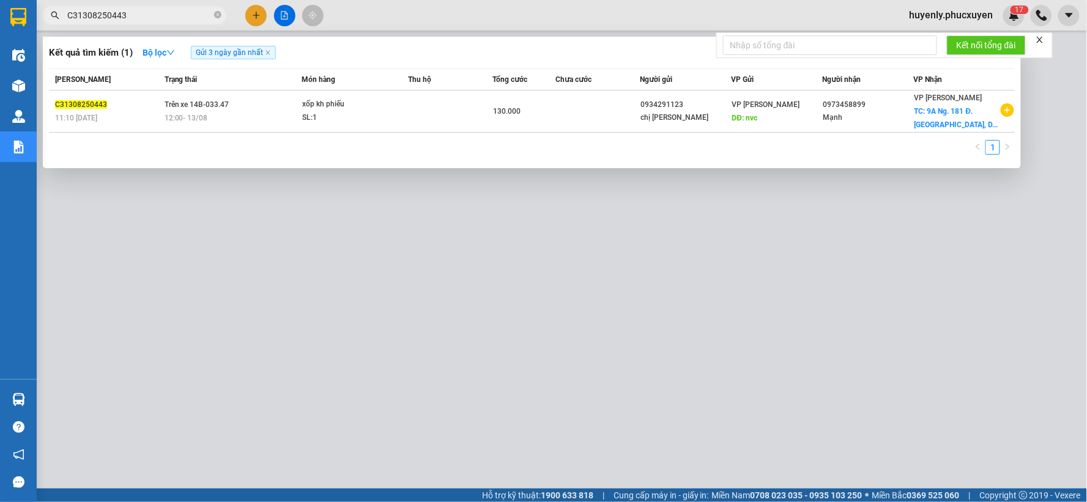
click at [333, 255] on div at bounding box center [543, 251] width 1087 height 502
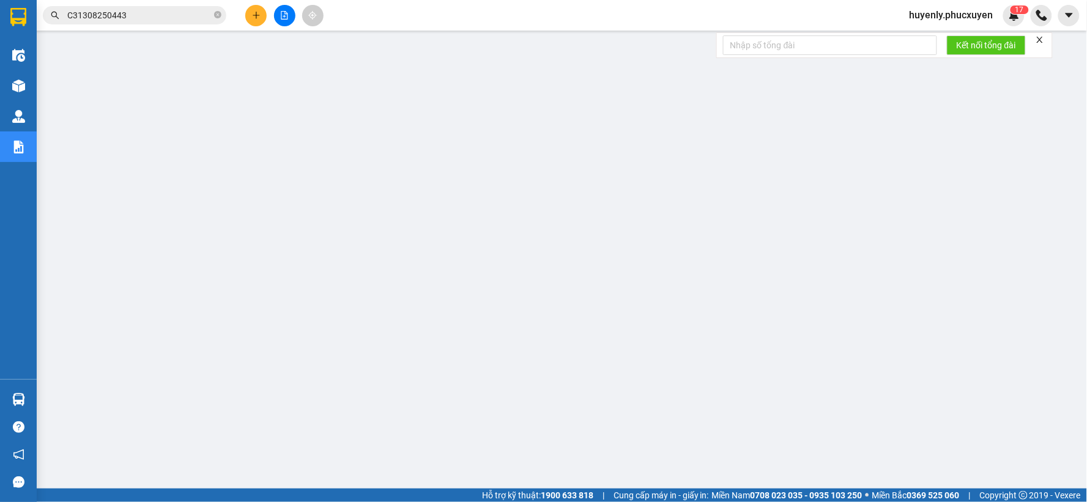
click at [145, 15] on input "C31308250443" at bounding box center [139, 15] width 144 height 13
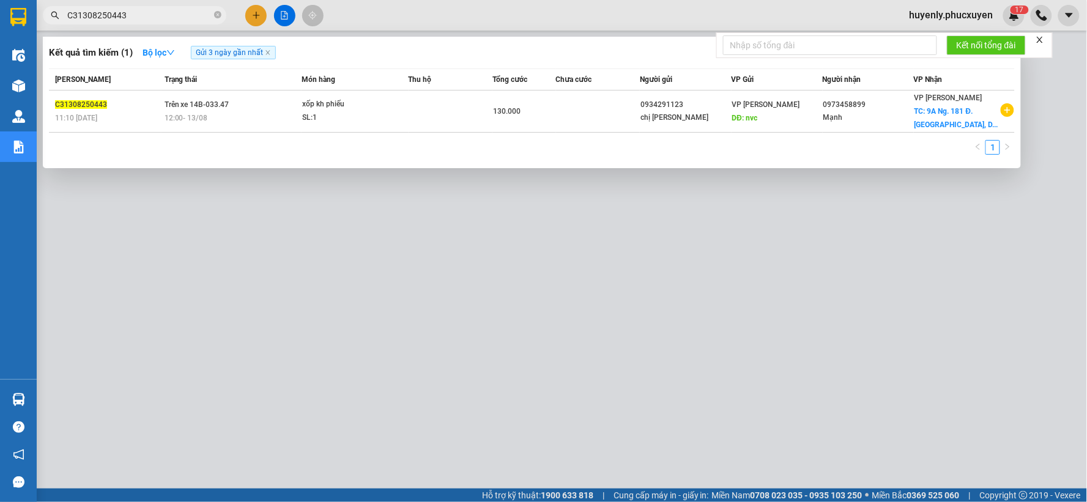
click at [145, 15] on input "C31308250443" at bounding box center [139, 15] width 144 height 13
paste input "6"
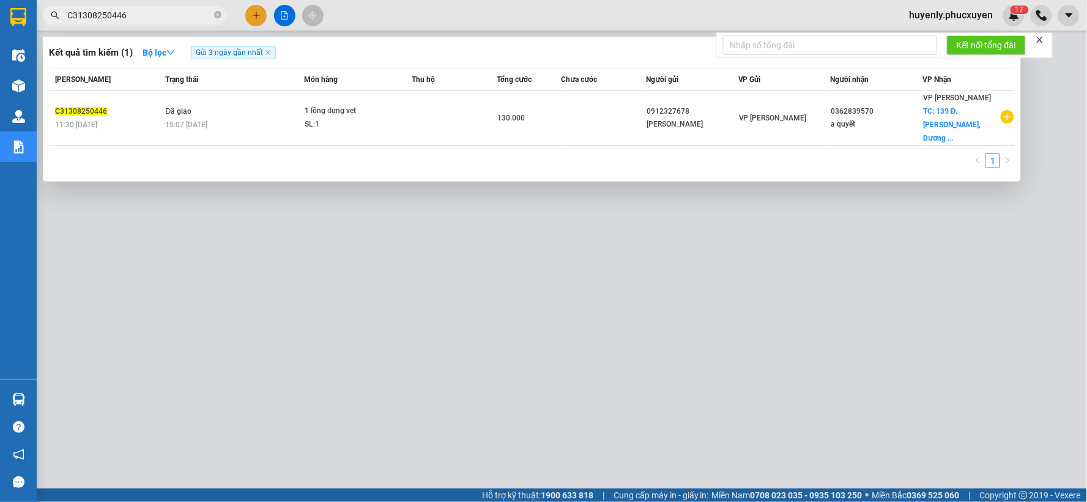
click at [368, 271] on div at bounding box center [543, 251] width 1087 height 502
click at [166, 17] on input "C31308250446" at bounding box center [139, 15] width 144 height 13
paste input "5"
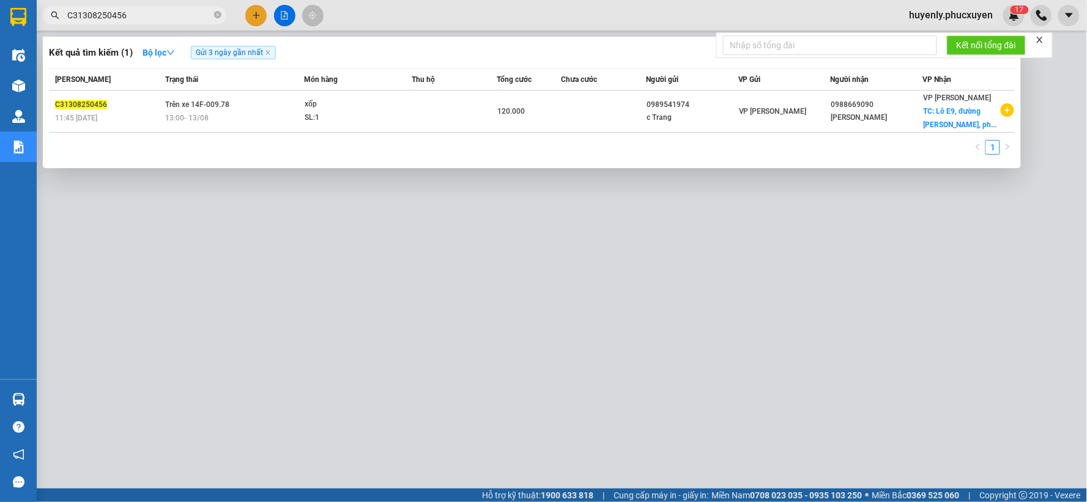
click at [259, 288] on div at bounding box center [543, 251] width 1087 height 502
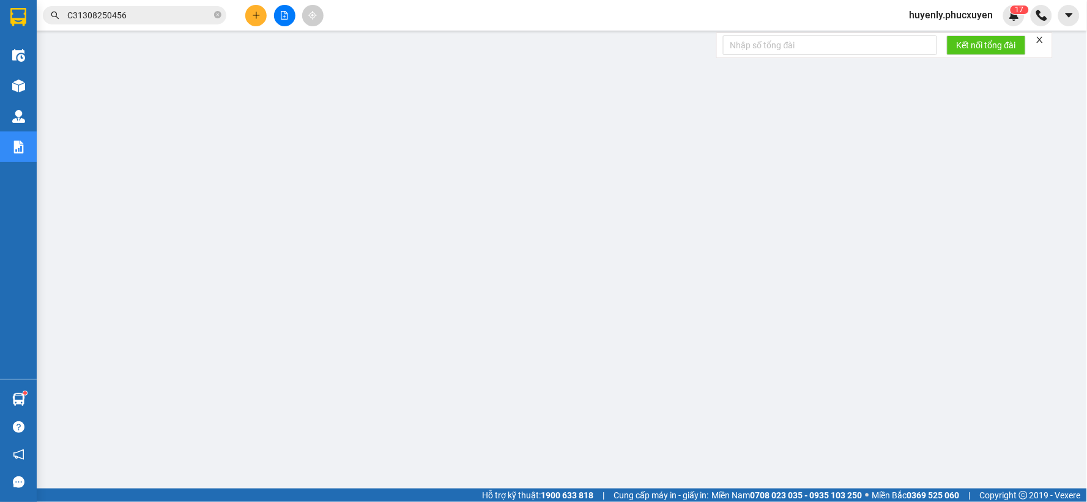
click at [201, 14] on input "C31308250456" at bounding box center [139, 15] width 144 height 13
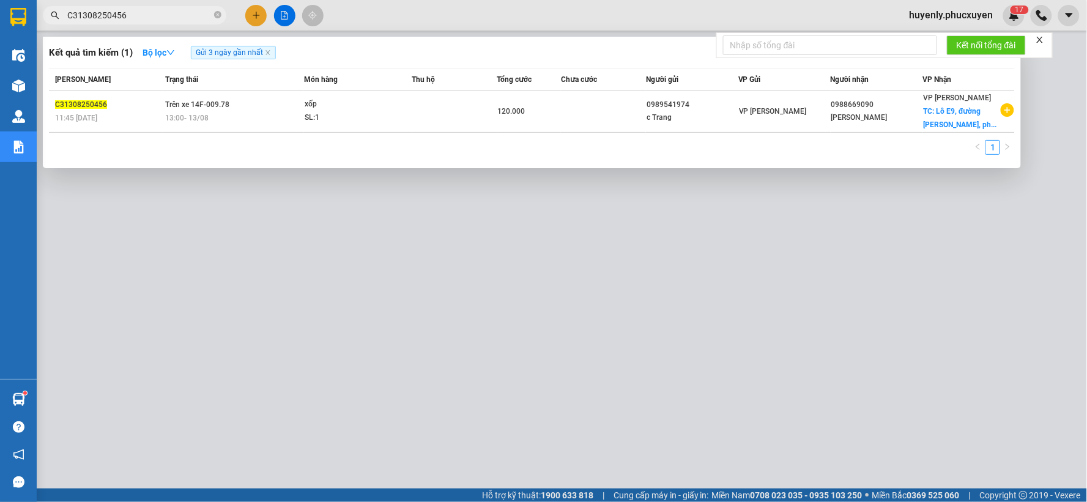
click at [201, 14] on input "C31308250456" at bounding box center [139, 15] width 144 height 13
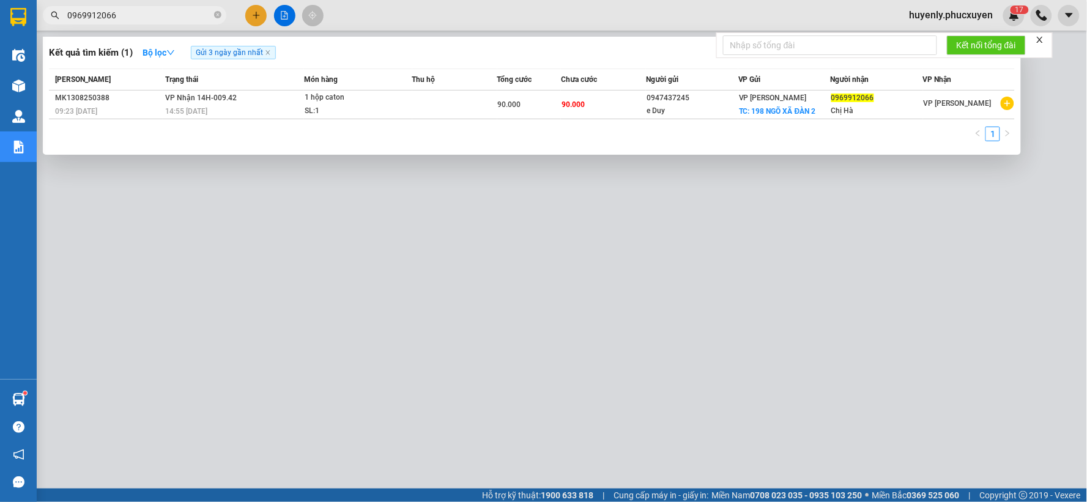
type input "0969912066"
click at [652, 387] on div at bounding box center [543, 251] width 1087 height 502
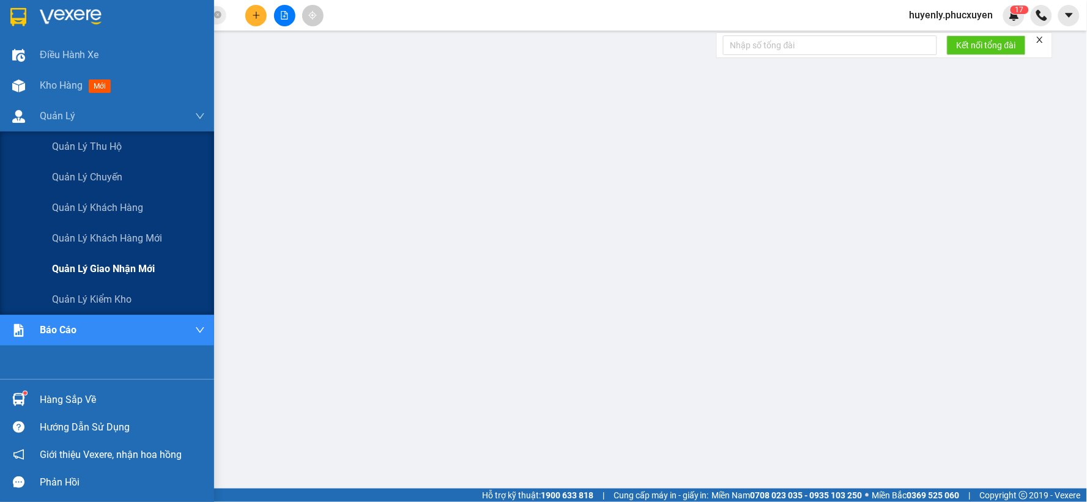
click at [101, 272] on span "Quản lý giao nhận mới" at bounding box center [103, 268] width 103 height 15
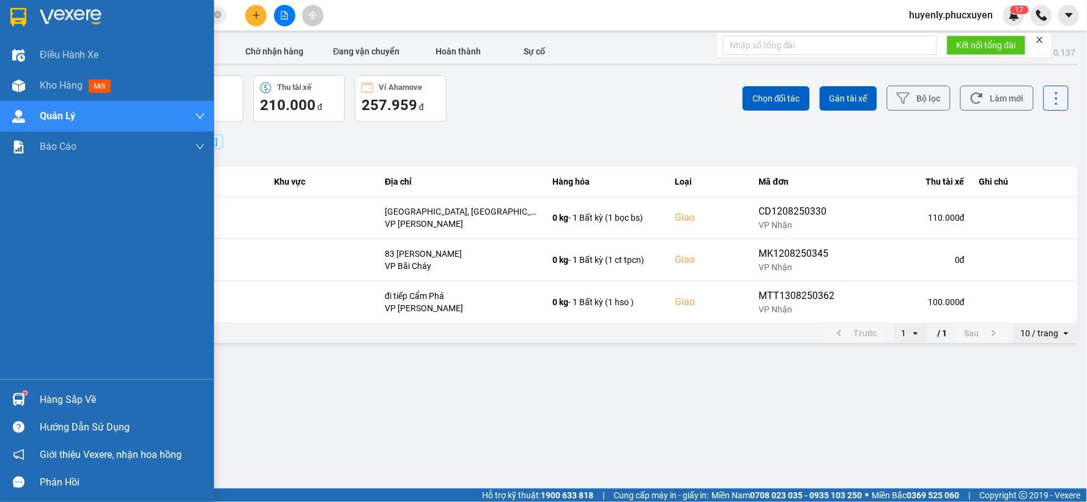
click at [23, 395] on img at bounding box center [18, 399] width 13 height 13
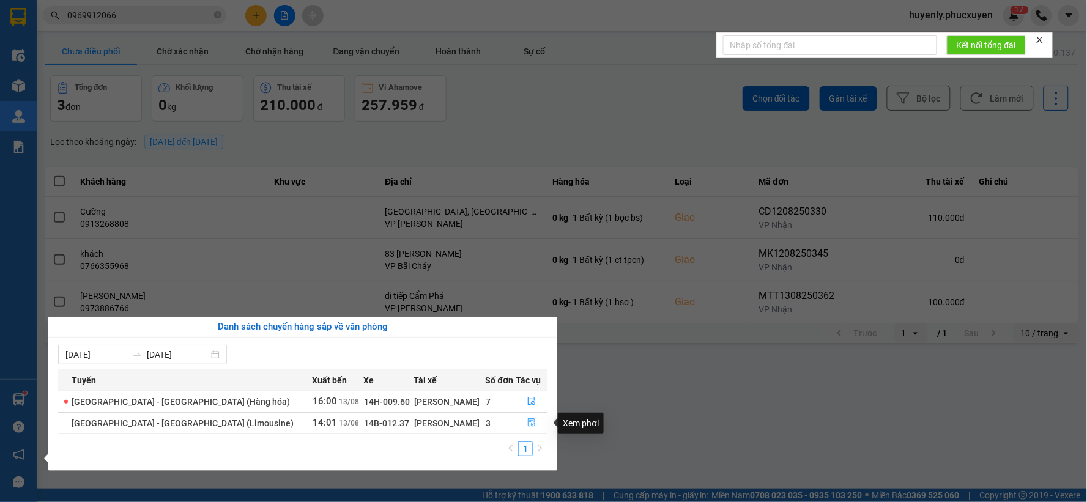
click at [529, 425] on icon "file-done" at bounding box center [532, 422] width 7 height 9
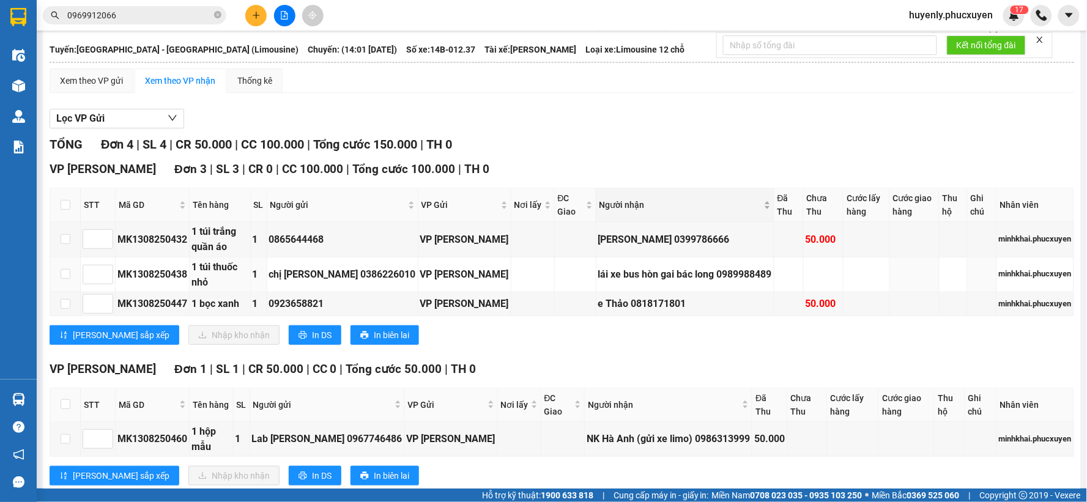
scroll to position [100, 0]
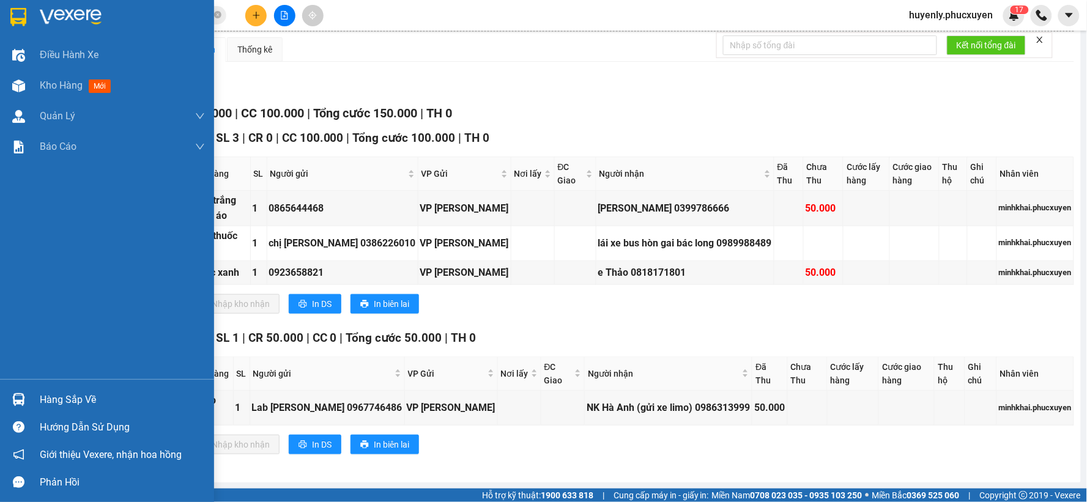
drag, startPoint x: 58, startPoint y: 401, endPoint x: 71, endPoint y: 399, distance: 12.9
click at [58, 401] on div "Hàng sắp về" at bounding box center [122, 400] width 165 height 18
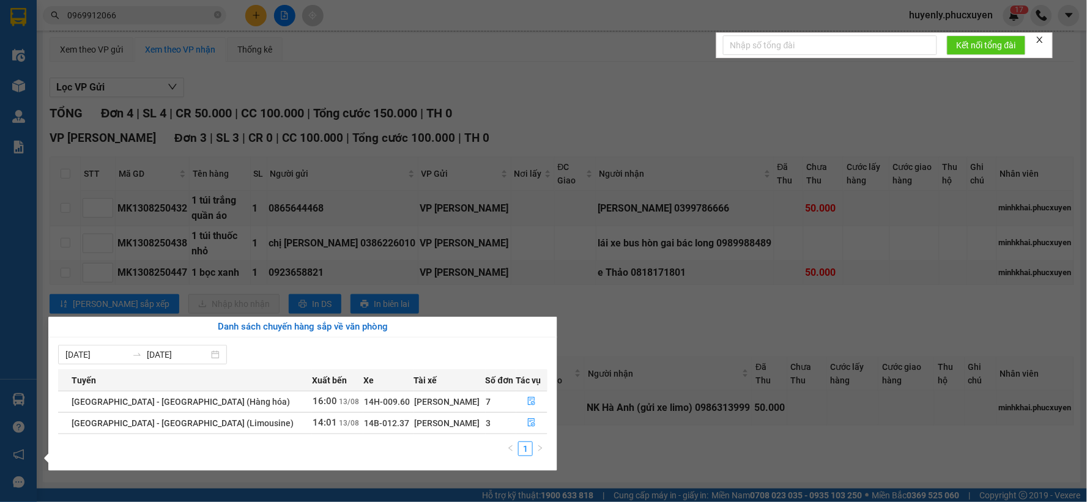
click at [722, 350] on section "Kết quả tìm kiếm ( 1 ) Bộ lọc Gửi 3 ngày gần nhất Mã ĐH Trạng thái Món hàng Thu…" at bounding box center [543, 251] width 1087 height 502
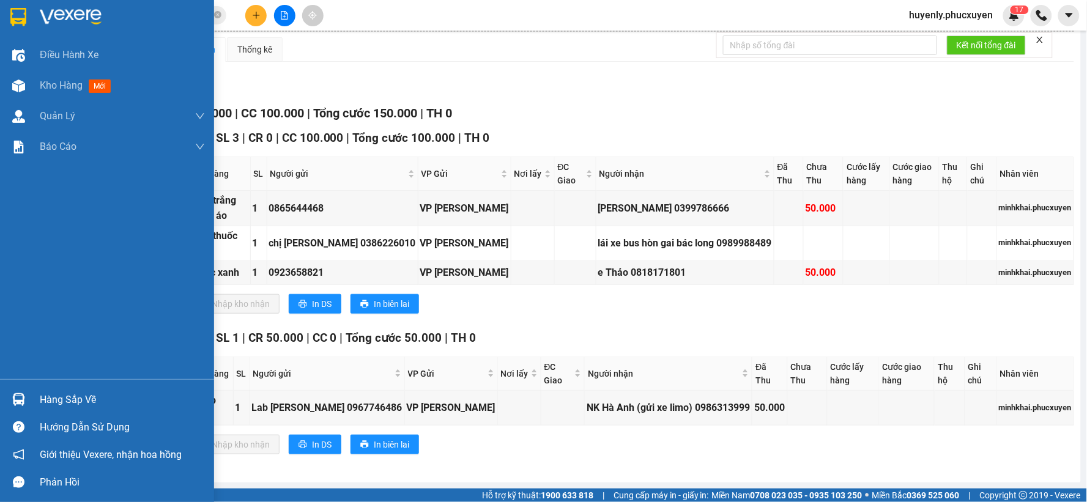
click at [41, 398] on div "Hàng sắp về" at bounding box center [122, 400] width 165 height 18
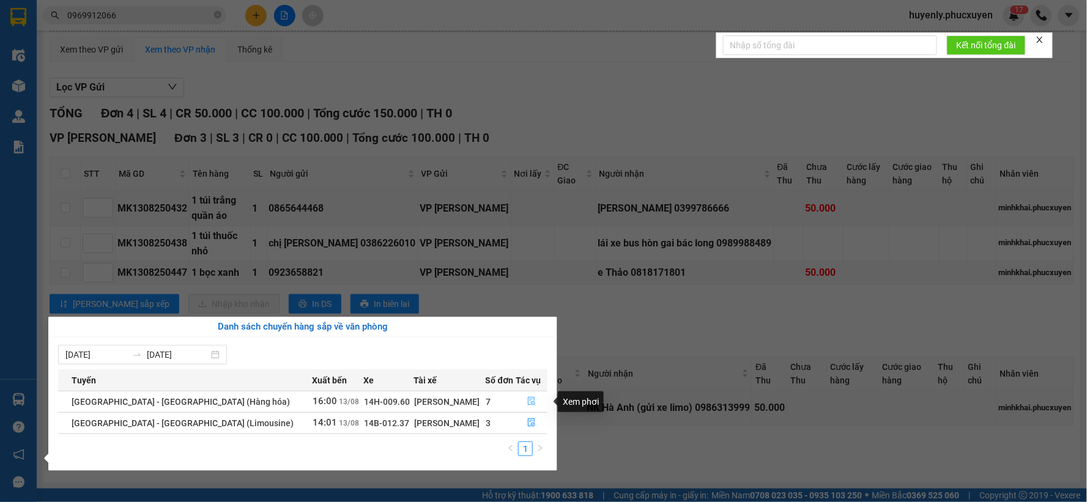
click at [527, 404] on icon "file-done" at bounding box center [531, 401] width 9 height 9
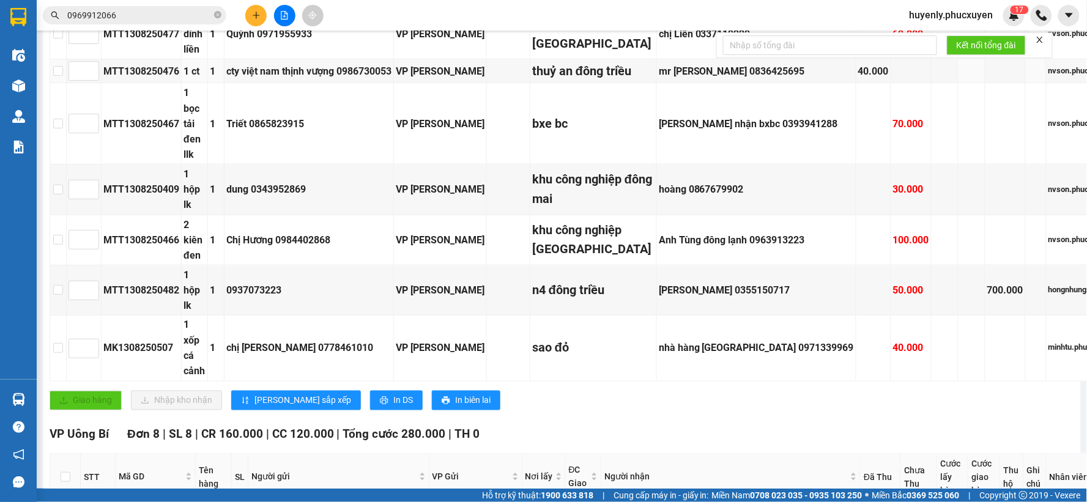
scroll to position [394, 0]
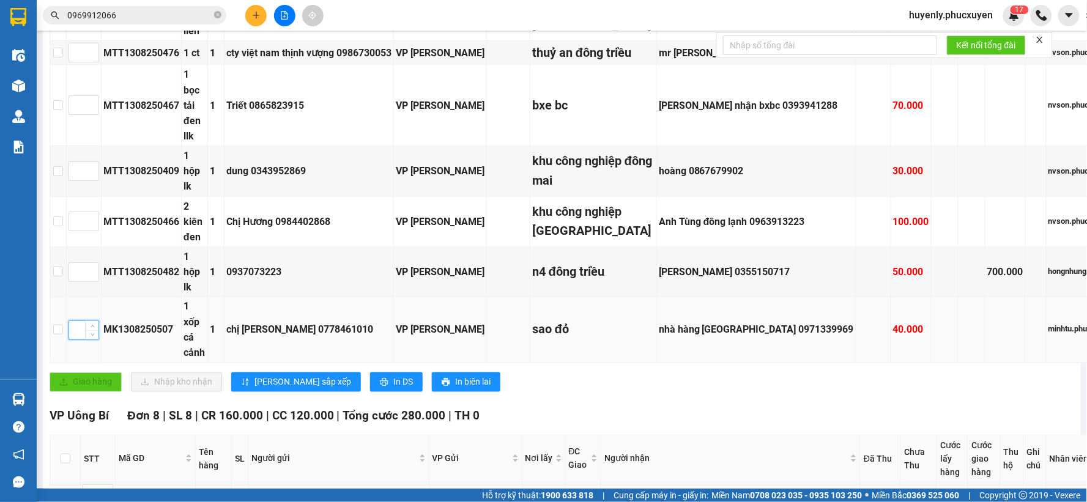
click at [93, 340] on input at bounding box center [83, 330] width 29 height 18
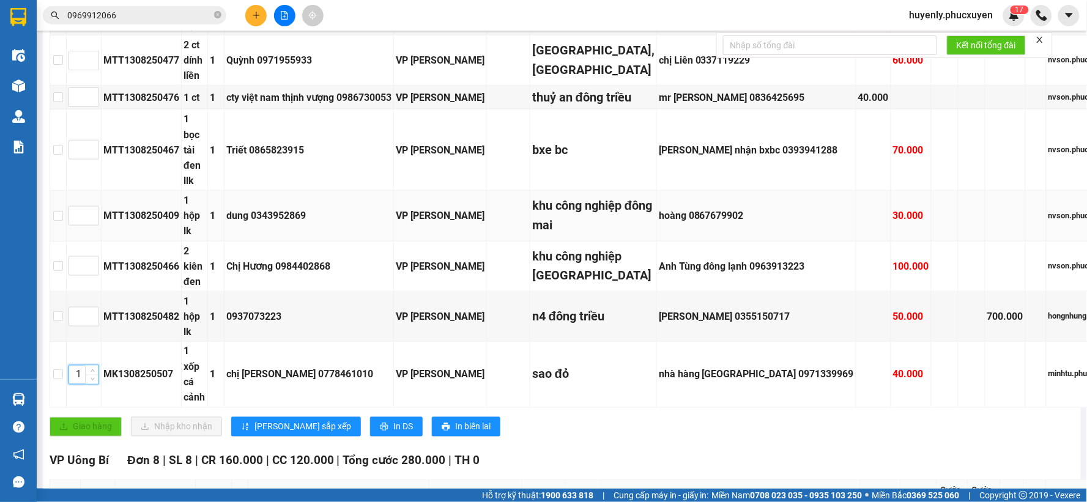
scroll to position [326, 0]
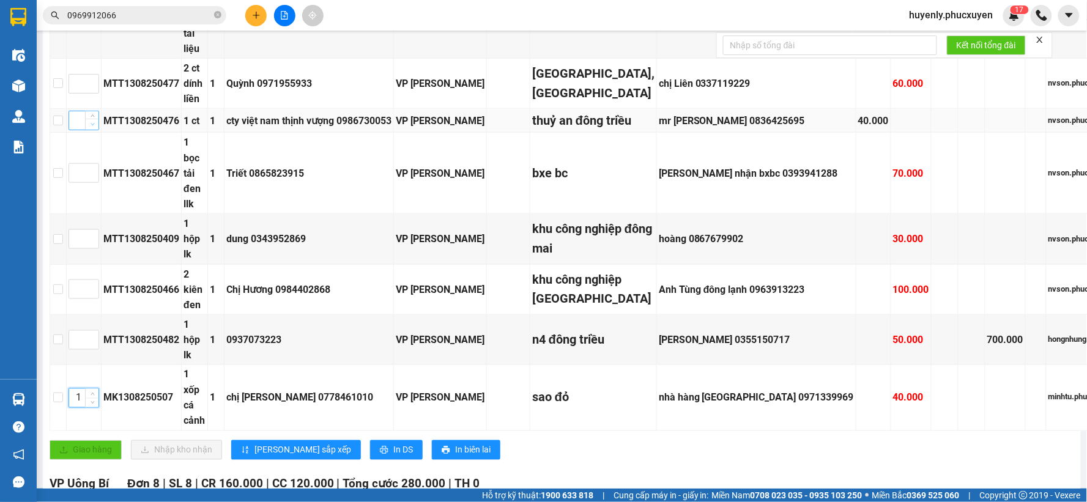
type input "1"
click at [98, 130] on span "Decrease Value" at bounding box center [91, 124] width 13 height 11
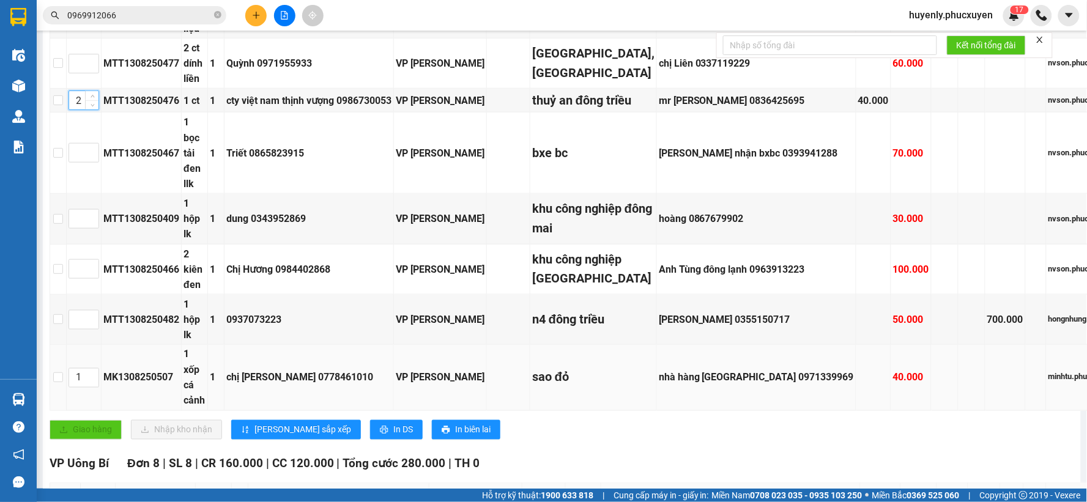
scroll to position [394, 0]
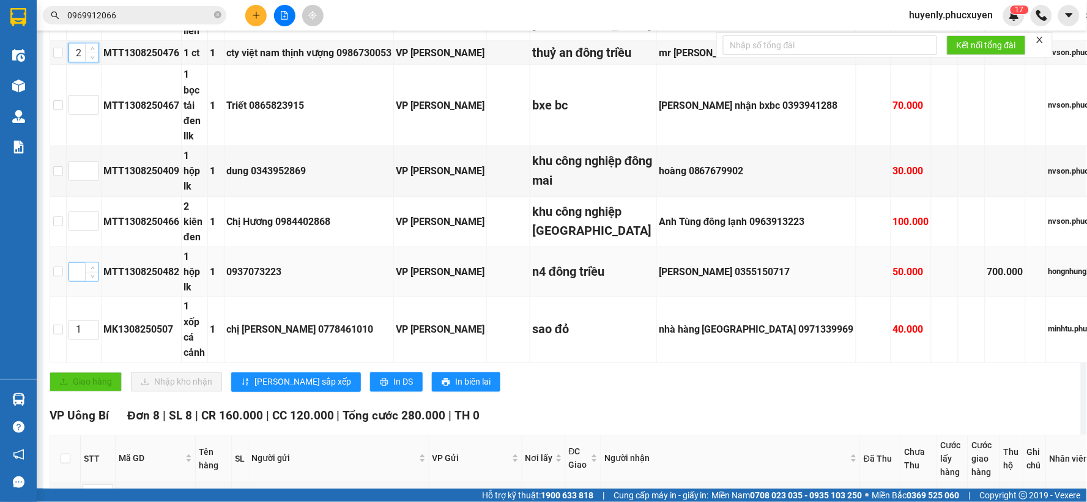
type input "2"
click at [90, 281] on input at bounding box center [83, 272] width 29 height 18
type input "3"
click at [260, 389] on span "[PERSON_NAME] sắp xếp" at bounding box center [302, 382] width 97 height 13
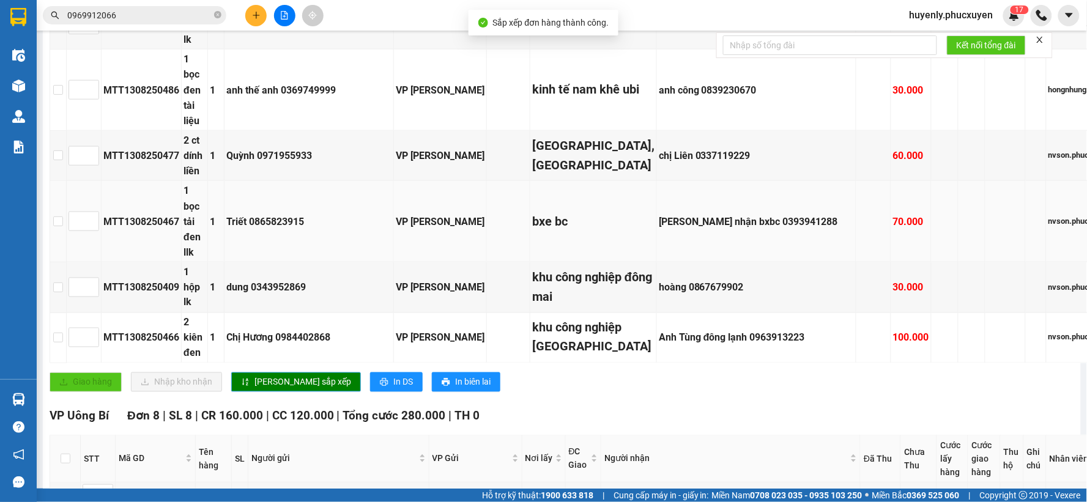
scroll to position [258, 0]
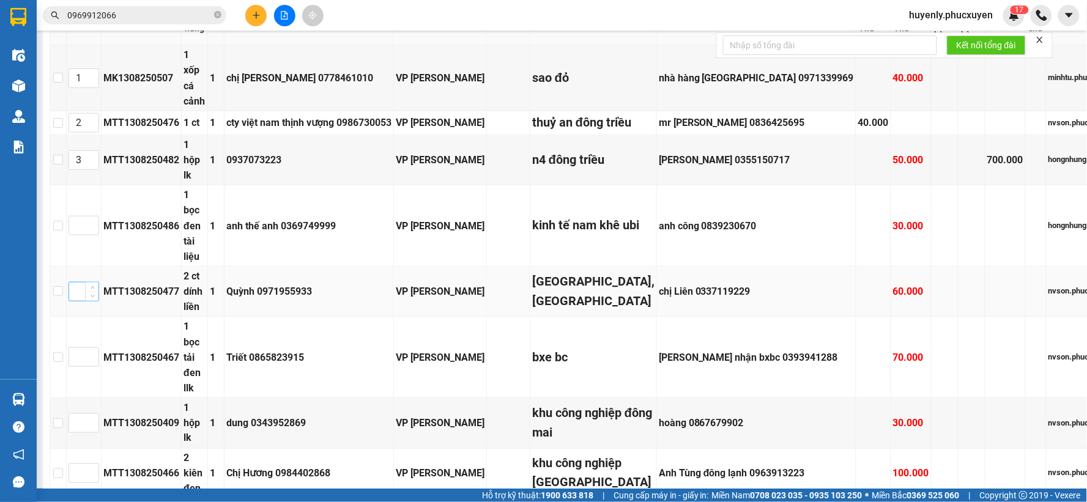
click at [92, 300] on input at bounding box center [83, 292] width 29 height 18
type input "4"
click at [90, 231] on input at bounding box center [83, 226] width 29 height 18
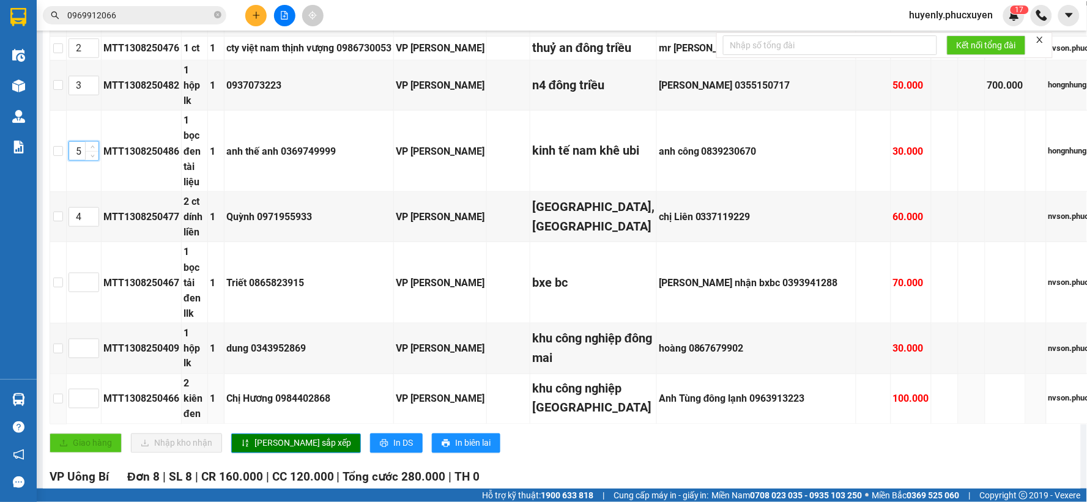
scroll to position [462, 0]
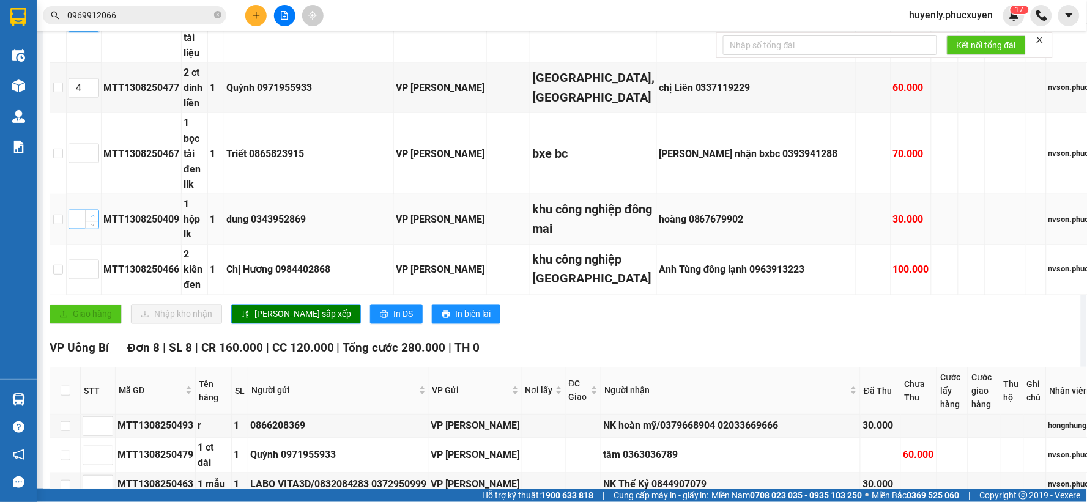
type input "5"
drag, startPoint x: 105, startPoint y: 228, endPoint x: 68, endPoint y: 237, distance: 38.4
click at [93, 229] on div at bounding box center [84, 220] width 31 height 20
type input "1"
type input "6"
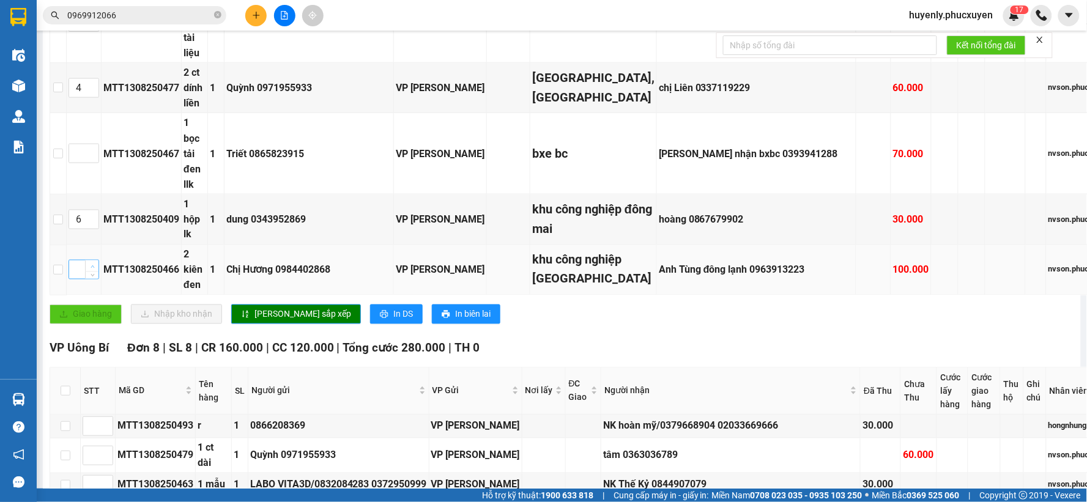
type input "1"
click at [98, 272] on span "Increase Value" at bounding box center [91, 266] width 13 height 11
type input "7"
click at [257, 321] on span "[PERSON_NAME] sắp xếp" at bounding box center [302, 314] width 97 height 13
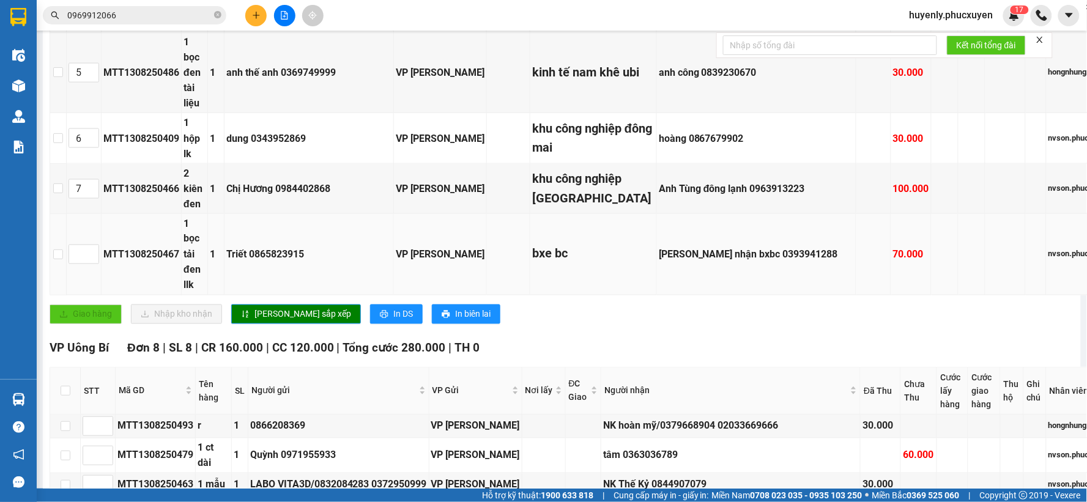
click at [755, 262] on div "[PERSON_NAME] nhận bxbc 0393941288" at bounding box center [756, 254] width 195 height 15
copy div "0393941288"
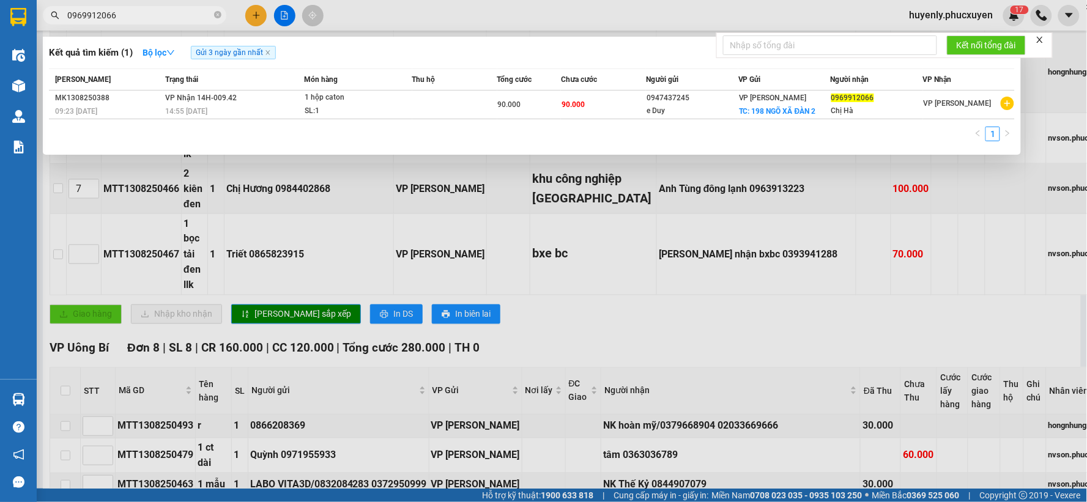
click at [185, 13] on input "0969912066" at bounding box center [139, 15] width 144 height 13
paste input "393941288"
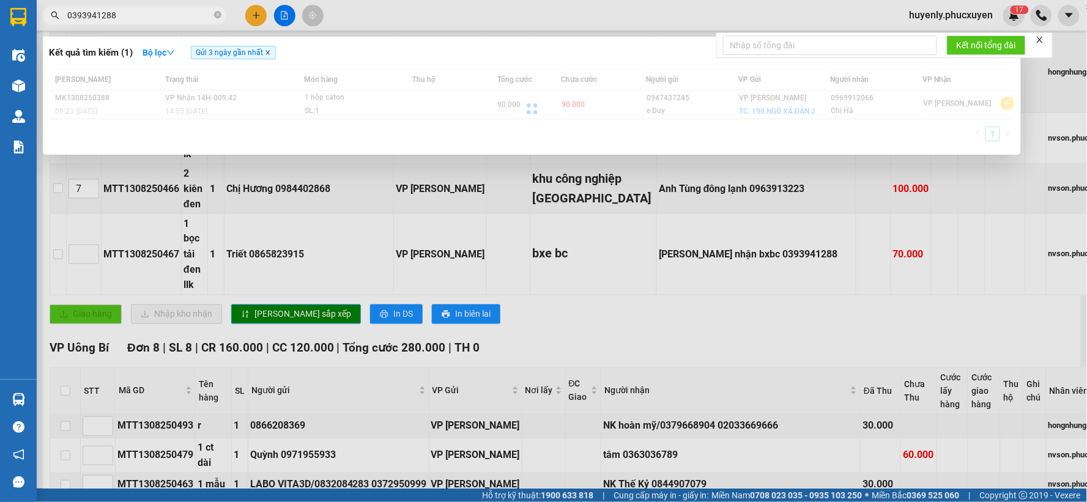
type input "0393941288"
click at [271, 50] on icon "close" at bounding box center [268, 53] width 6 height 6
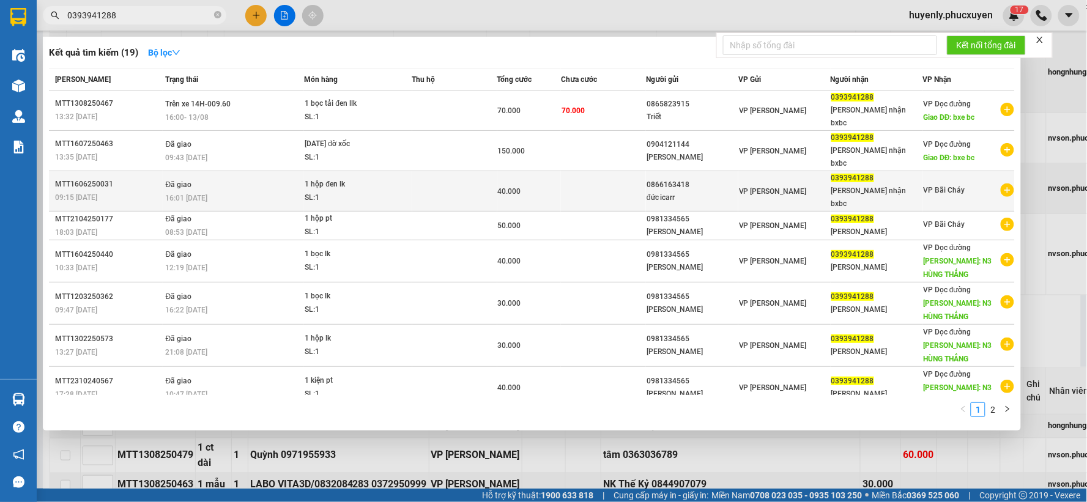
click at [499, 187] on span "40.000" at bounding box center [509, 191] width 23 height 9
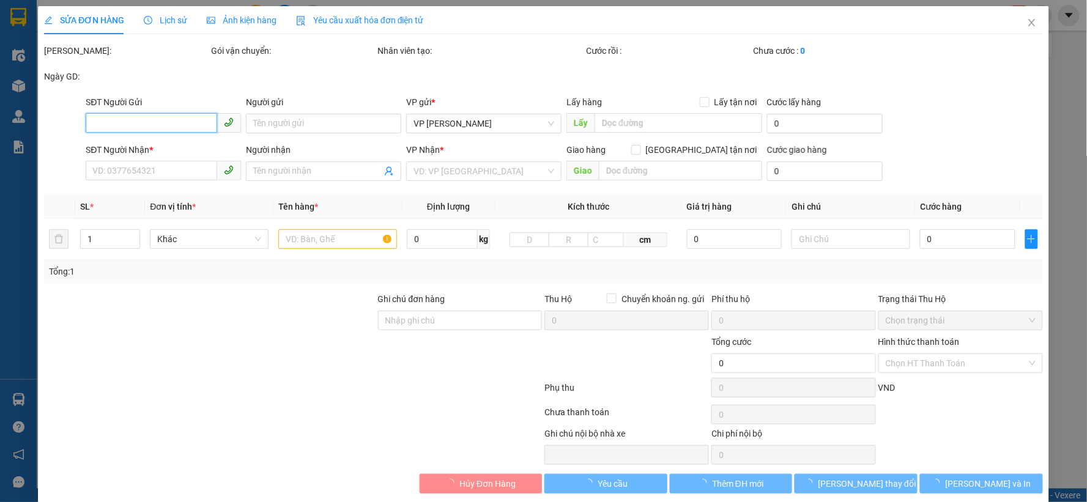
type input "0866163418"
type input "đức icarr"
type input "0393941288"
type input "[PERSON_NAME] nhận bxbc"
type input "40.000"
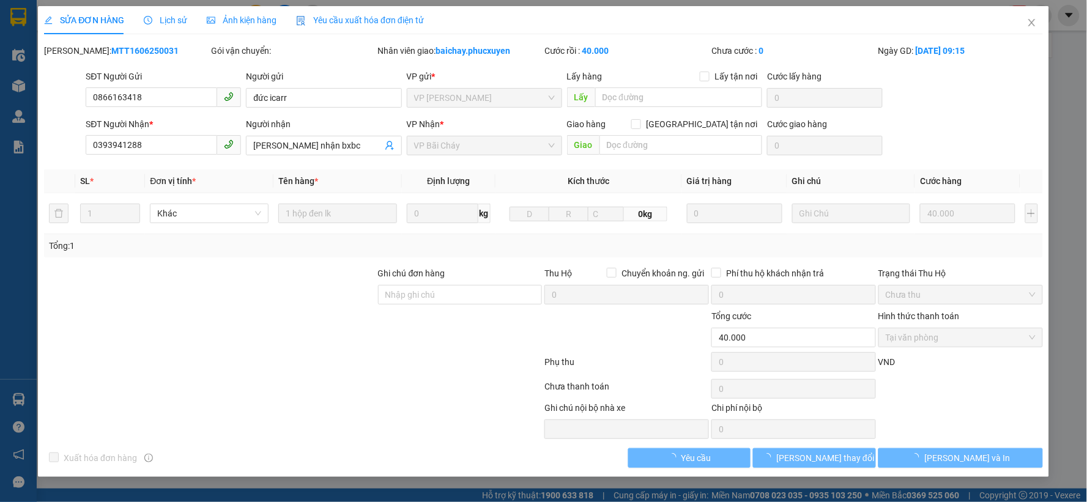
click at [176, 21] on span "Lịch sử" at bounding box center [165, 20] width 43 height 10
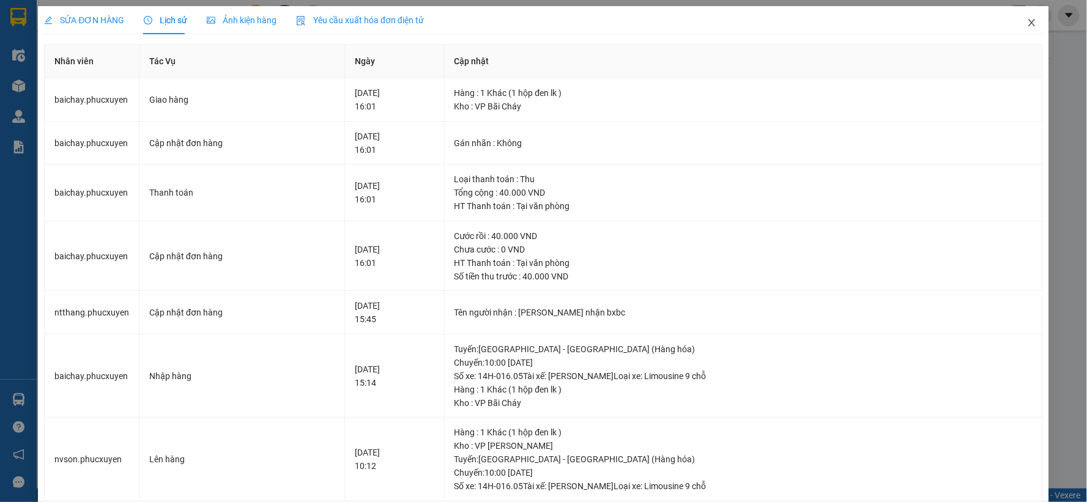
click at [1027, 23] on icon "close" at bounding box center [1032, 23] width 10 height 10
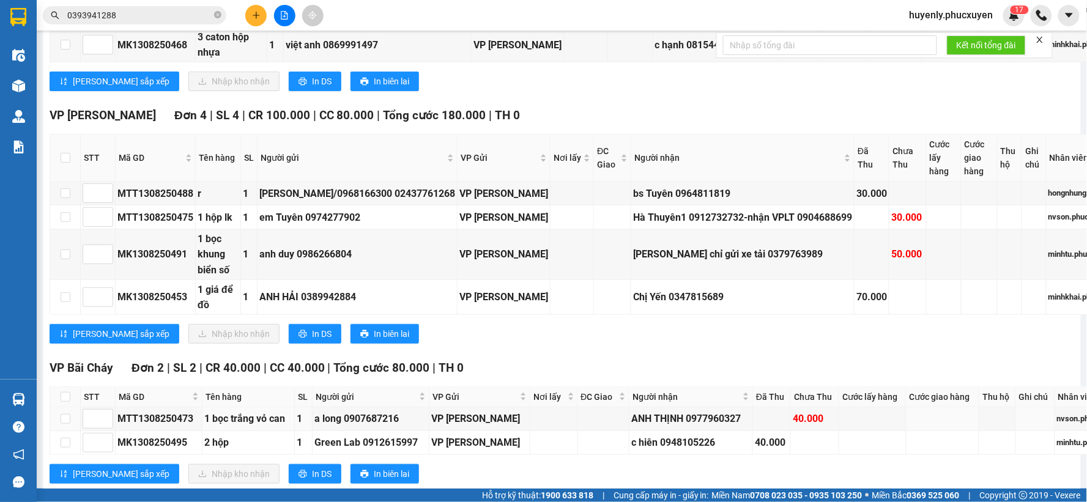
scroll to position [1277, 0]
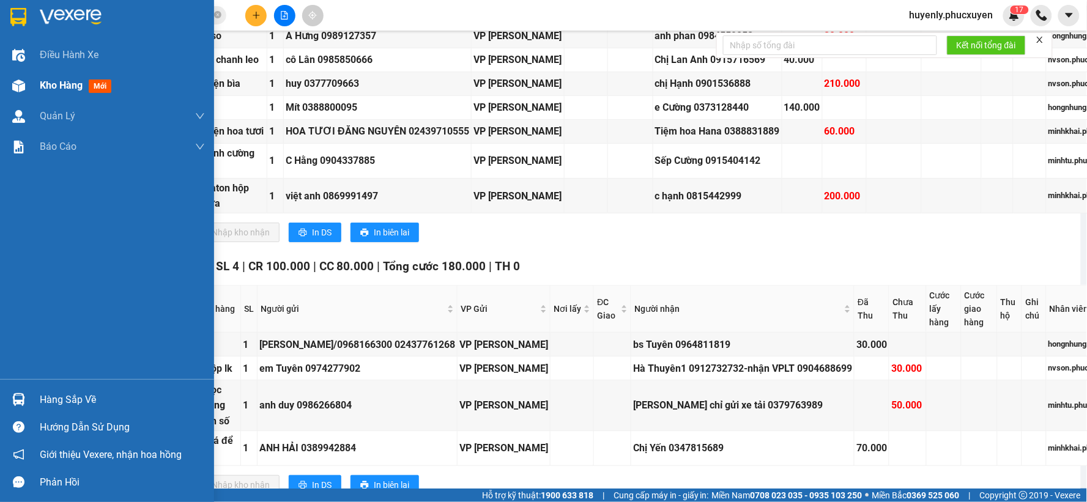
click at [32, 81] on div "Kho hàng mới" at bounding box center [107, 85] width 214 height 31
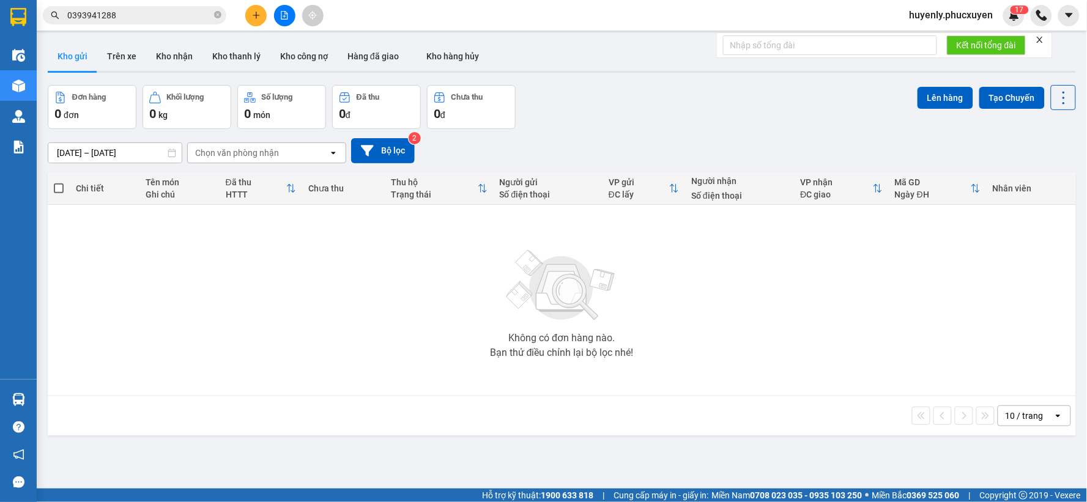
click at [130, 23] on span "0393941288" at bounding box center [135, 15] width 184 height 18
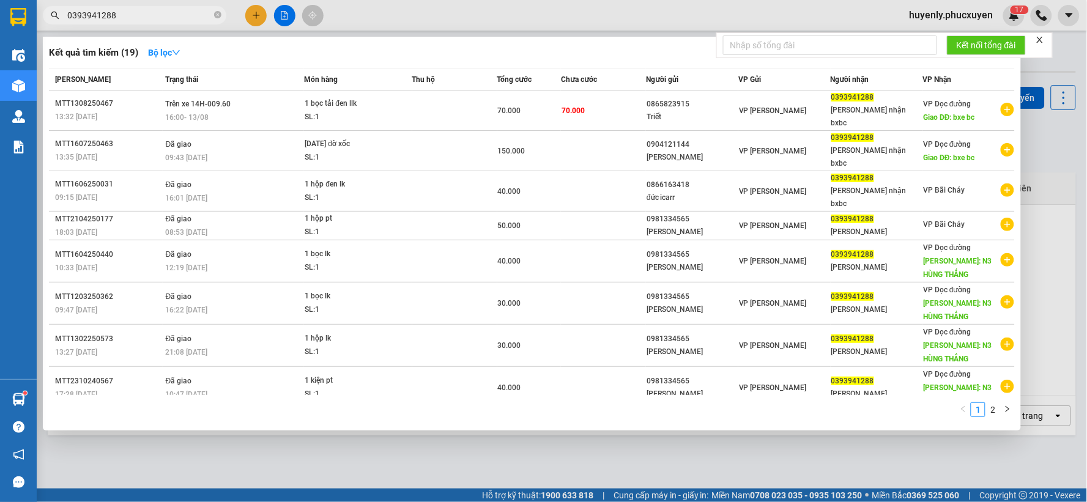
click at [131, 23] on span "0393941288" at bounding box center [135, 15] width 184 height 18
click at [133, 7] on span "0393941288" at bounding box center [135, 15] width 184 height 18
click at [132, 17] on input "0393941288" at bounding box center [139, 15] width 144 height 13
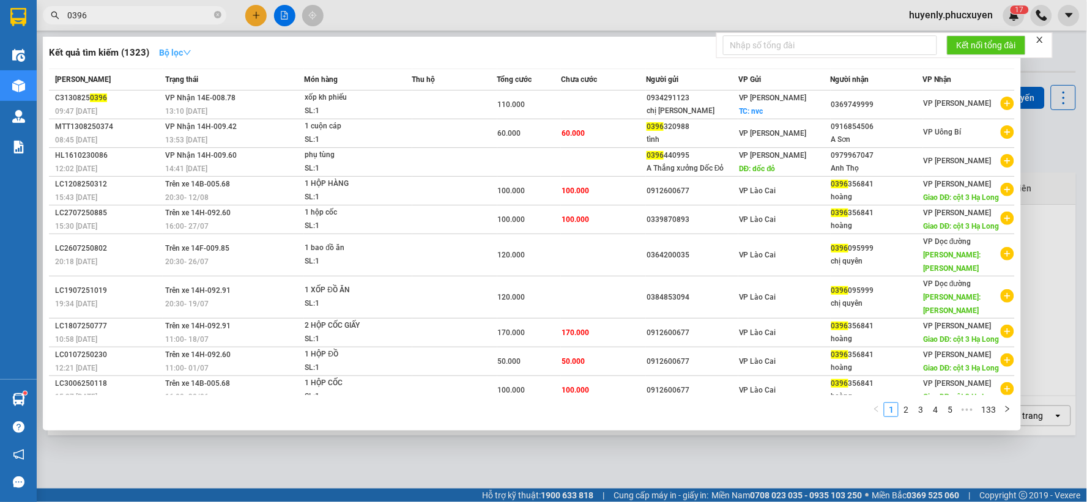
type input "0396"
click at [176, 50] on strong "Bộ lọc" at bounding box center [175, 53] width 32 height 10
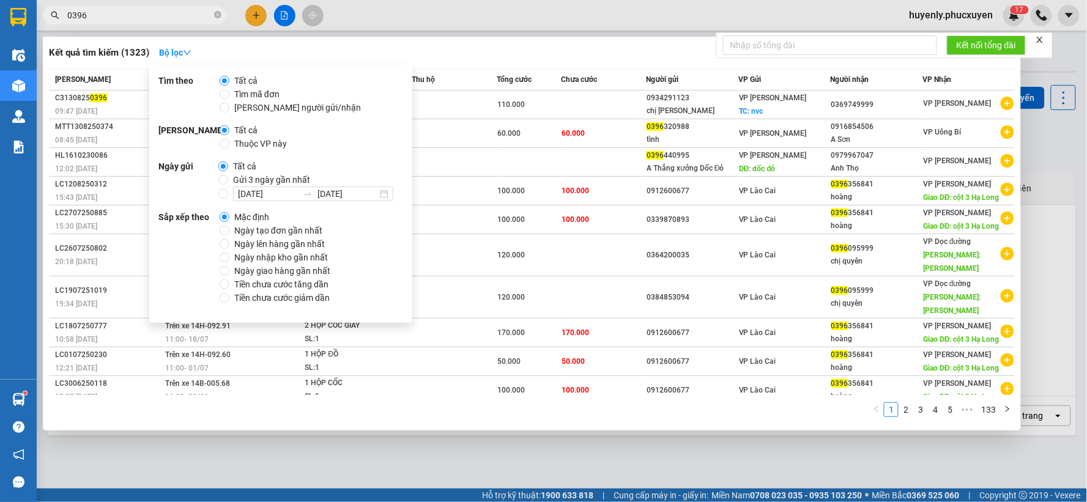
click at [253, 182] on span "Gửi 3 ngày gần nhất" at bounding box center [271, 179] width 87 height 13
click at [228, 182] on input "Gửi 3 ngày gần nhất" at bounding box center [223, 180] width 10 height 10
radio input "true"
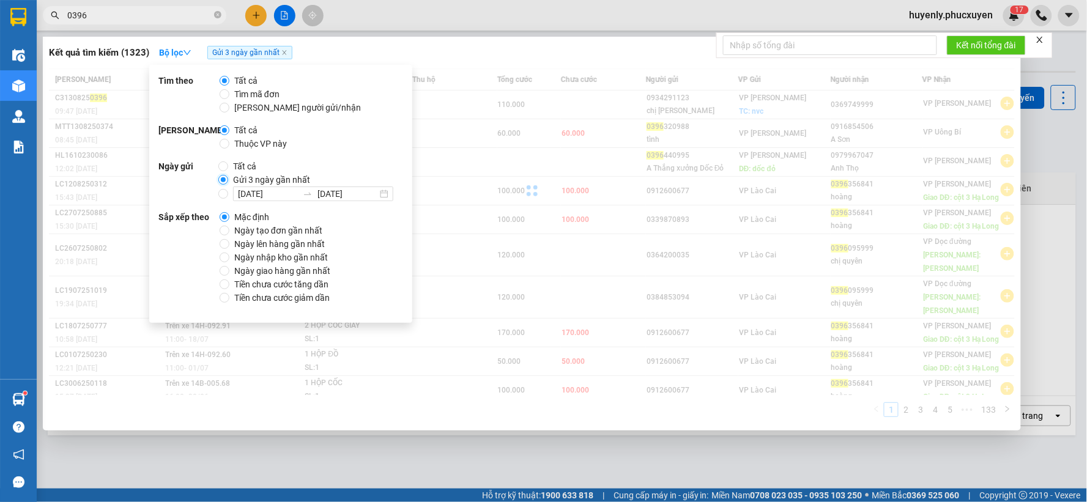
radio input "false"
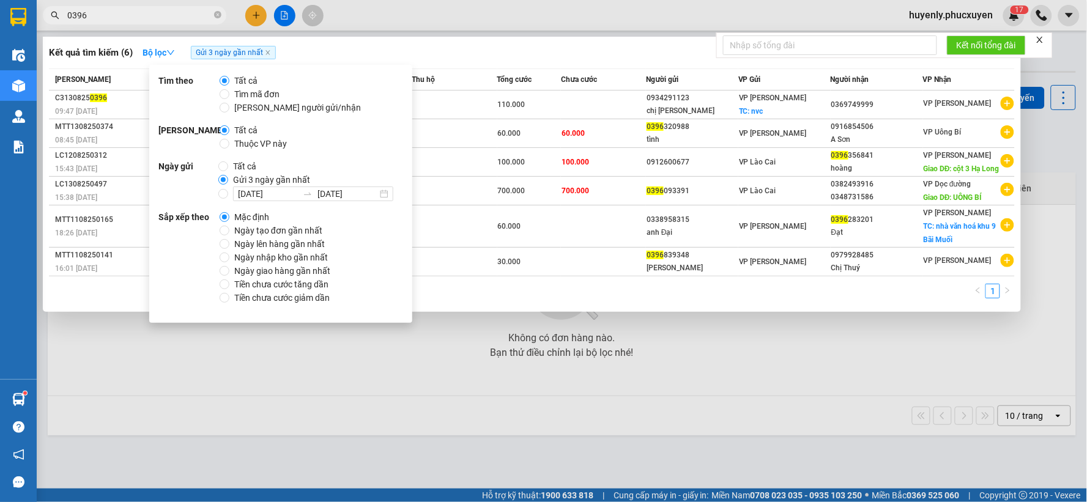
click at [607, 62] on div "Kết quả tìm kiếm ( 6 ) Bộ lọc Gửi 3 ngày gần nhất" at bounding box center [532, 53] width 966 height 20
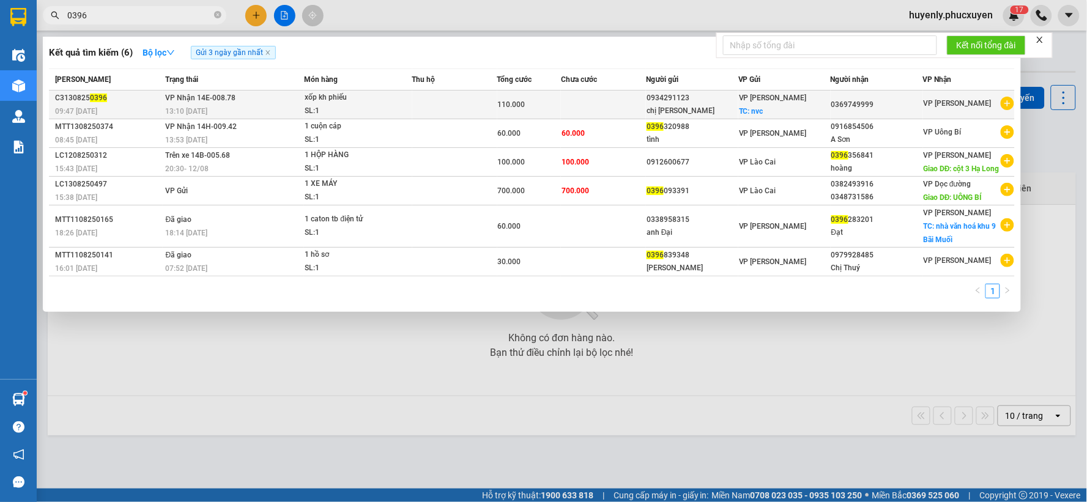
click at [557, 99] on div "110.000" at bounding box center [529, 104] width 62 height 13
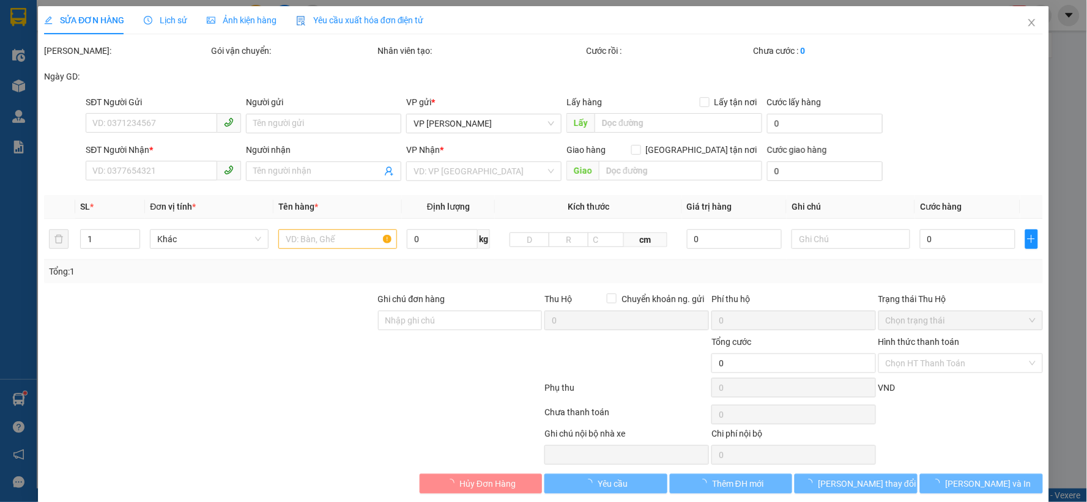
type input "0934291123"
type input "chị [PERSON_NAME]"
checkbox input "true"
type input "nvc"
type input "40.000"
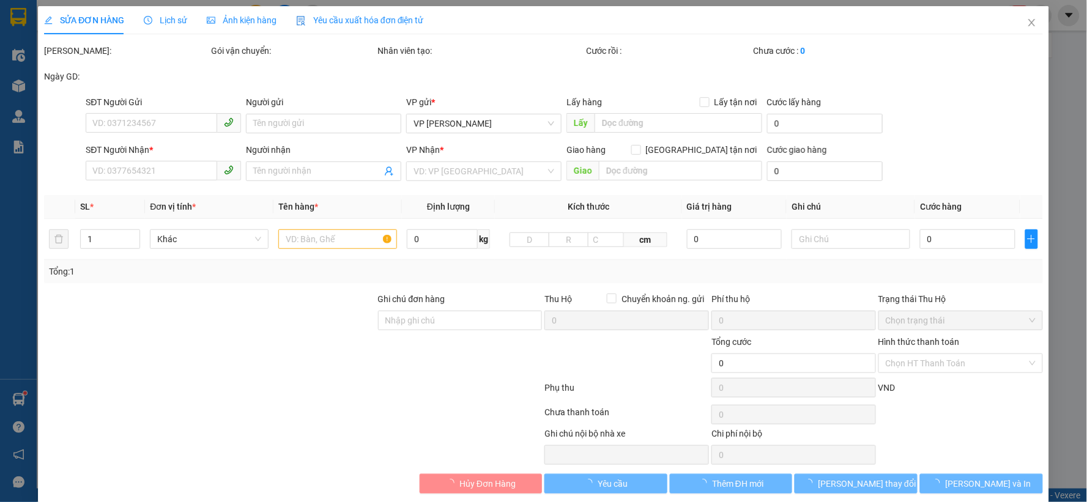
type input "0369749999"
type input "110.000"
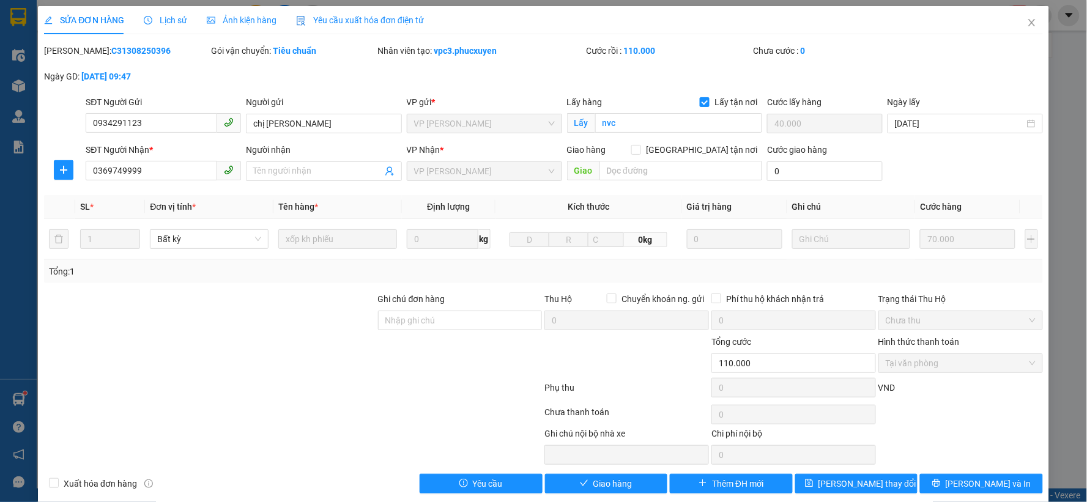
click at [173, 25] on span "Lịch sử" at bounding box center [165, 20] width 43 height 10
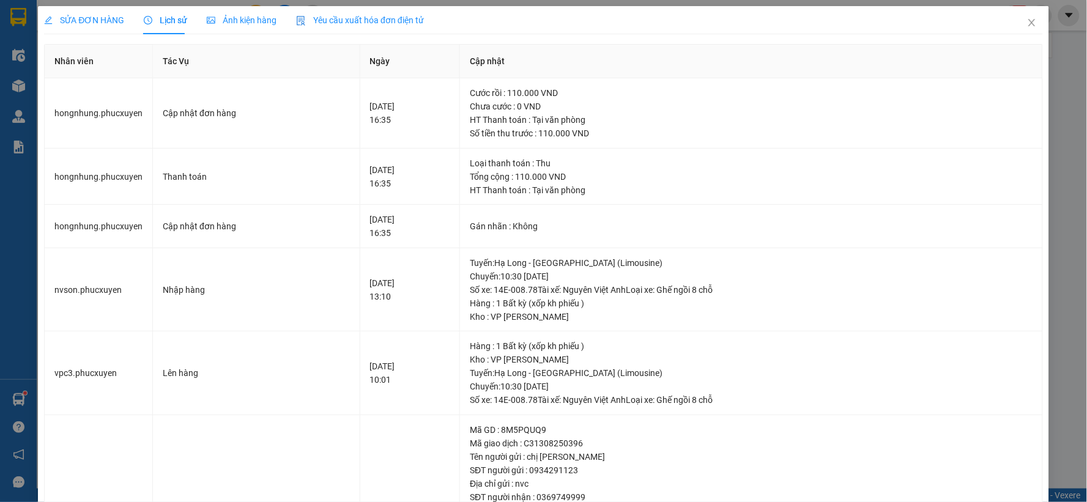
drag, startPoint x: 105, startPoint y: 17, endPoint x: 74, endPoint y: 23, distance: 31.2
click at [98, 15] on span "SỬA ĐƠN HÀNG" at bounding box center [84, 20] width 80 height 10
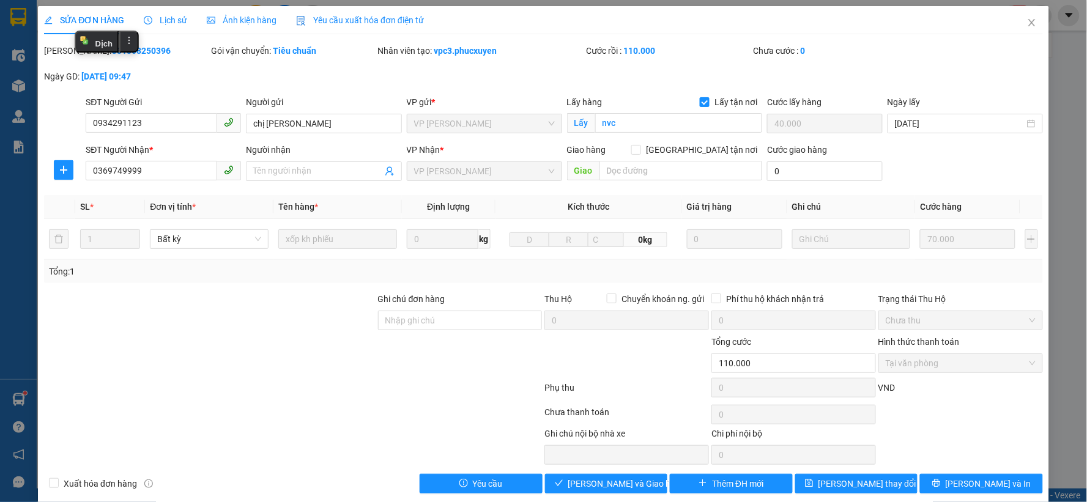
click at [176, 26] on div "Lịch sử" at bounding box center [165, 19] width 43 height 13
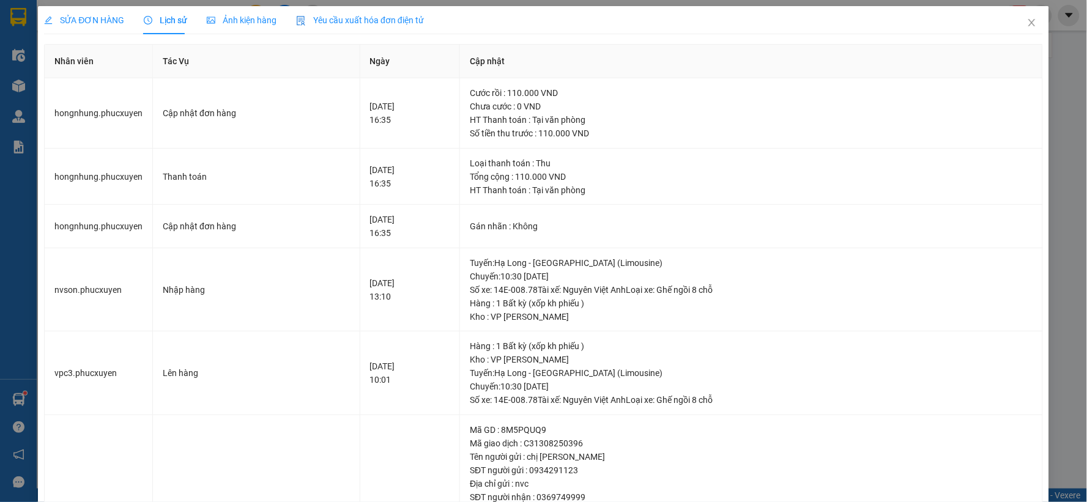
click at [105, 19] on span "SỬA ĐƠN HÀNG" at bounding box center [84, 20] width 80 height 10
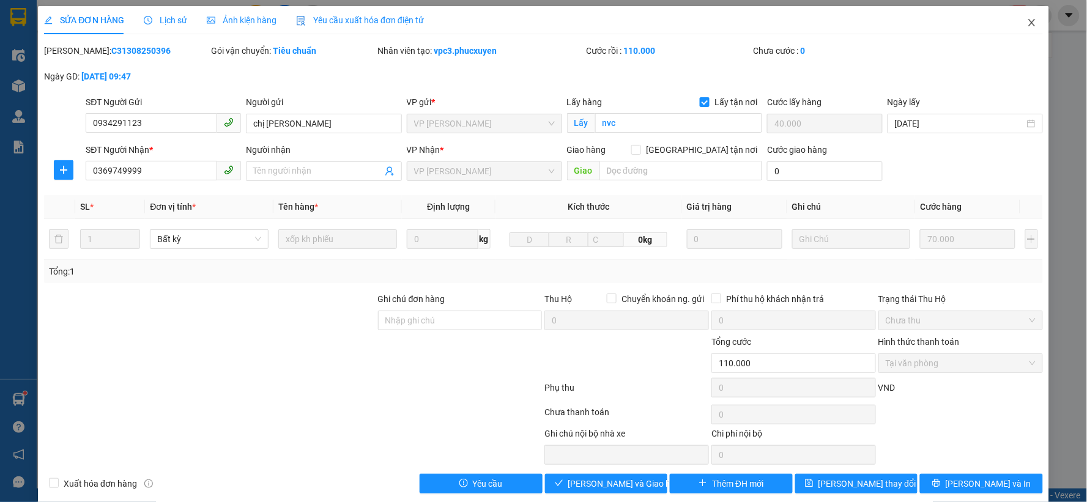
click at [1026, 32] on span "Close" at bounding box center [1032, 23] width 34 height 34
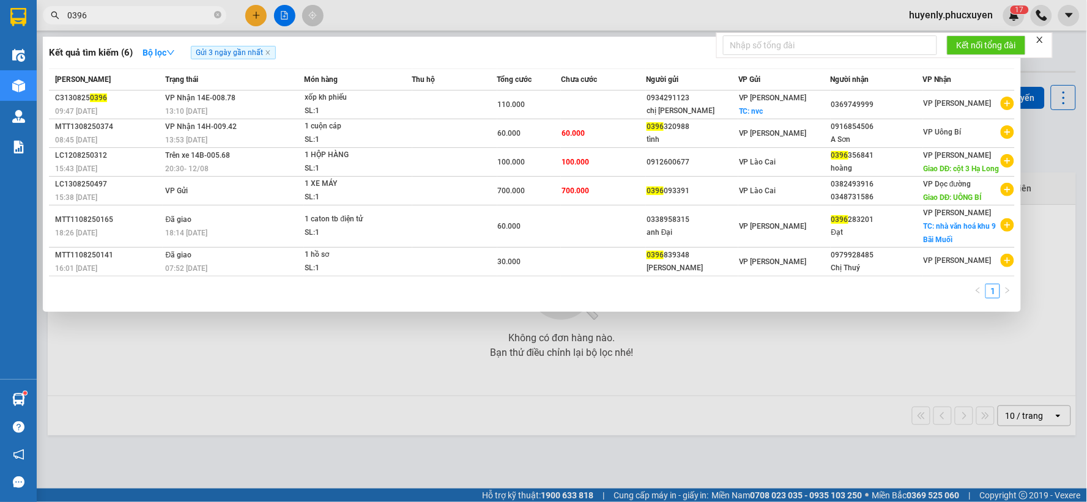
click at [132, 14] on input "0396" at bounding box center [139, 15] width 144 height 13
drag, startPoint x: 132, startPoint y: 14, endPoint x: 130, endPoint y: 4, distance: 10.6
click at [130, 5] on div "Kết quả tìm kiếm ( 6 ) Bộ lọc Gửi 3 ngày gần nhất Mã ĐH Trạng thái Món hàng Thu…" at bounding box center [119, 15] width 239 height 21
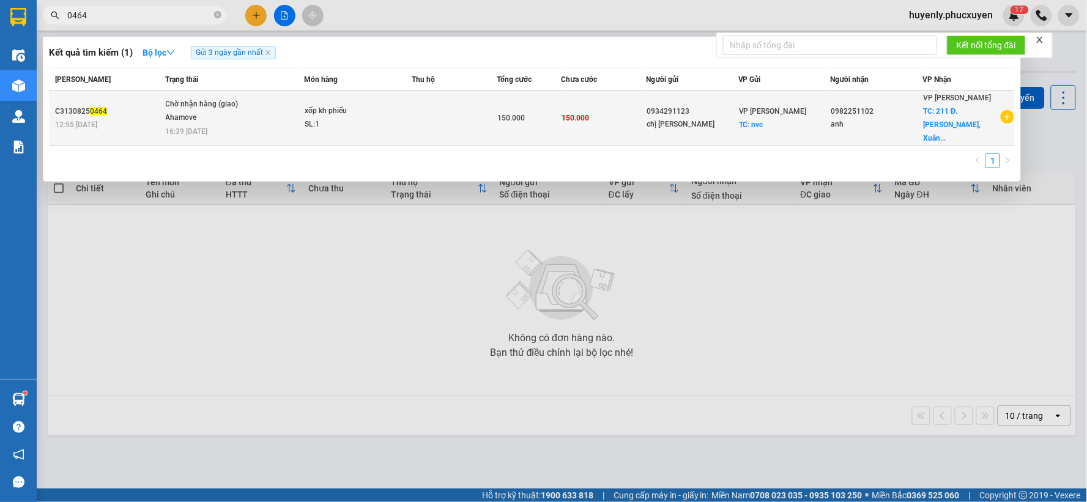
type input "0464"
click at [185, 111] on div "Ahamove" at bounding box center [212, 117] width 92 height 13
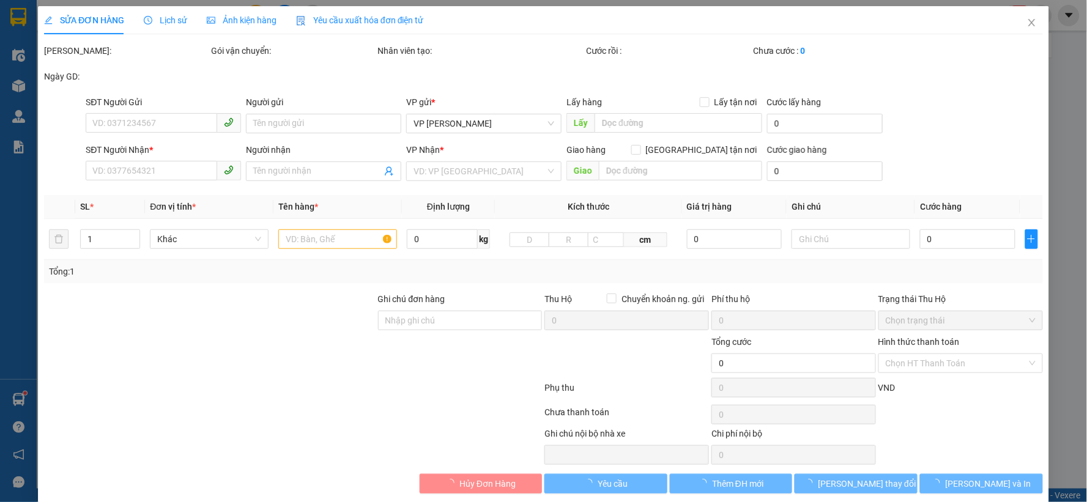
type input "0934291123"
type input "chị [PERSON_NAME]"
checkbox input "true"
type input "nvc"
type input "0982251102"
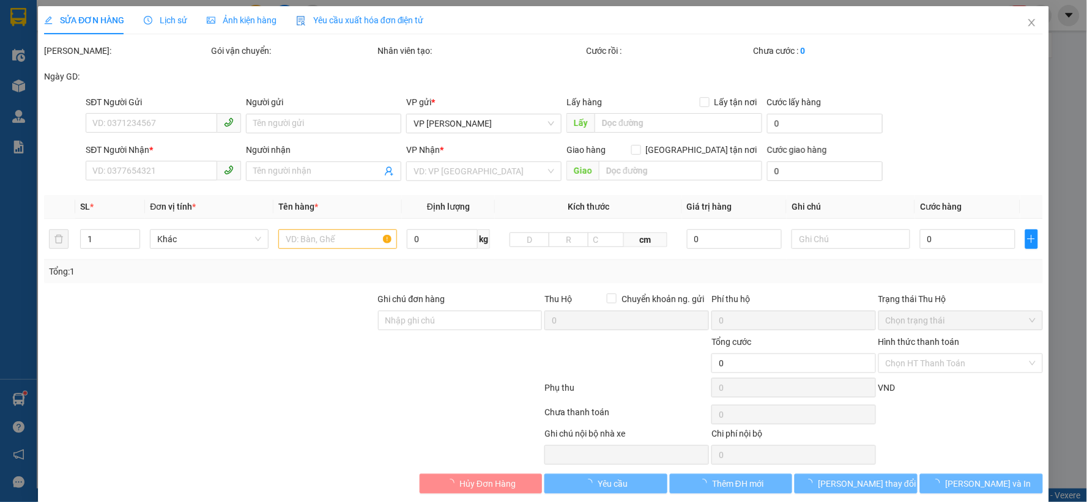
type input "anh"
checkbox input "true"
type input "211 Đ. [PERSON_NAME], [PERSON_NAME], [GEOGRAPHIC_DATA], [GEOGRAPHIC_DATA], [GEO…"
type input "150.000"
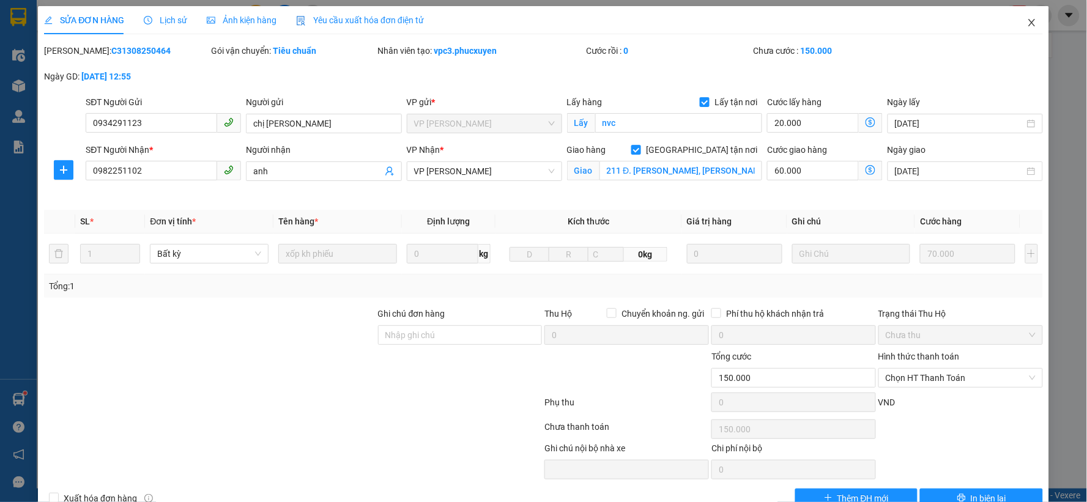
click at [1028, 23] on icon "close" at bounding box center [1031, 22] width 7 height 7
